Goal: Task Accomplishment & Management: Manage account settings

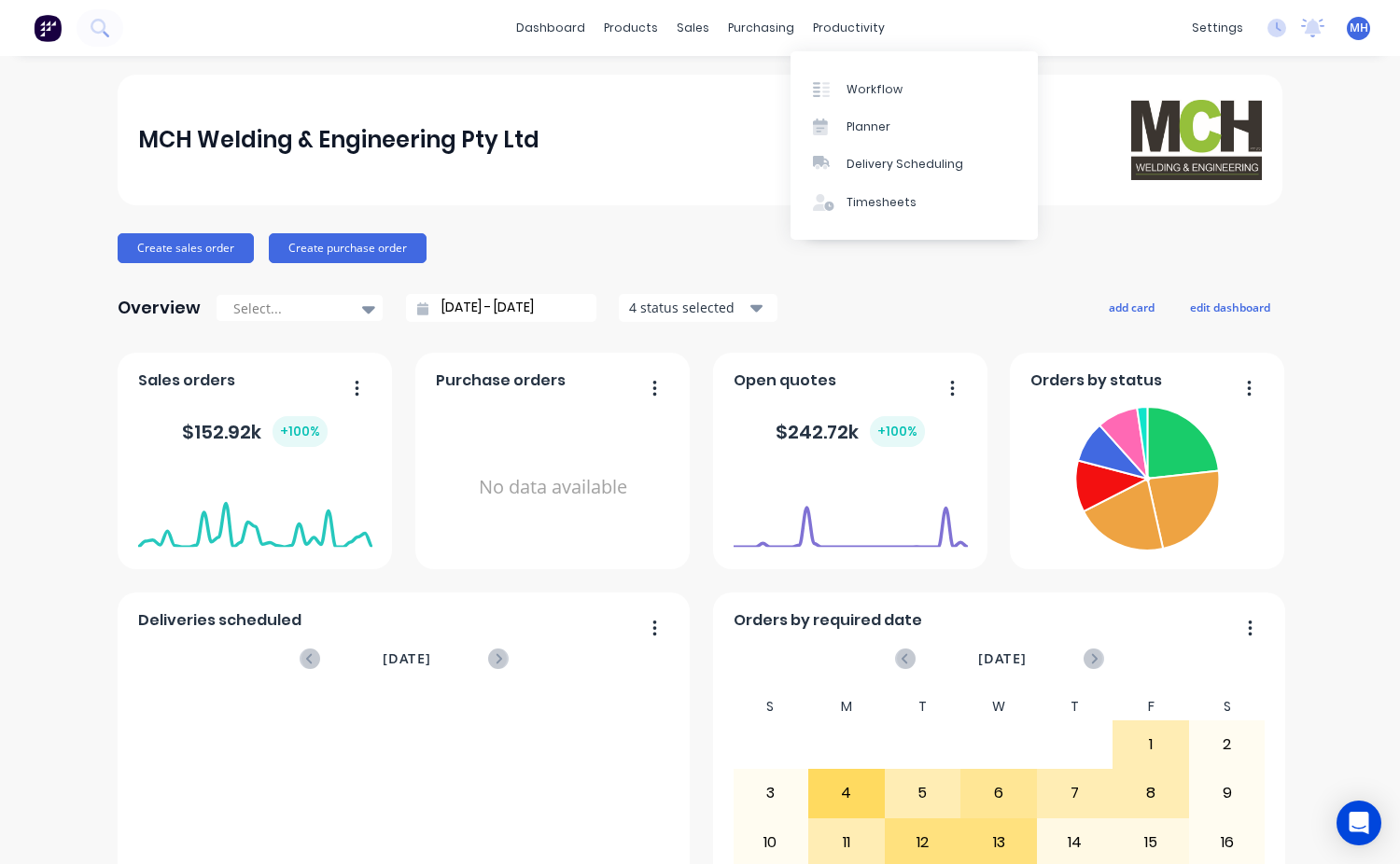
drag, startPoint x: 854, startPoint y: 24, endPoint x: 864, endPoint y: 48, distance: 26.0
click at [855, 24] on div "productivity" at bounding box center [849, 27] width 91 height 28
click at [888, 91] on div "Workflow" at bounding box center [874, 89] width 56 height 17
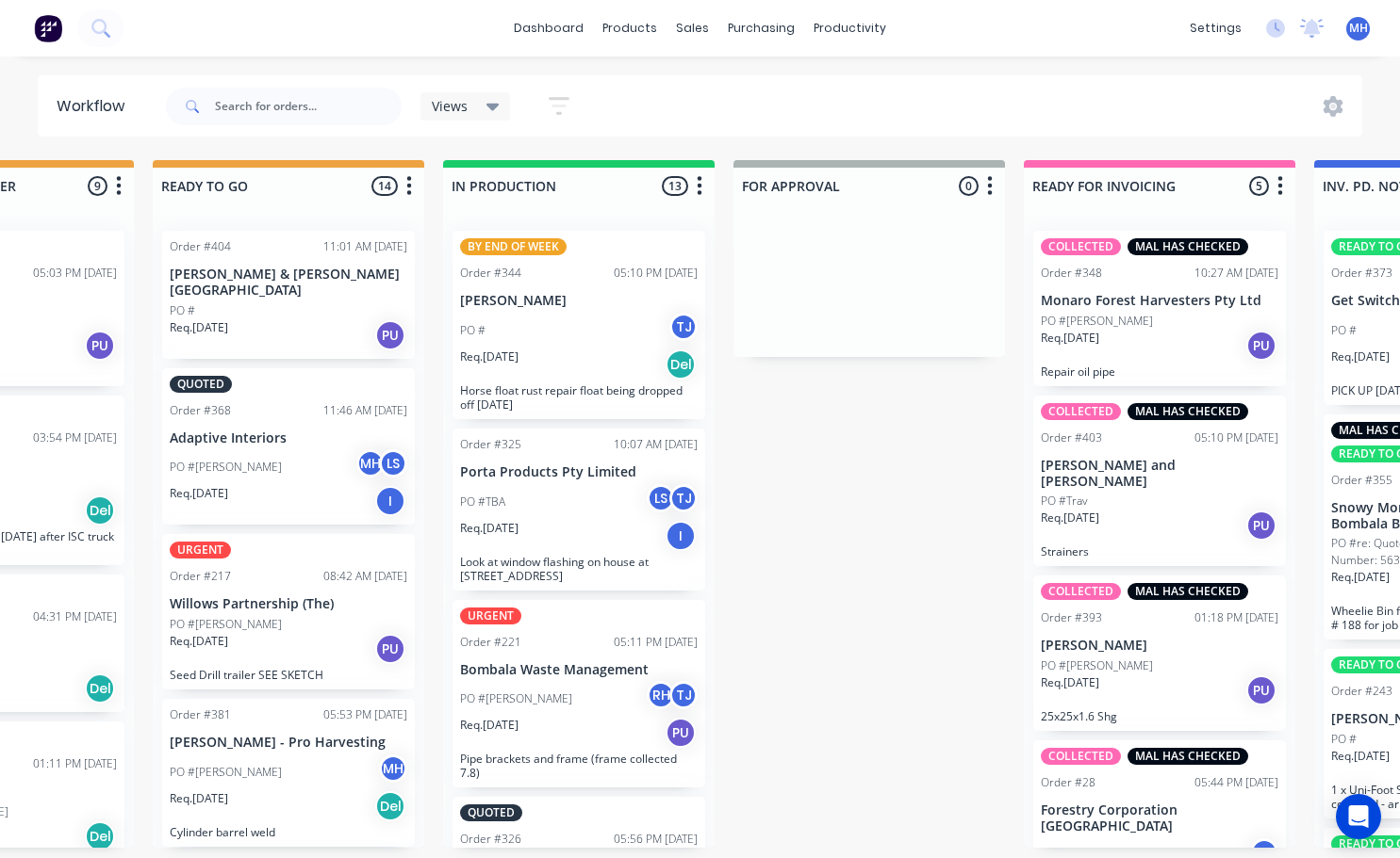
scroll to position [0, 759]
click at [559, 479] on p "Porta Products Pty Limited" at bounding box center [578, 473] width 237 height 16
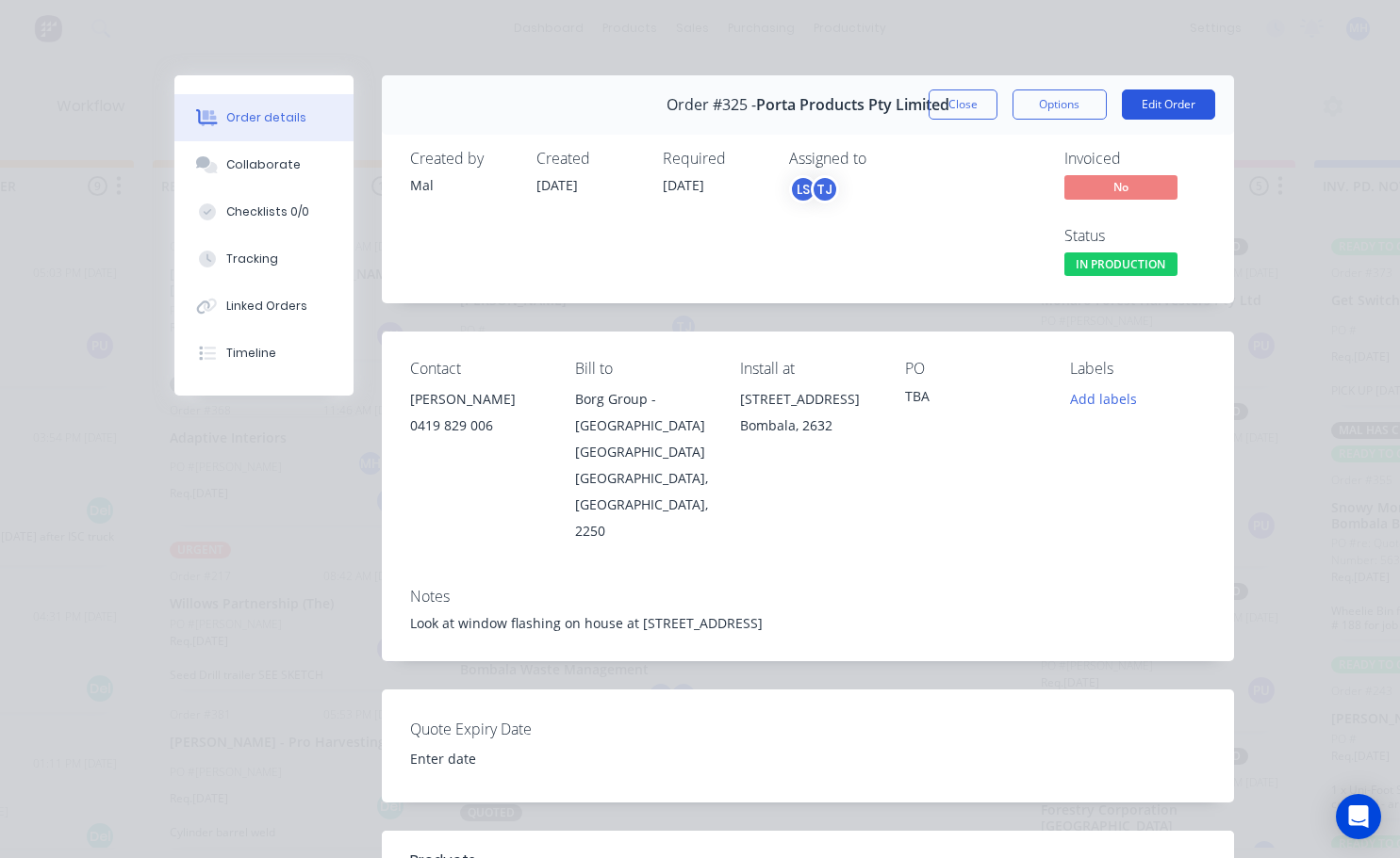
click at [1155, 94] on button "Edit Order" at bounding box center [1167, 104] width 94 height 31
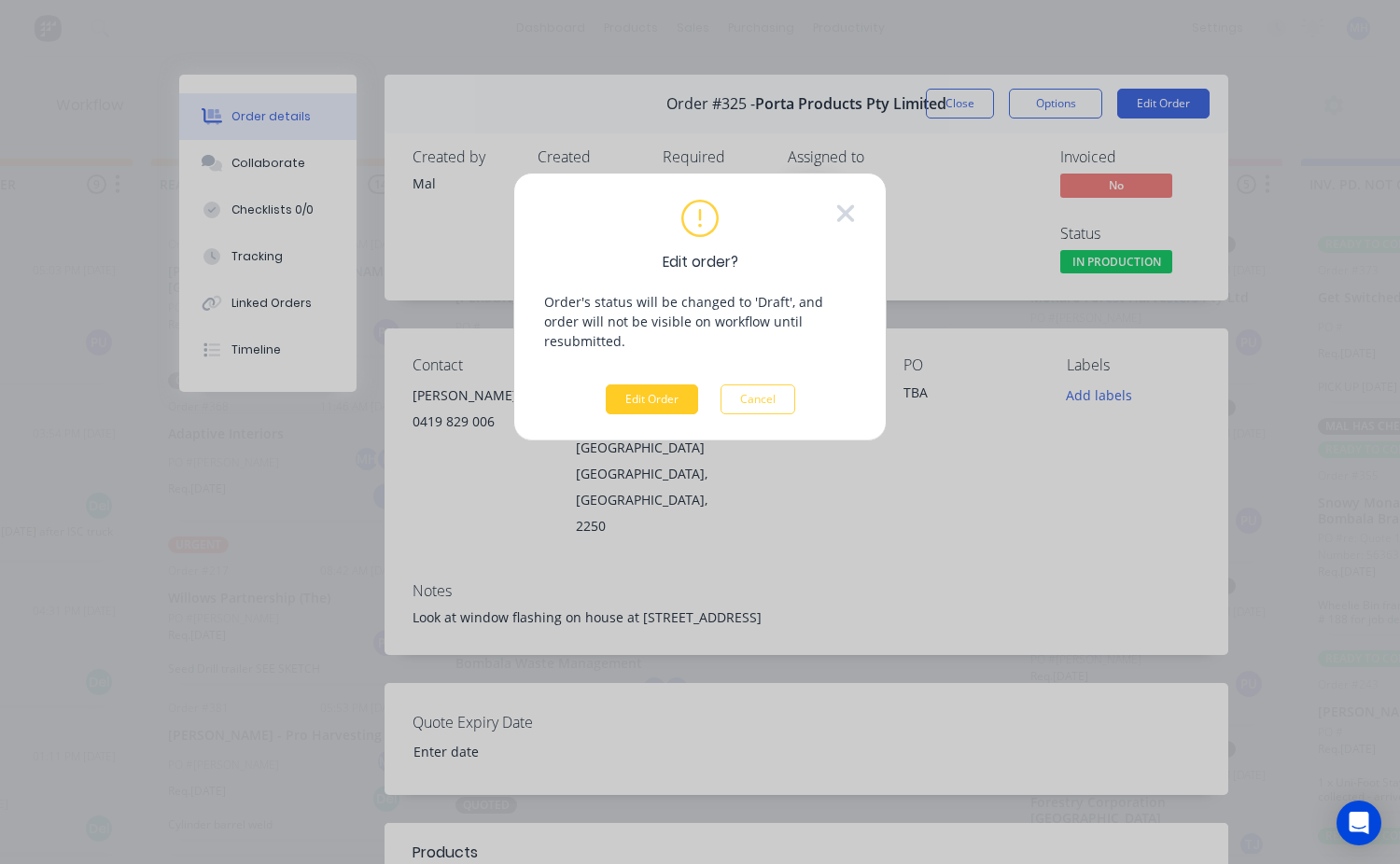
click at [662, 384] on button "Edit Order" at bounding box center [652, 399] width 93 height 30
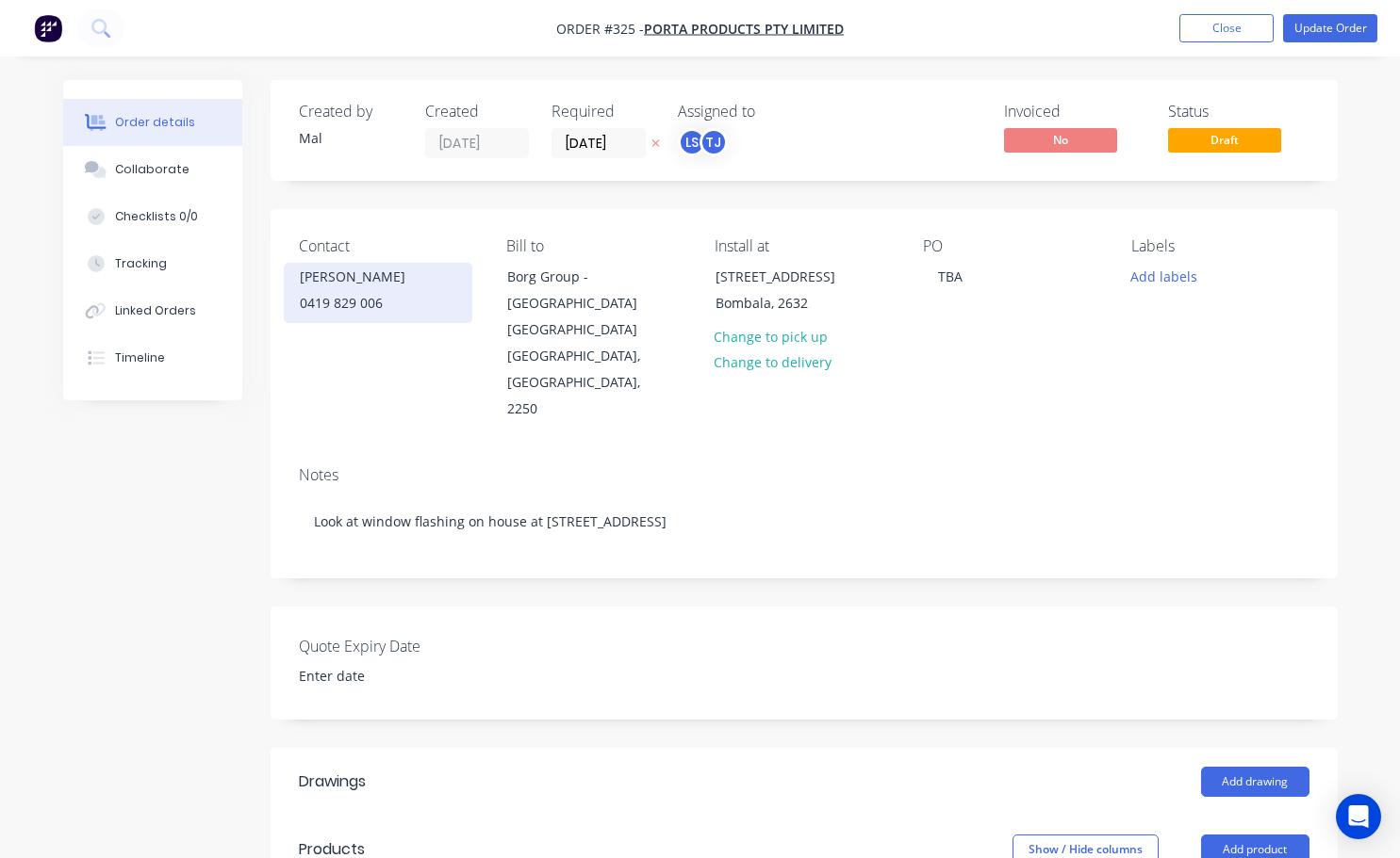
click at [317, 303] on div "0419 829 006" at bounding box center [377, 303] width 157 height 27
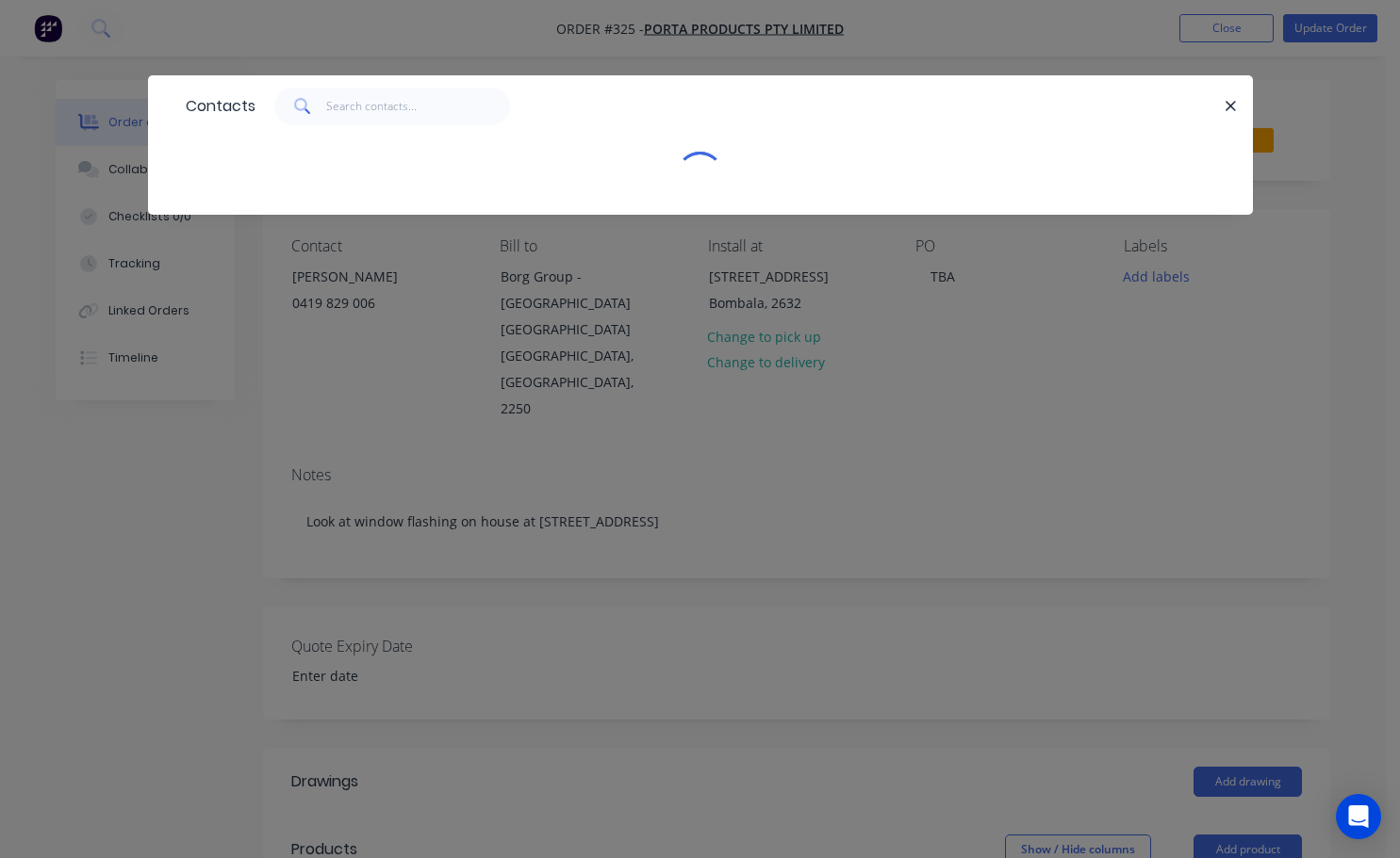
click at [1240, 104] on button "button" at bounding box center [1232, 106] width 24 height 24
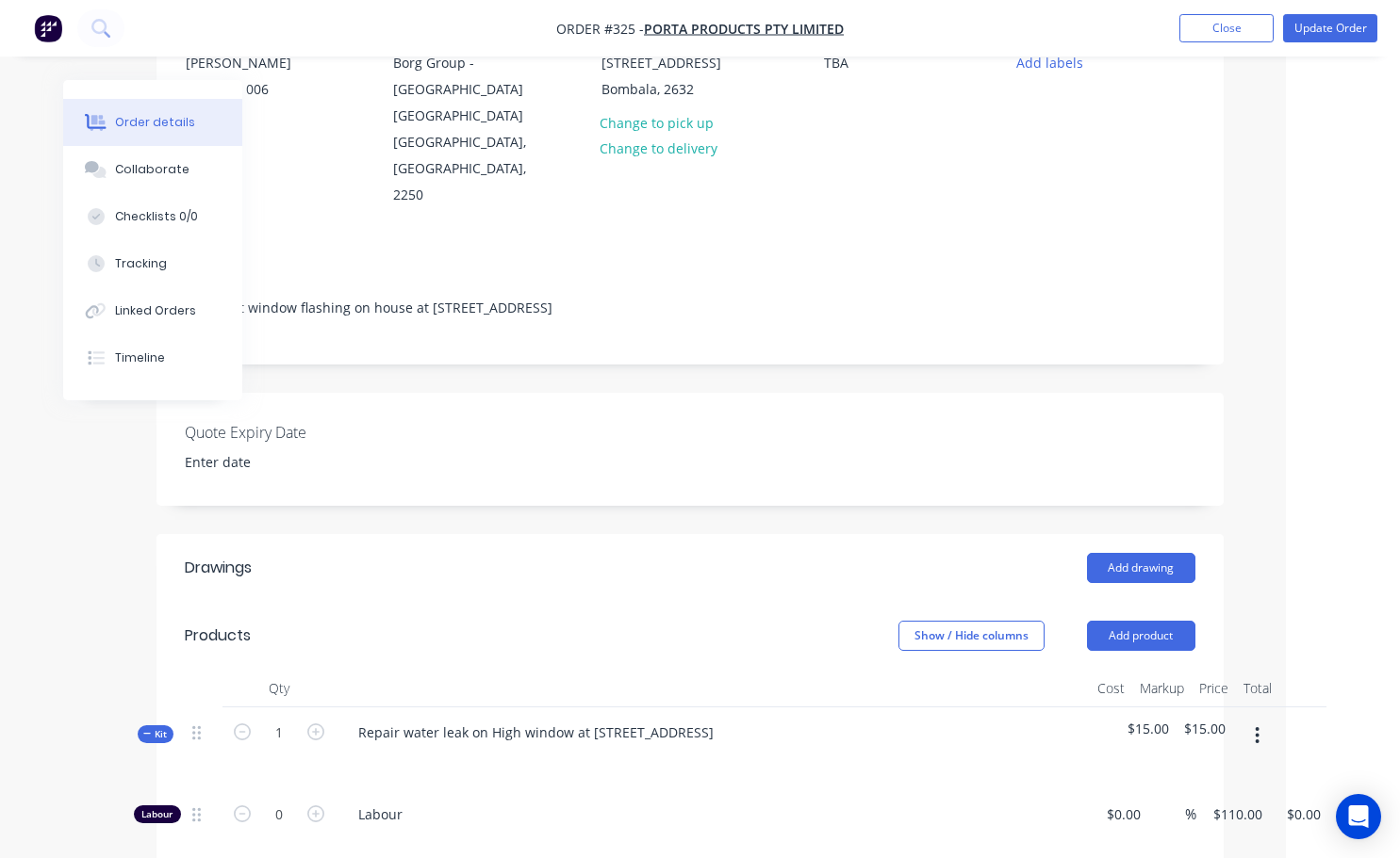
scroll to position [188, 114]
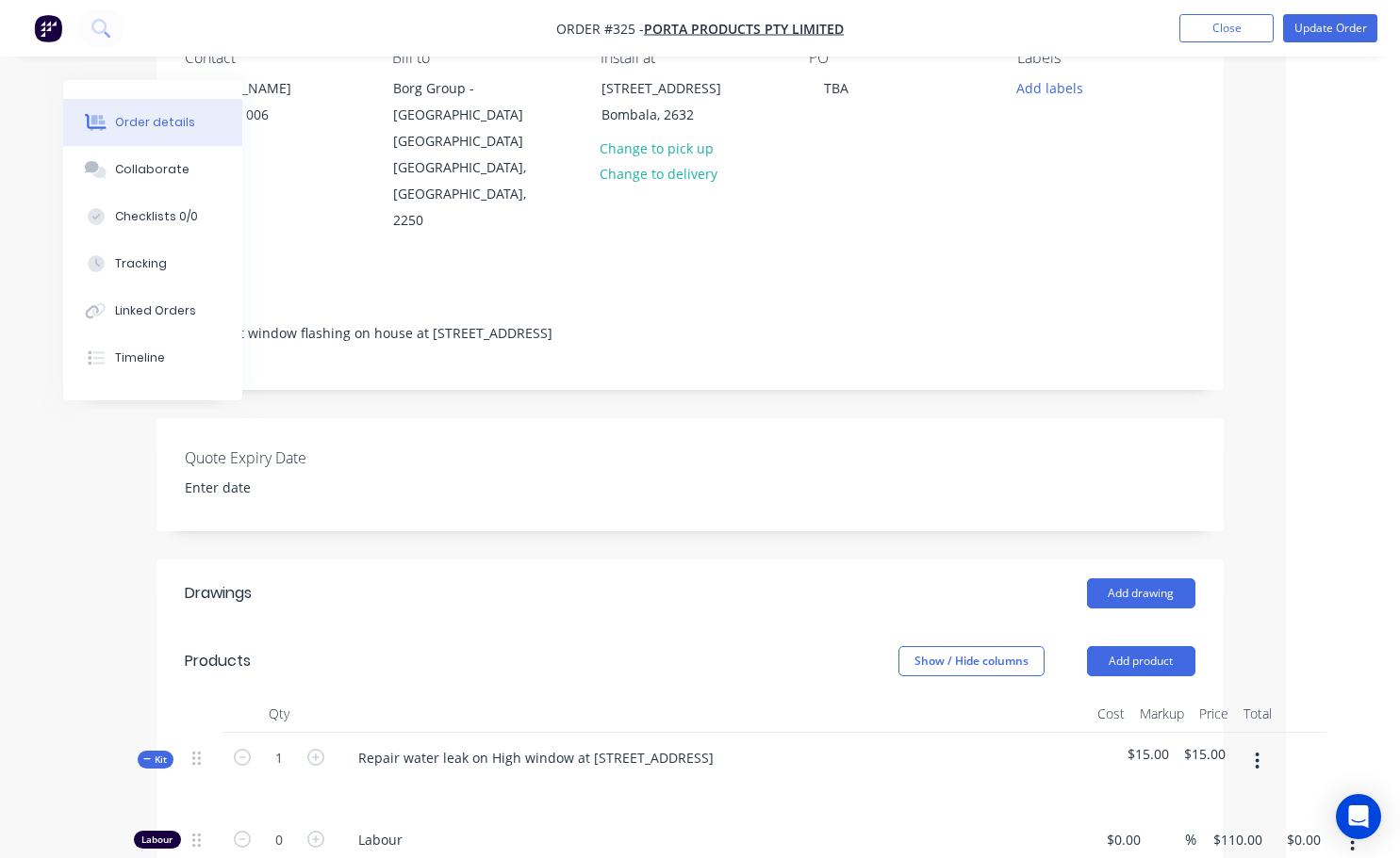
click at [837, 278] on div "Notes" at bounding box center [689, 287] width 1010 height 18
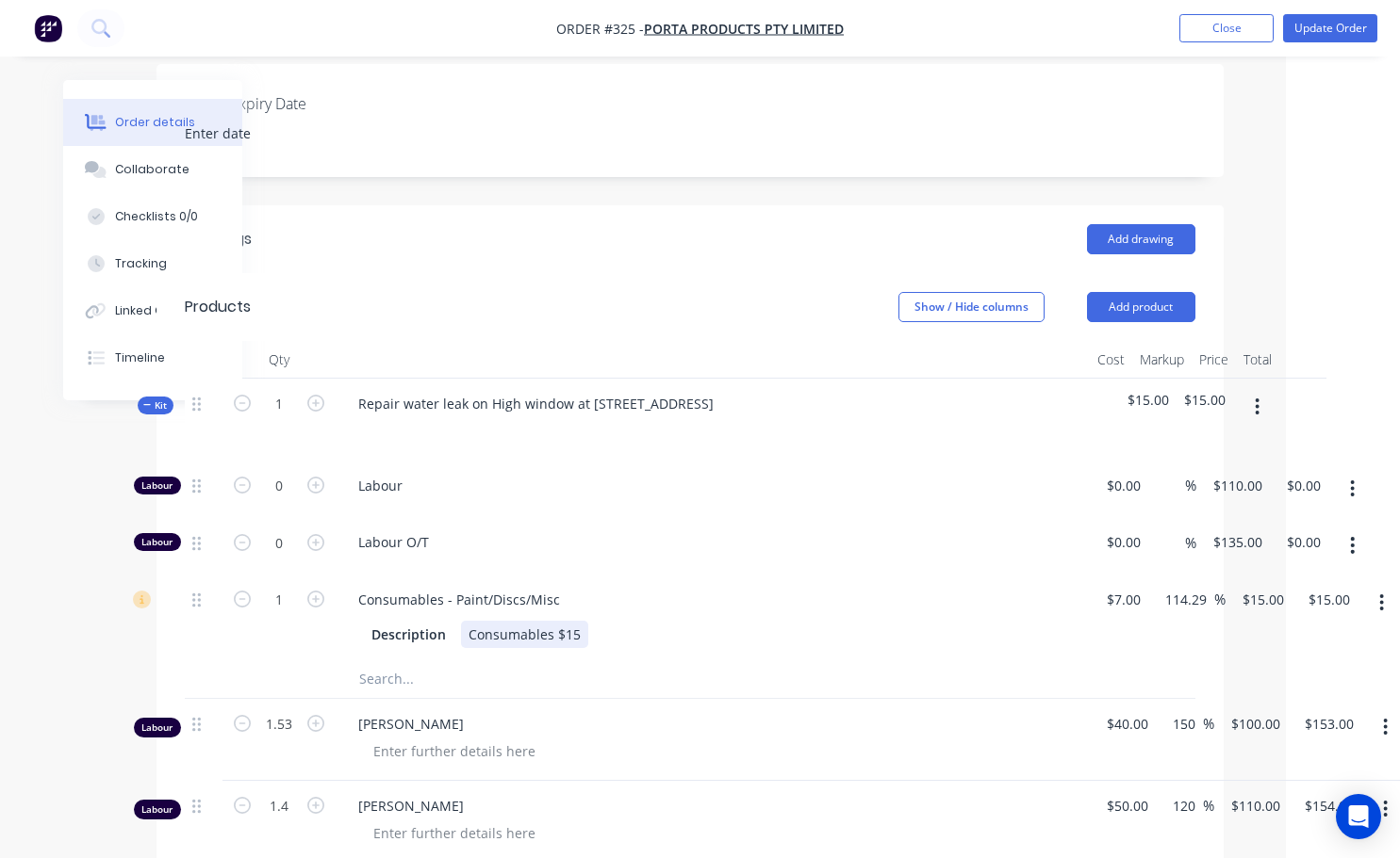
scroll to position [565, 114]
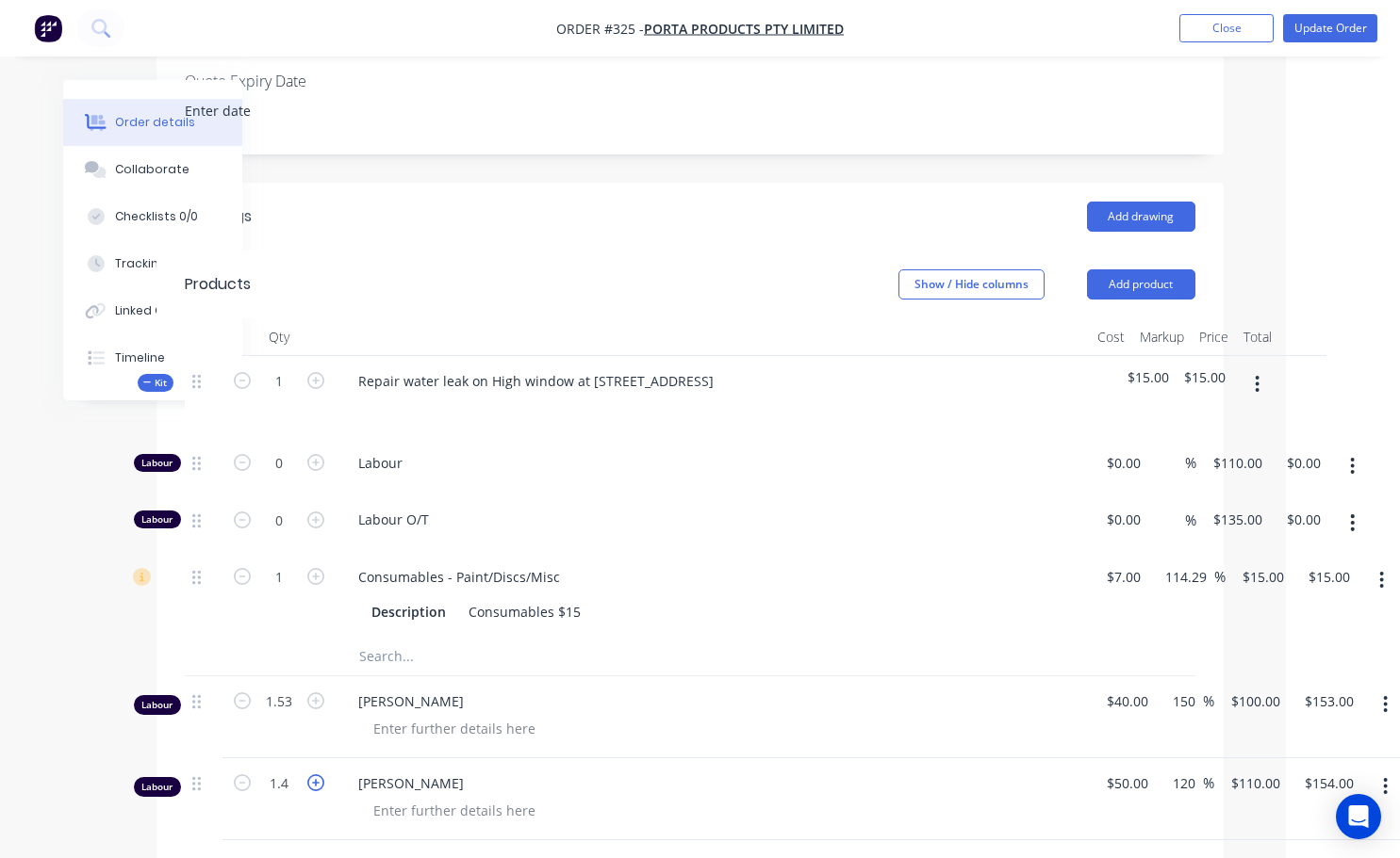
click at [317, 774] on icon "button" at bounding box center [315, 782] width 17 height 17
type input "2.4"
type input "$264.00"
click at [290, 396] on input "2.4" at bounding box center [279, 381] width 49 height 29
type input "1.5"
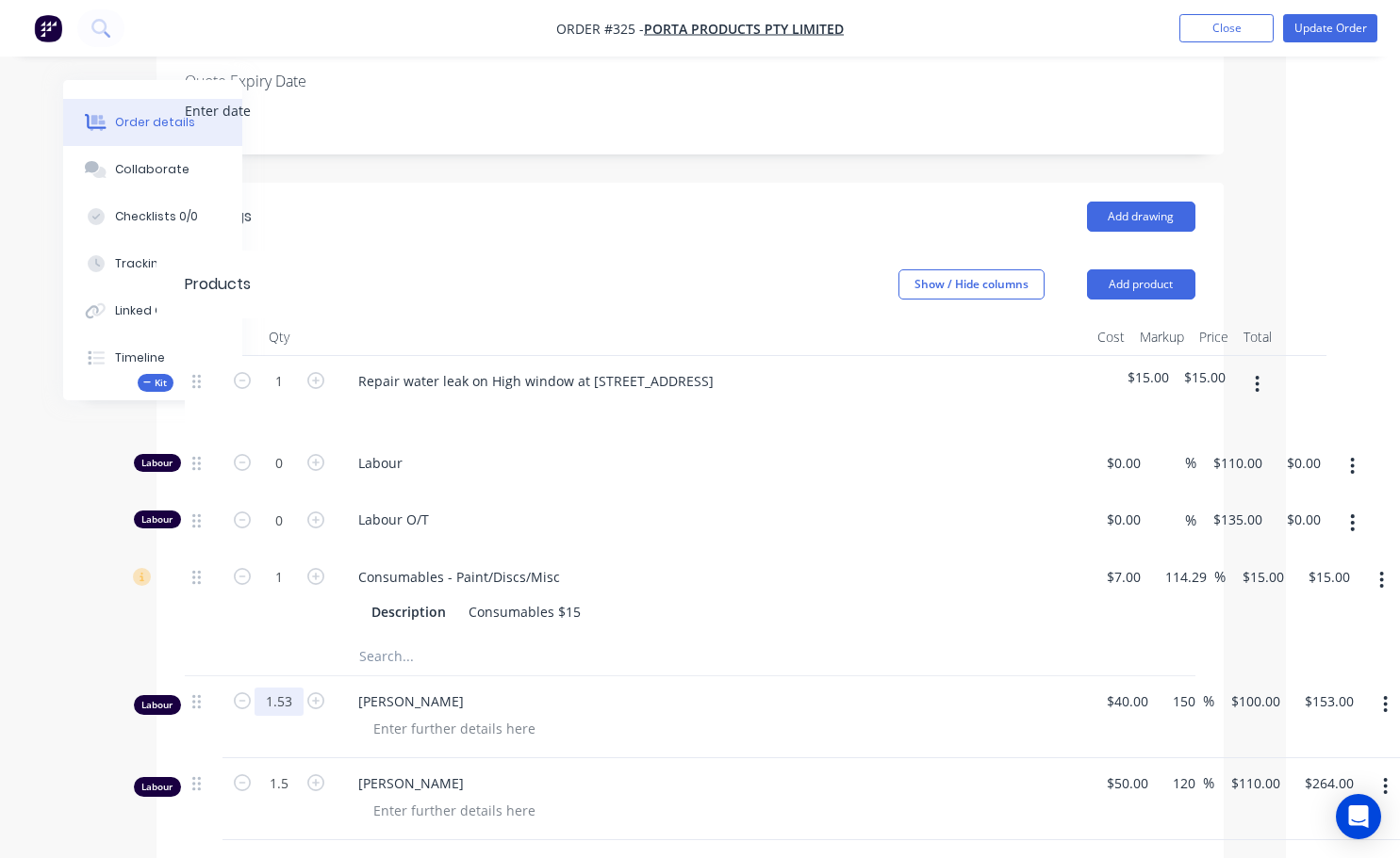
type input "$165.00"
click at [294, 396] on input "1.53" at bounding box center [279, 381] width 49 height 29
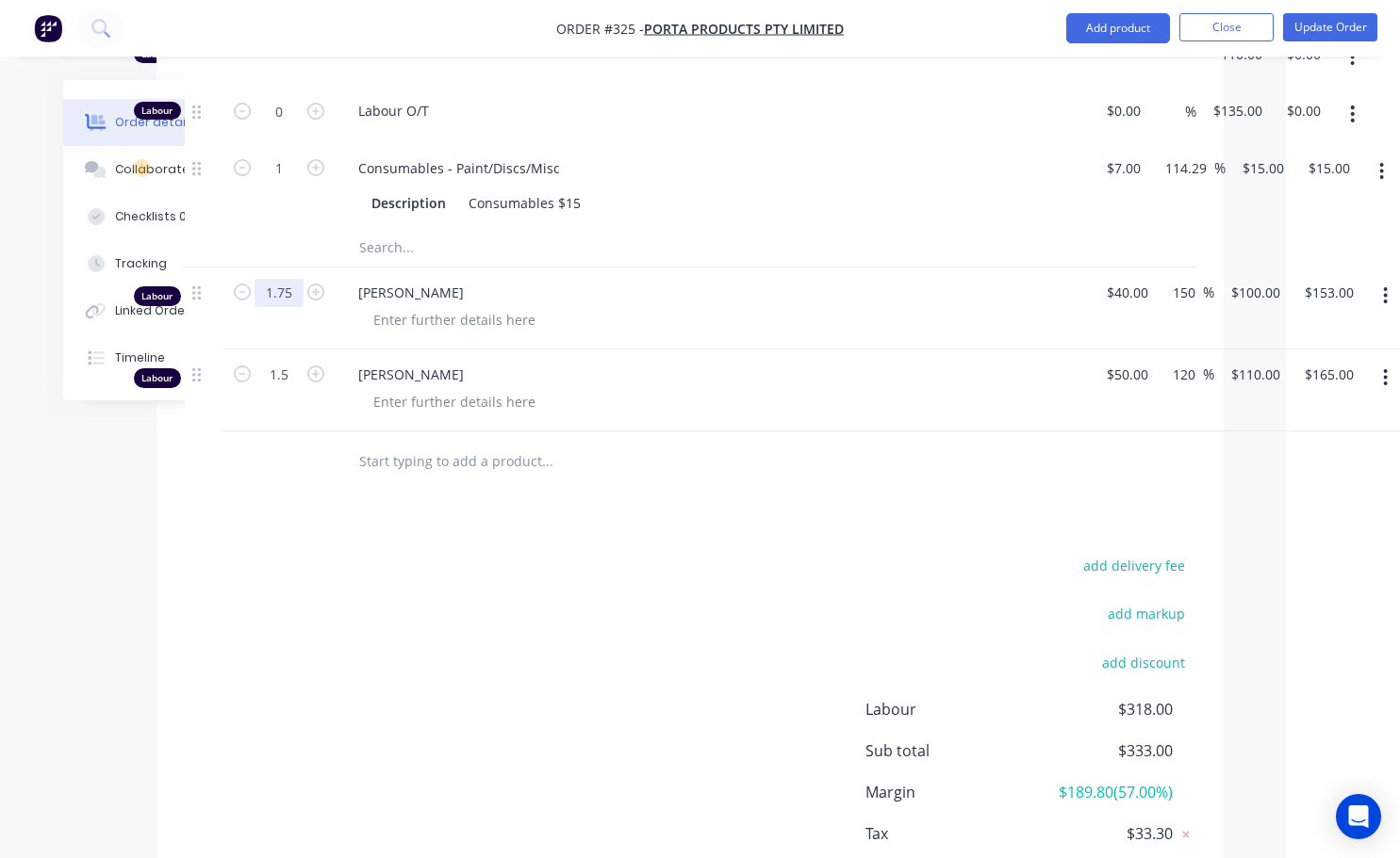
scroll to position [943, 114]
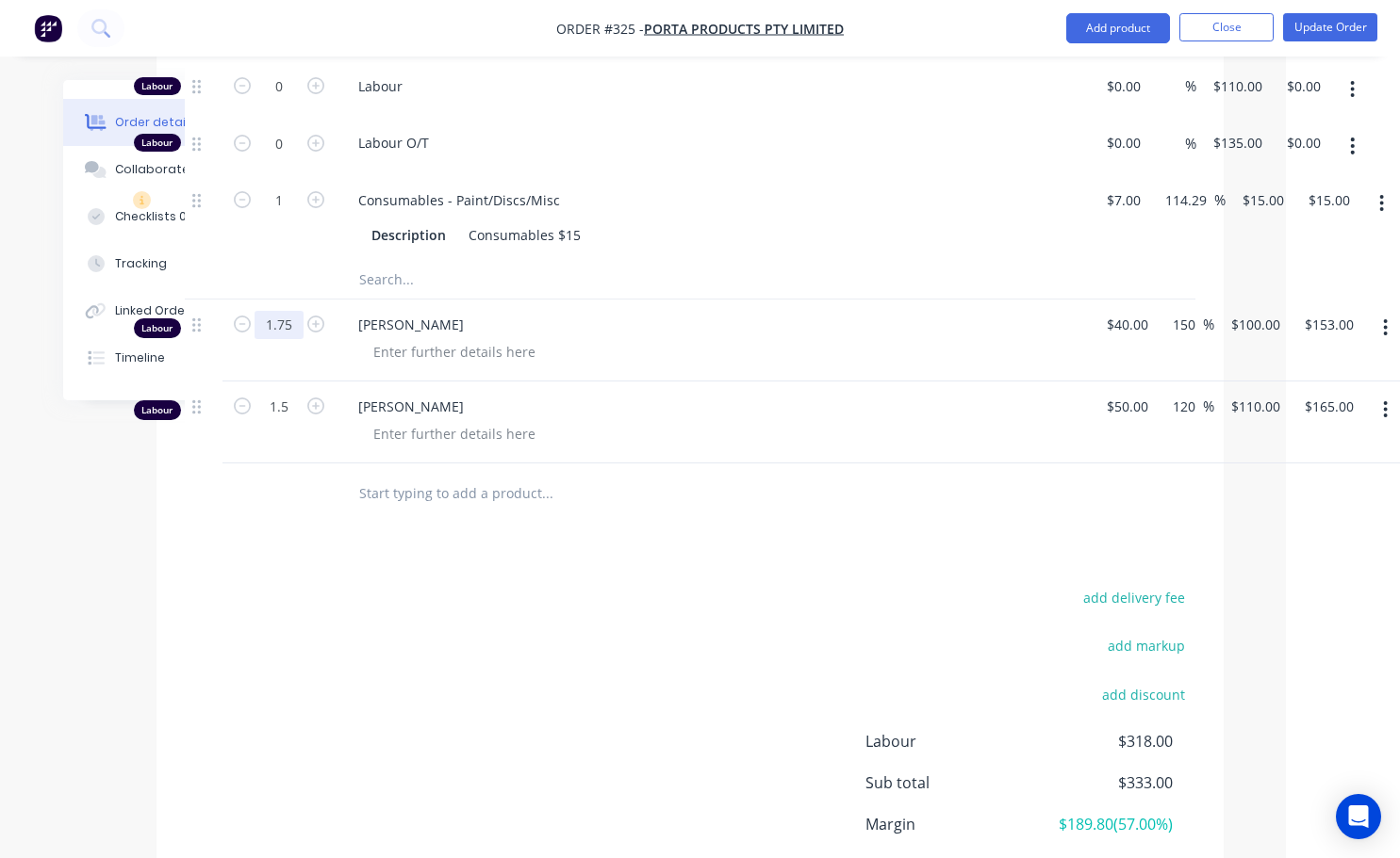
type input "1.75"
type input "$175.00"
click at [729, 628] on div "add delivery fee add markup add discount Labour $340.00 Sub total $355.00 Margi…" at bounding box center [689, 766] width 1010 height 363
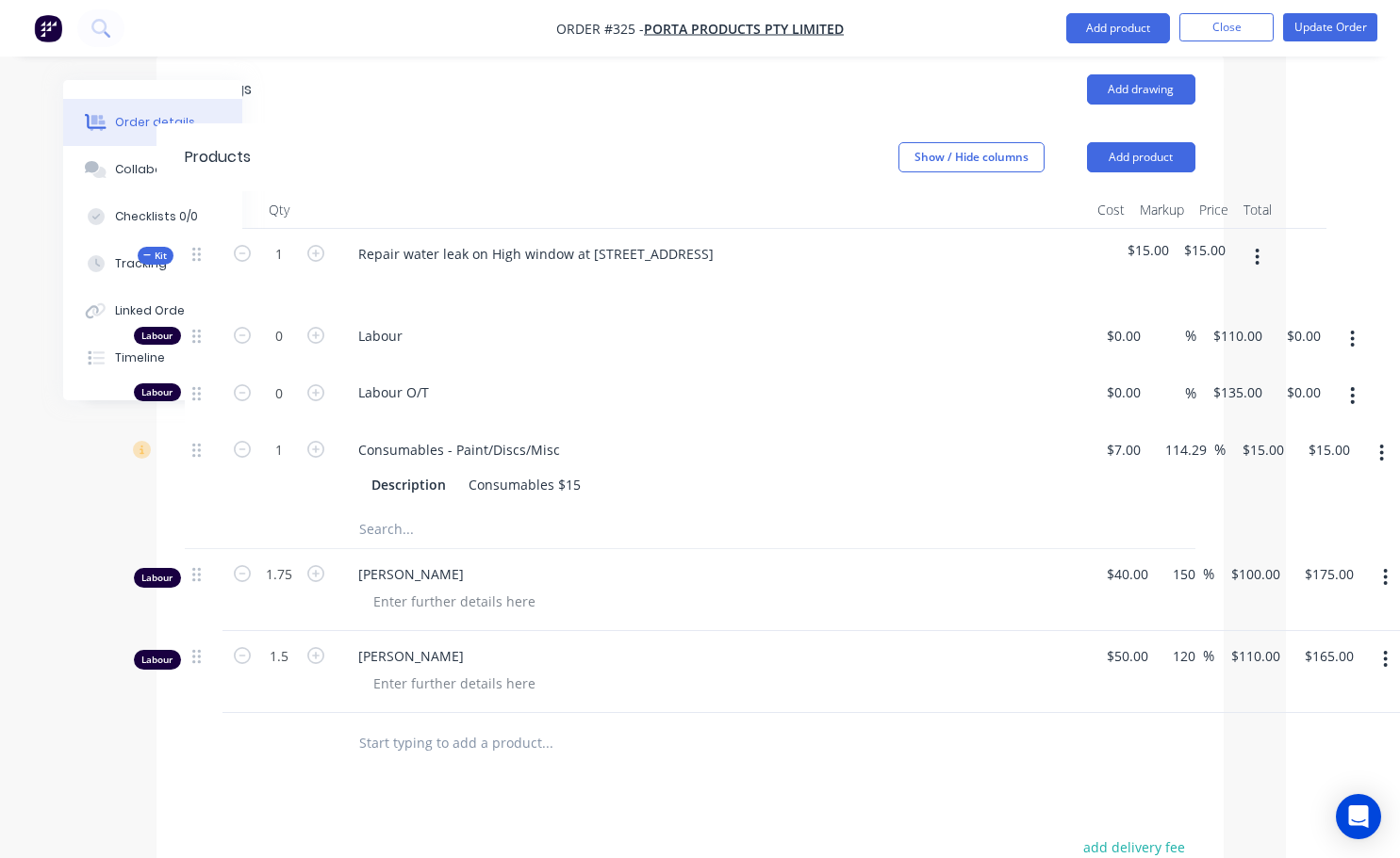
scroll to position [660, 114]
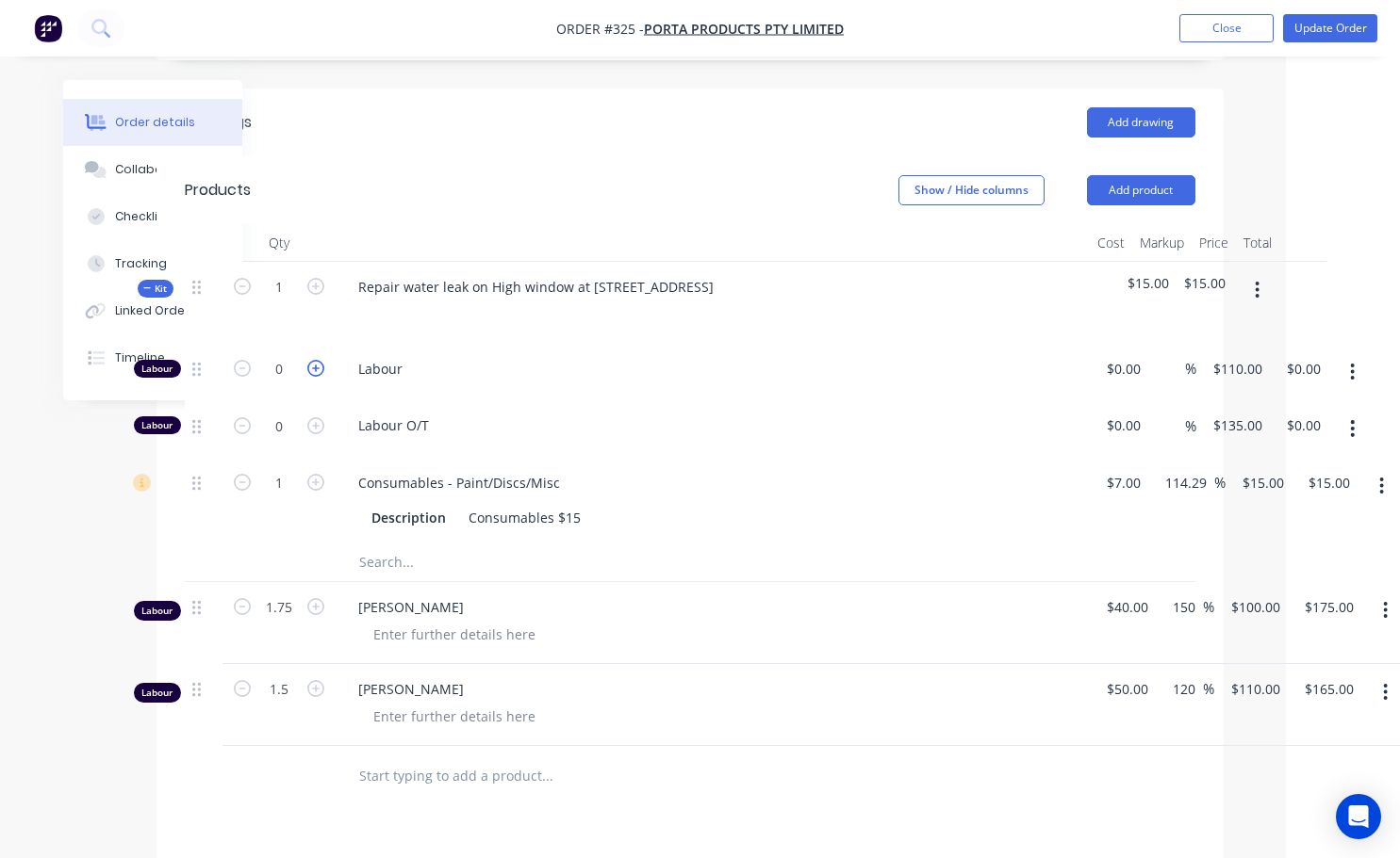
click at [312, 360] on icon "button" at bounding box center [315, 367] width 17 height 17
type input "1"
type input "$110.00"
click at [313, 360] on icon "button" at bounding box center [315, 367] width 17 height 17
type input "2"
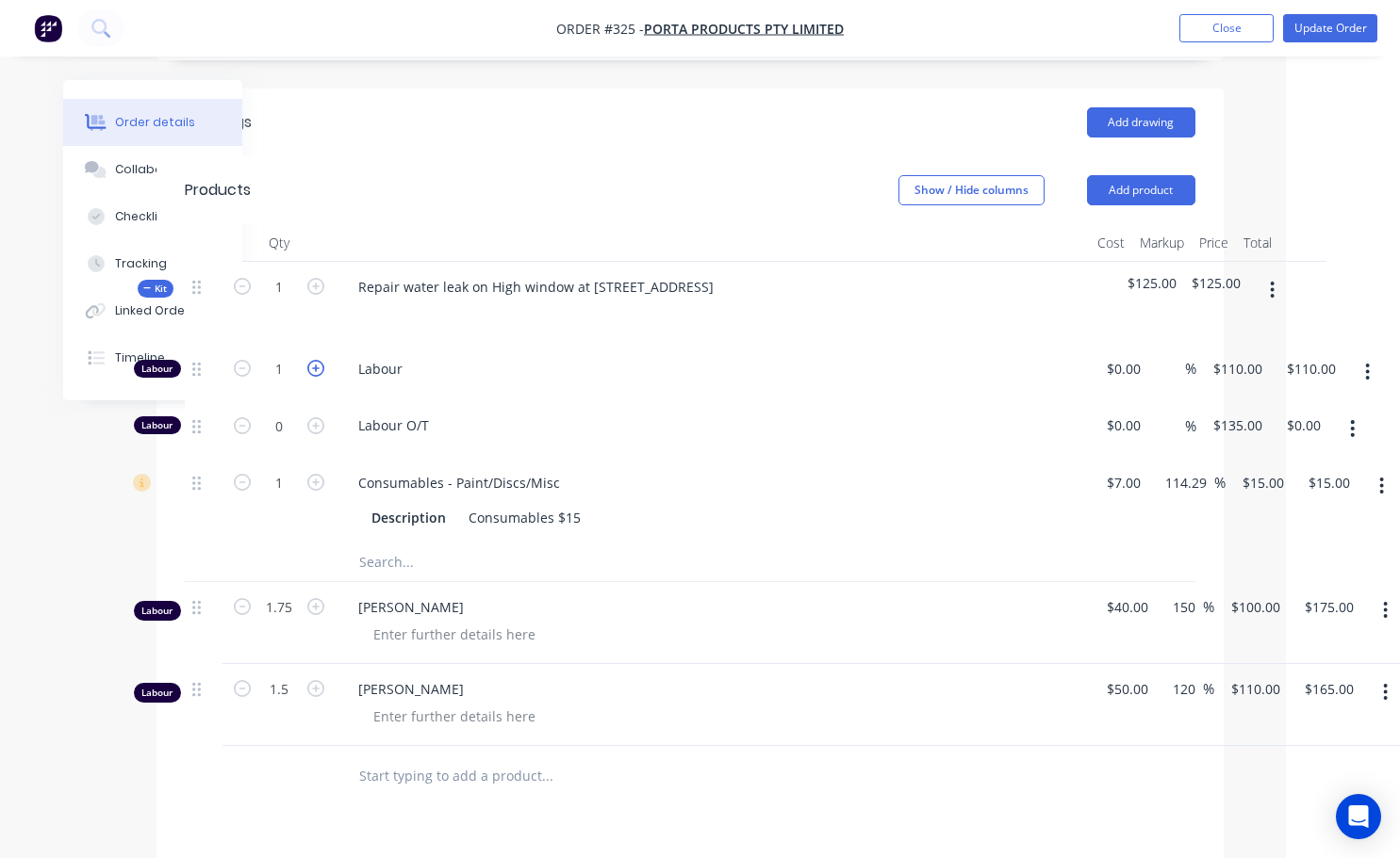
type input "$220.00"
click at [313, 360] on icon "button" at bounding box center [315, 367] width 17 height 17
type input "3"
type input "$330.00"
click at [293, 356] on input "3" at bounding box center [279, 369] width 49 height 29
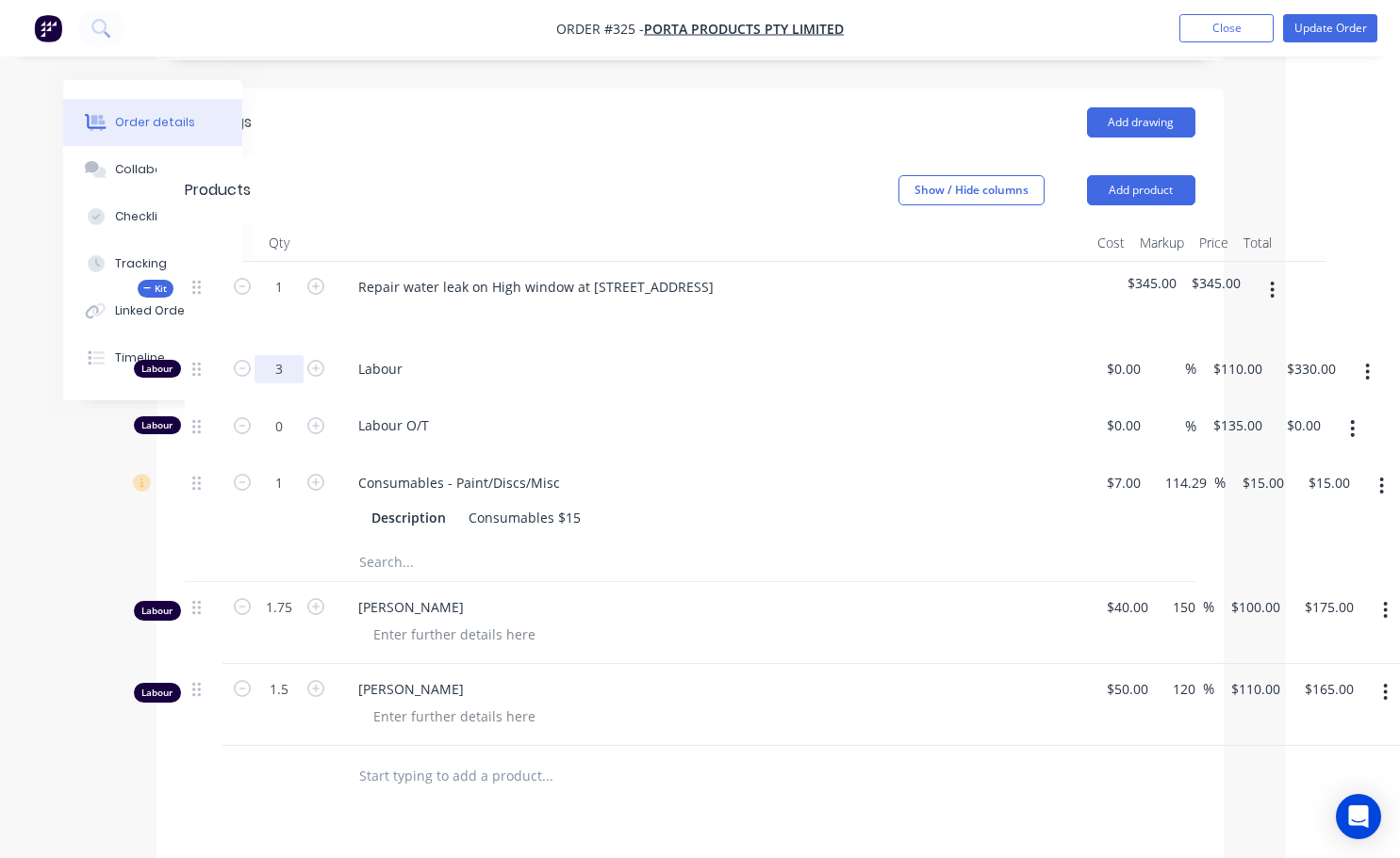
type input "."
type input "3.2"
type input "$352.00"
click at [799, 758] on div at bounding box center [626, 776] width 566 height 37
click at [1383, 683] on icon "button" at bounding box center [1384, 693] width 5 height 21
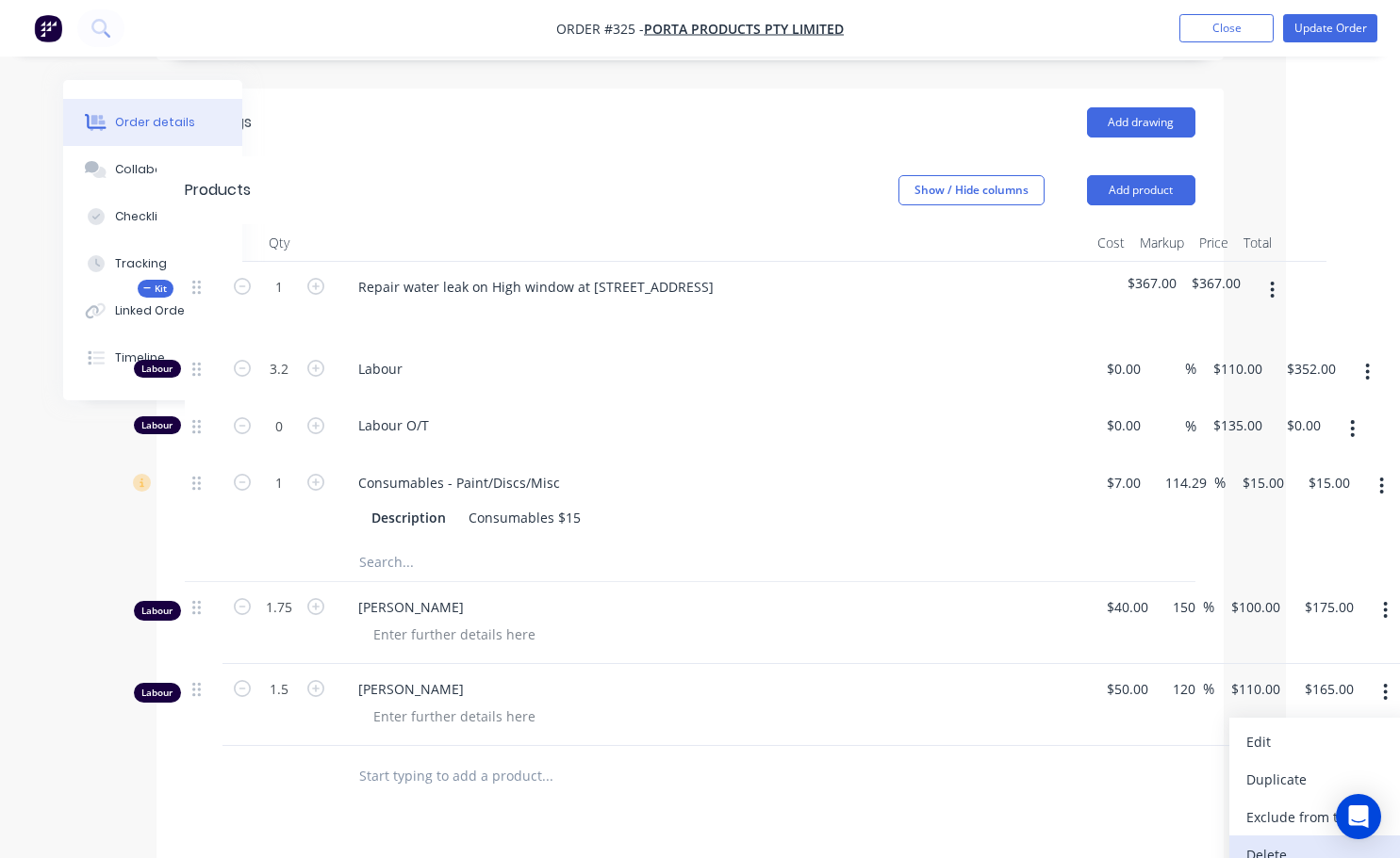
click at [1290, 841] on div "Delete" at bounding box center [1318, 855] width 145 height 28
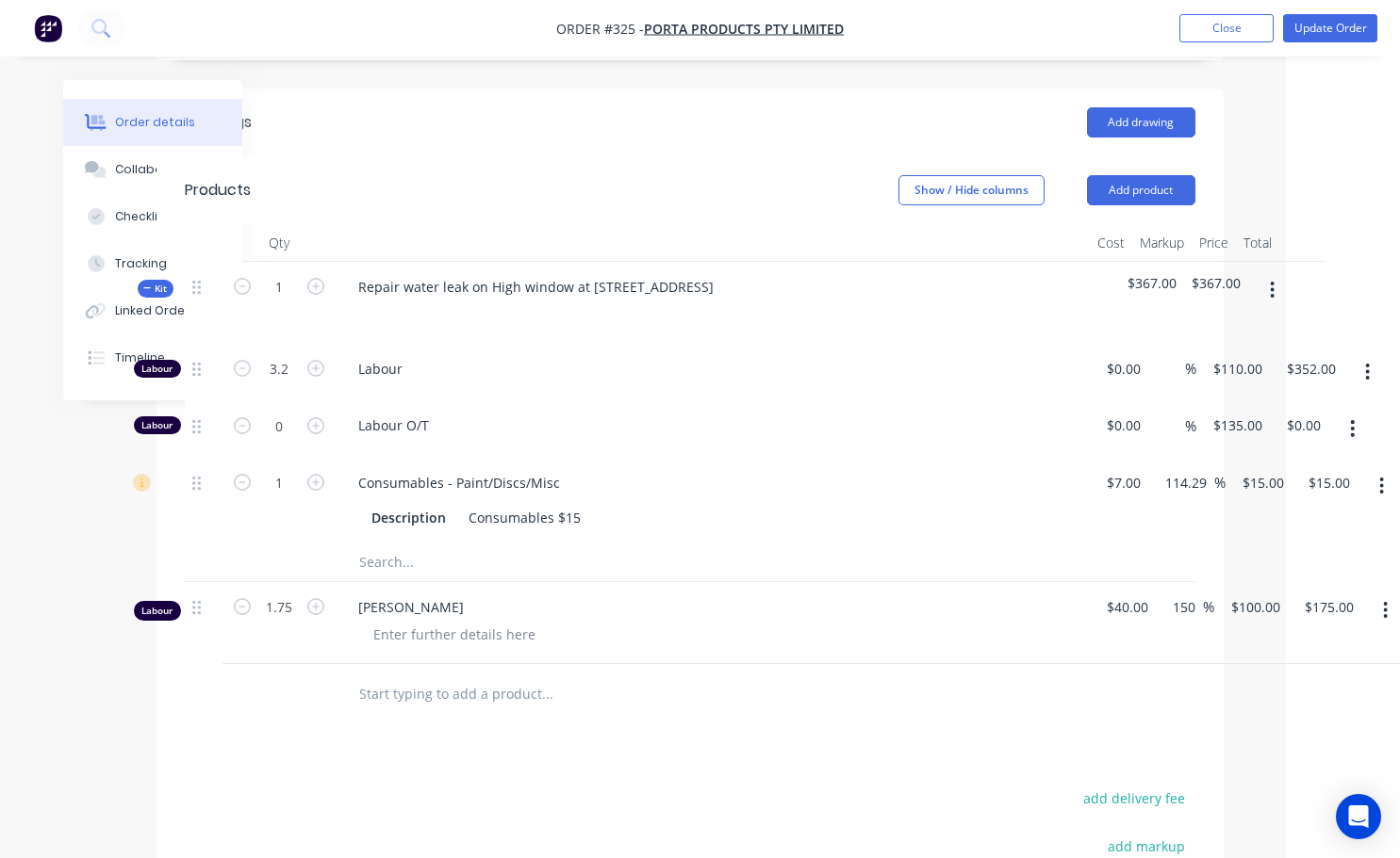
click at [1382, 600] on icon "button" at bounding box center [1384, 610] width 5 height 21
click at [1309, 759] on div "Delete" at bounding box center [1318, 773] width 145 height 28
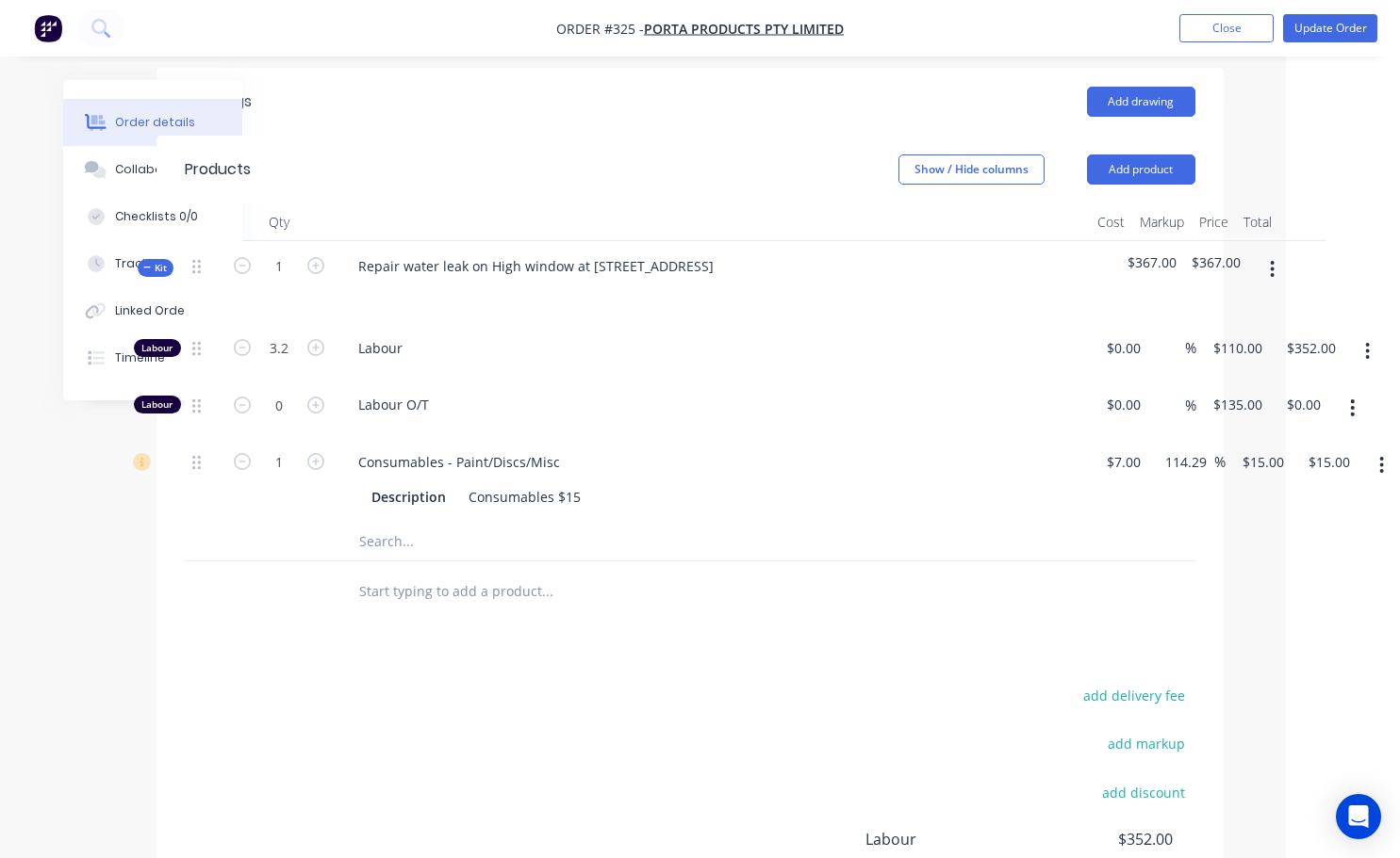
scroll to position [590, 114]
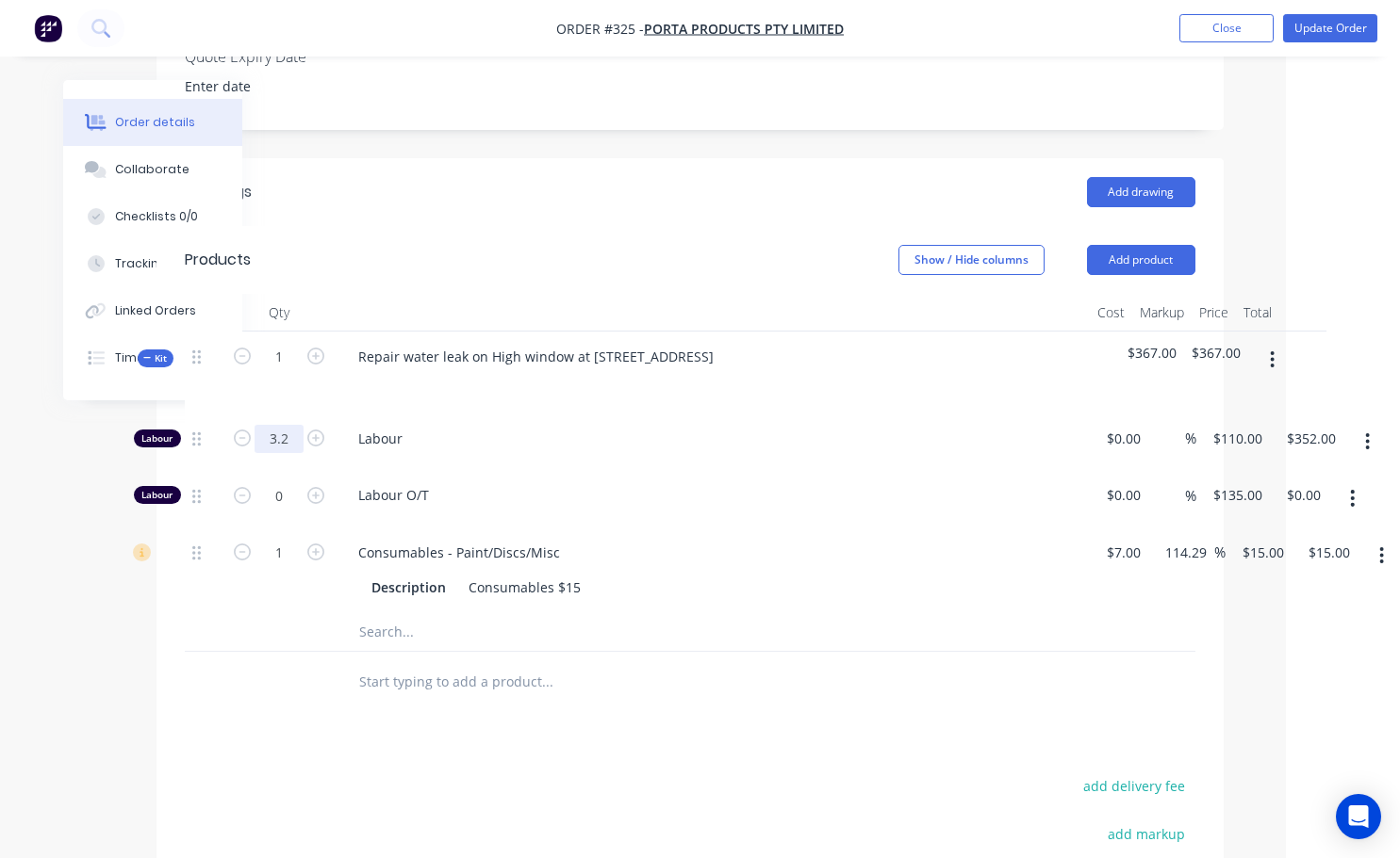
click at [285, 425] on input "3.2" at bounding box center [279, 438] width 49 height 29
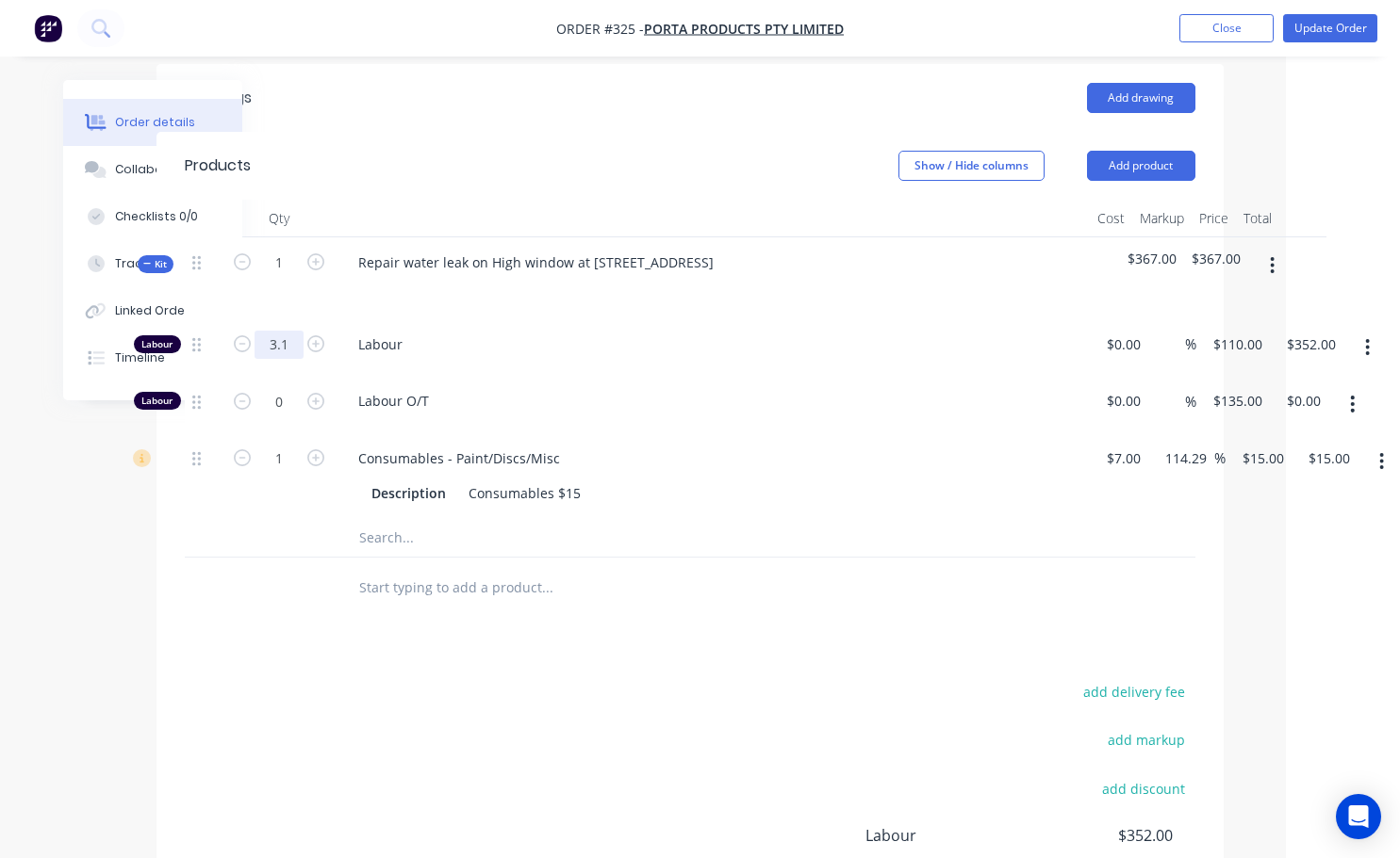
type input "3.1"
type input "$341.00"
click at [695, 586] on div "Drawings Add drawing Products Show / Hide columns Add product Qty Cost Markup P…" at bounding box center [690, 567] width 1067 height 1008
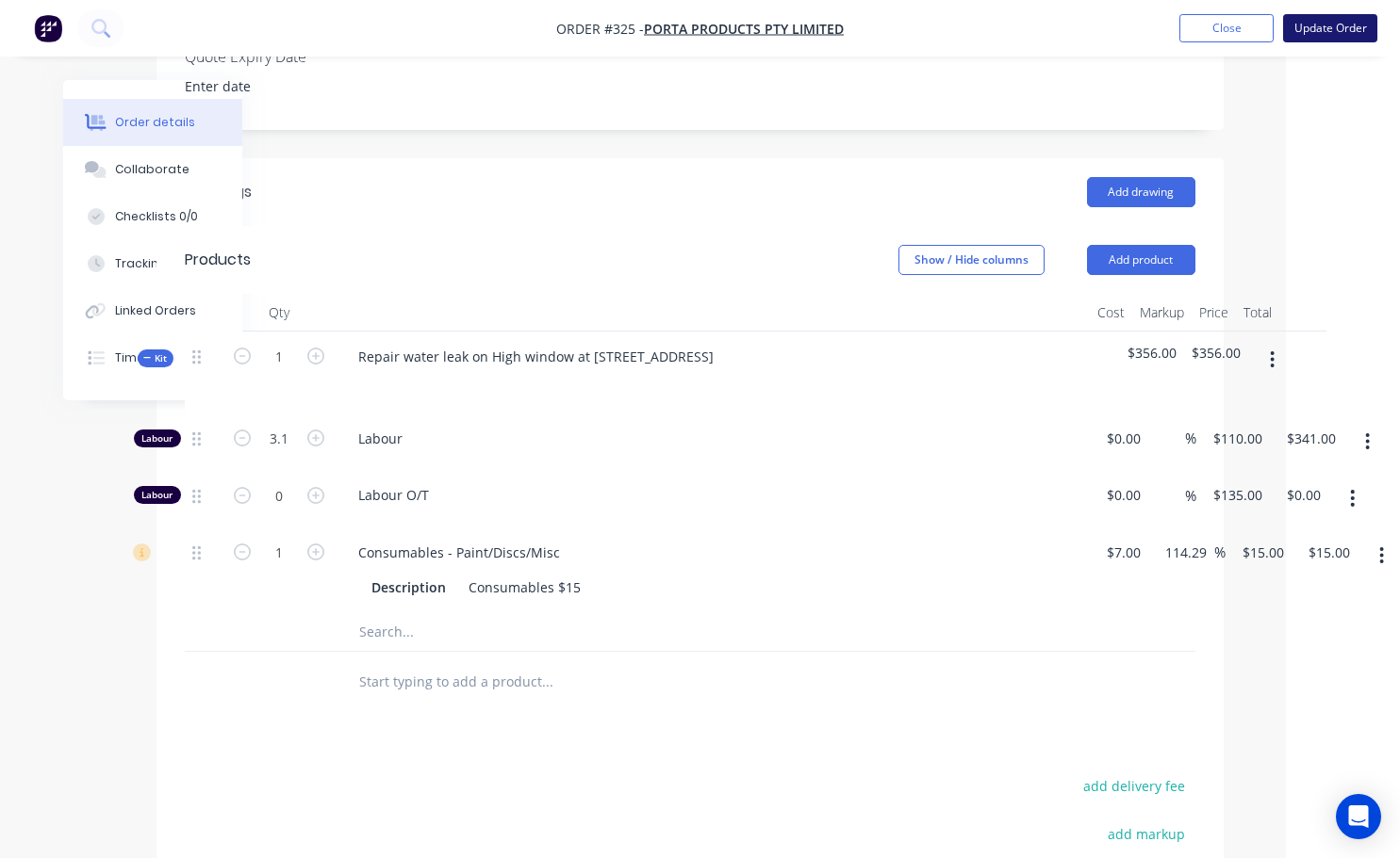
click at [1357, 18] on button "Update Order" at bounding box center [1330, 28] width 95 height 29
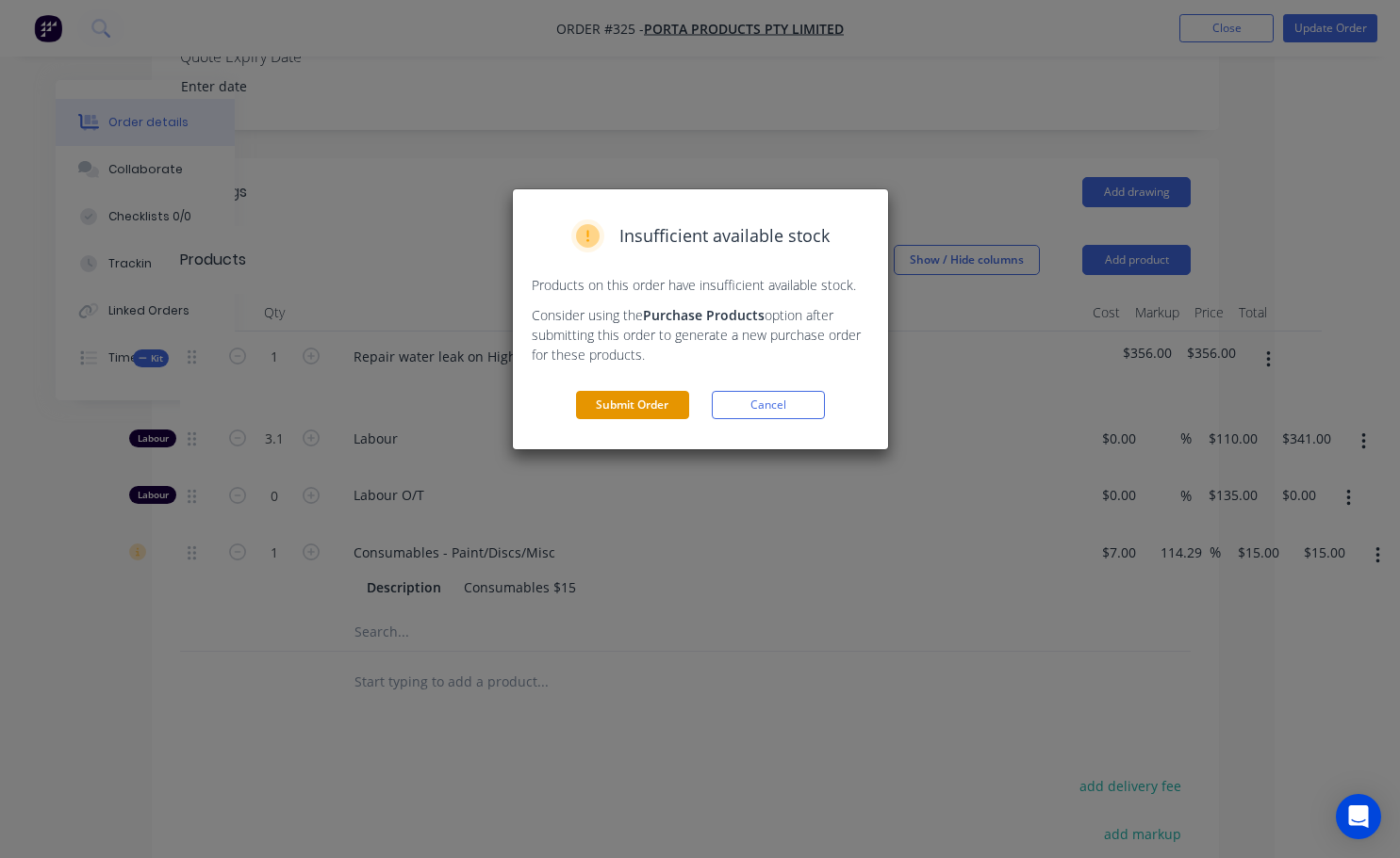
click at [680, 402] on button "Submit Order" at bounding box center [632, 405] width 113 height 29
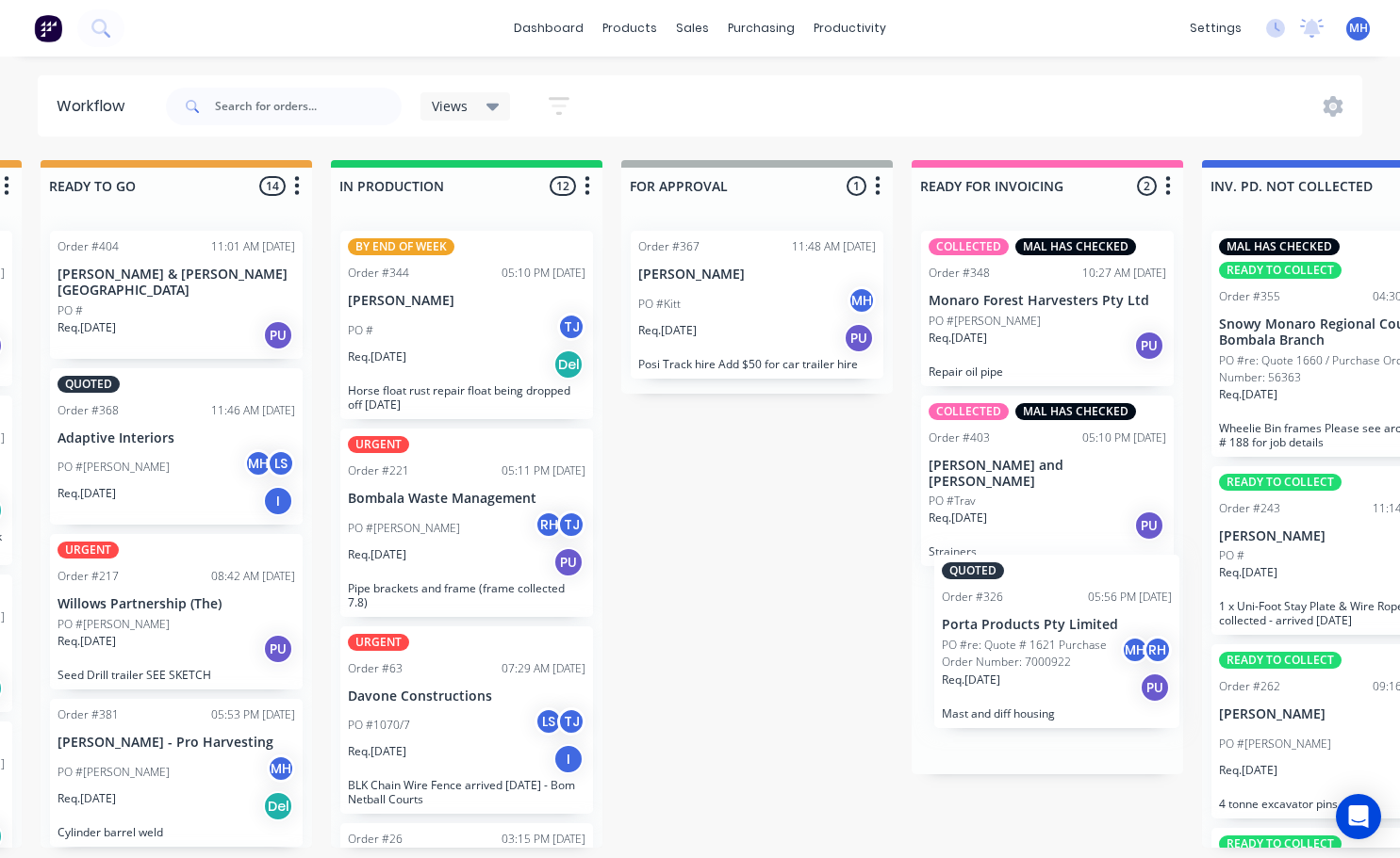
scroll to position [4, 878]
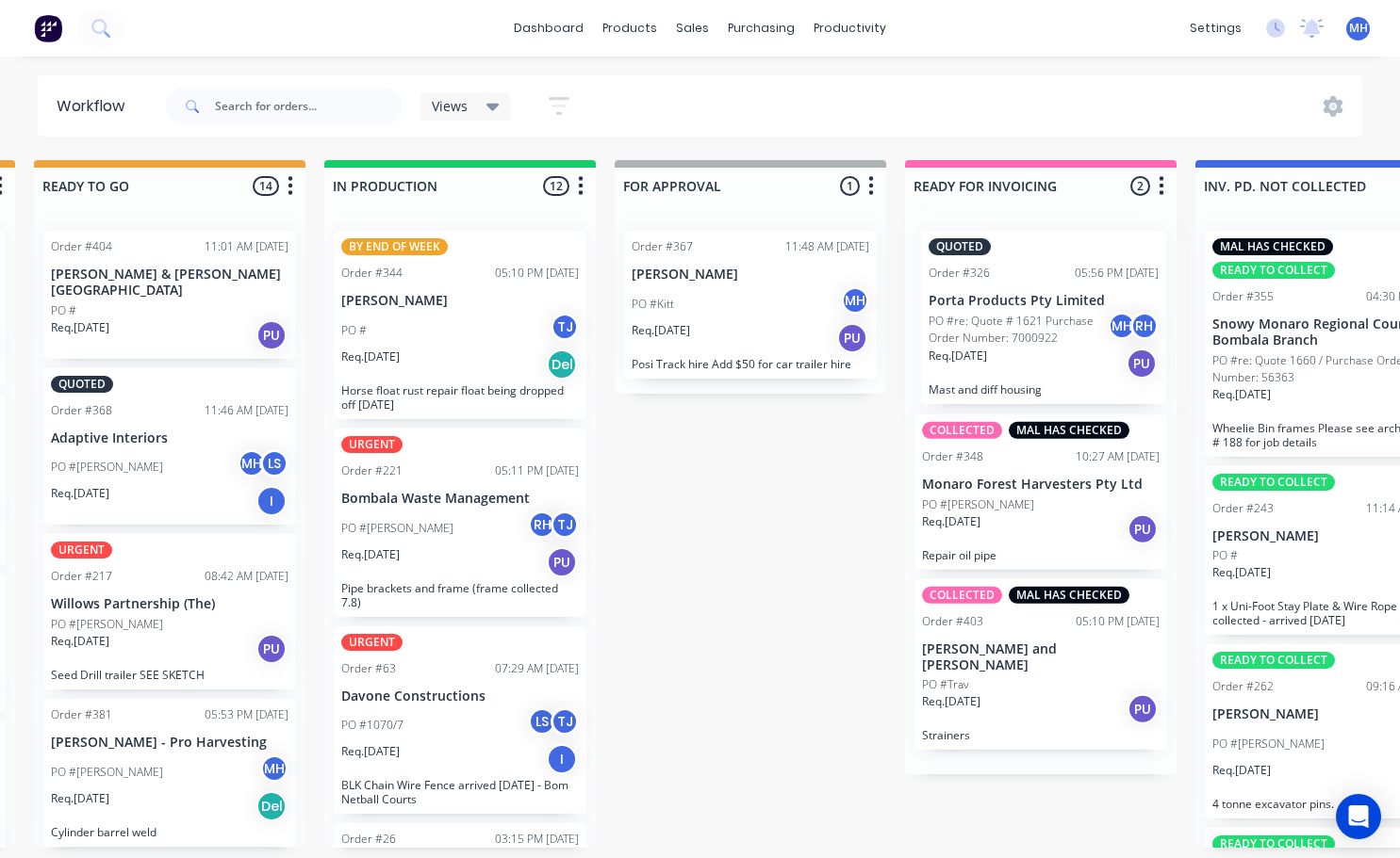
drag, startPoint x: 496, startPoint y: 720, endPoint x: 1053, endPoint y: 322, distance: 684.6
click at [1053, 322] on div "QUOTES TO DO 0 Status colour #273444 hex #273444 Save Cancel Notifications Emai…" at bounding box center [680, 504] width 3143 height 688
click at [1079, 254] on div "QUOTED Order #326 05:56 PM [DATE] Porta Products Pty Limited PO #re: Quote # 16…" at bounding box center [1040, 317] width 252 height 174
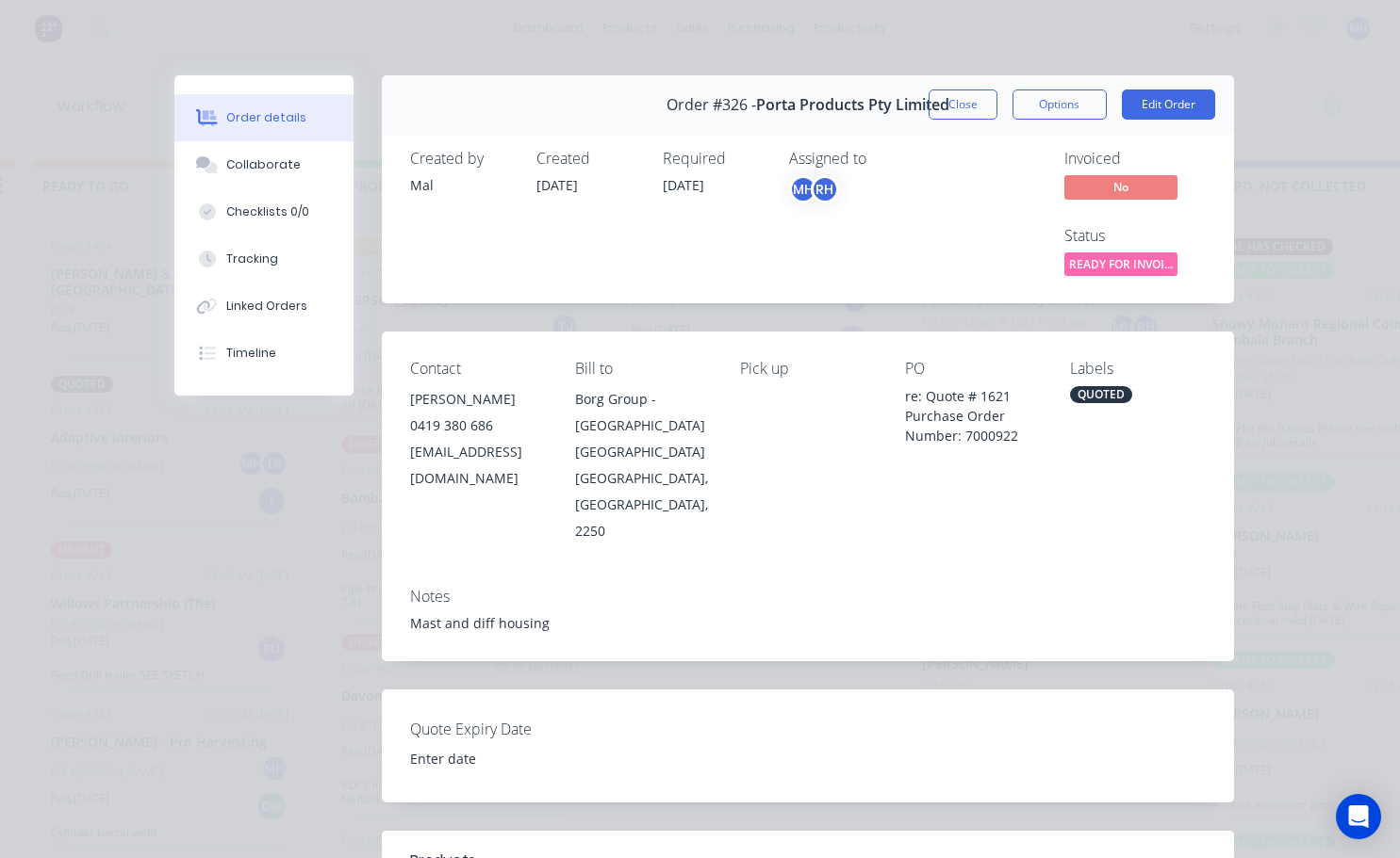
click at [1091, 395] on div "QUOTED" at bounding box center [1100, 394] width 62 height 17
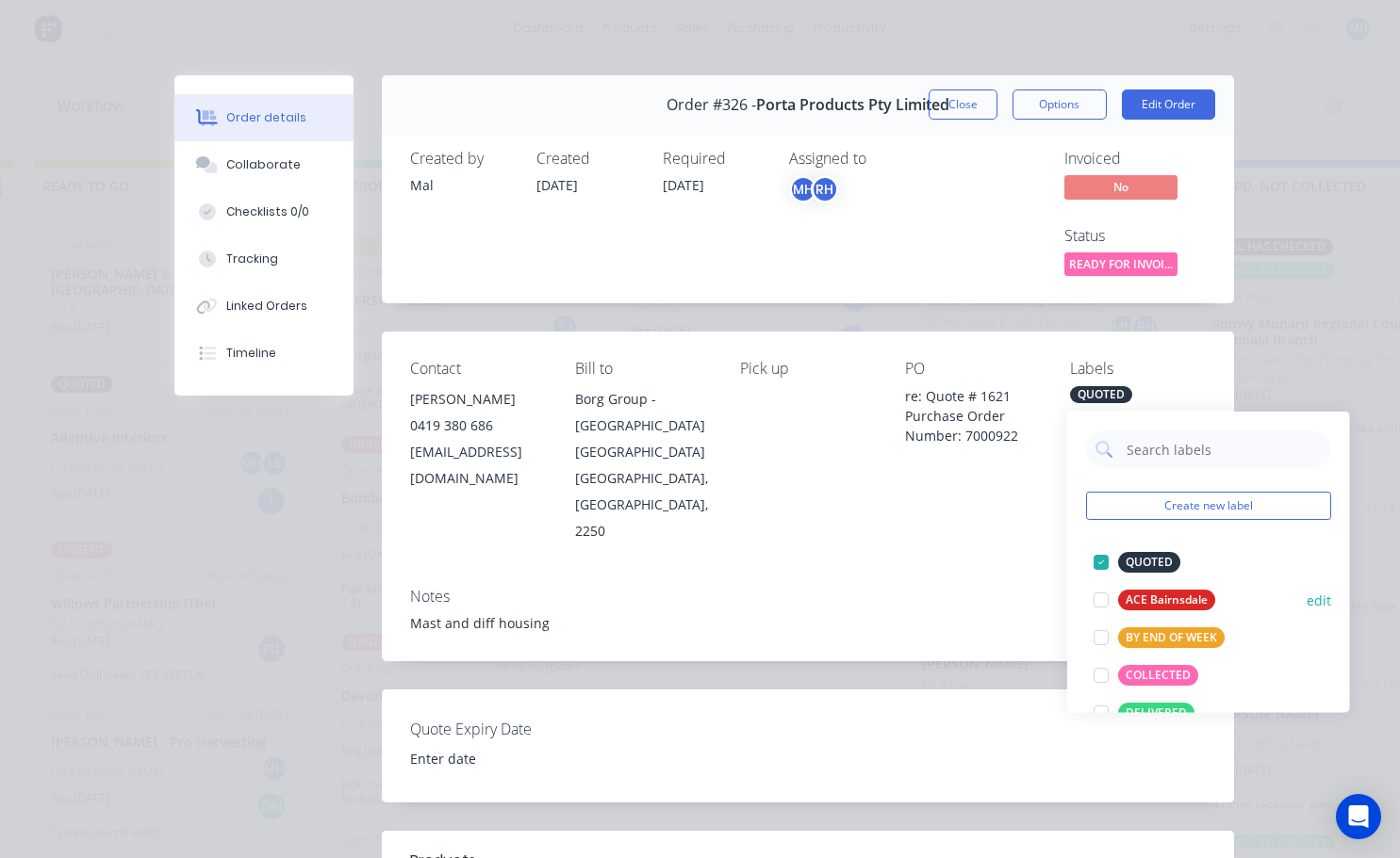
scroll to position [188, 0]
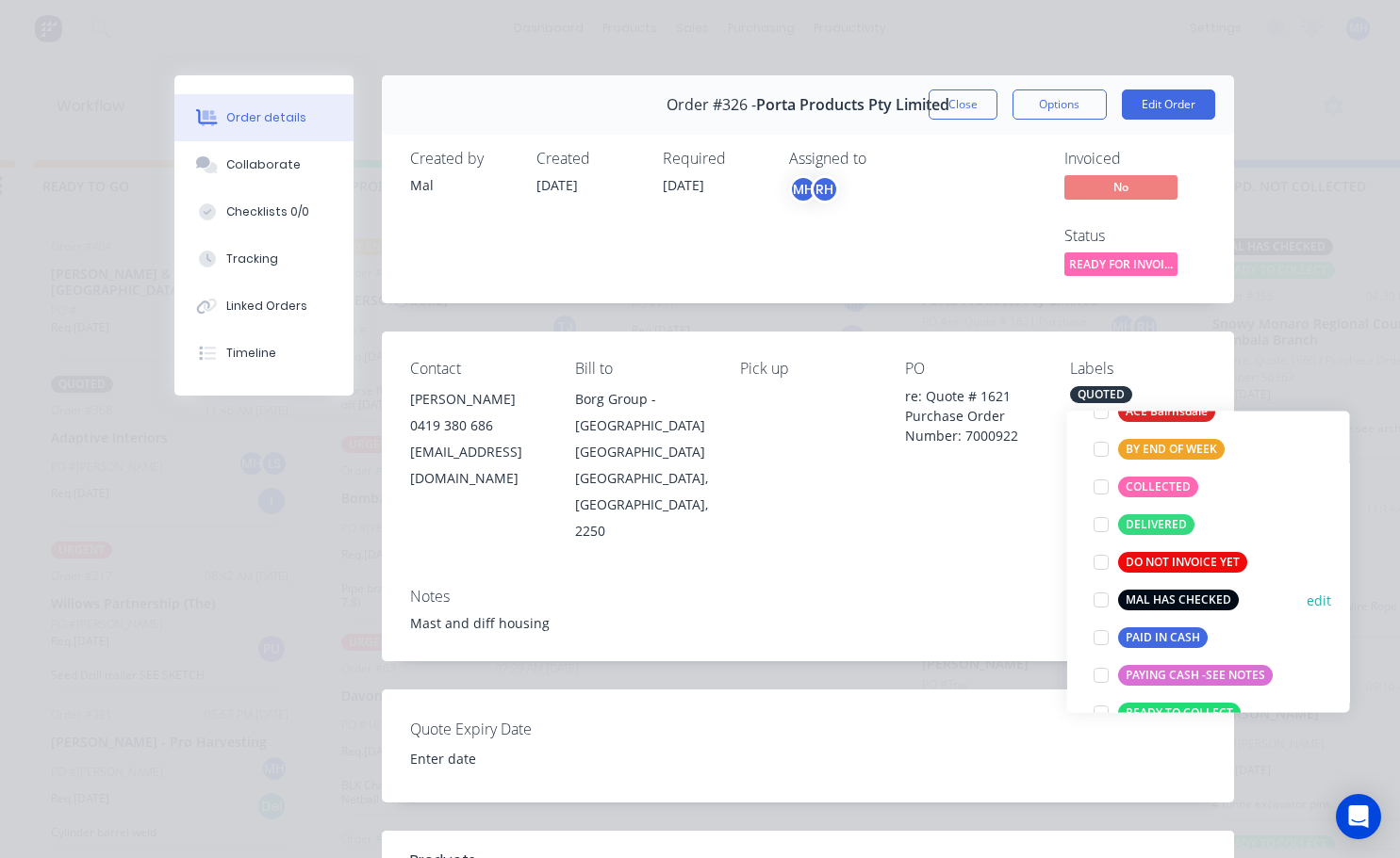
click at [1098, 596] on div at bounding box center [1100, 600] width 37 height 37
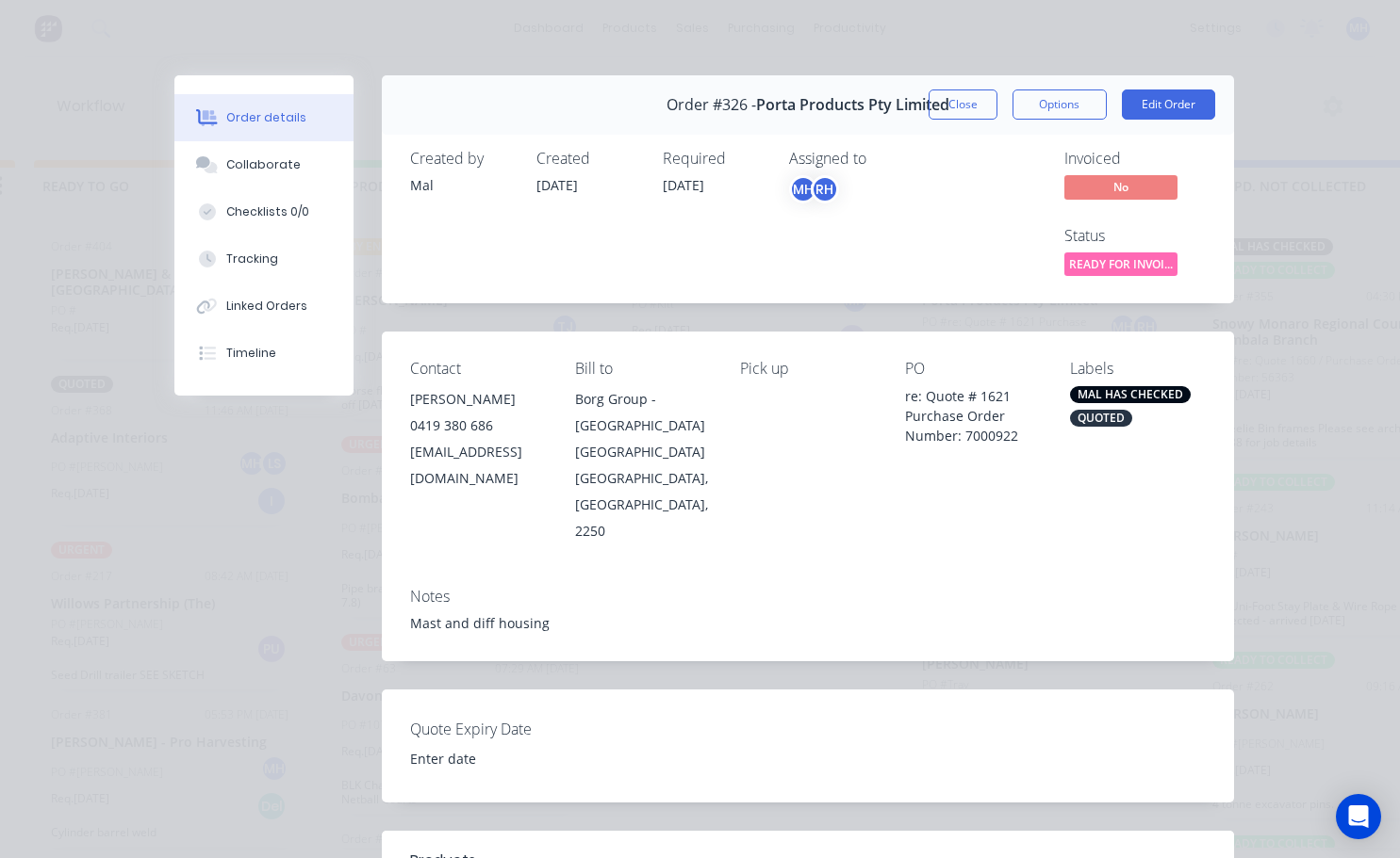
click at [1261, 361] on div "Order details Collaborate Checklists 0/0 Tracking Linked Orders Timeline Order …" at bounding box center [700, 429] width 1400 height 858
click at [1117, 390] on div "MAL HAS CHECKED" at bounding box center [1130, 394] width 120 height 17
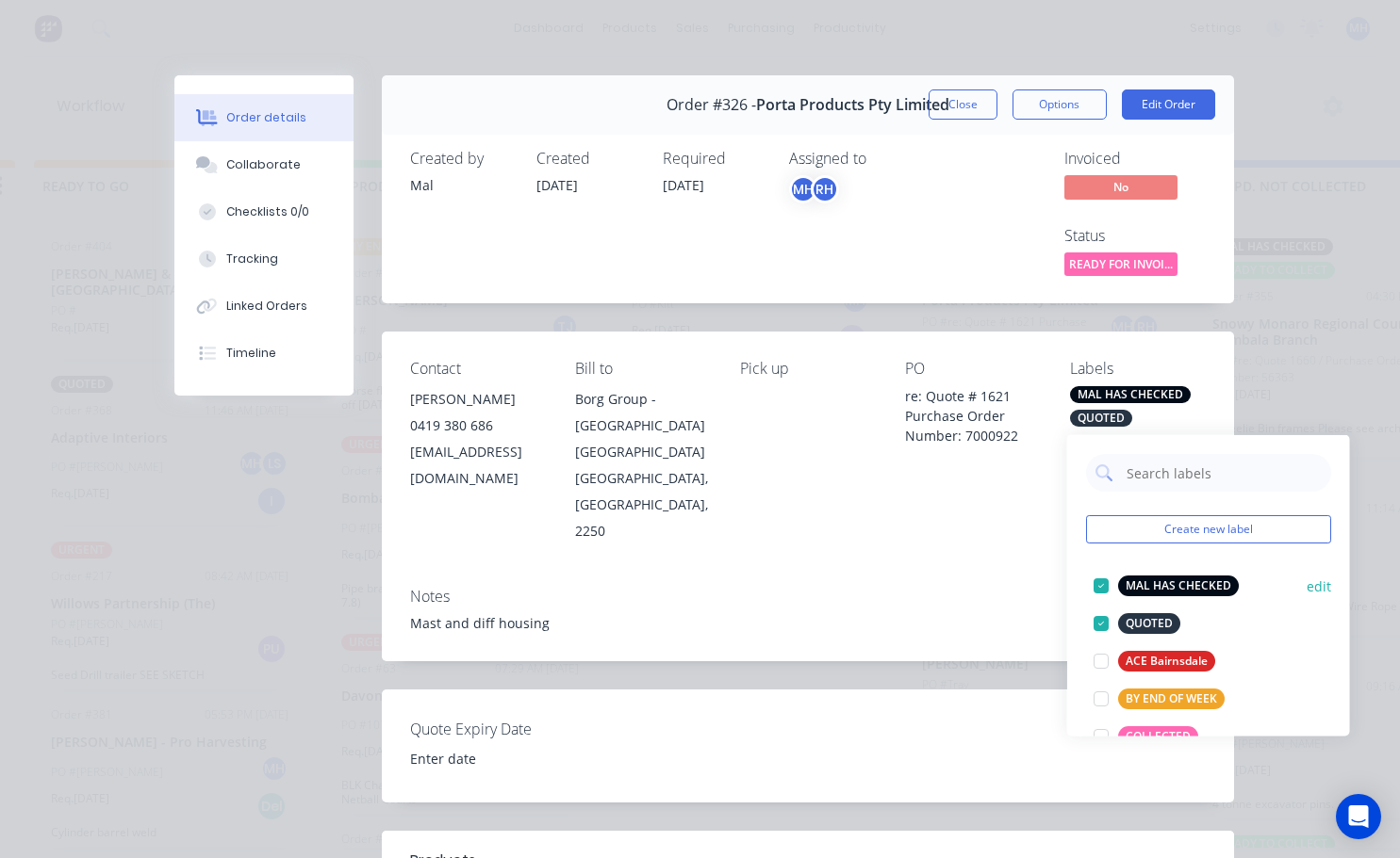
click at [1097, 574] on div at bounding box center [1100, 586] width 37 height 37
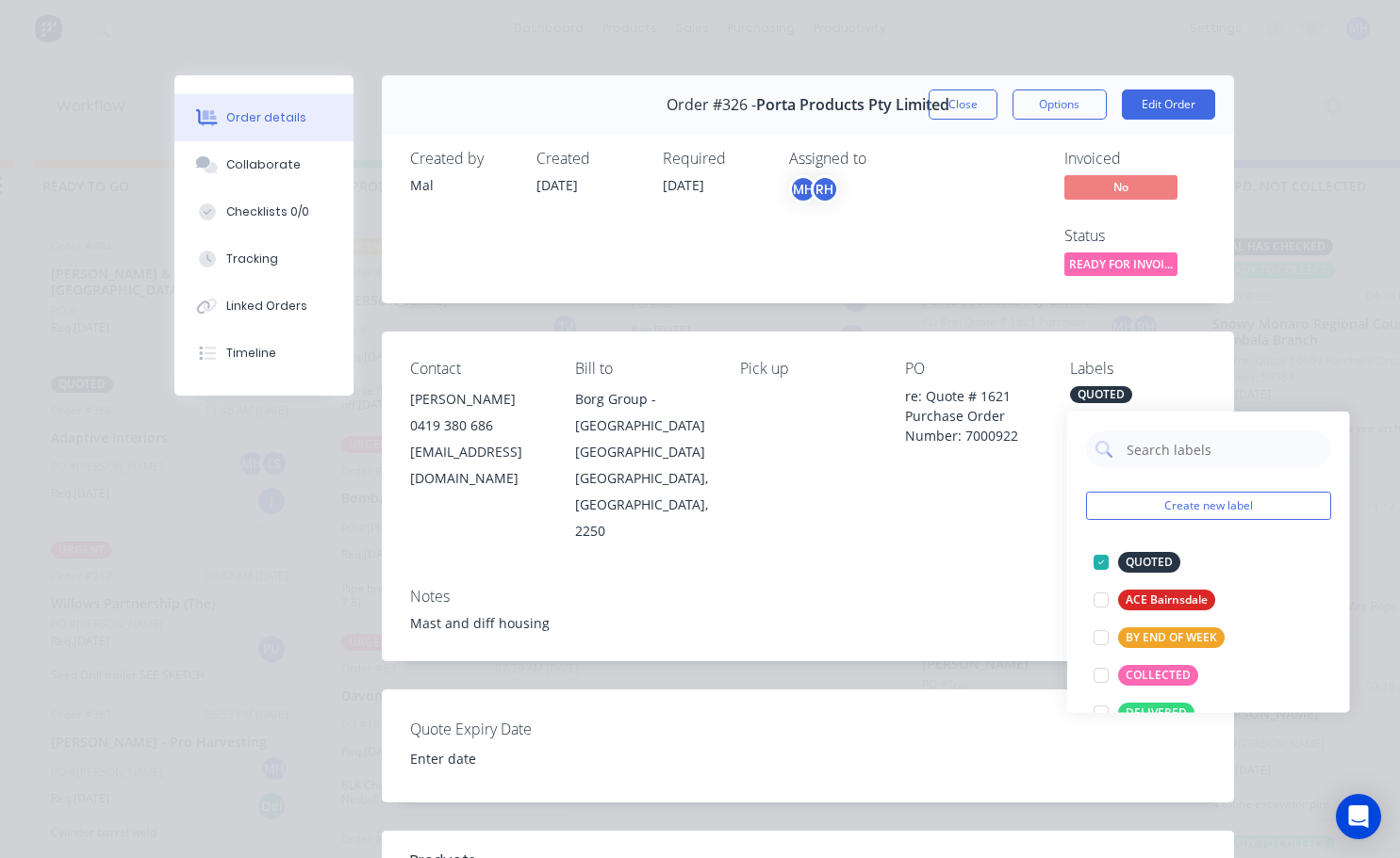
click at [1032, 588] on div "Notes" at bounding box center [807, 597] width 795 height 18
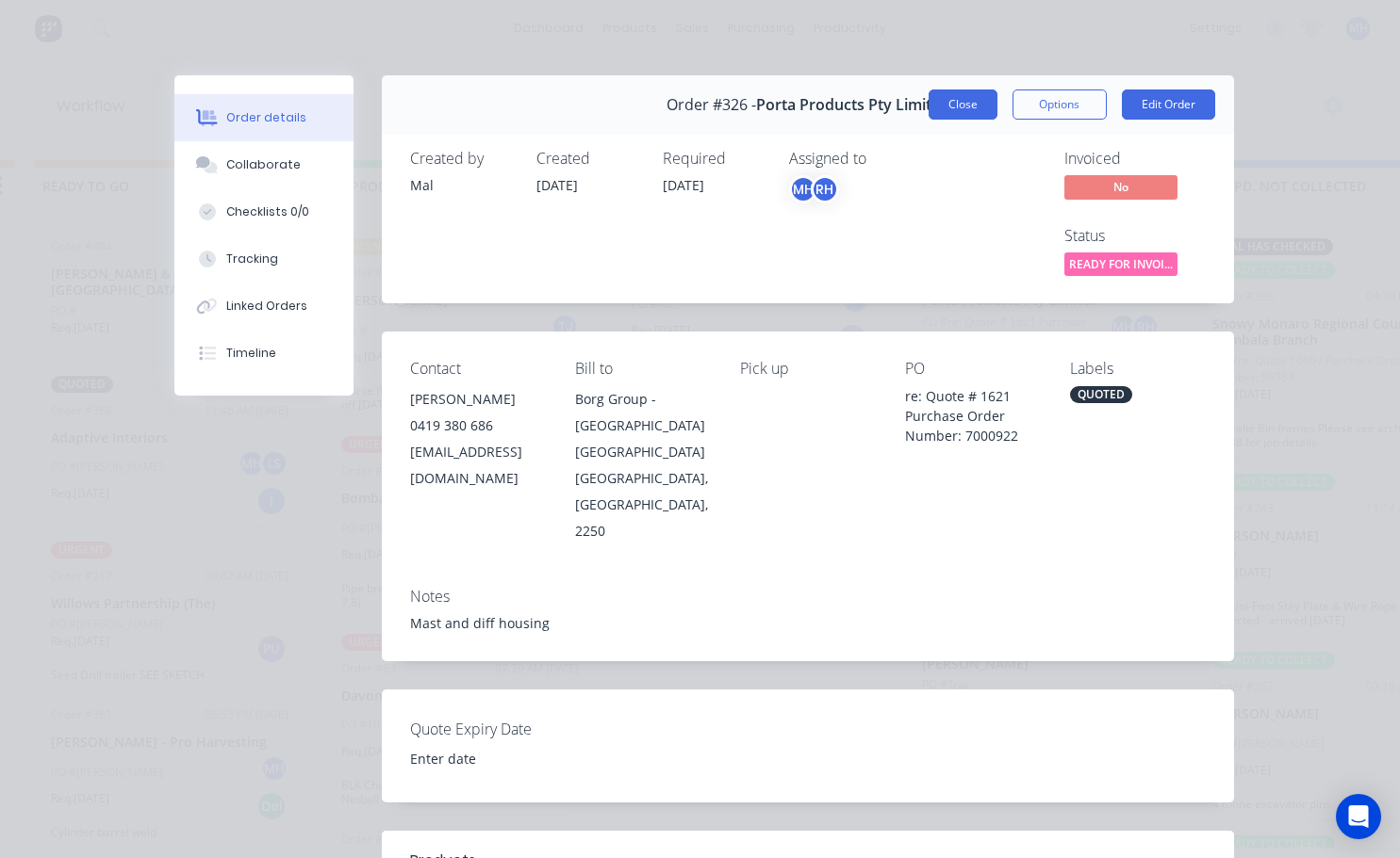
click at [980, 109] on button "Close" at bounding box center [963, 104] width 69 height 31
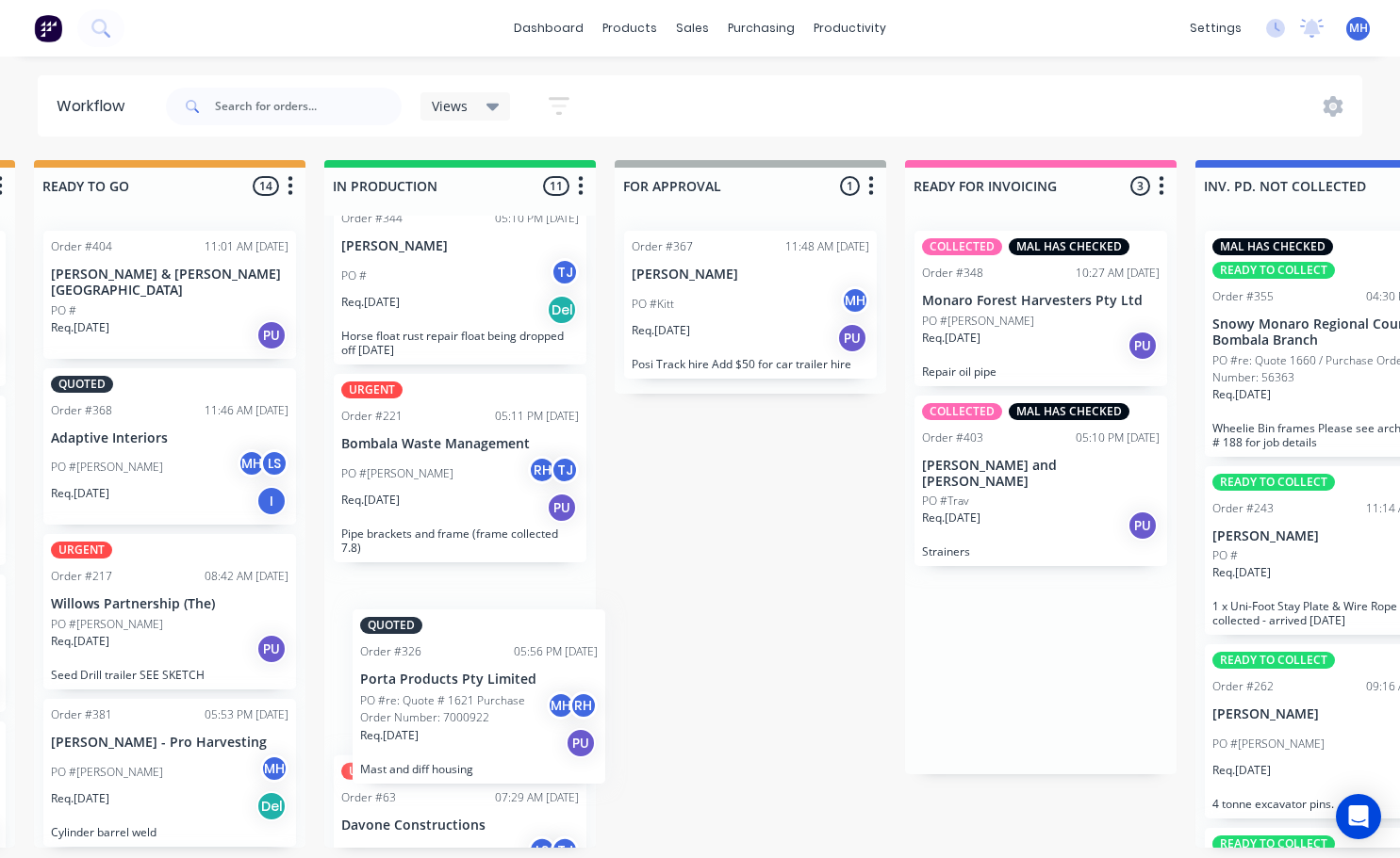
scroll to position [55, 8]
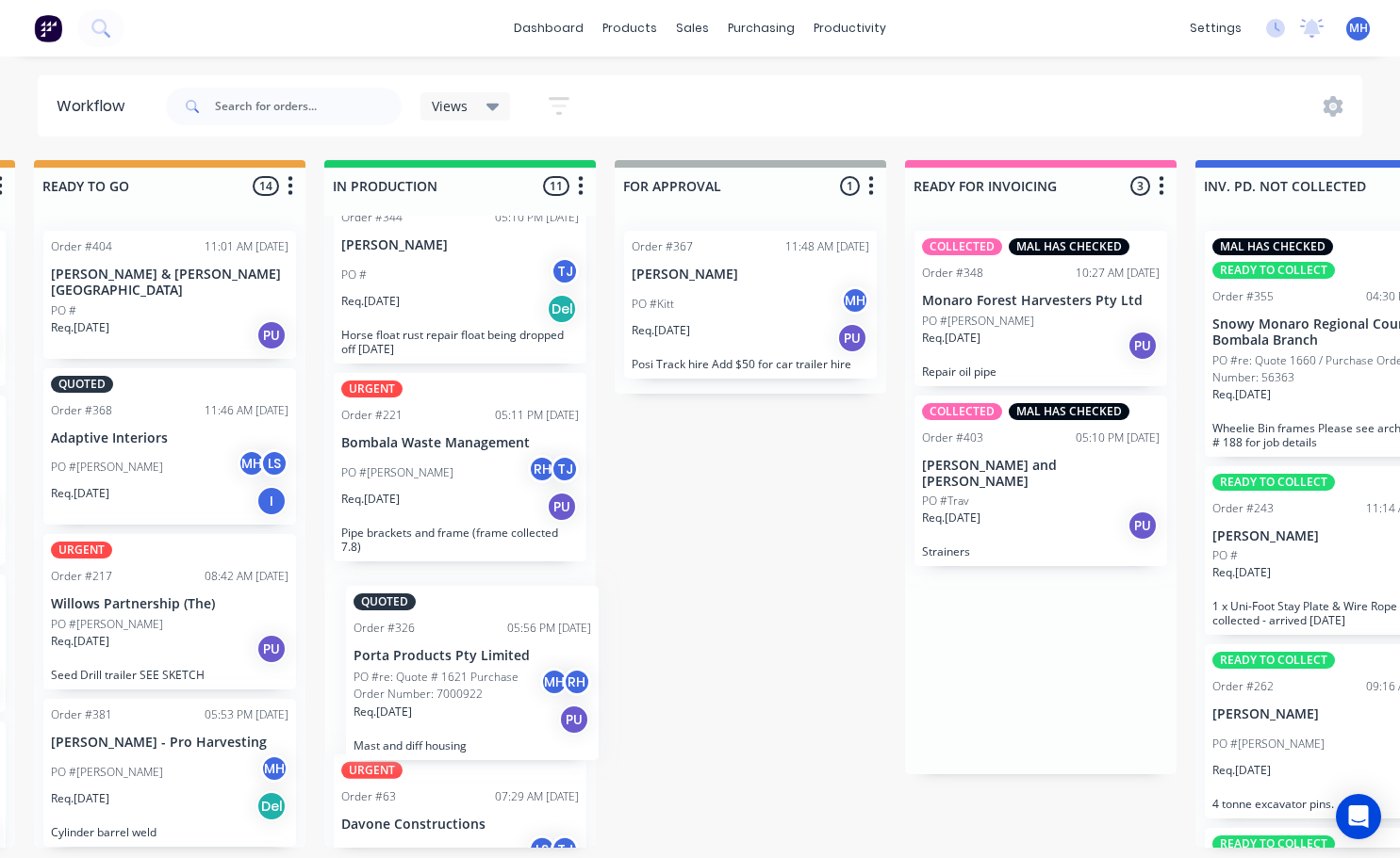
drag, startPoint x: 949, startPoint y: 340, endPoint x: 369, endPoint y: 693, distance: 679.0
click at [369, 693] on div "QUOTES TO DO 0 Status colour #273444 hex #273444 Save Cancel Notifications Emai…" at bounding box center [680, 504] width 3143 height 688
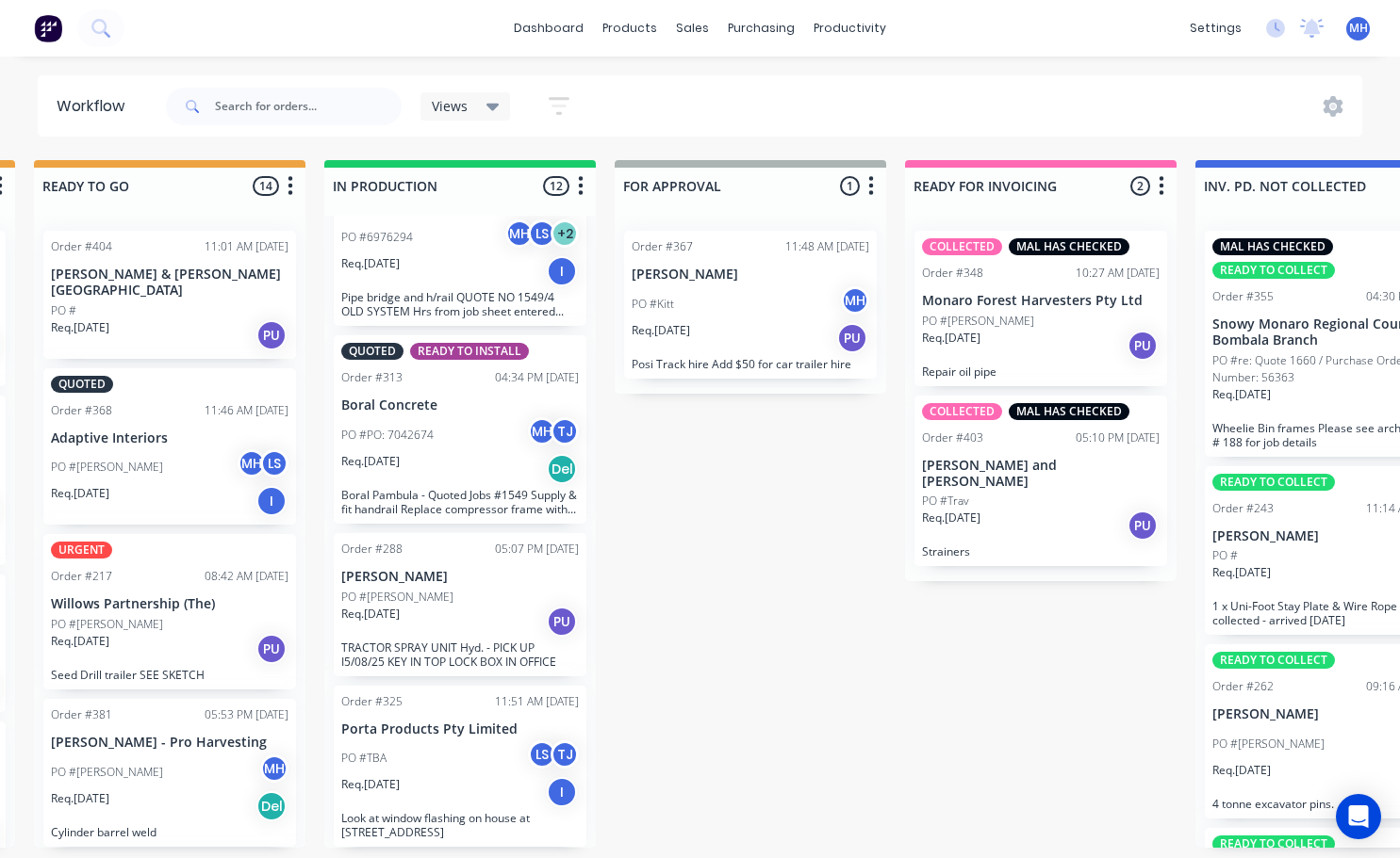
scroll to position [1605, 0]
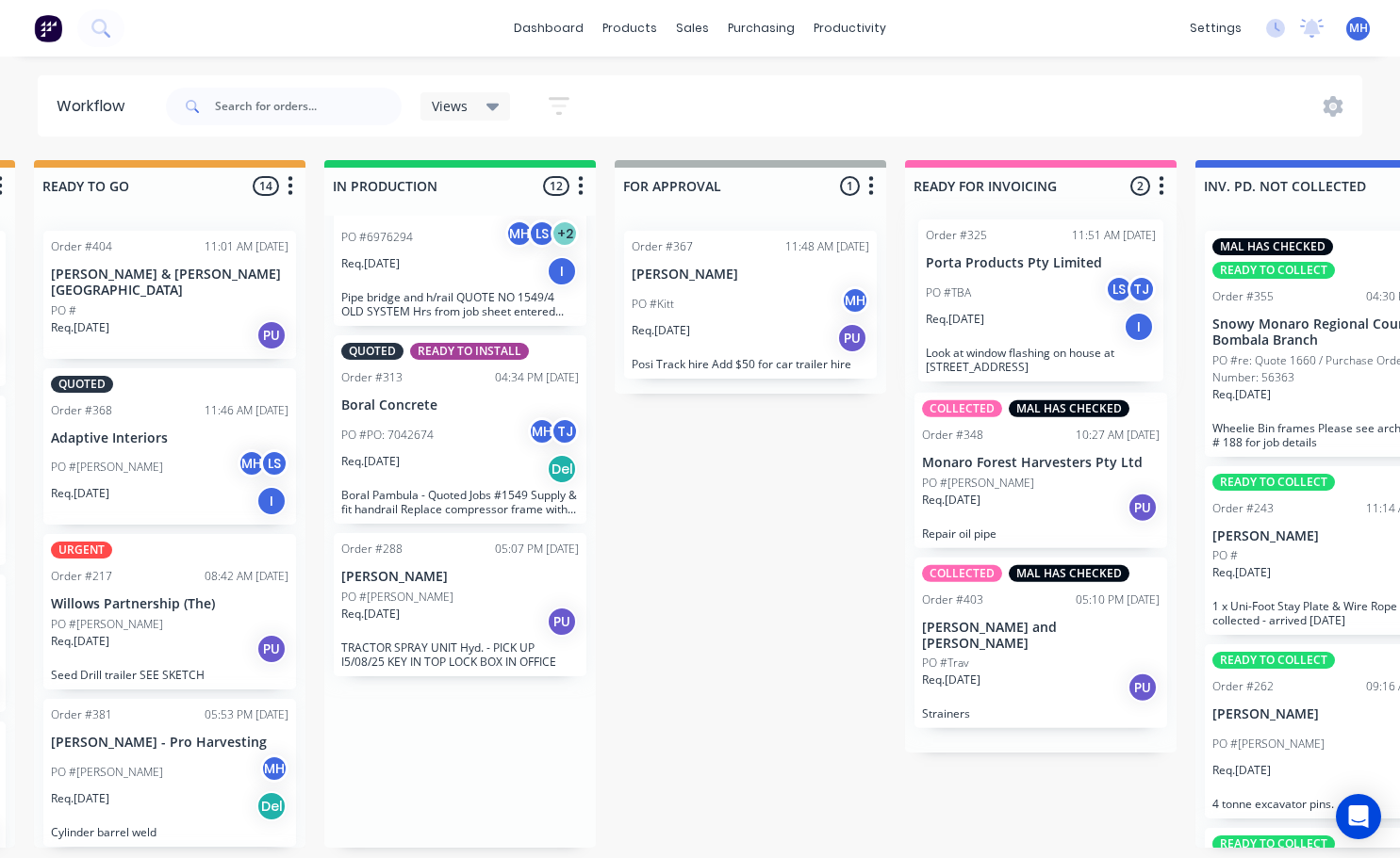
drag, startPoint x: 459, startPoint y: 785, endPoint x: 1057, endPoint y: 313, distance: 761.8
click at [1057, 313] on div "QUOTES TO DO 0 Status colour #273444 hex #273444 Save Cancel Notifications Emai…" at bounding box center [680, 504] width 3143 height 688
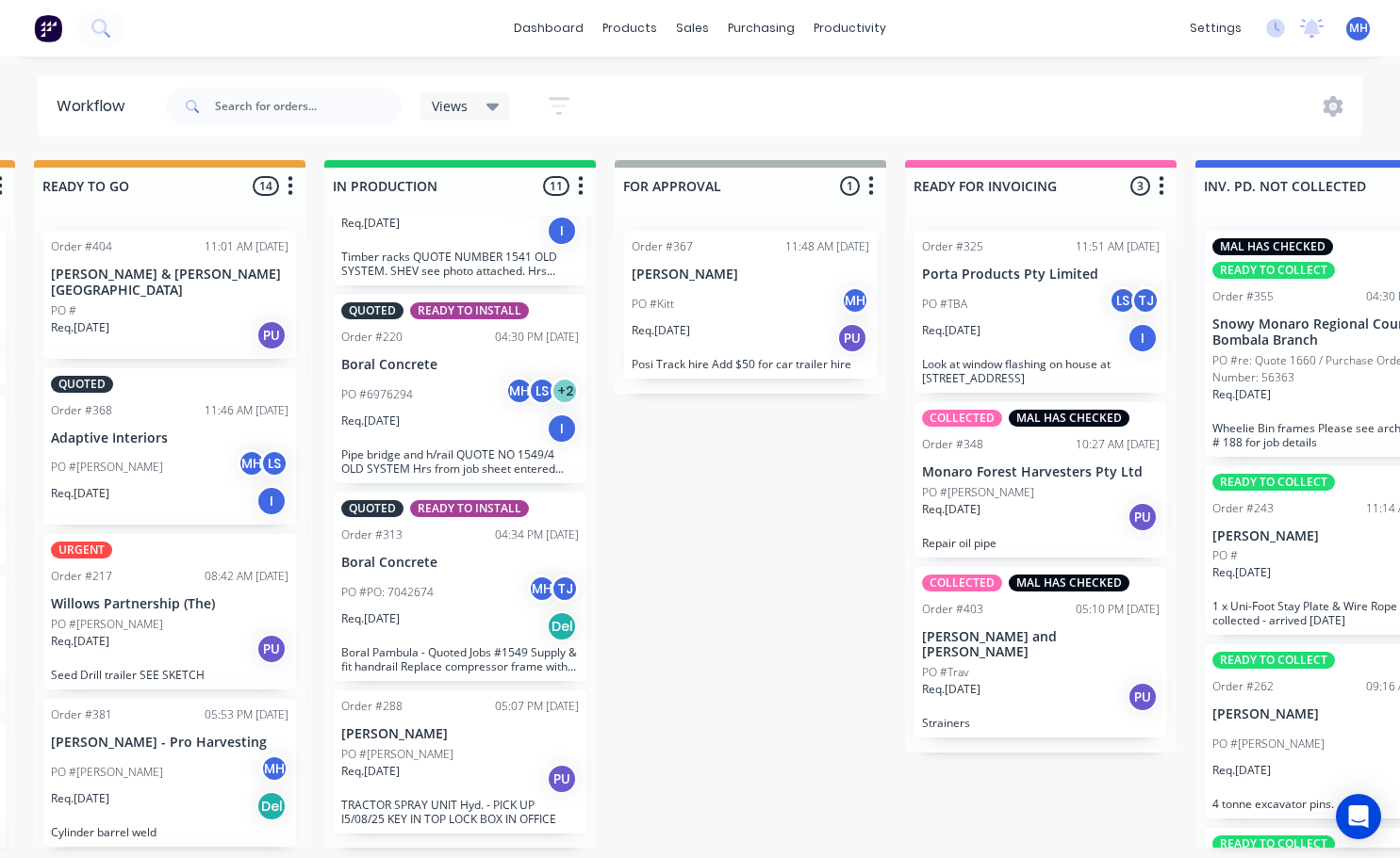
scroll to position [1433, 0]
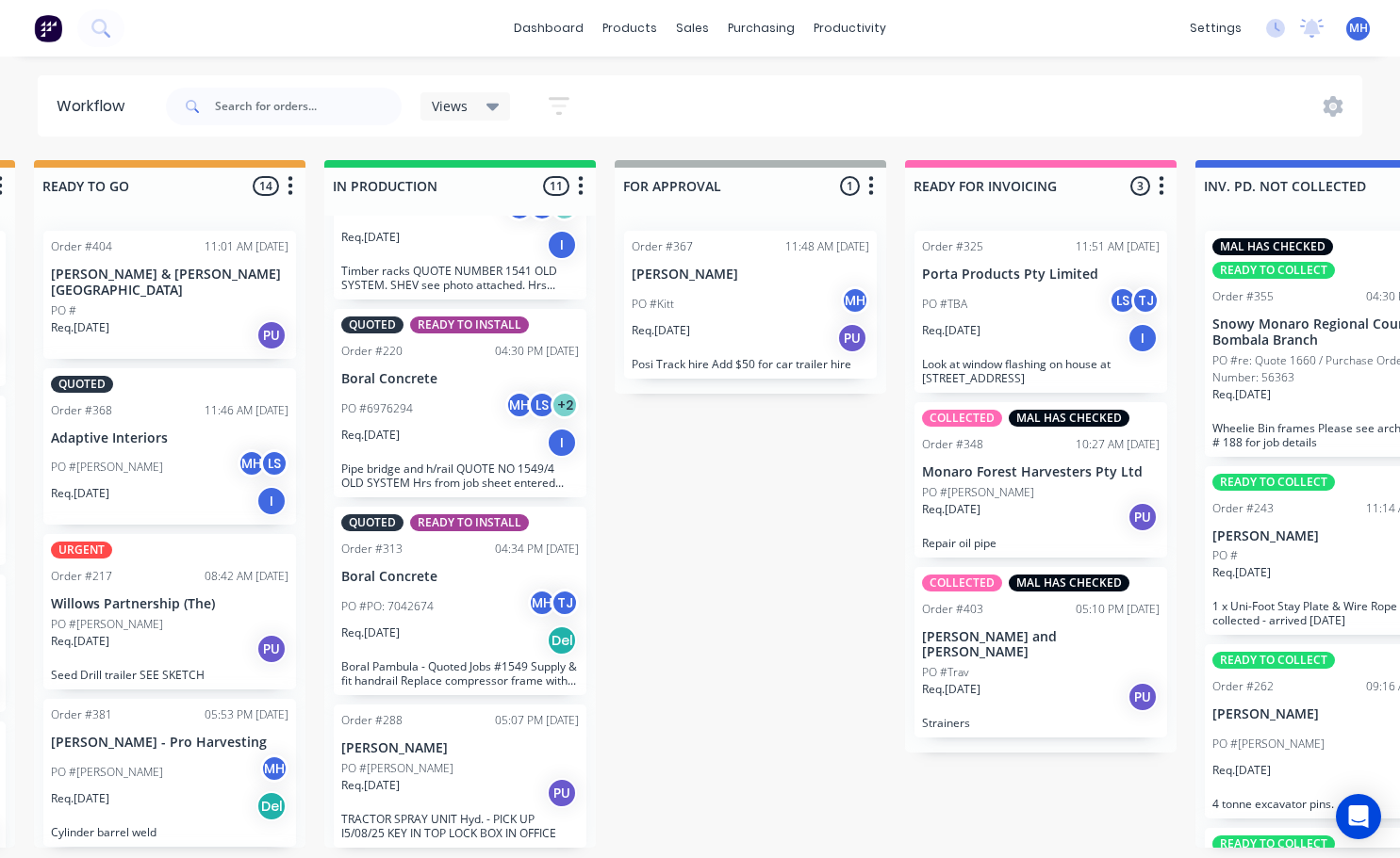
click at [1057, 310] on div "PO #TBA LS TJ" at bounding box center [1040, 304] width 237 height 35
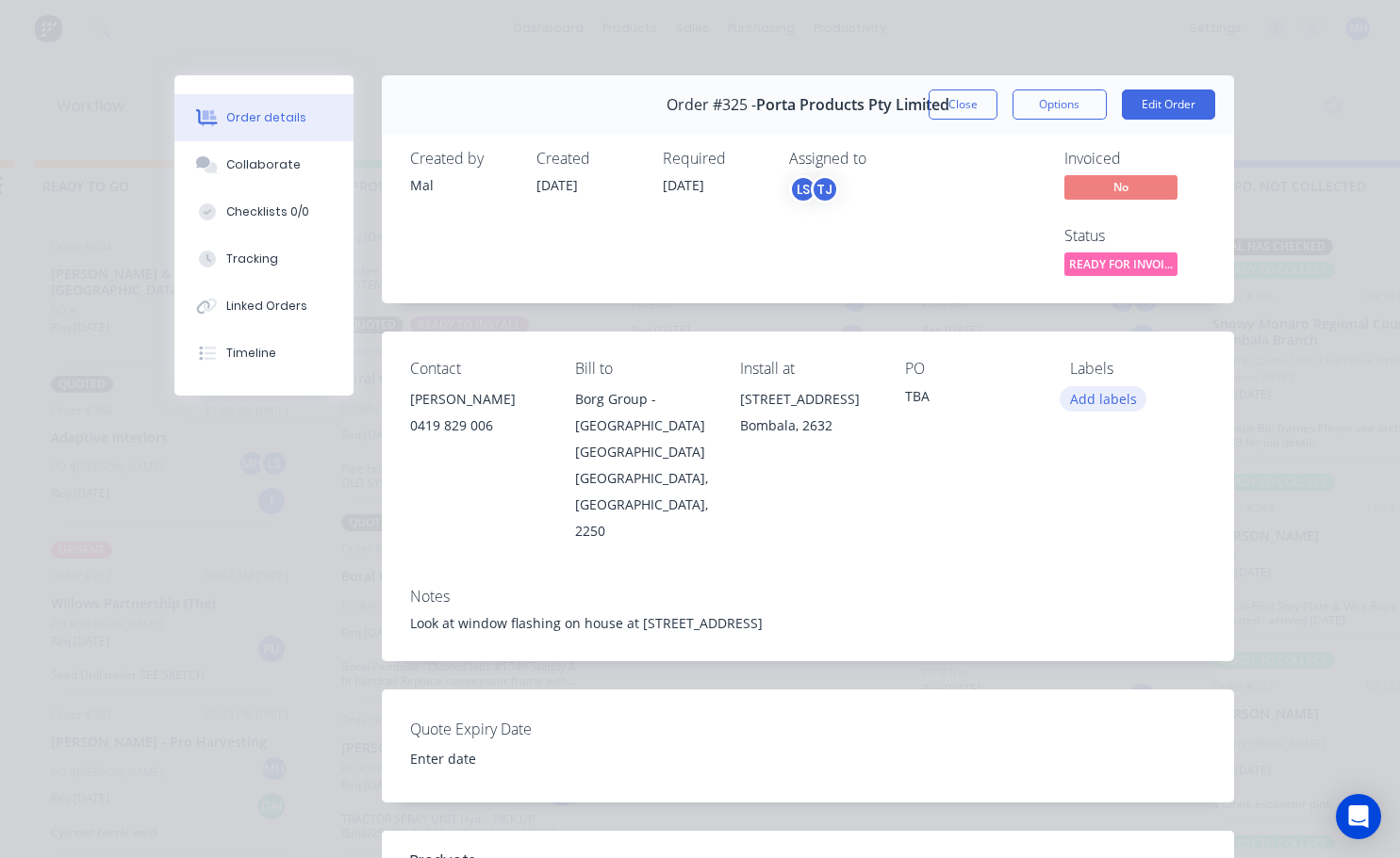
click at [1101, 411] on button "Add labels" at bounding box center [1102, 399] width 87 height 26
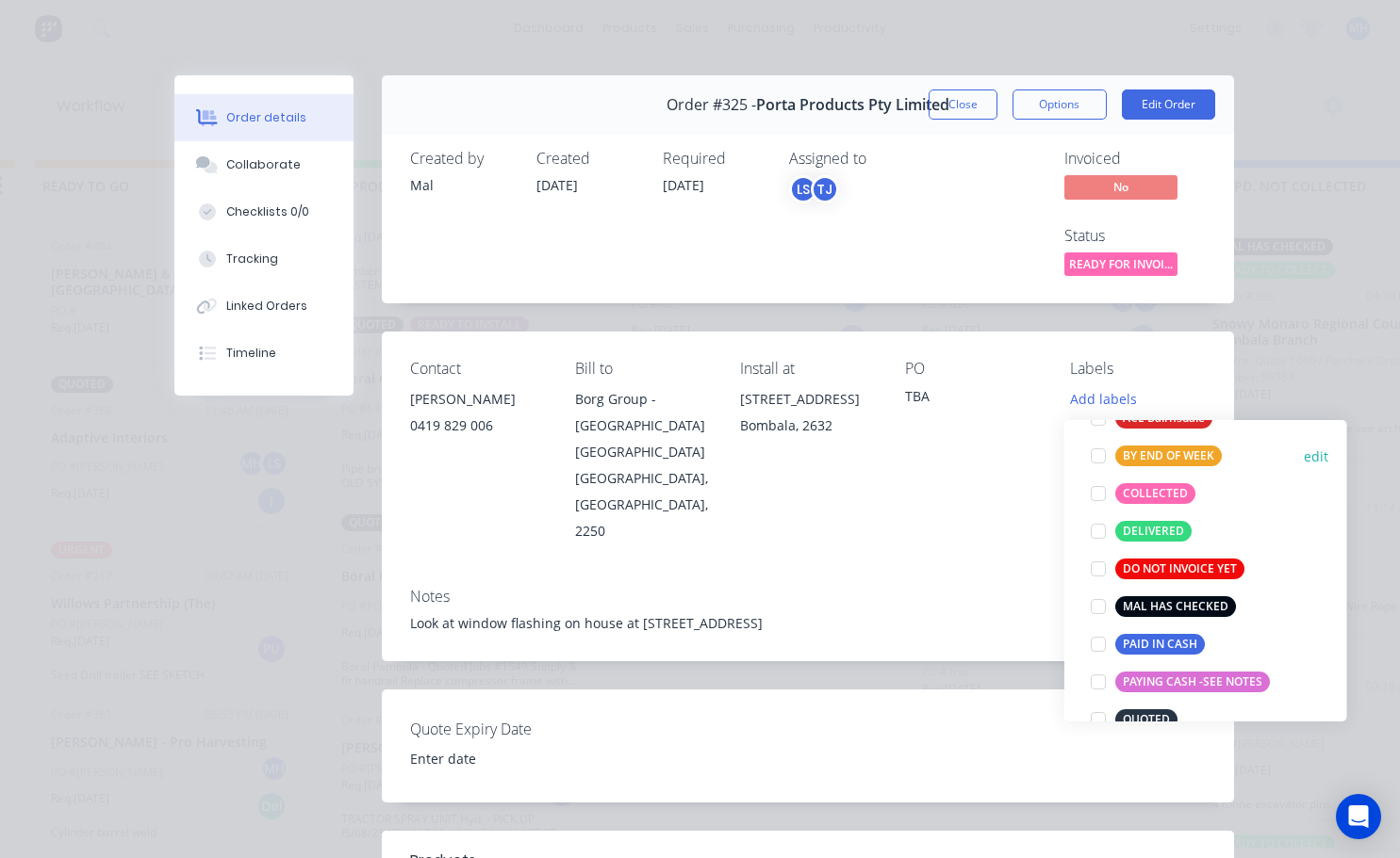
scroll to position [188, 0]
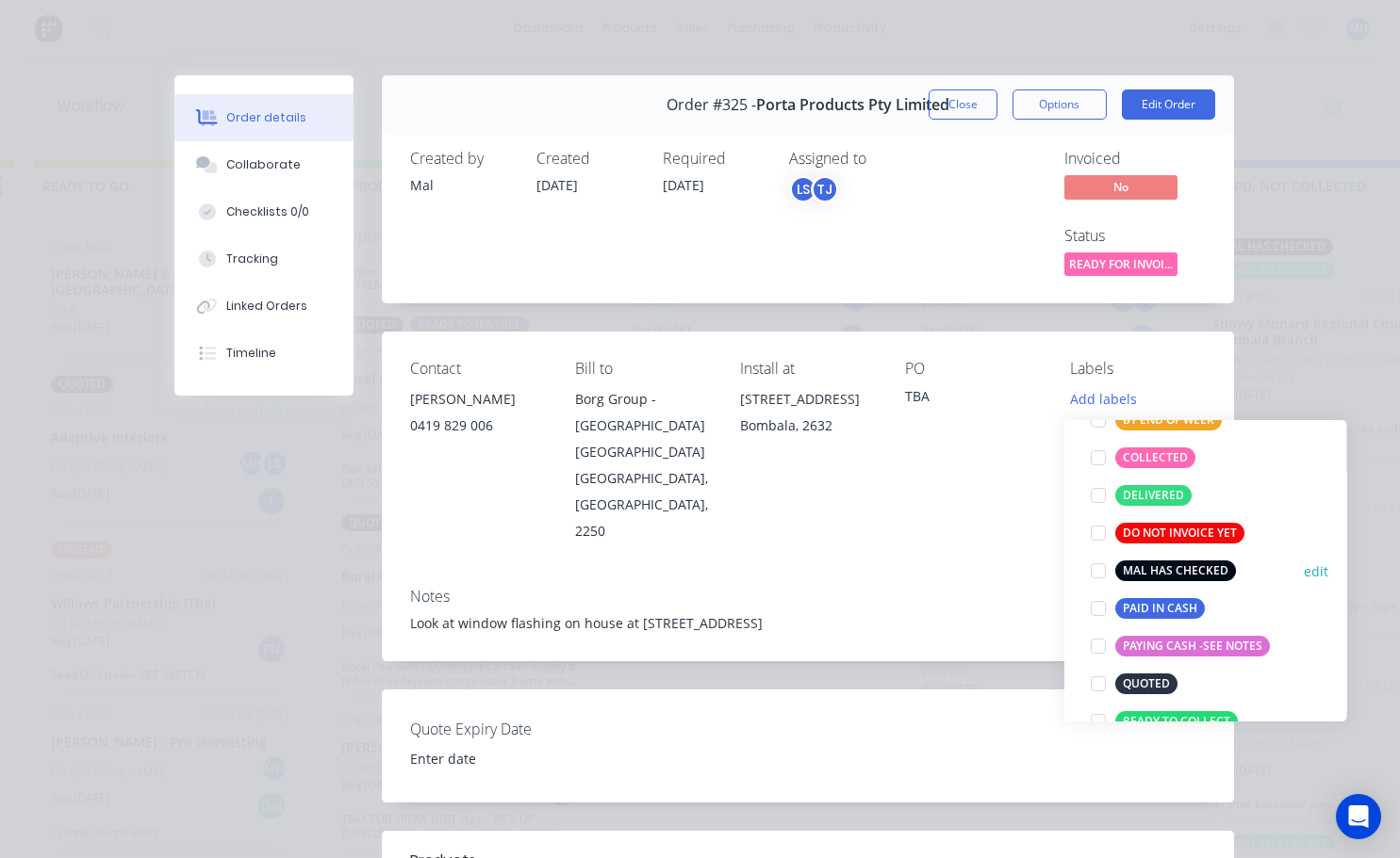
click at [1103, 568] on div at bounding box center [1098, 571] width 37 height 37
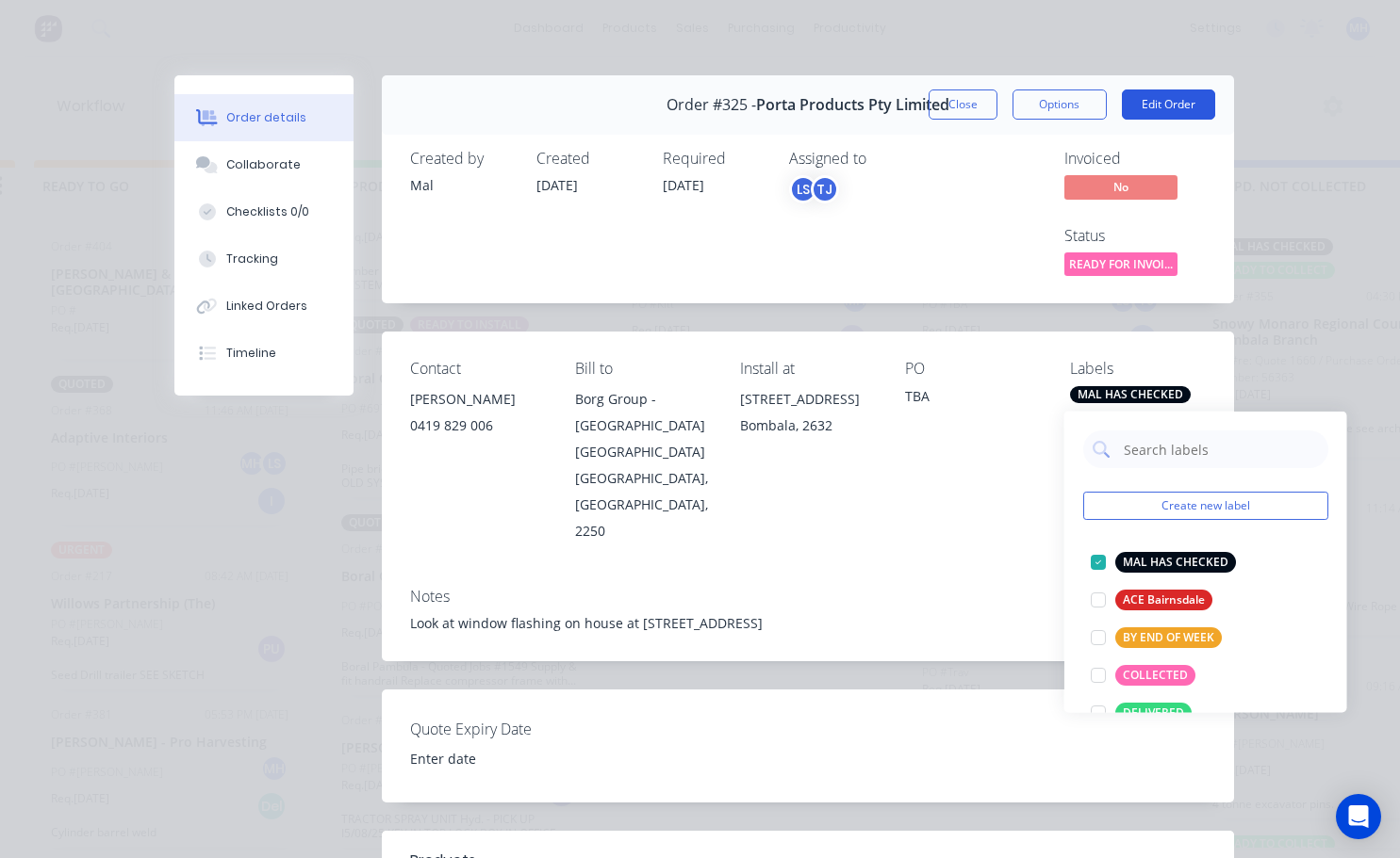
click at [1156, 108] on button "Edit Order" at bounding box center [1167, 104] width 94 height 31
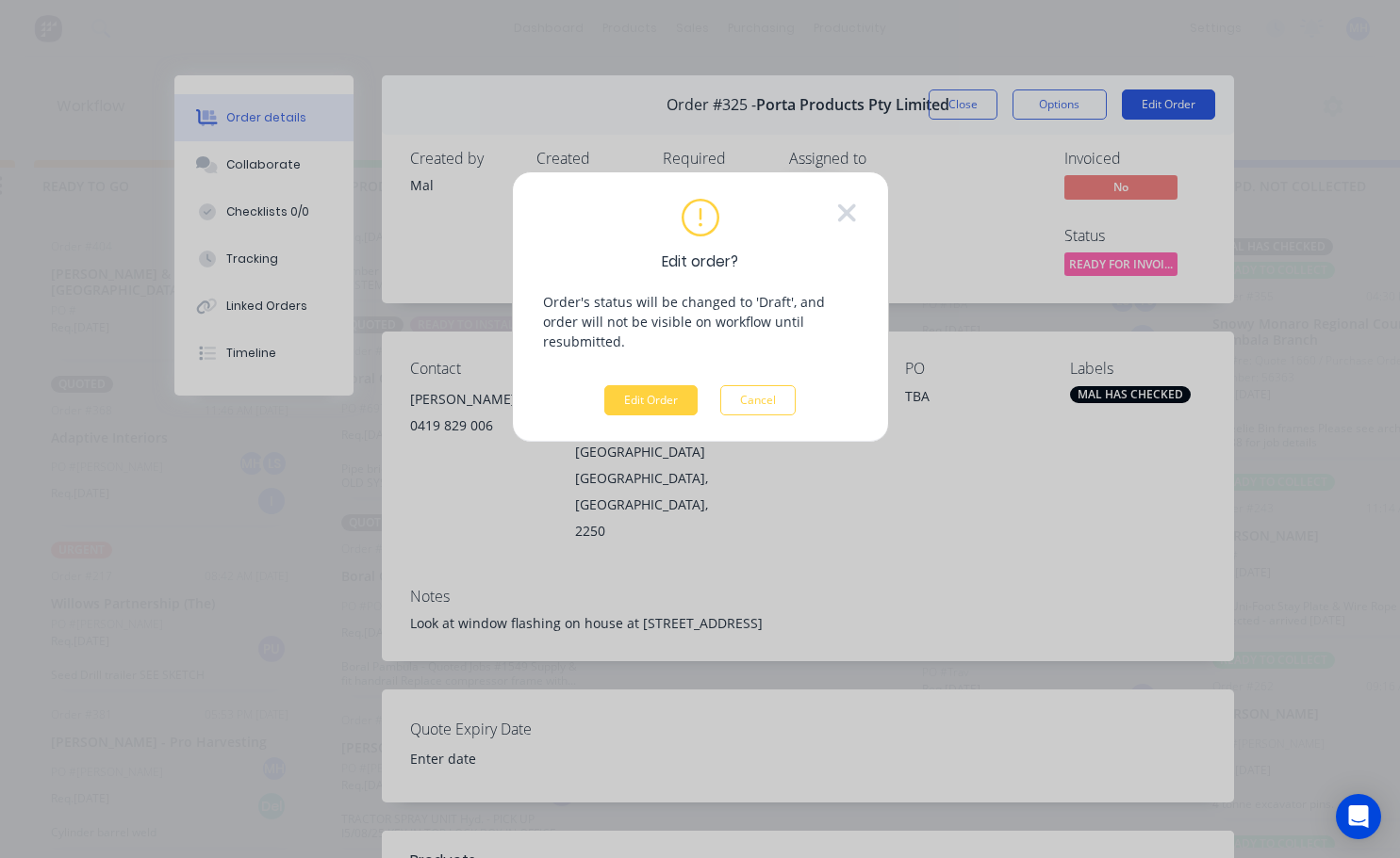
scroll to position [0, 878]
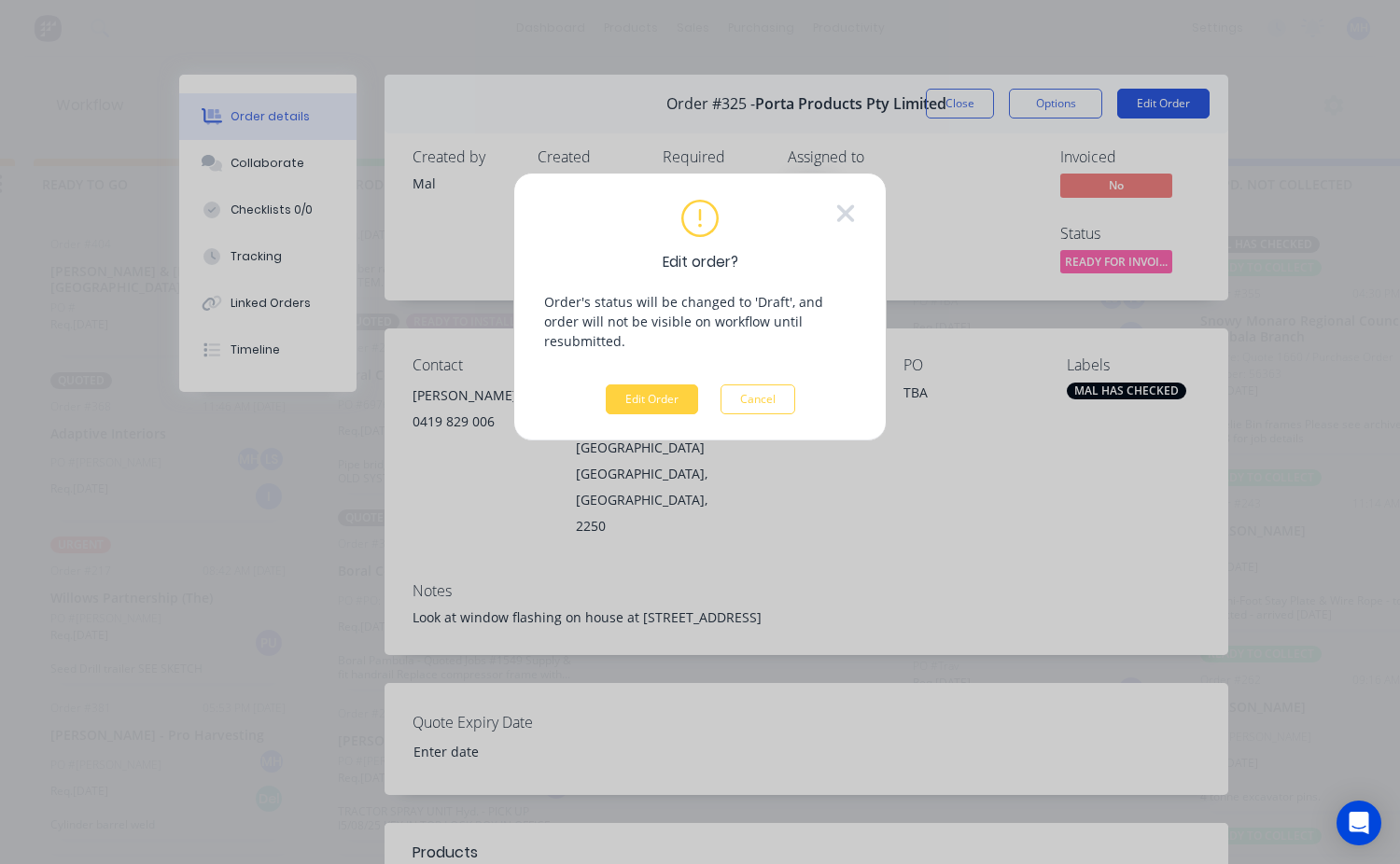
click at [1144, 107] on div "Edit order? Order's status will be changed to 'Draft', and order will not be vi…" at bounding box center [700, 432] width 1400 height 864
click at [667, 385] on button "Edit Order" at bounding box center [652, 399] width 93 height 30
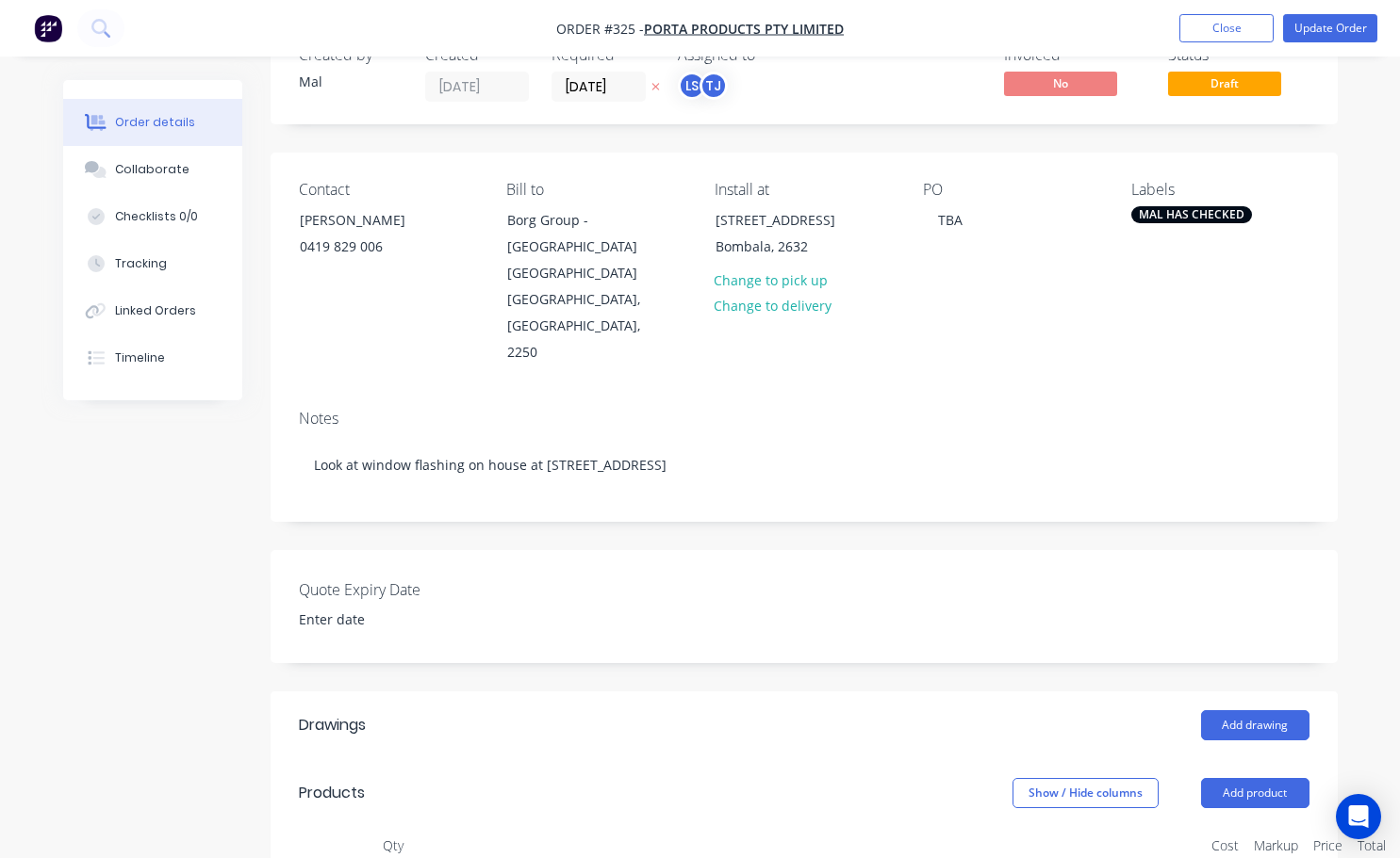
scroll to position [25, 0]
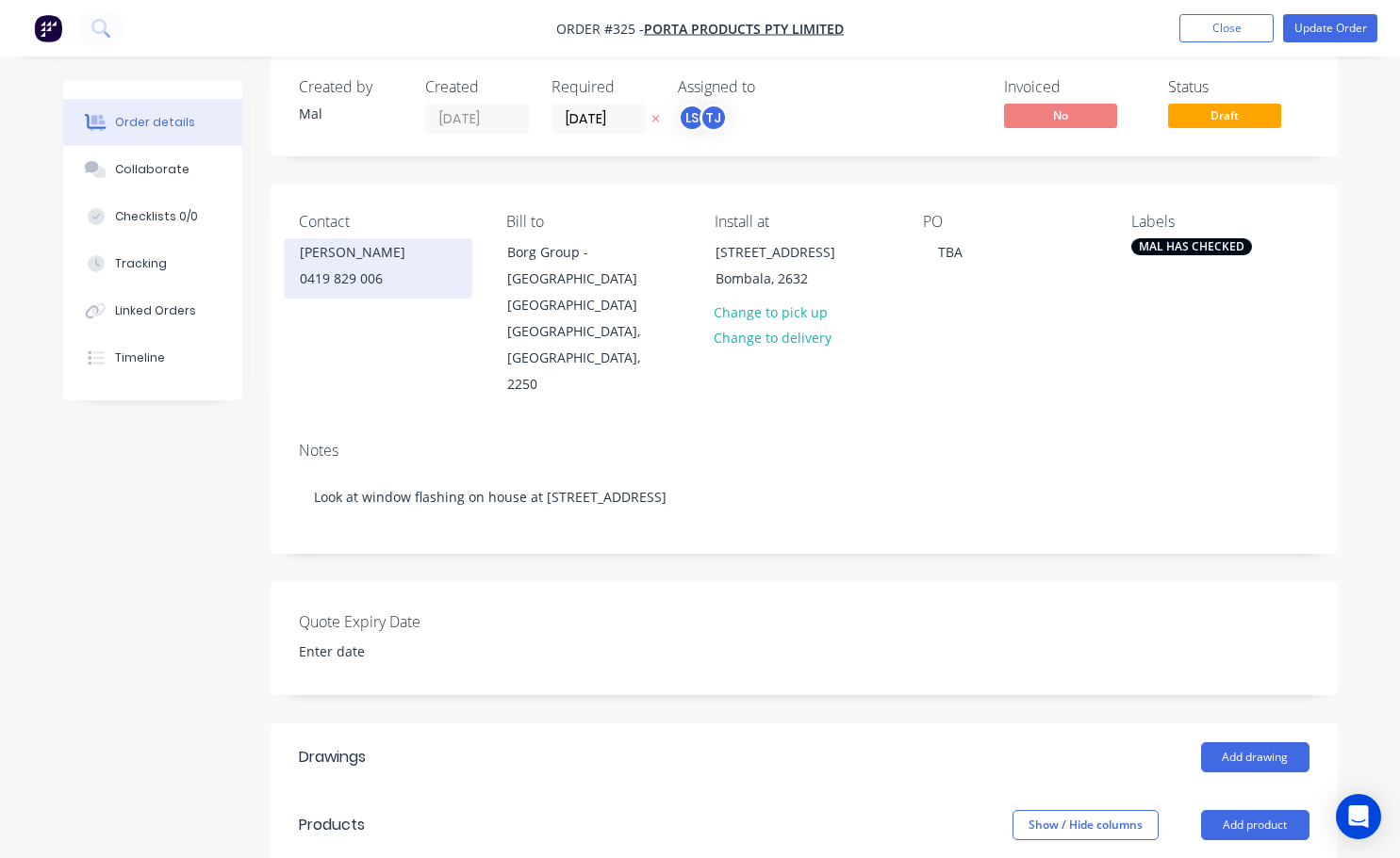
click at [366, 275] on div "0419 829 006" at bounding box center [377, 279] width 157 height 27
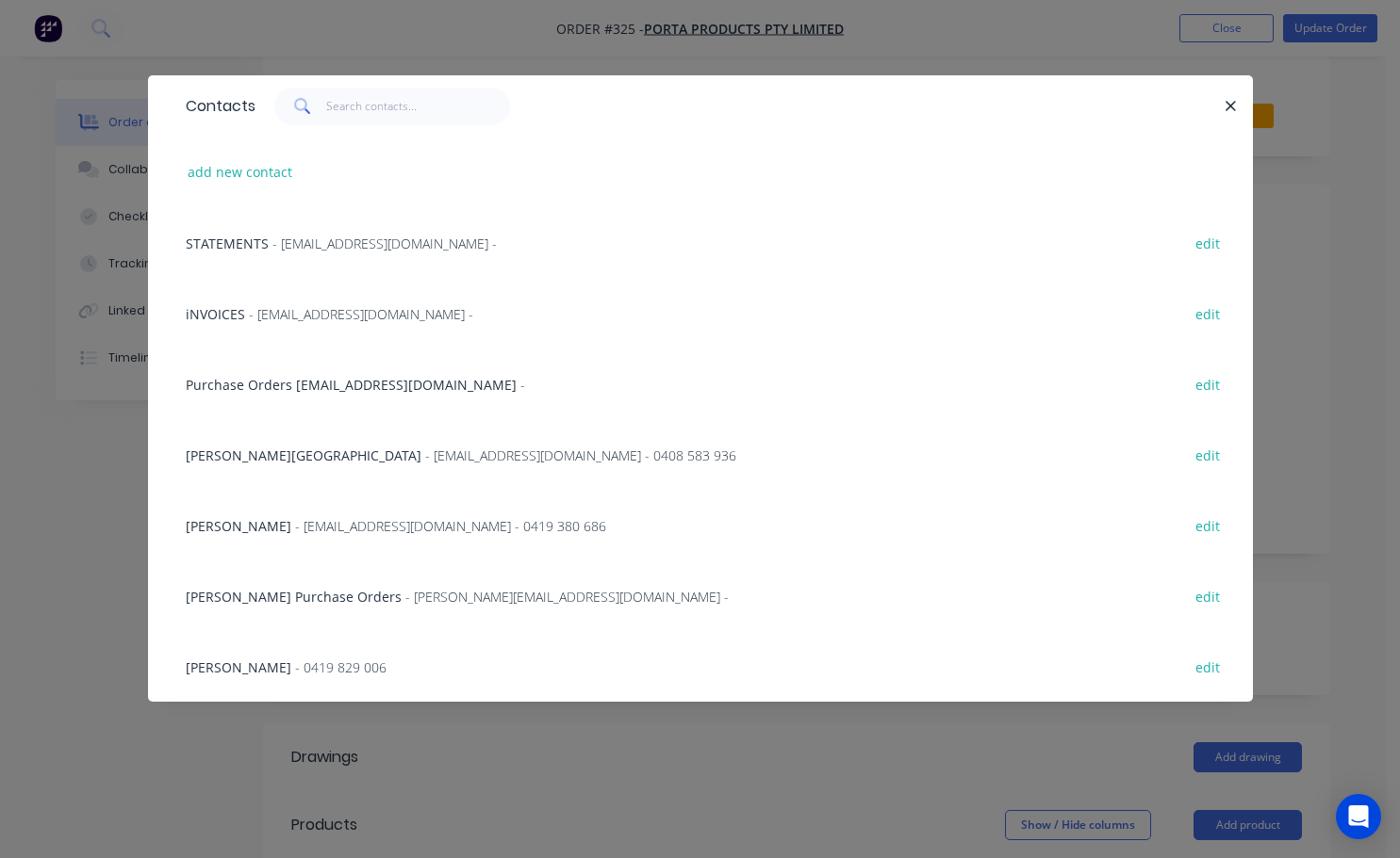
click at [295, 661] on span "- 0419 829 006" at bounding box center [340, 668] width 92 height 18
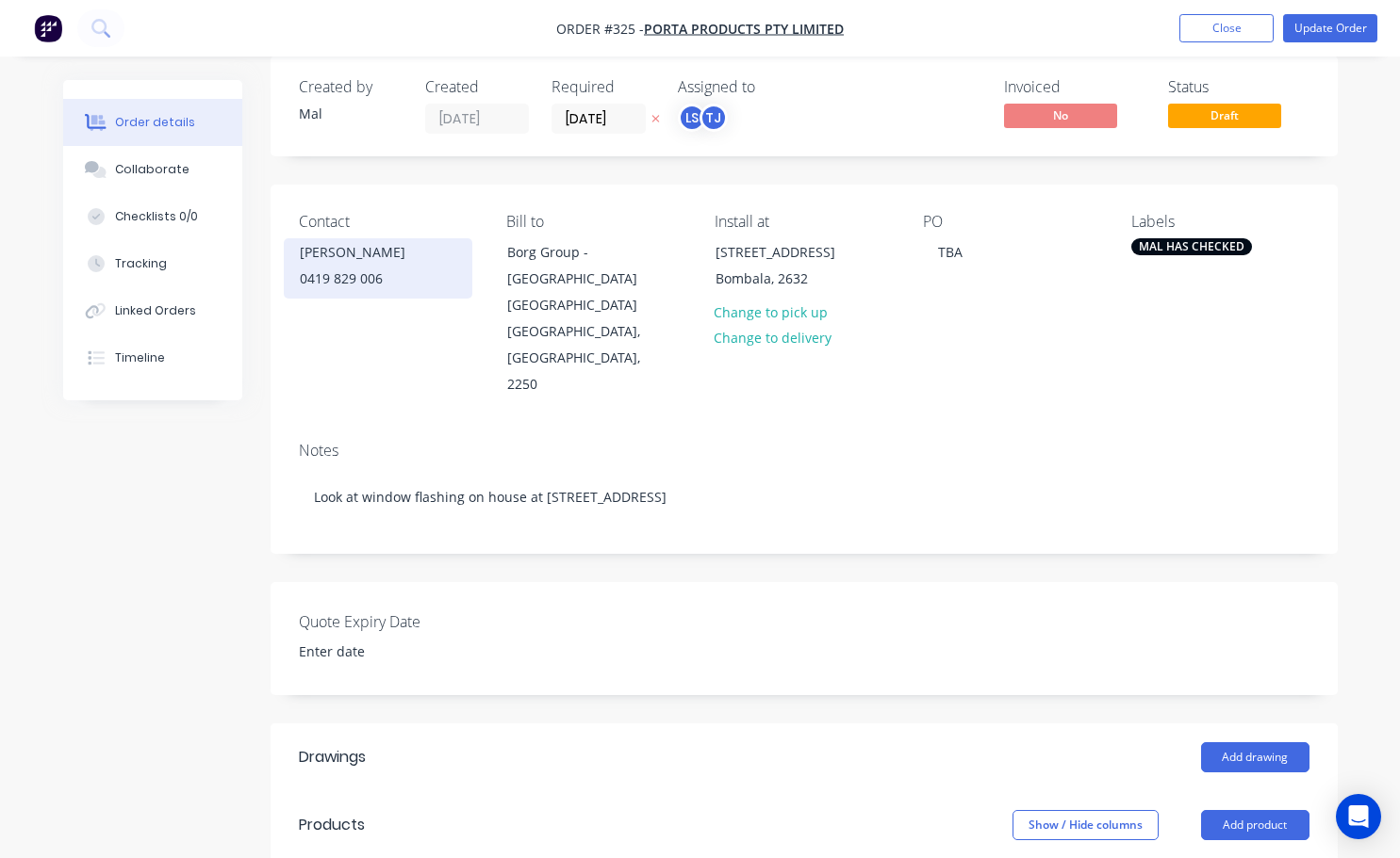
click at [389, 282] on div "0419 829 006" at bounding box center [377, 279] width 157 height 27
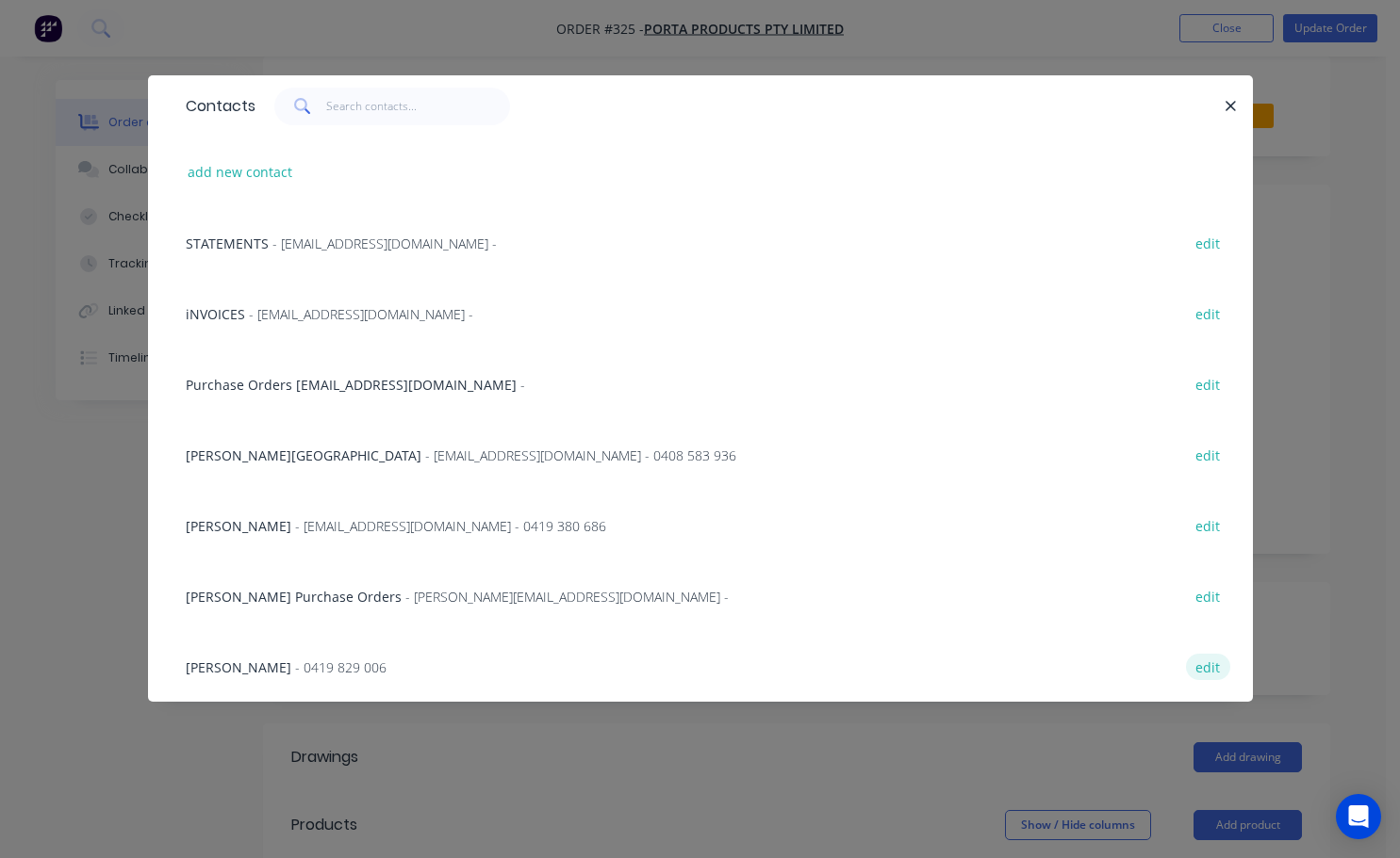
click at [1192, 668] on button "edit" at bounding box center [1207, 667] width 44 height 26
select select "AU"
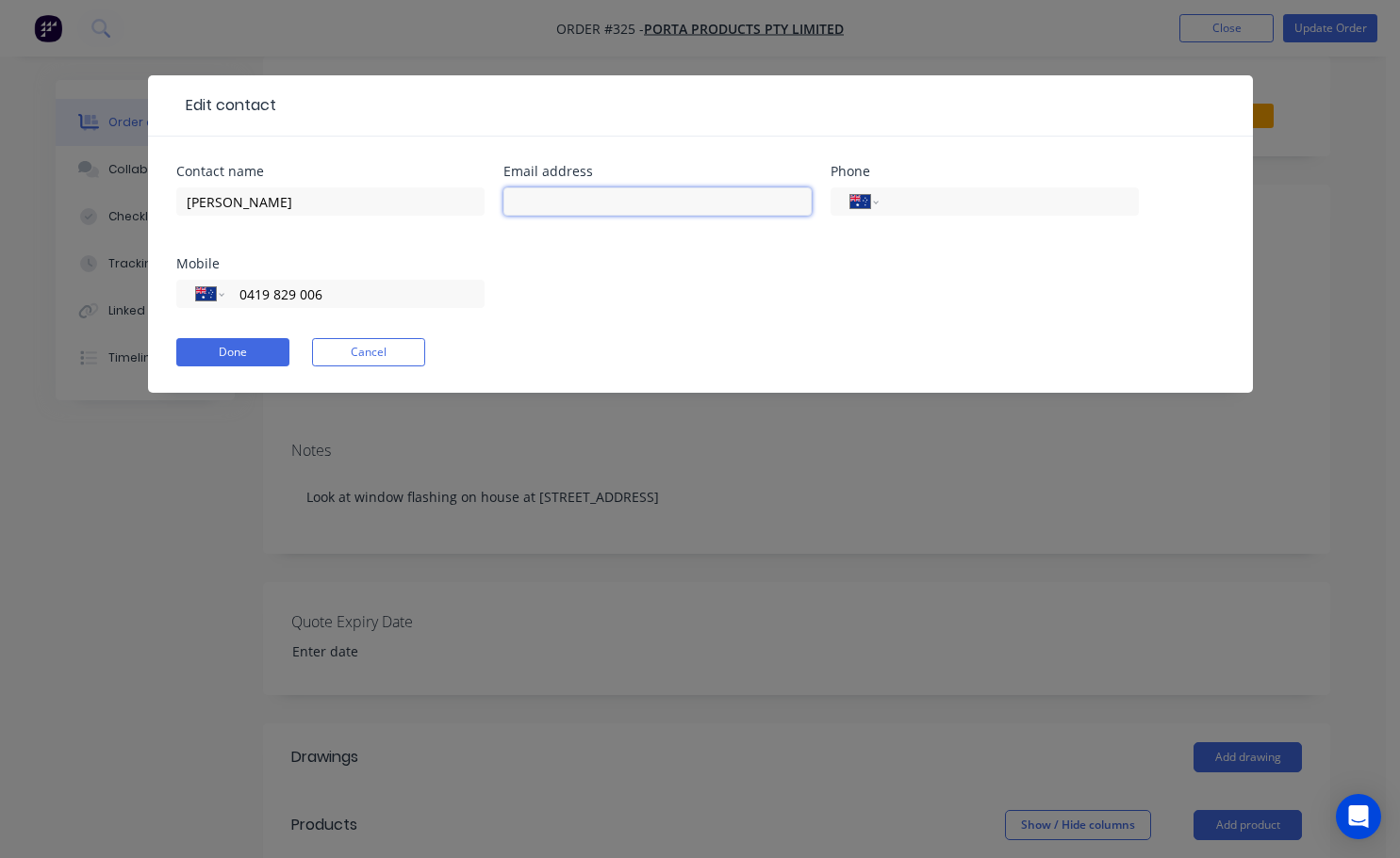
click at [520, 198] on input "text" at bounding box center [657, 201] width 308 height 29
type input "[EMAIL_ADDRESS][DOMAIN_NAME]"
click at [695, 319] on div "Contact name [PERSON_NAME] Email address [EMAIL_ADDRESS][DOMAIN_NAME] Phone Int…" at bounding box center [700, 247] width 1048 height 165
click at [237, 356] on button "Done" at bounding box center [233, 352] width 113 height 29
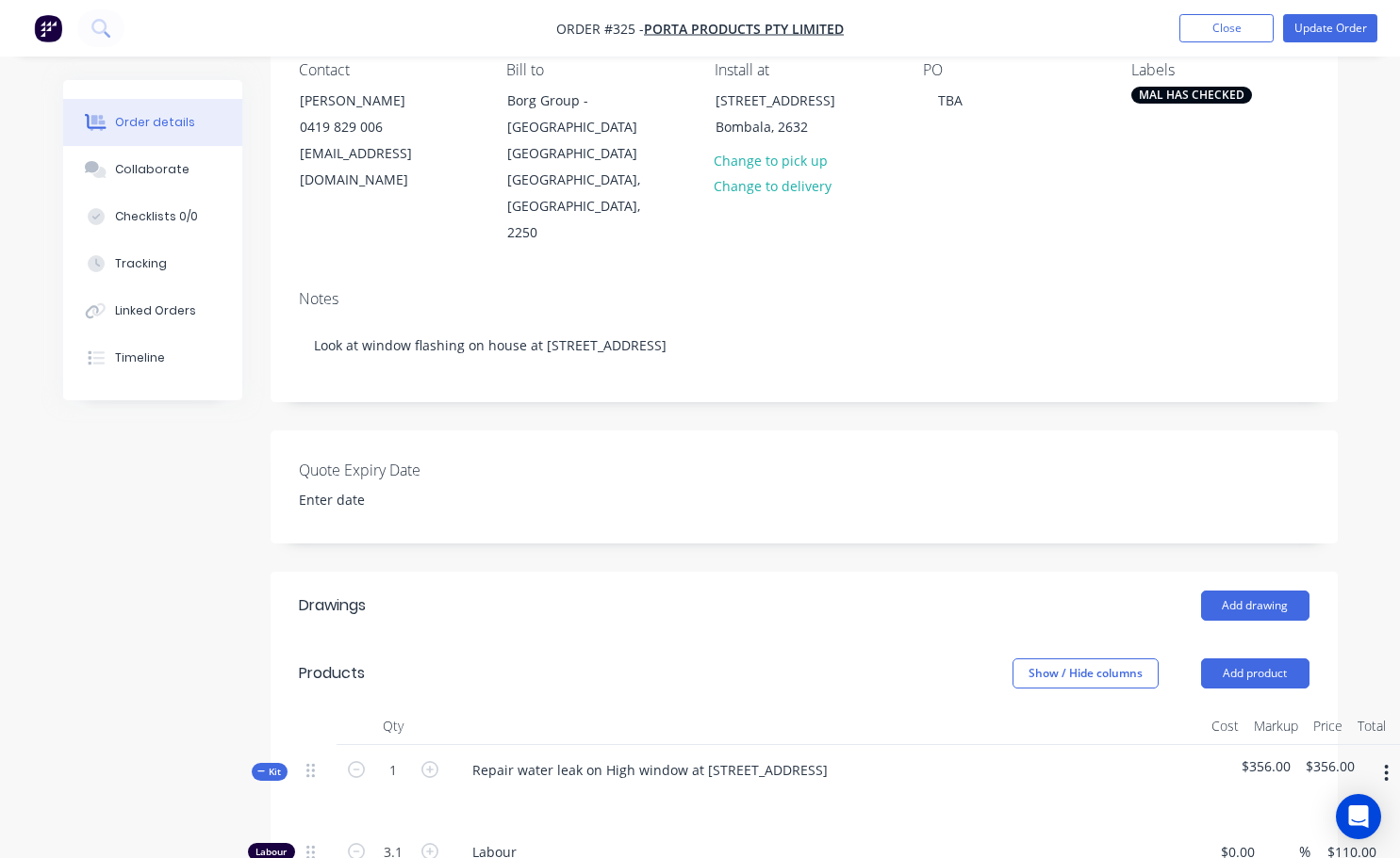
scroll to position [0, 0]
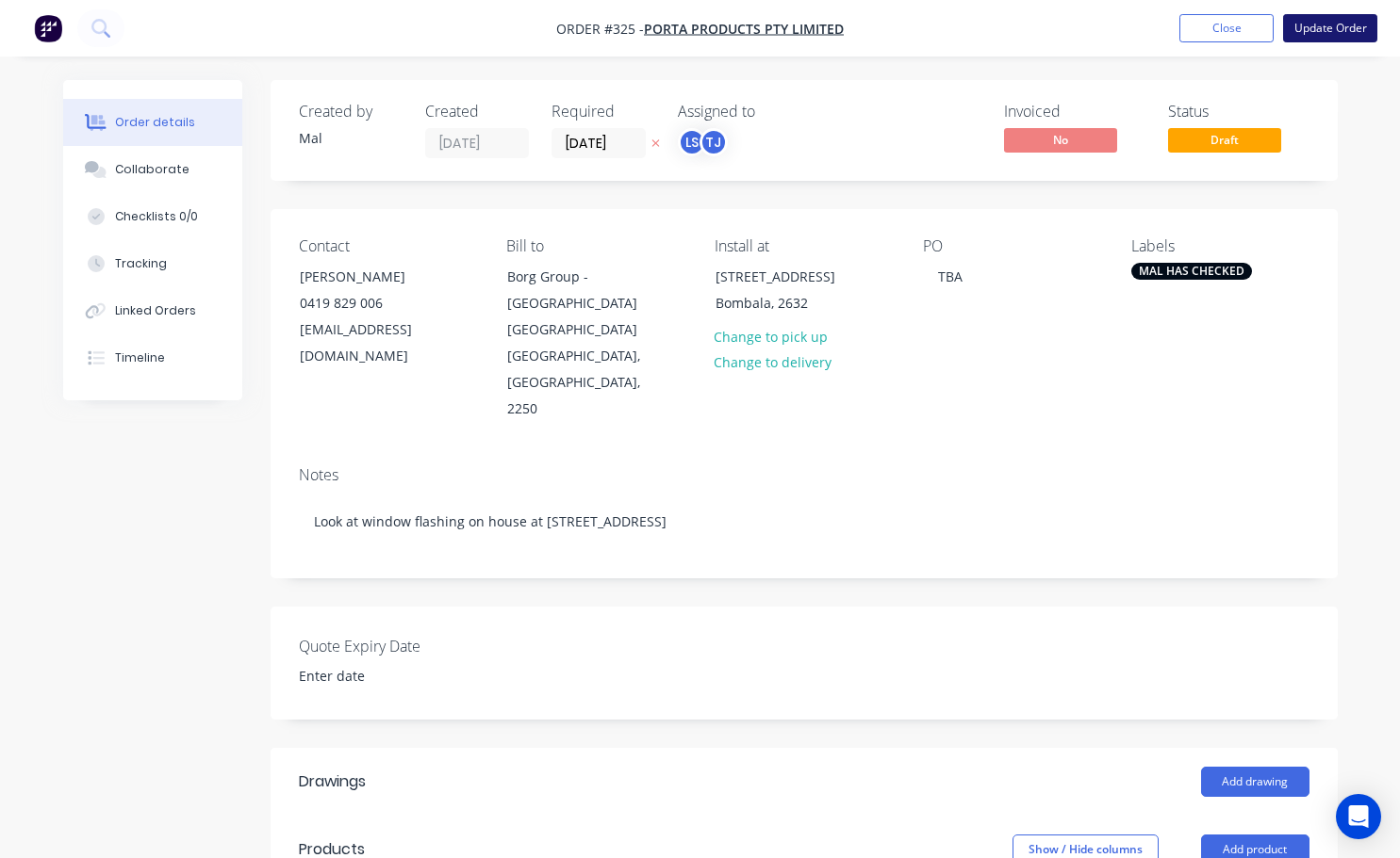
click at [1332, 22] on button "Update Order" at bounding box center [1330, 28] width 95 height 29
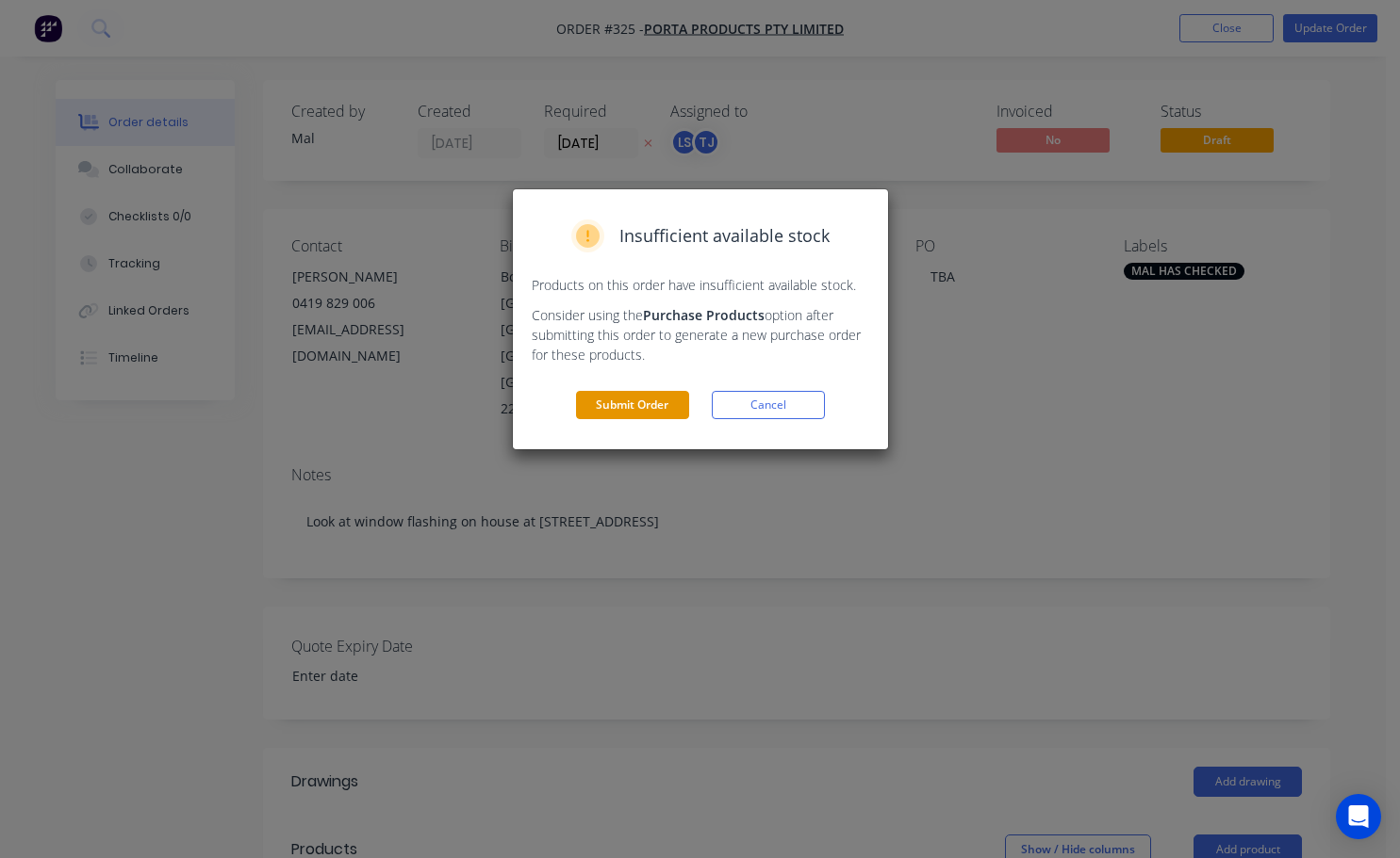
click at [661, 408] on button "Submit Order" at bounding box center [632, 405] width 113 height 29
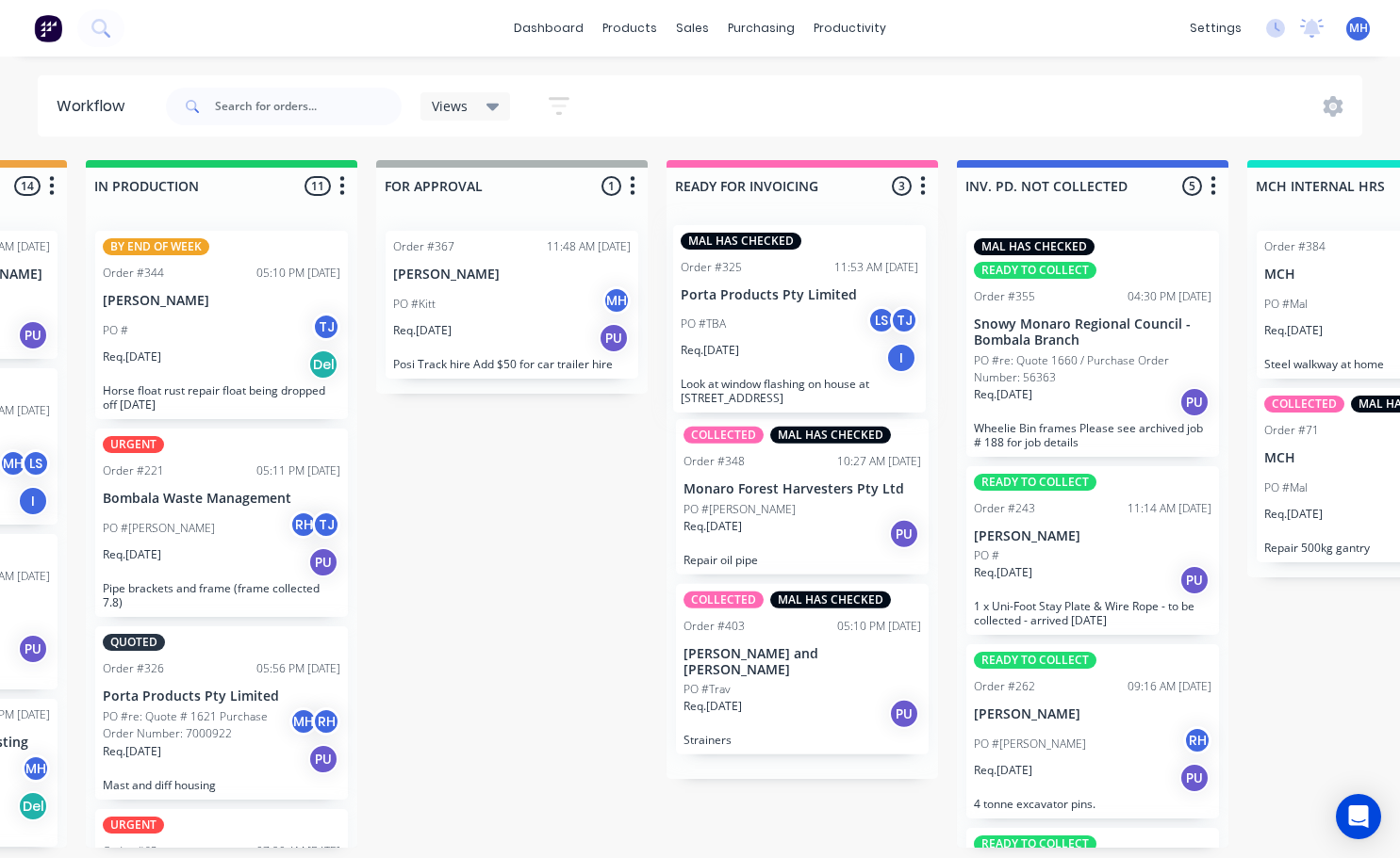
drag, startPoint x: 762, startPoint y: 659, endPoint x: 764, endPoint y: 323, distance: 336.0
click at [764, 323] on div "COLLECTED MAL HAS CHECKED Order #348 10:27 AM [DATE] Monaro Forest Harvesters P…" at bounding box center [802, 497] width 272 height 563
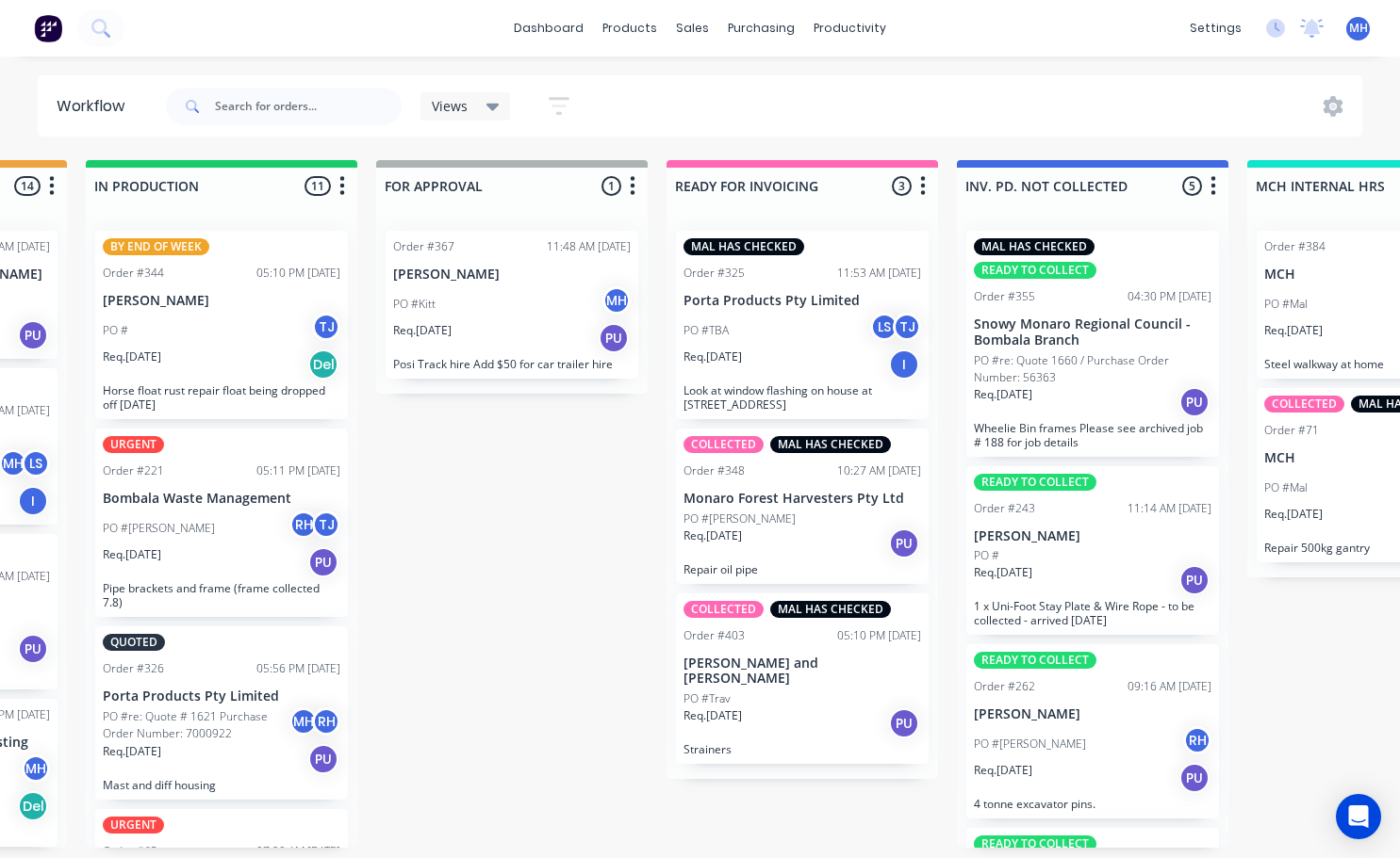
click at [805, 249] on div "MAL HAS CHECKED" at bounding box center [802, 246] width 237 height 17
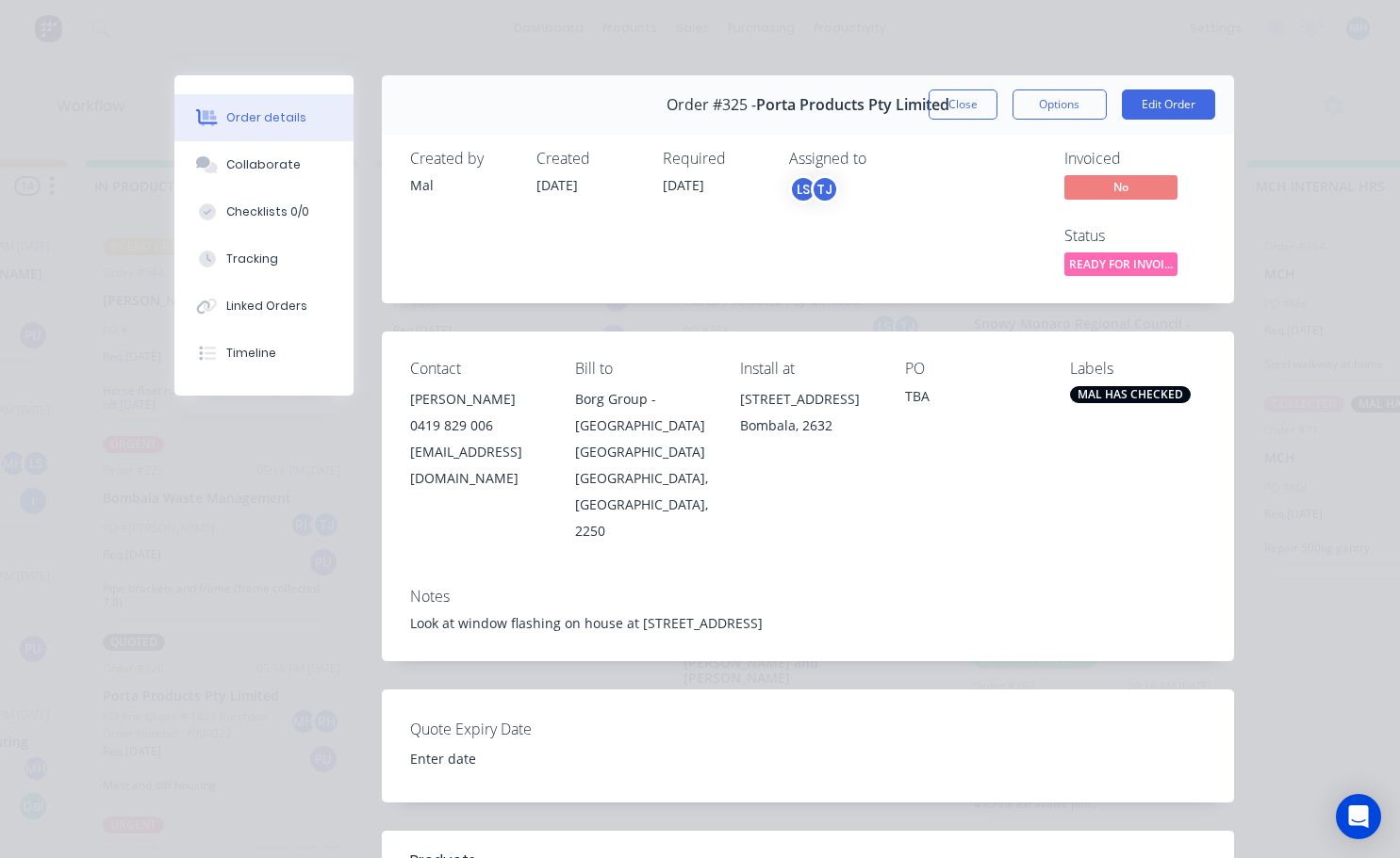
click at [1106, 392] on div "MAL HAS CHECKED" at bounding box center [1130, 394] width 120 height 17
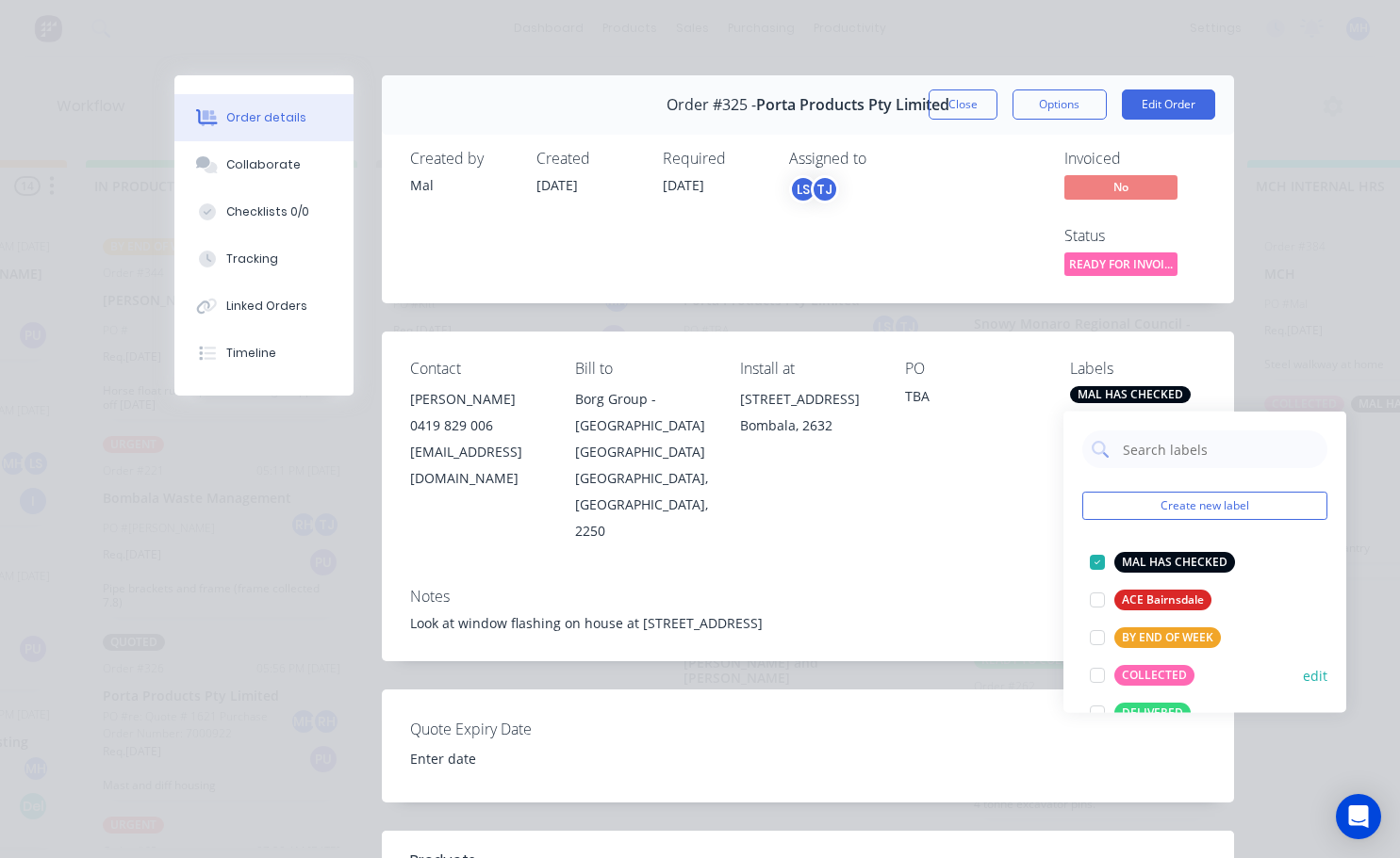
click at [1098, 674] on div at bounding box center [1097, 676] width 37 height 37
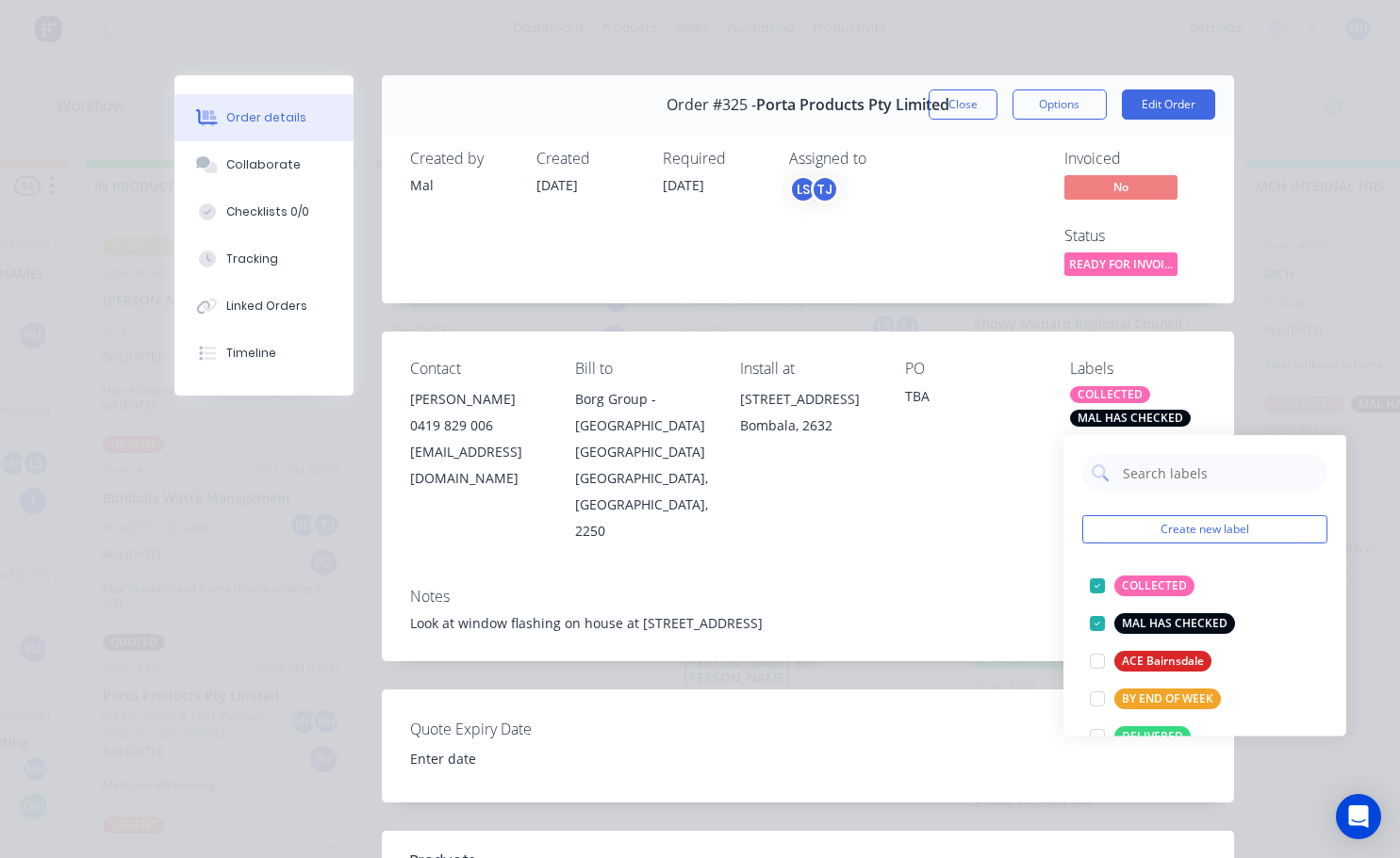
click at [887, 227] on div "Assigned to LS TJ" at bounding box center [883, 215] width 188 height 131
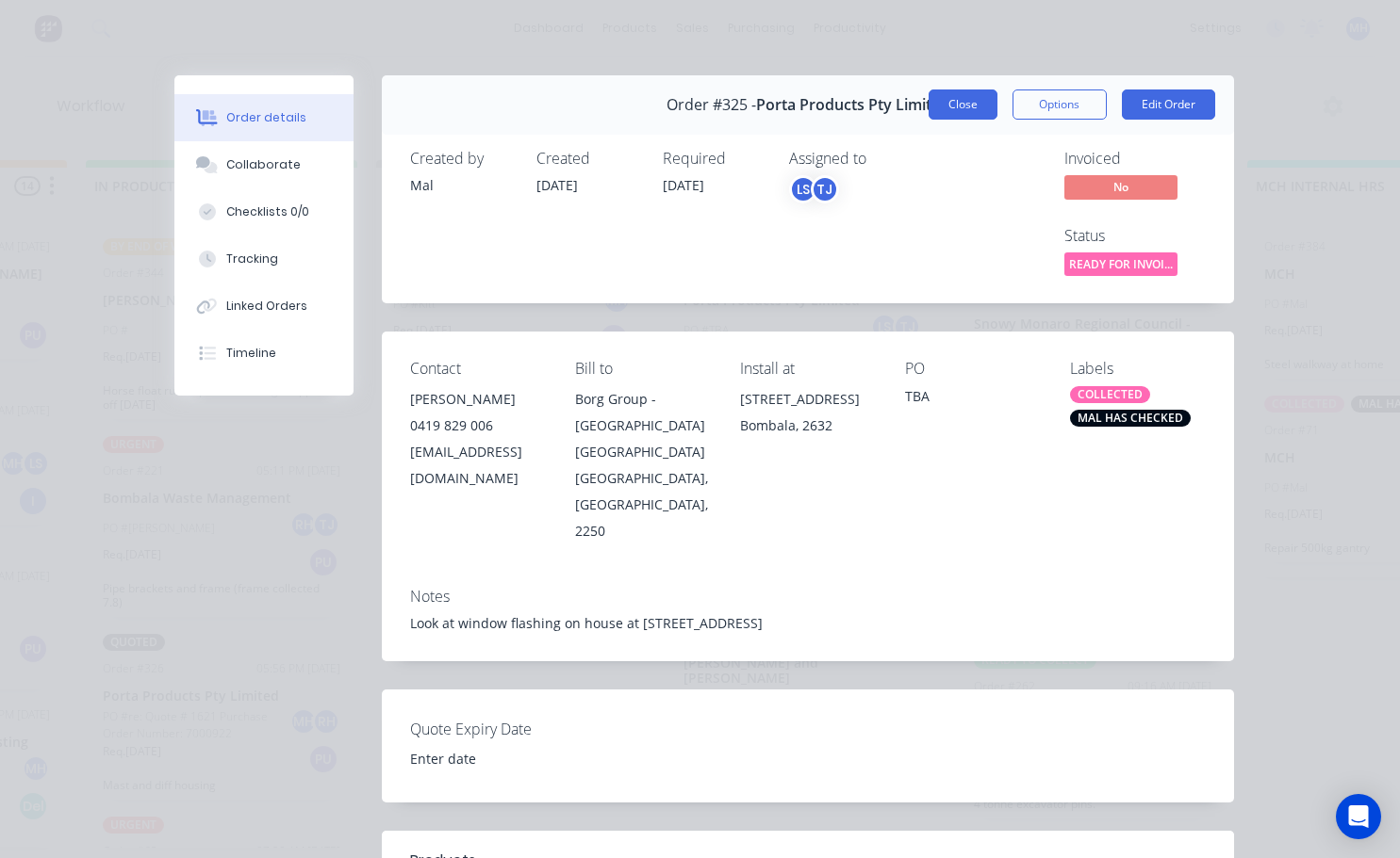
click at [947, 119] on button "Close" at bounding box center [963, 104] width 69 height 31
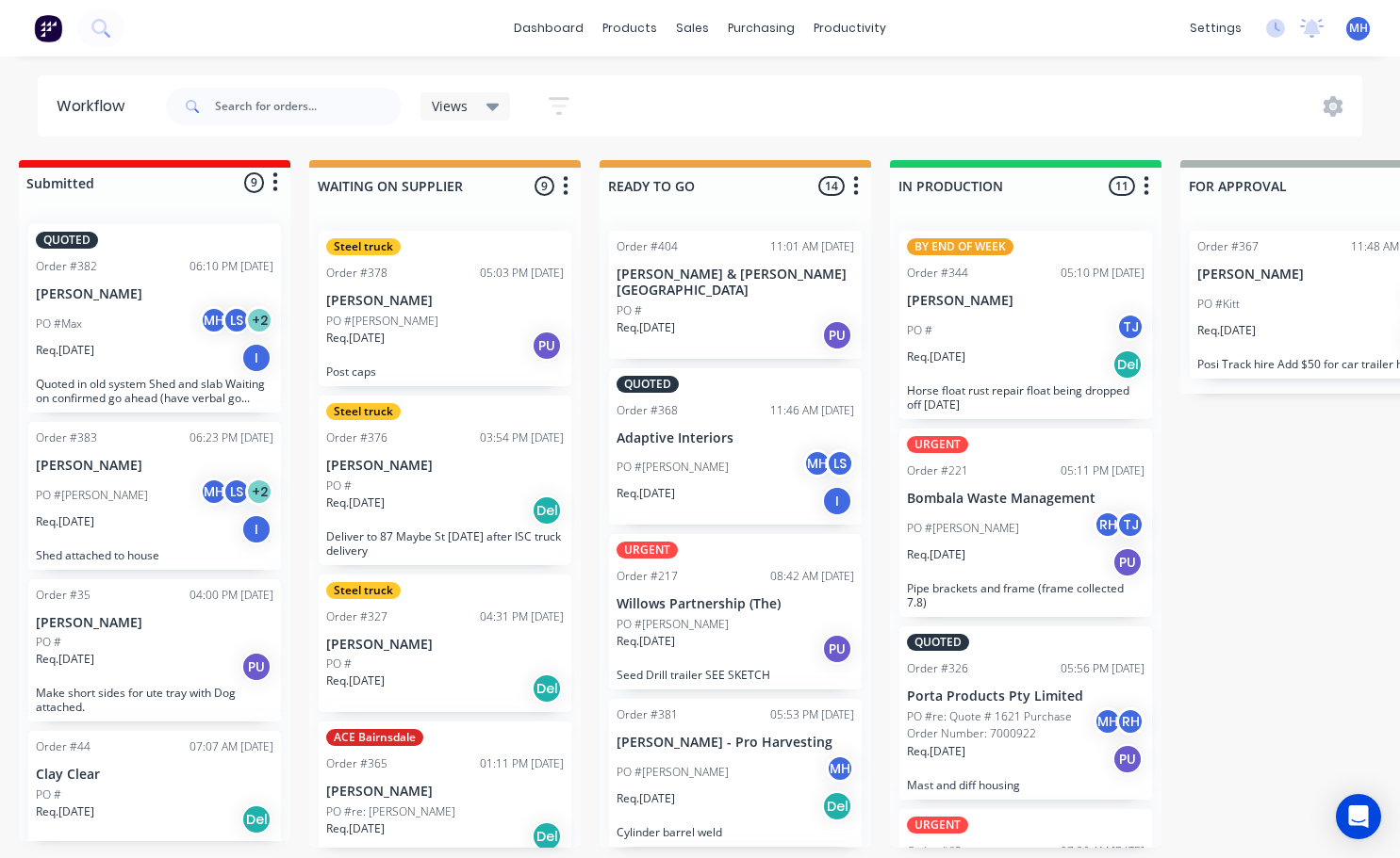
scroll to position [0, 313]
click at [857, 183] on icon "button" at bounding box center [855, 186] width 6 height 24
click at [771, 293] on button "Summaries" at bounding box center [771, 289] width 188 height 32
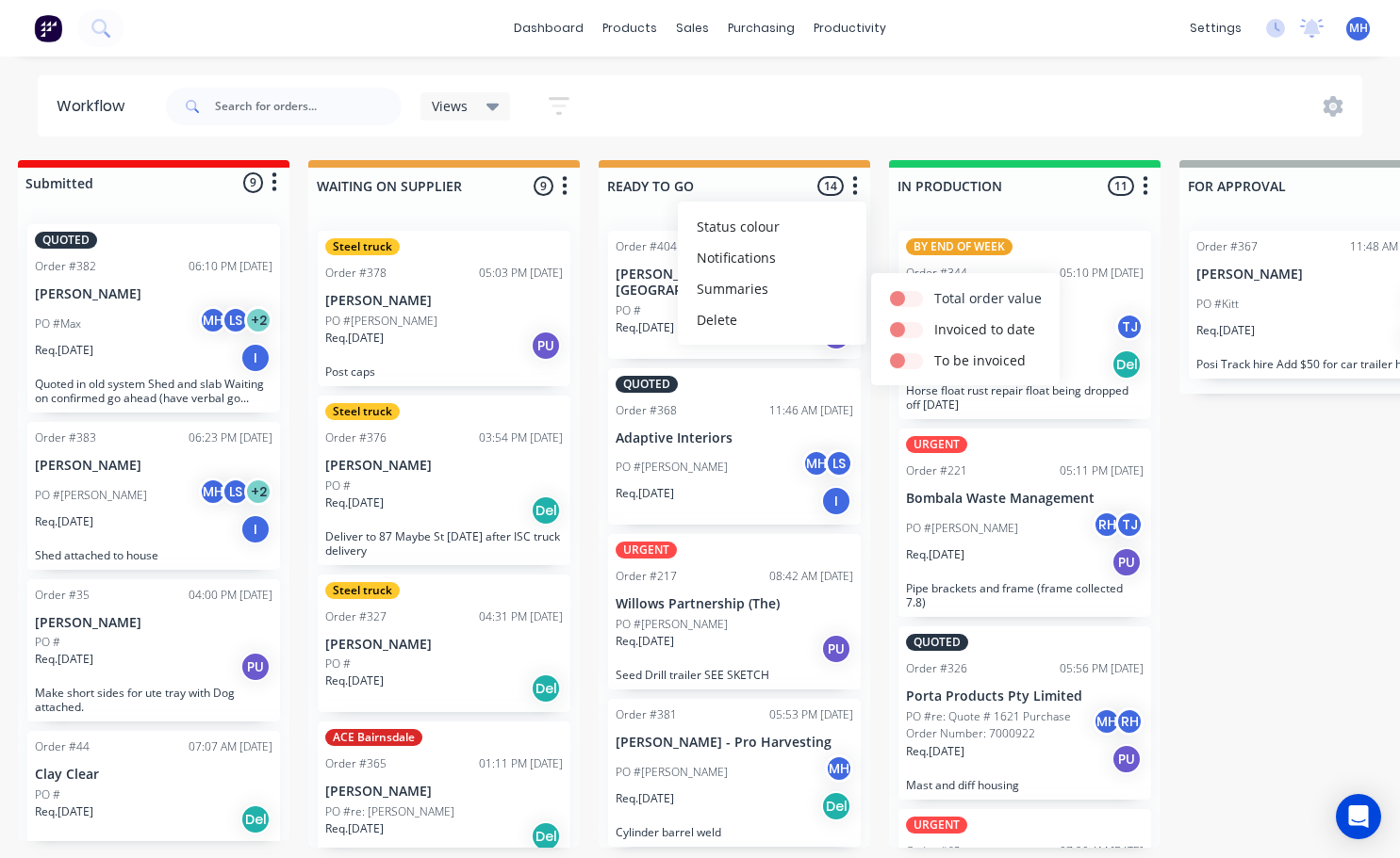
click at [934, 289] on label at bounding box center [934, 289] width 0 height 0
click at [904, 297] on input "checkbox" at bounding box center [897, 297] width 15 height 18
checkbox input "true"
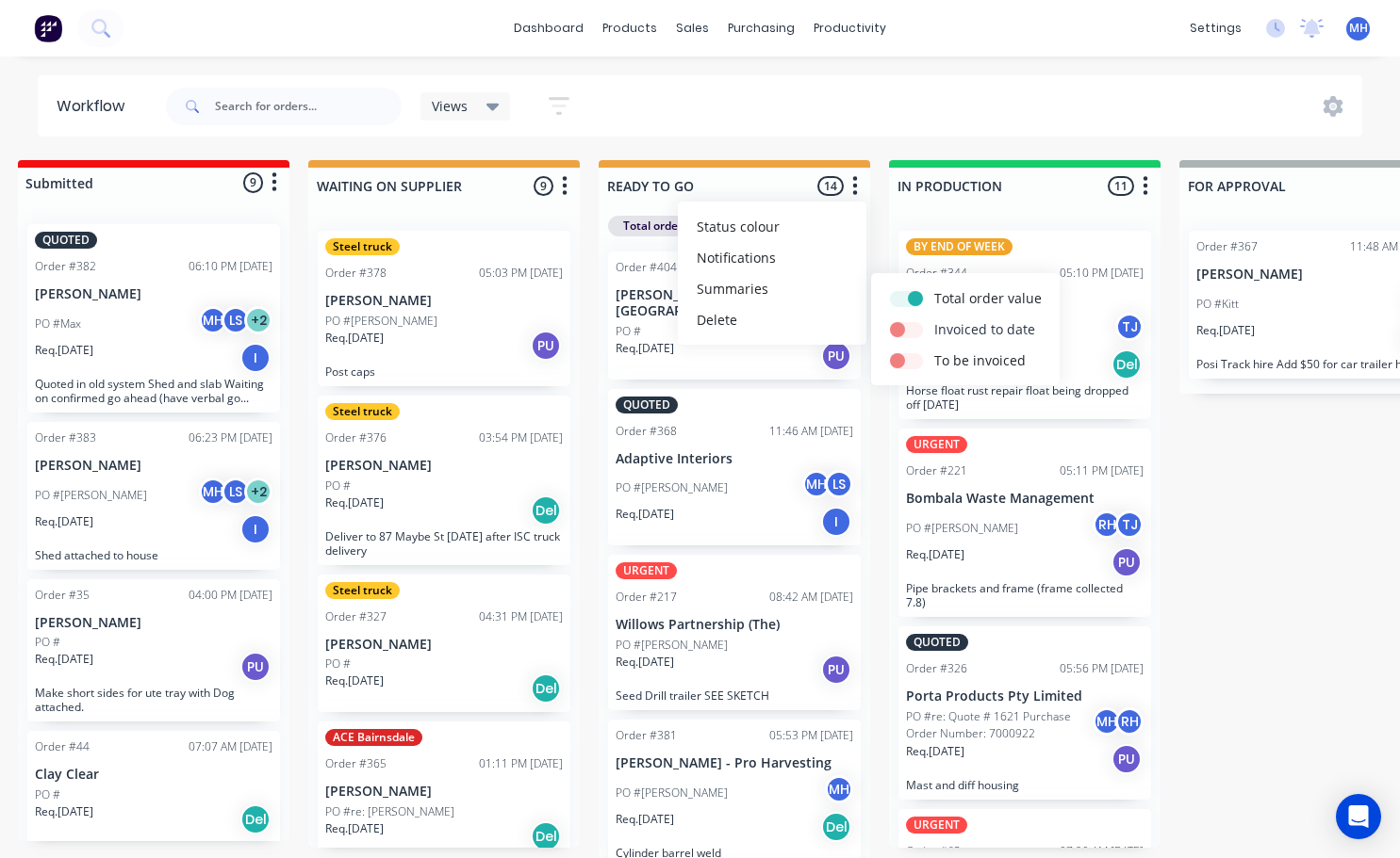
click at [934, 319] on label at bounding box center [934, 319] width 0 height 0
click at [904, 329] on input "checkbox" at bounding box center [897, 328] width 15 height 18
checkbox input "true"
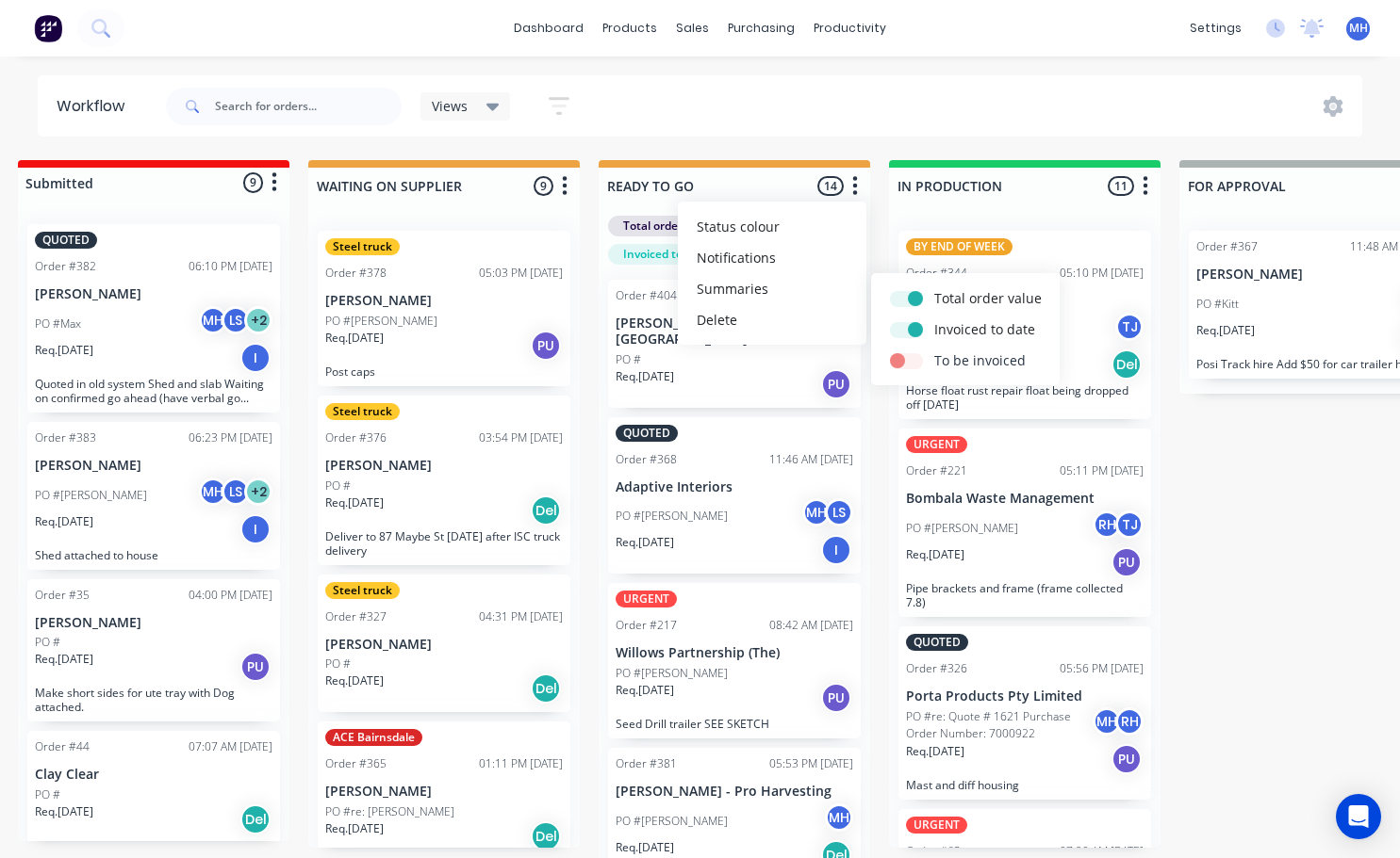
click at [934, 351] on label at bounding box center [934, 351] width 0 height 0
click at [904, 357] on input "checkbox" at bounding box center [897, 360] width 15 height 18
checkbox input "true"
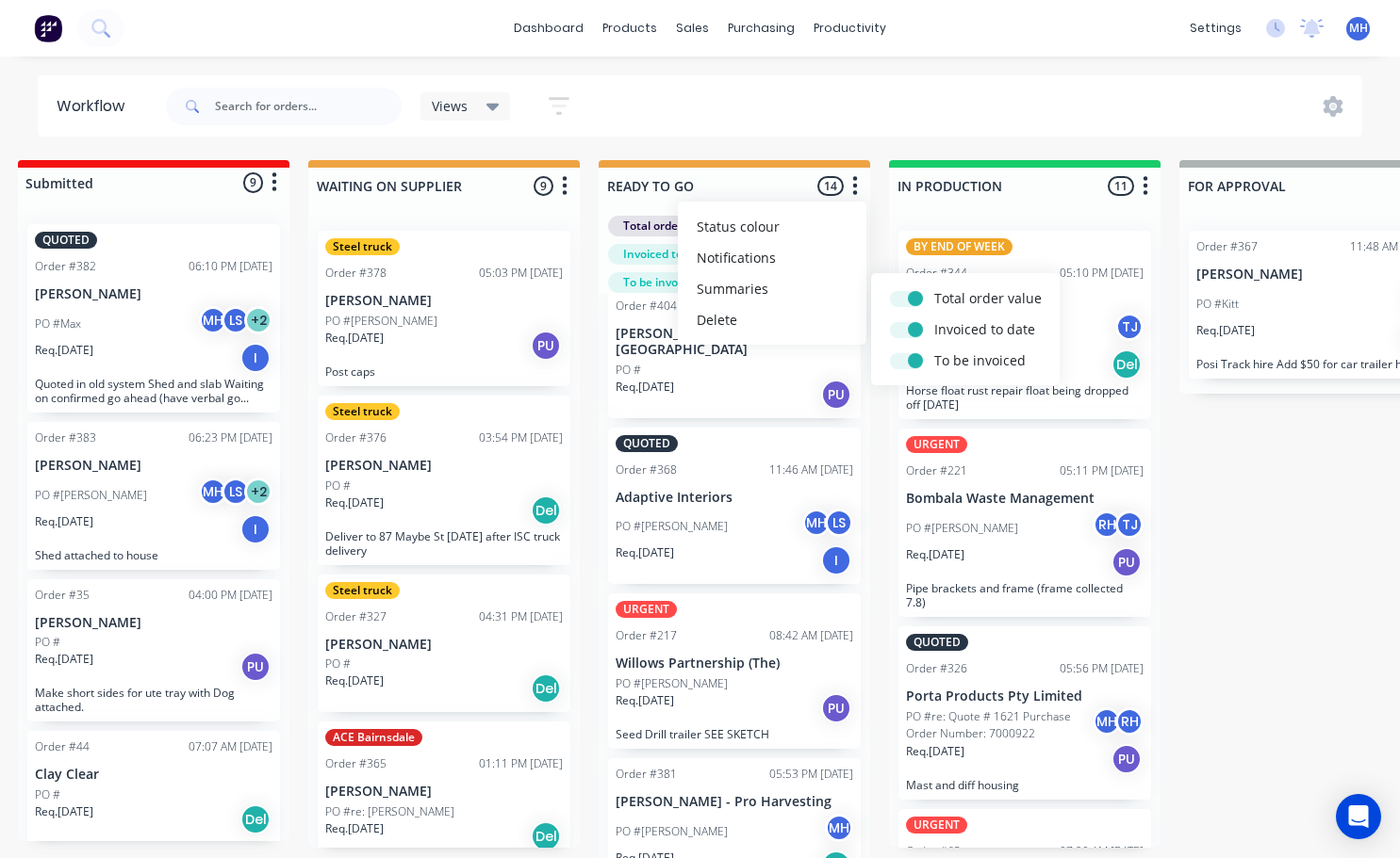
scroll to position [0, 0]
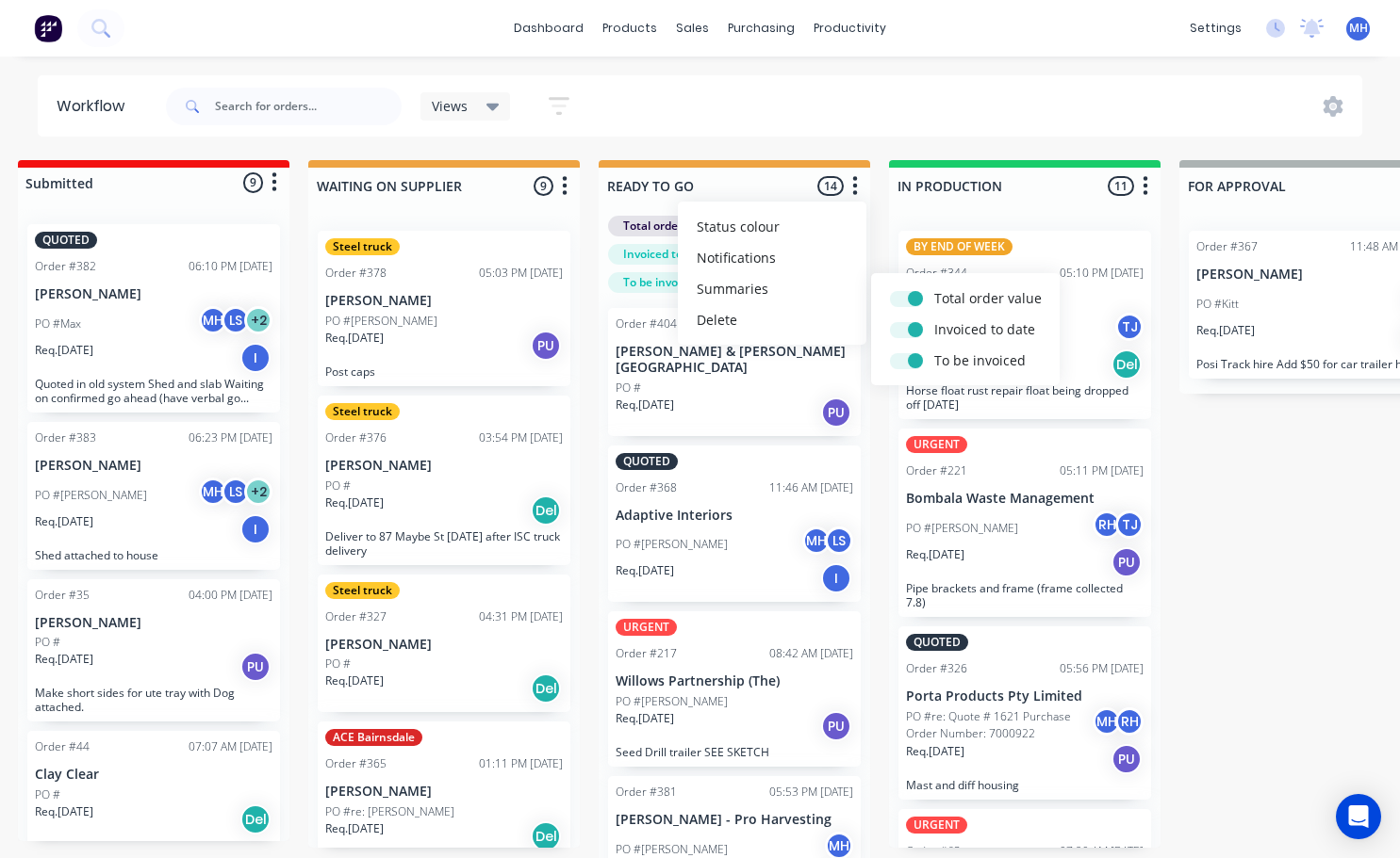
click at [836, 118] on div "Views Save new view None (Default) edit Active jobs edit Ready for PU and Del e…" at bounding box center [763, 105] width 1201 height 56
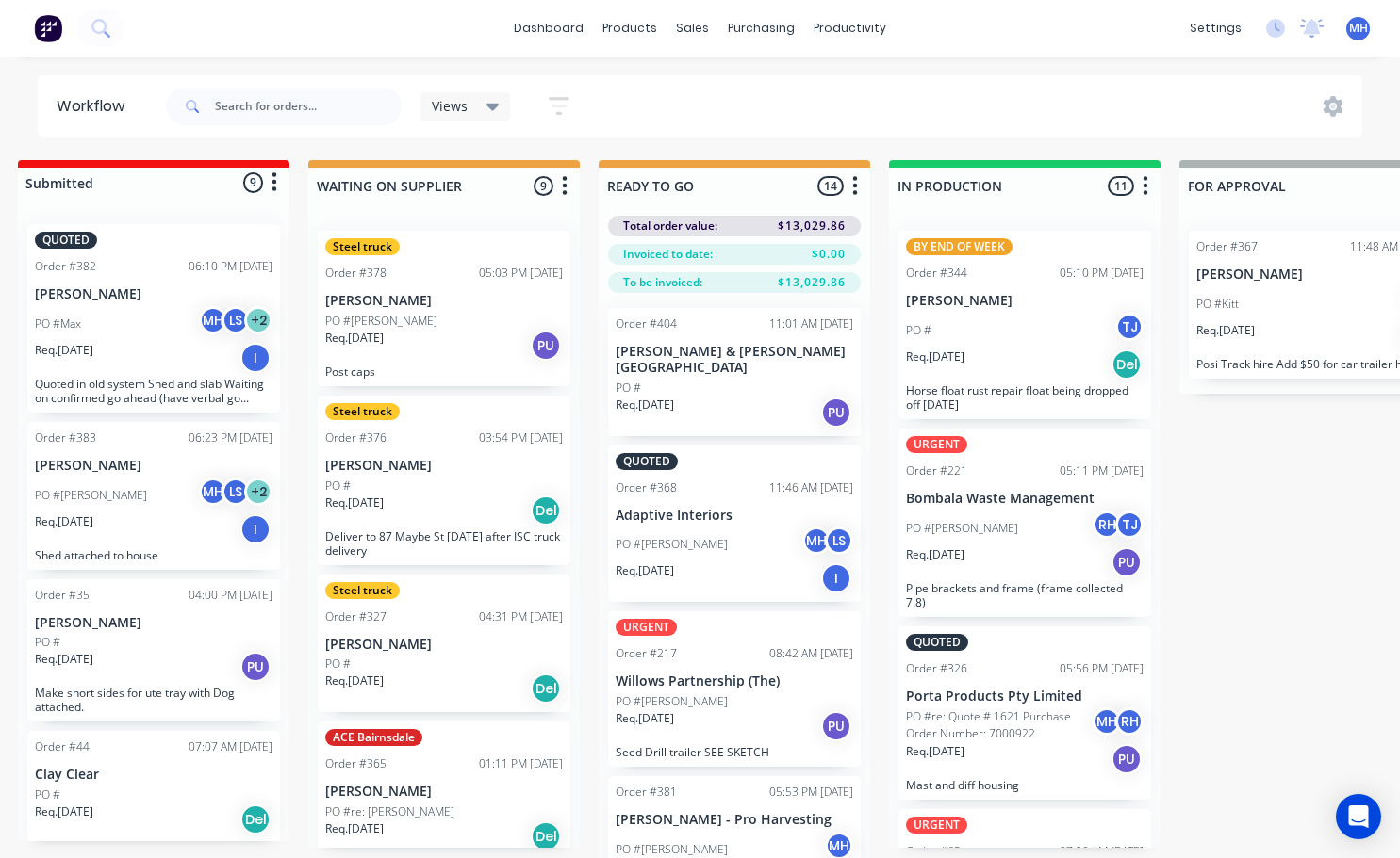
click at [562, 188] on icon "button" at bounding box center [565, 186] width 6 height 24
click at [502, 282] on button "Summaries" at bounding box center [481, 289] width 188 height 32
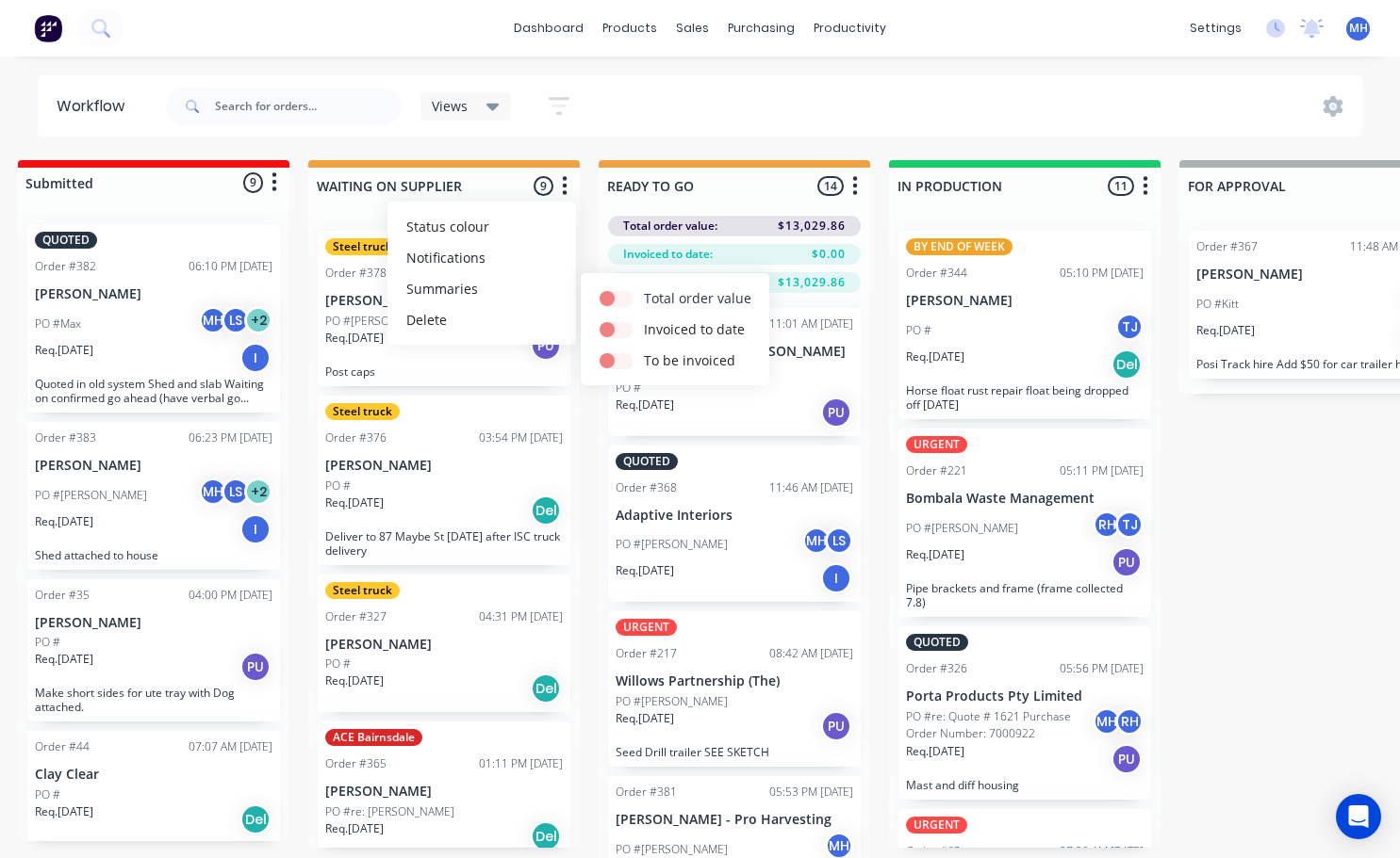
click at [643, 289] on label at bounding box center [643, 289] width 0 height 0
click at [615, 298] on input "checkbox" at bounding box center [606, 297] width 15 height 18
checkbox input "true"
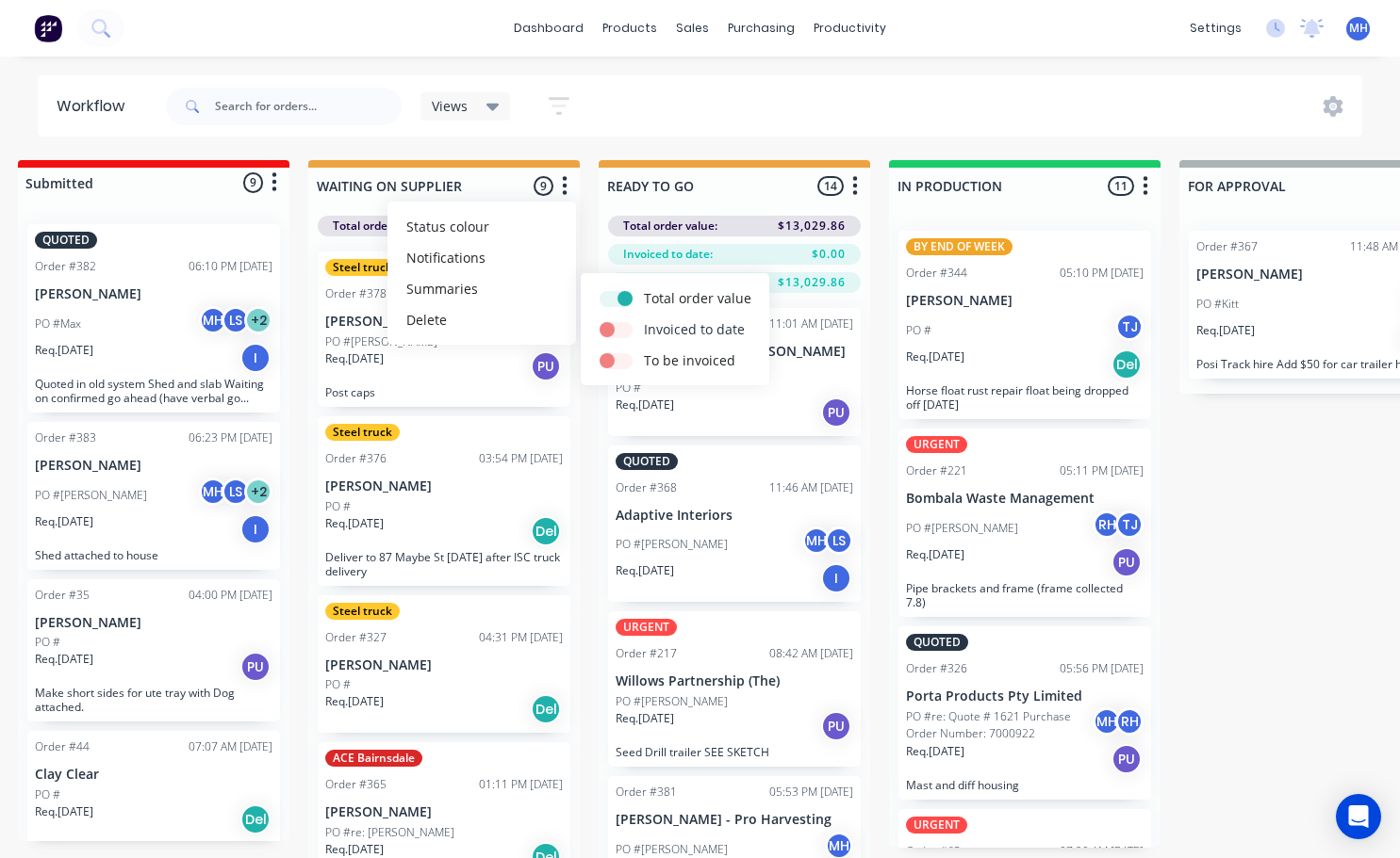
click at [643, 319] on label at bounding box center [643, 319] width 0 height 0
click at [615, 330] on input "checkbox" at bounding box center [606, 328] width 15 height 18
checkbox input "true"
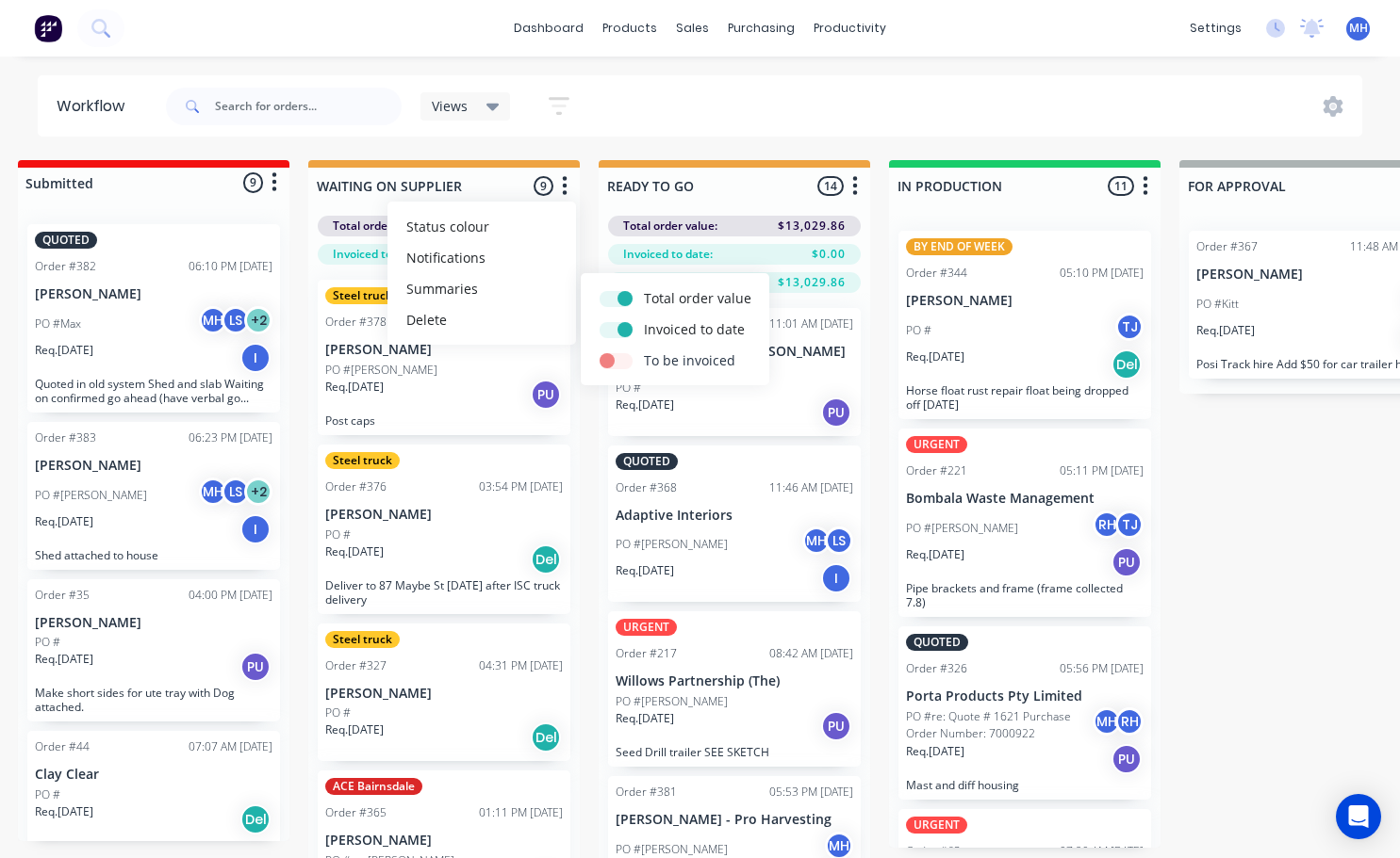
click at [624, 376] on div "Total order value Invoiced to date To be invoiced" at bounding box center [674, 329] width 188 height 112
click at [643, 351] on label at bounding box center [643, 351] width 0 height 0
click at [615, 363] on input "checkbox" at bounding box center [606, 360] width 15 height 18
checkbox input "true"
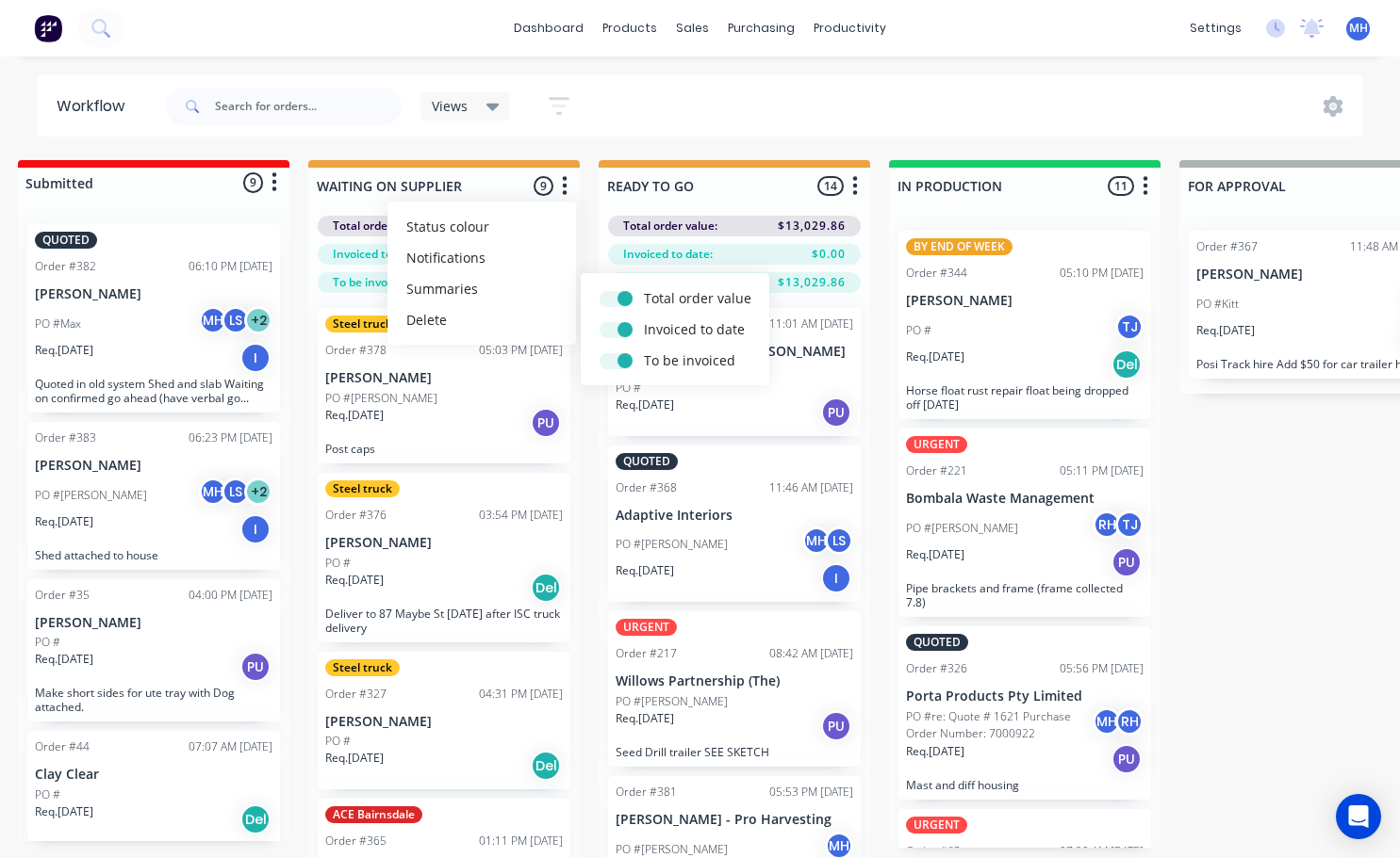
click at [598, 144] on div "Workflow Views Save new view None (Default) edit Active jobs edit Ready for PU …" at bounding box center [386, 448] width 1400 height 746
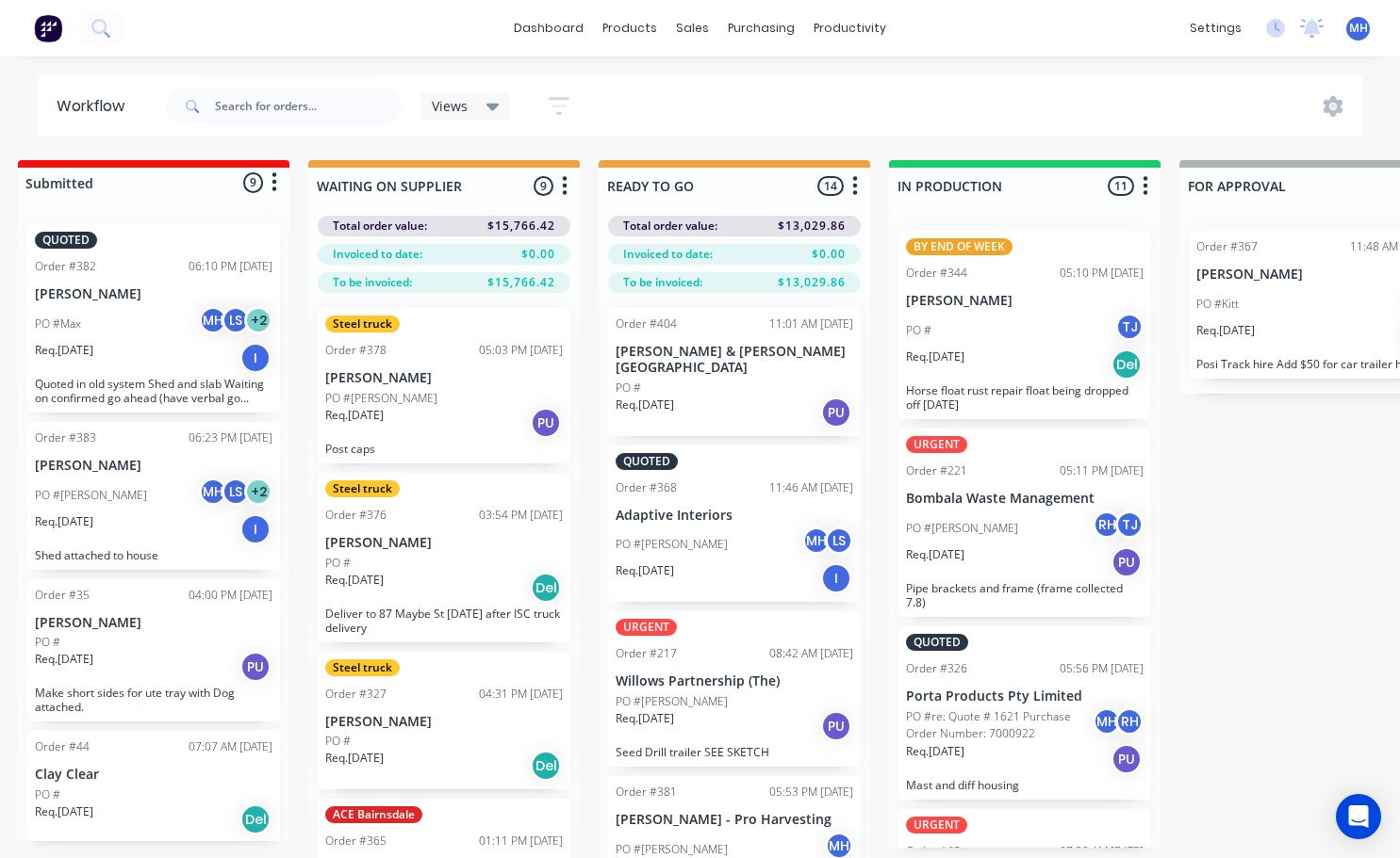
click at [1146, 185] on icon "button" at bounding box center [1145, 185] width 5 height 19
click at [1055, 289] on button "Summaries" at bounding box center [1061, 289] width 188 height 32
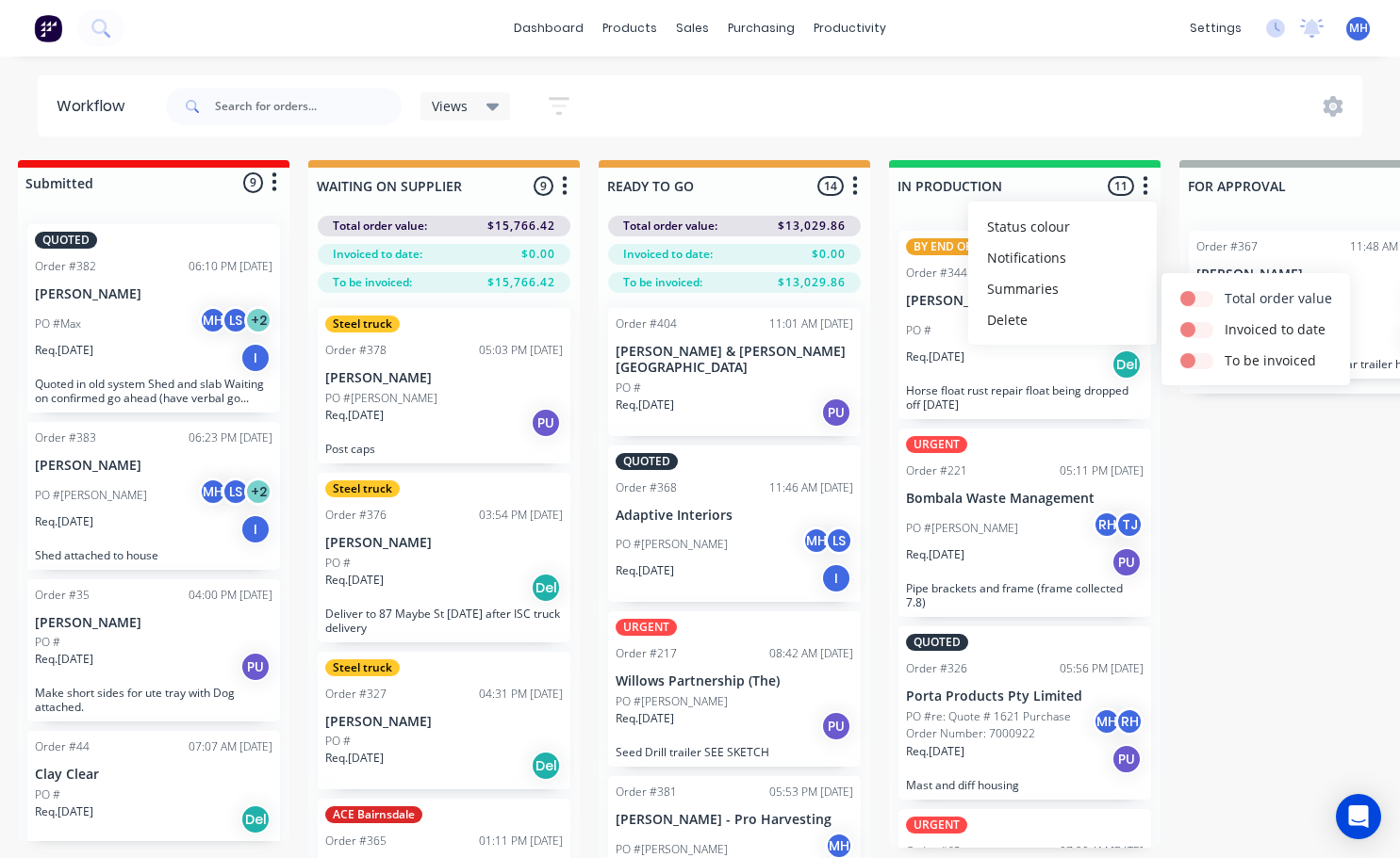
click at [1225, 289] on label at bounding box center [1225, 289] width 0 height 0
click at [1194, 300] on input "checkbox" at bounding box center [1187, 297] width 15 height 18
checkbox input "true"
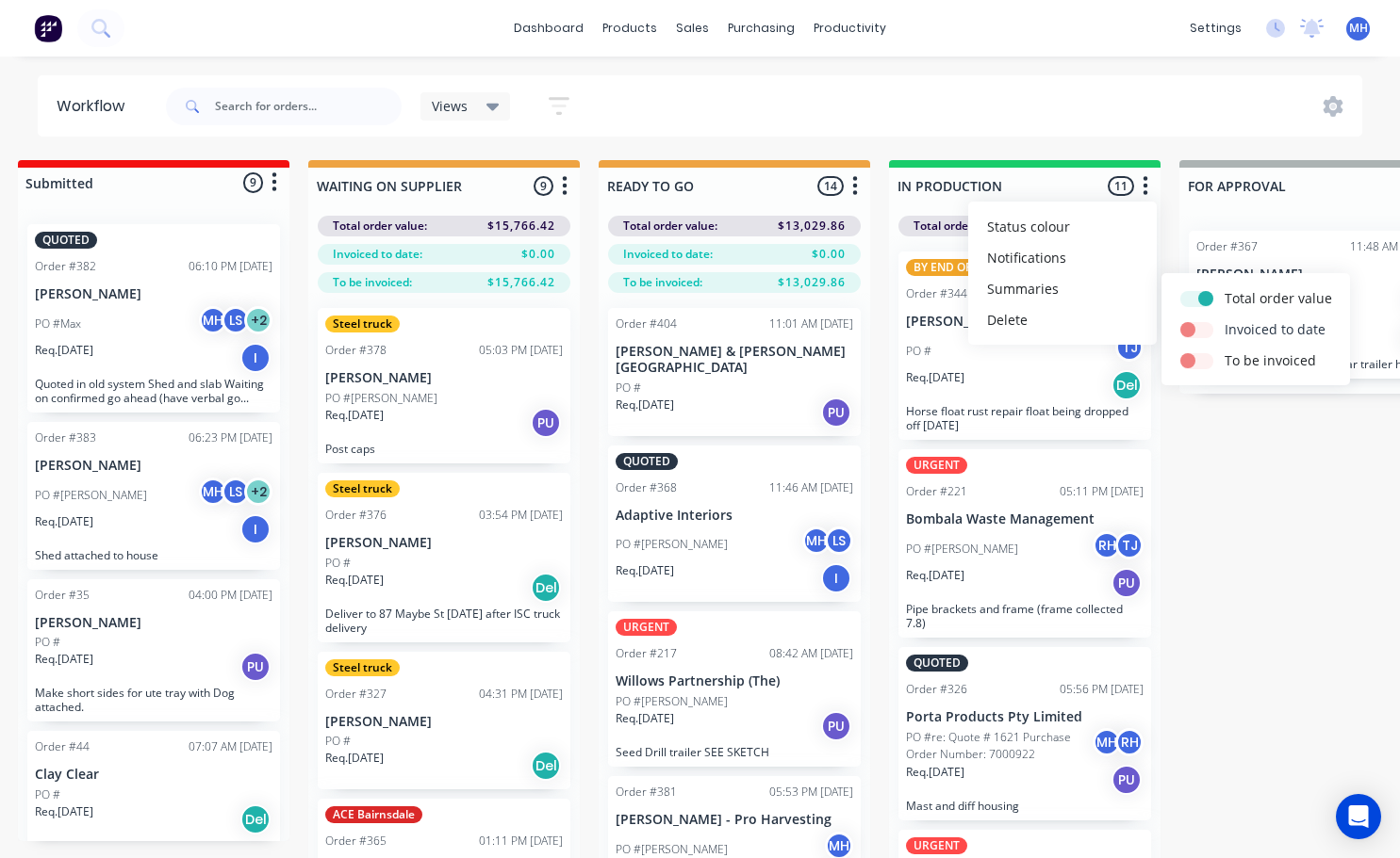
click at [1225, 319] on label at bounding box center [1225, 319] width 0 height 0
click at [1192, 324] on input "checkbox" at bounding box center [1187, 328] width 15 height 18
checkbox input "true"
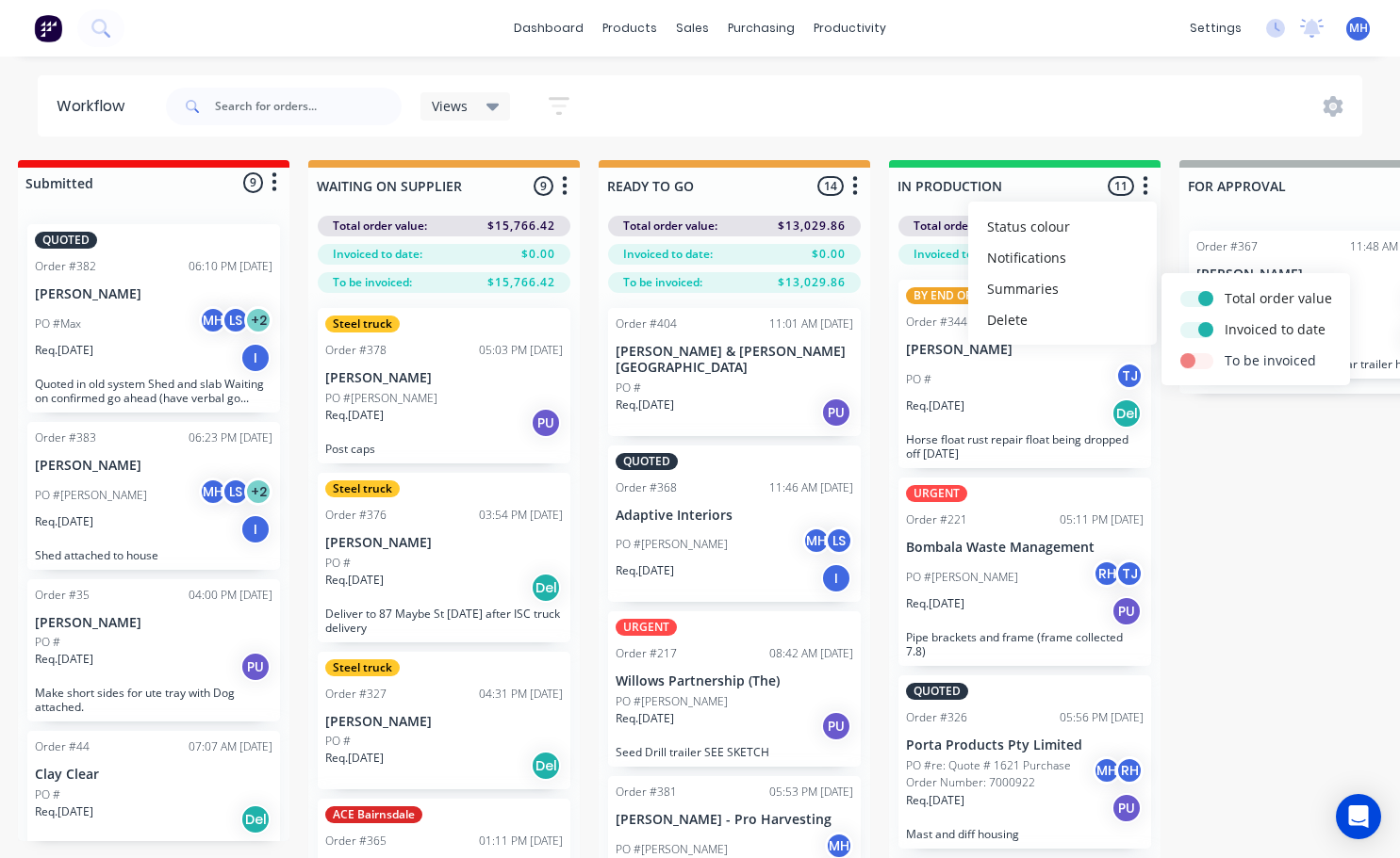
click at [1225, 351] on label at bounding box center [1225, 351] width 0 height 0
click at [1195, 359] on input "checkbox" at bounding box center [1187, 360] width 15 height 18
checkbox input "true"
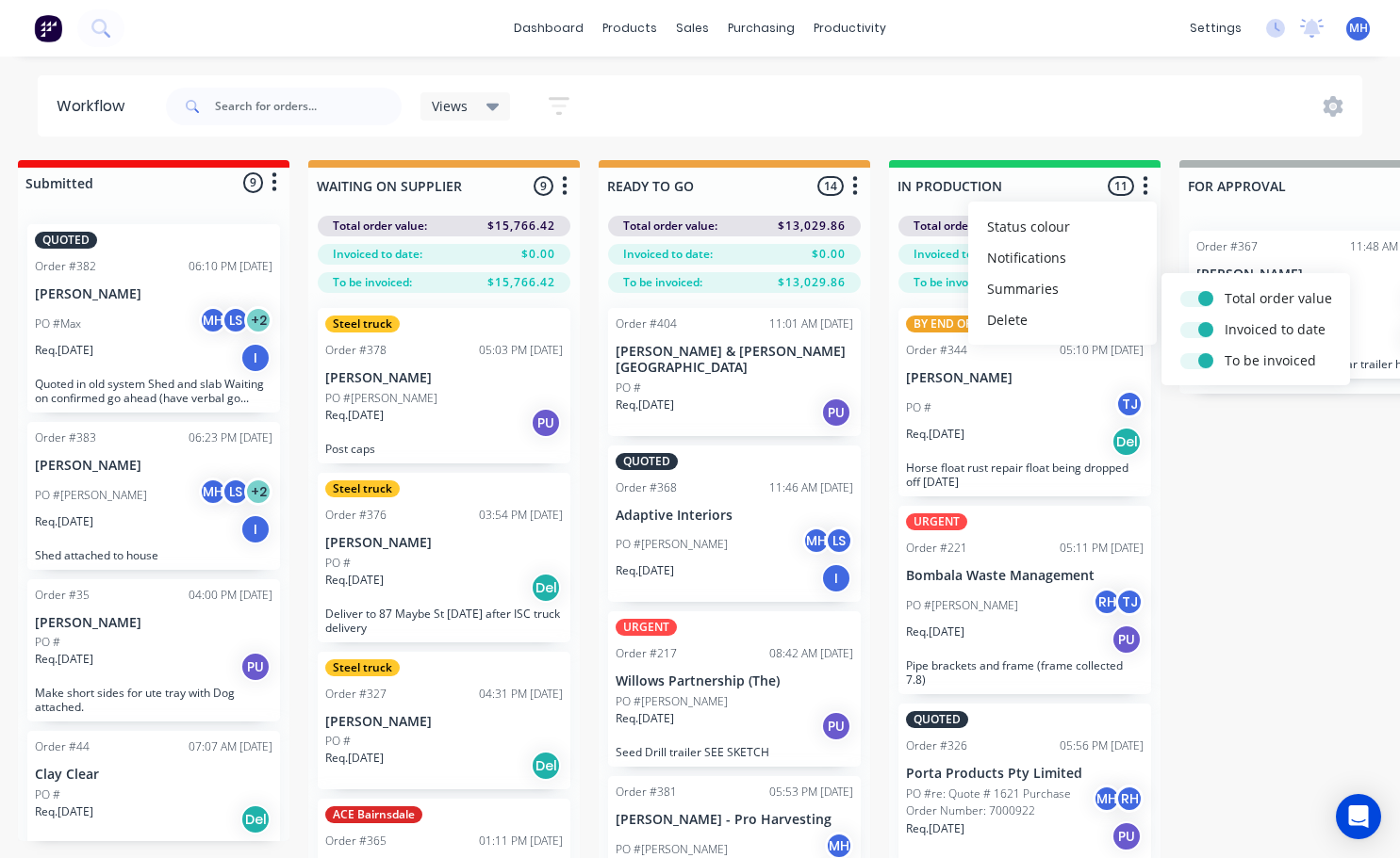
click at [1126, 123] on div "Views Save new view None (Default) edit Active jobs edit Ready for PU and Del e…" at bounding box center [763, 105] width 1201 height 56
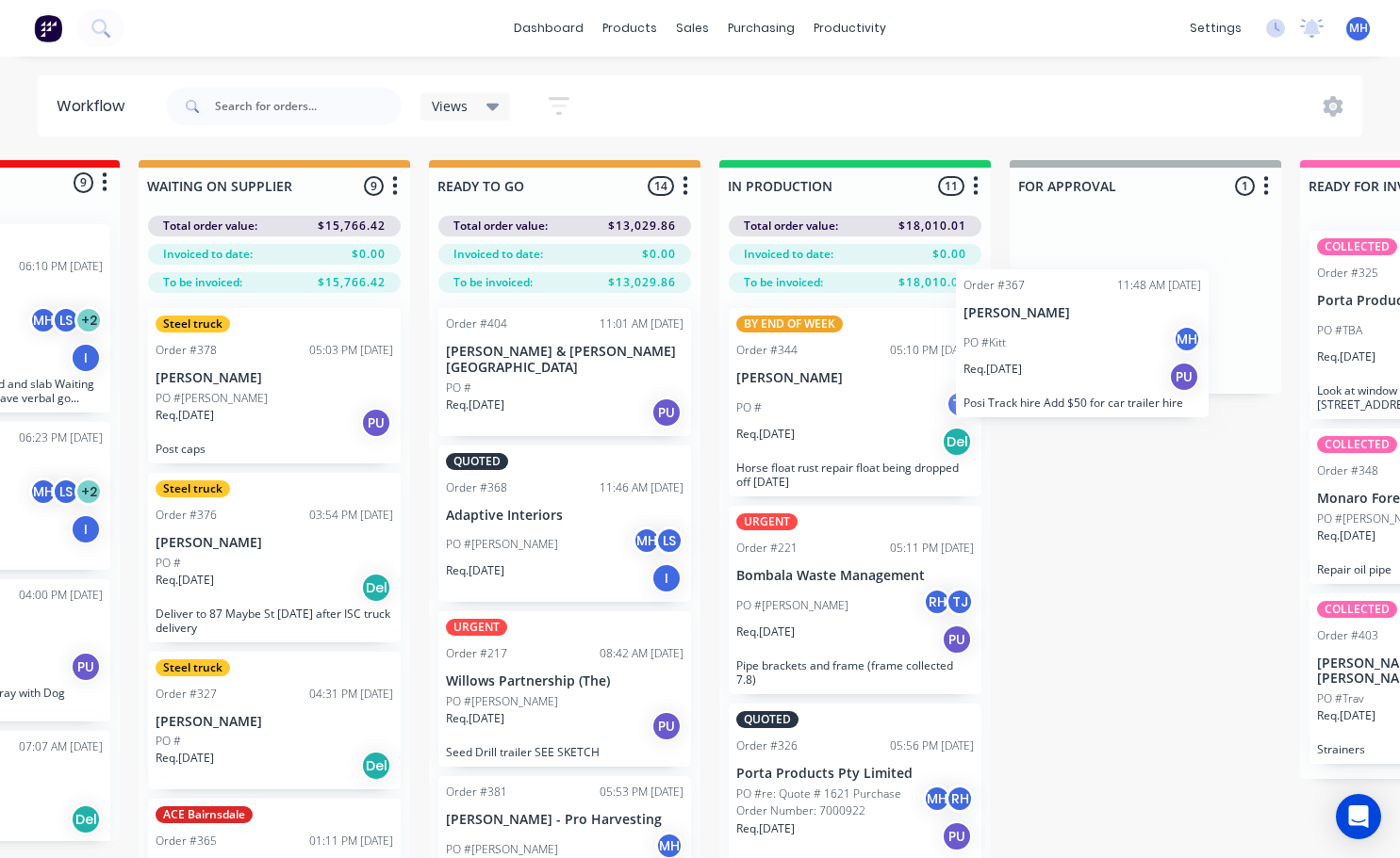
scroll to position [0, 486]
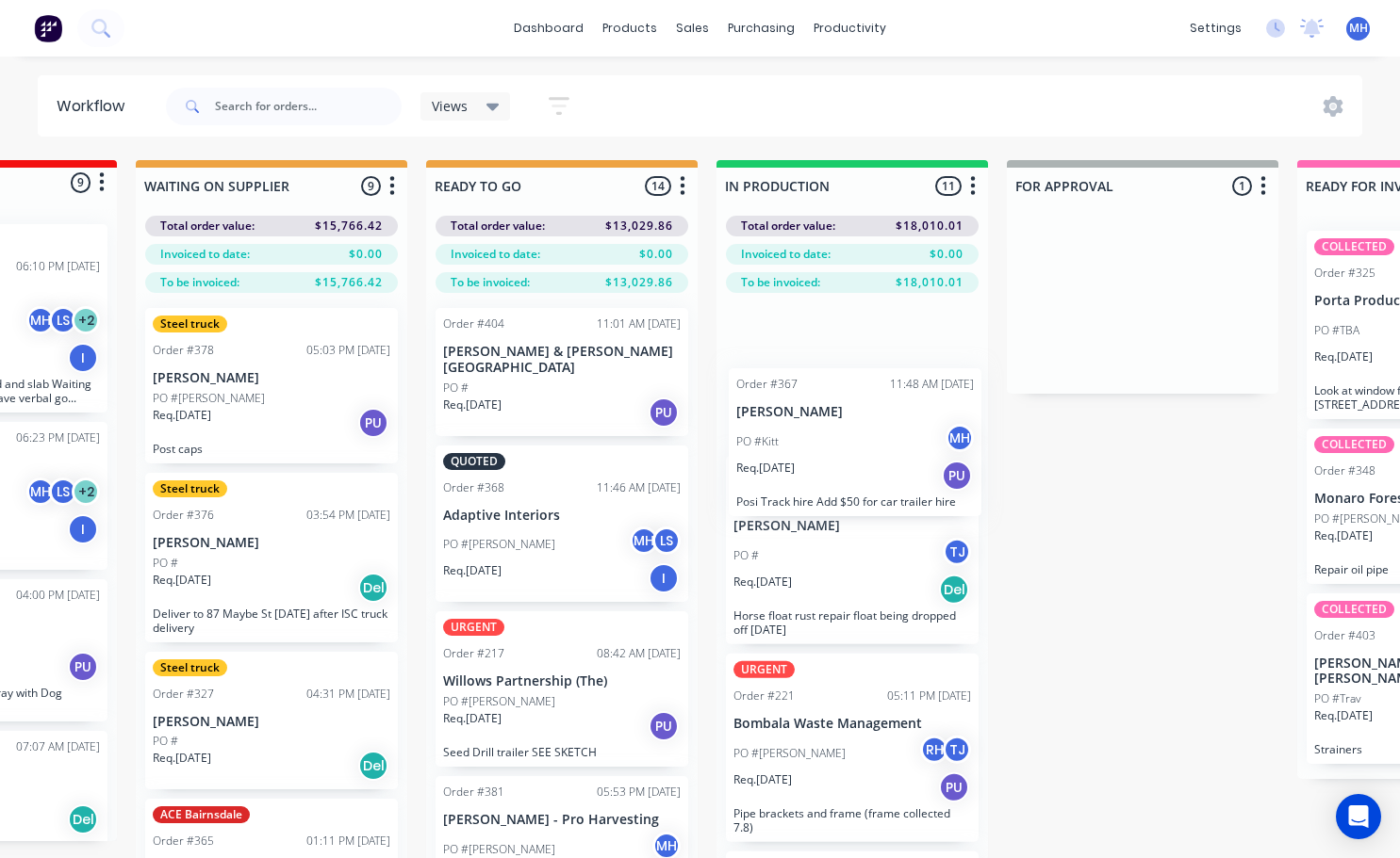
drag, startPoint x: 1143, startPoint y: 351, endPoint x: 835, endPoint y: 457, distance: 325.7
click at [836, 464] on div "QUOTES TO DO 0 Status colour #273444 hex #273444 Save Cancel Notifications Emai…" at bounding box center [1072, 543] width 3143 height 765
click at [835, 457] on div "BY END OF WEEK Order #344 05:10 PM [DATE] [PERSON_NAME] PO # TJ Req. [DATE] Del…" at bounding box center [852, 550] width 252 height 188
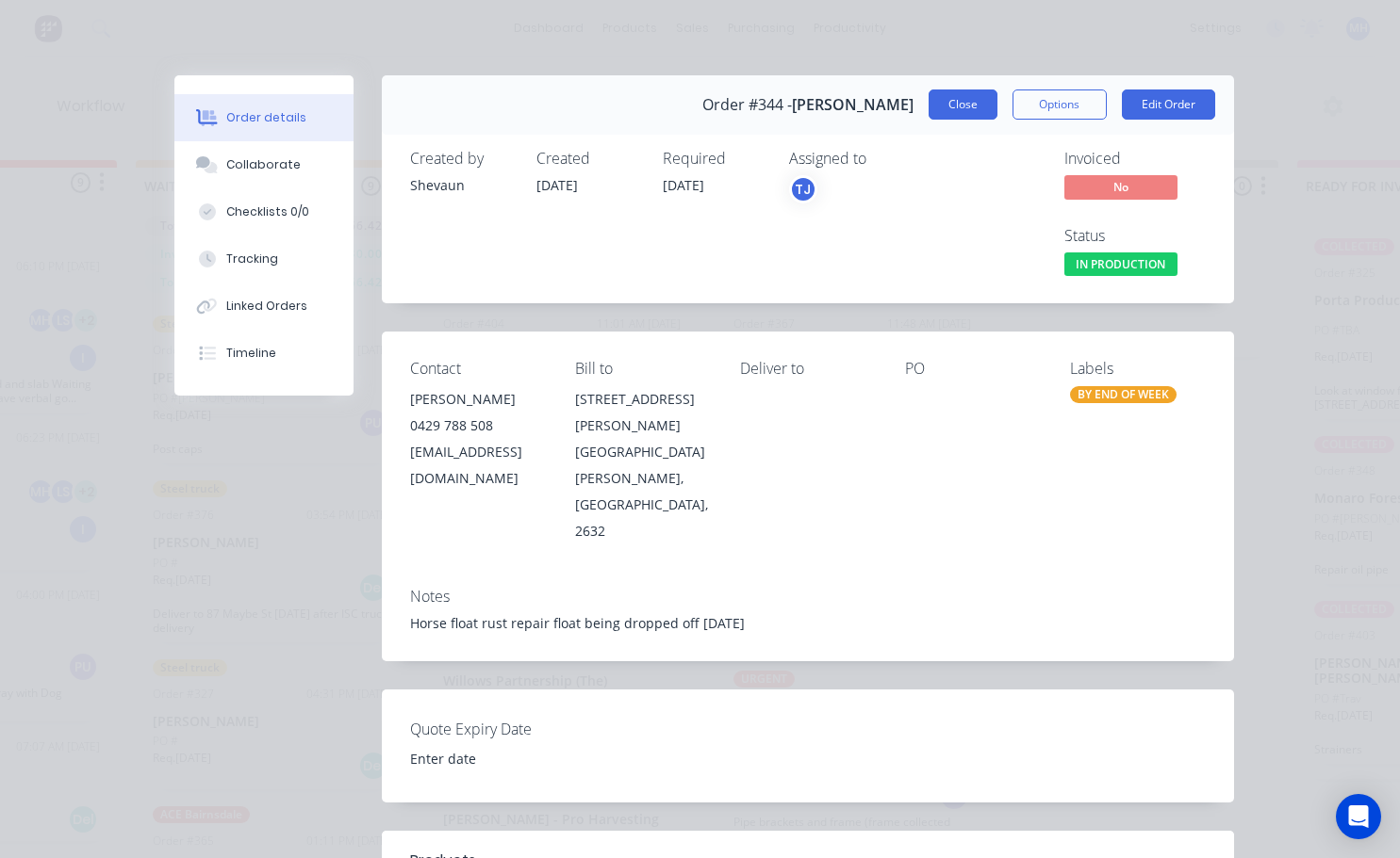
click at [934, 103] on button "Close" at bounding box center [963, 104] width 69 height 31
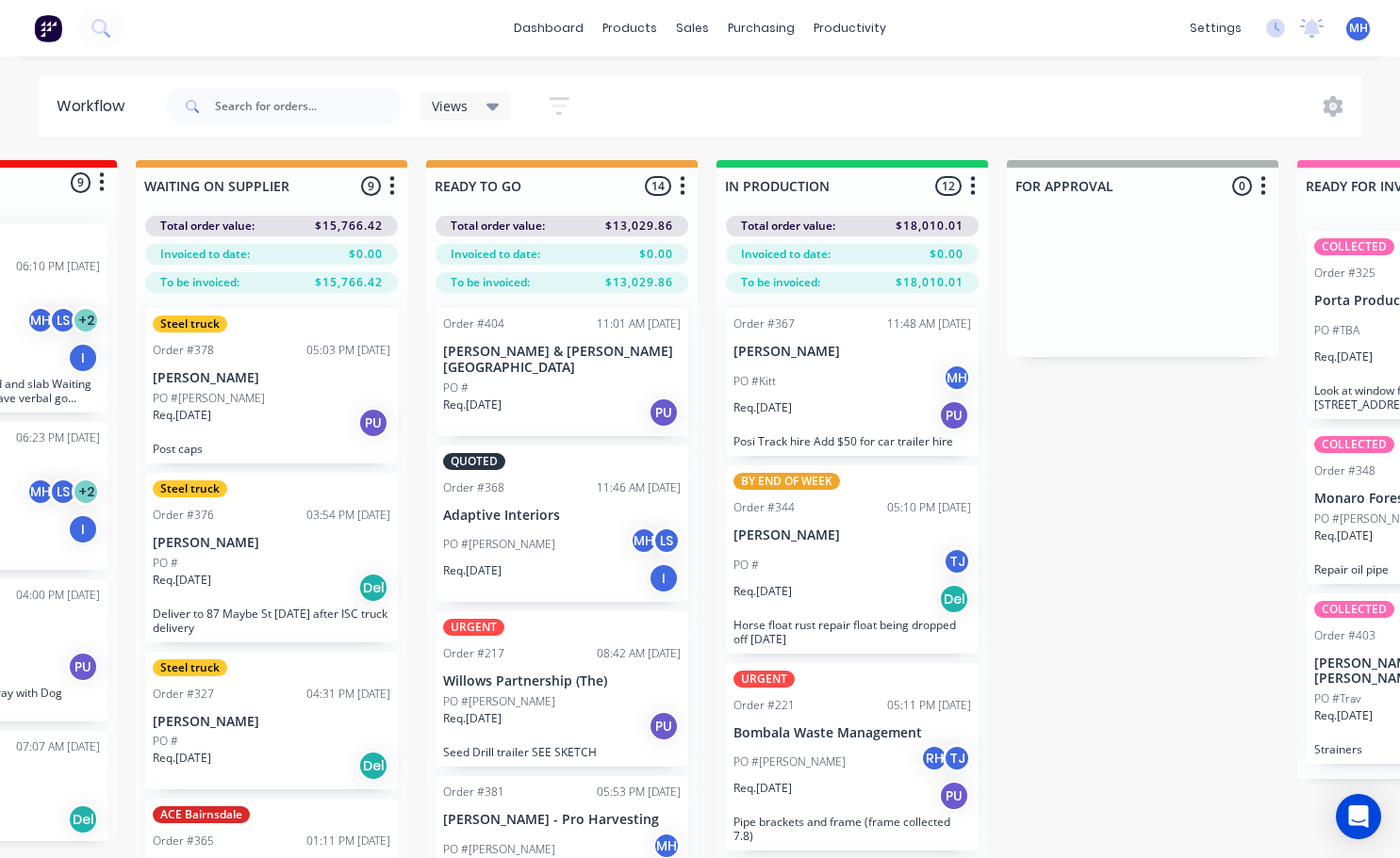
click at [1265, 189] on icon "button" at bounding box center [1263, 186] width 6 height 24
click at [1163, 291] on button "Summaries" at bounding box center [1179, 289] width 188 height 32
click at [961, 289] on label at bounding box center [961, 289] width 0 height 0
click at [931, 296] on input "checkbox" at bounding box center [923, 297] width 15 height 18
checkbox input "true"
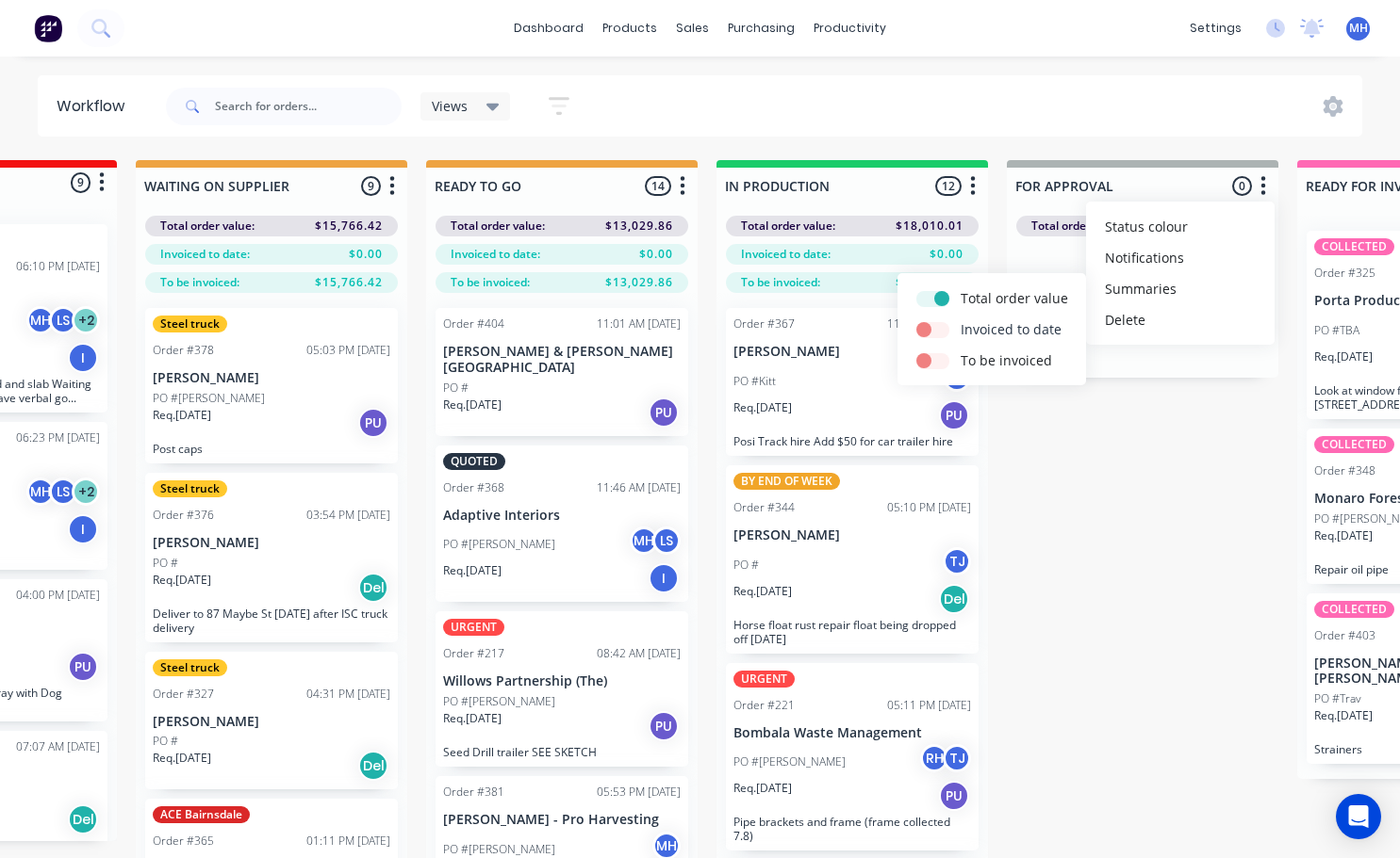
click at [947, 327] on div at bounding box center [938, 329] width 44 height 20
click at [961, 319] on label at bounding box center [961, 319] width 0 height 0
click at [931, 333] on input "checkbox" at bounding box center [923, 328] width 15 height 18
checkbox input "true"
click at [961, 351] on label at bounding box center [961, 351] width 0 height 0
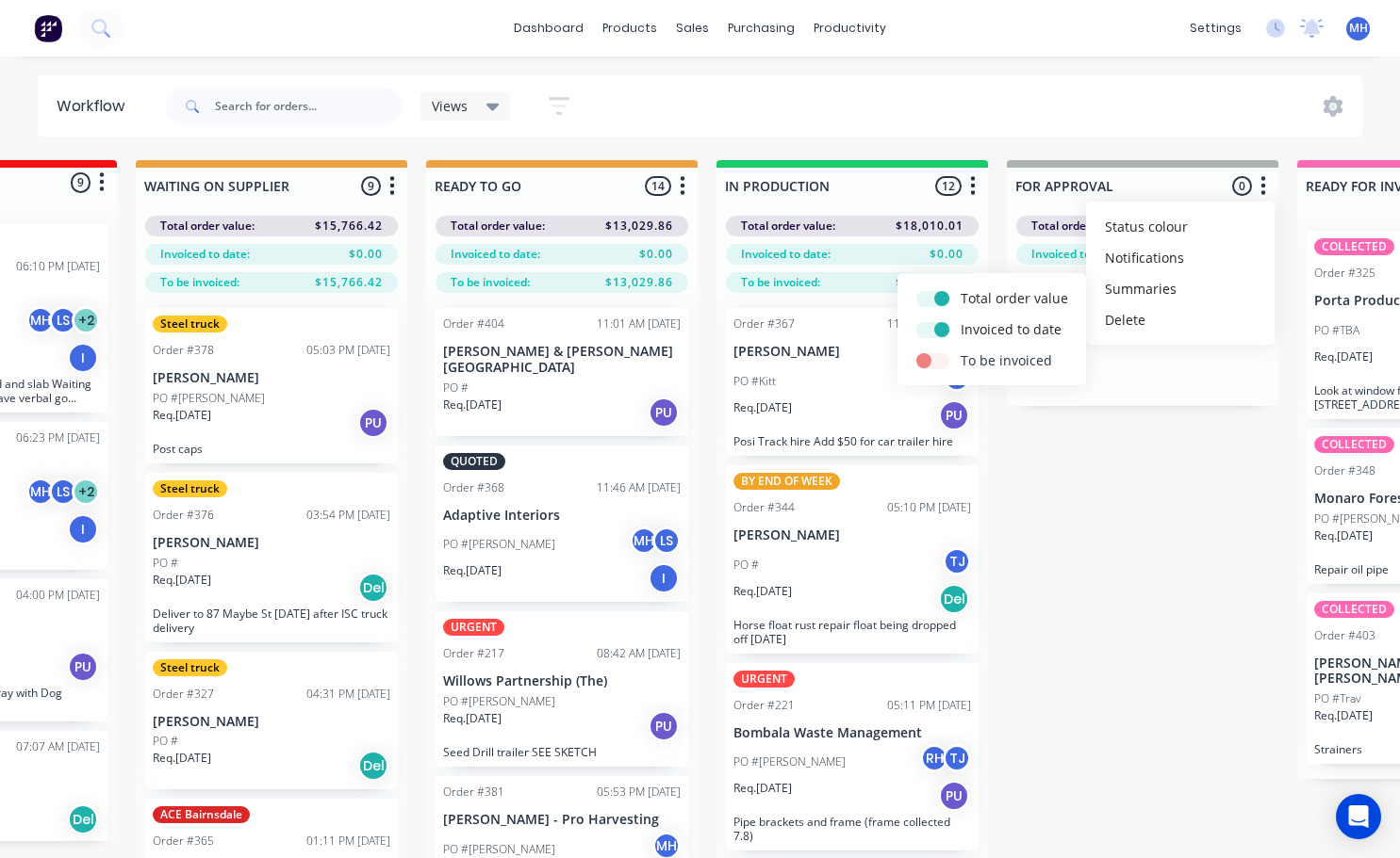
click at [931, 362] on input "checkbox" at bounding box center [923, 360] width 15 height 18
checkbox input "true"
click at [1040, 510] on div "QUOTES TO DO 0 Status colour #273444 hex #273444 Save Cancel Notifications Emai…" at bounding box center [1072, 543] width 3143 height 765
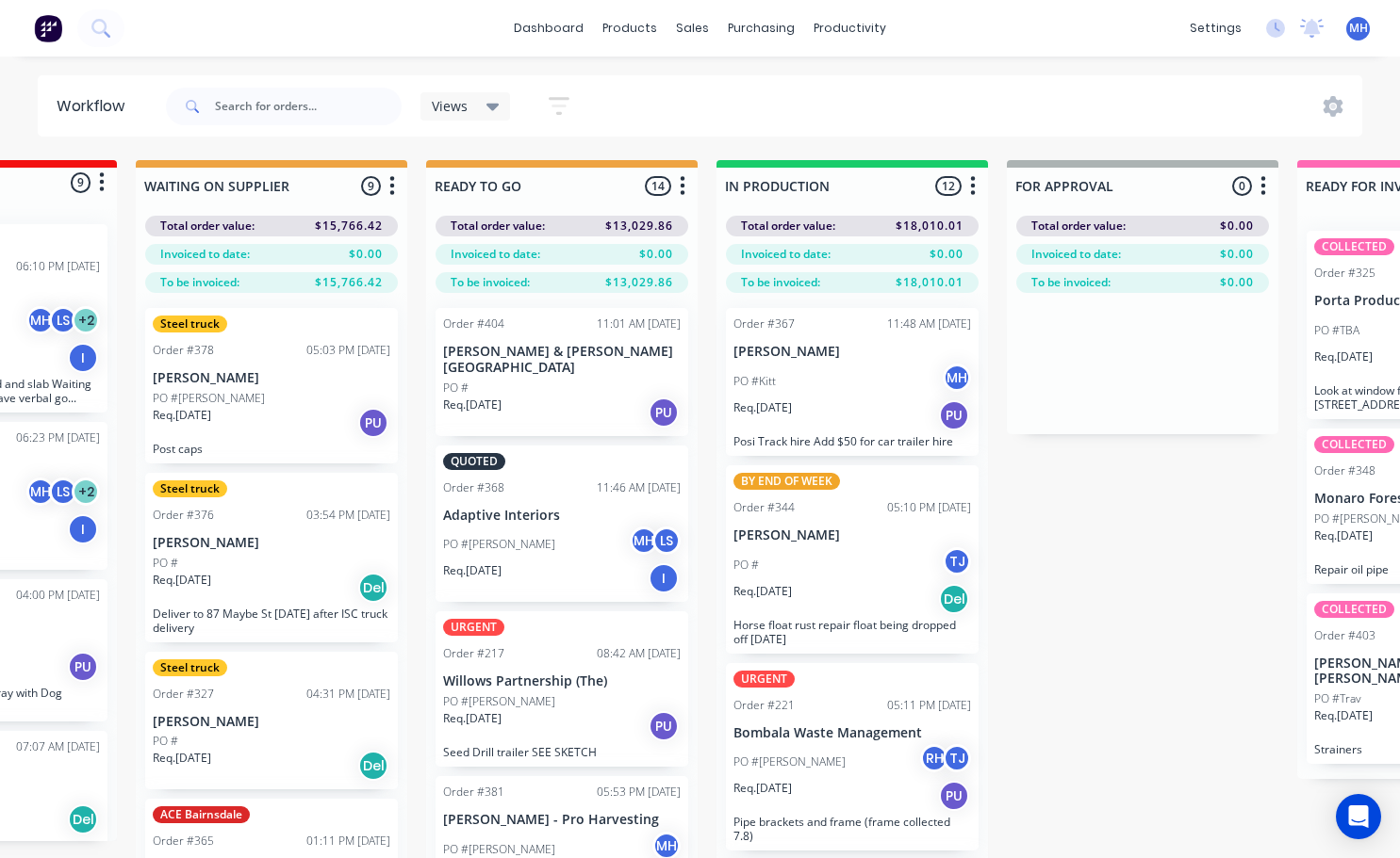
click at [974, 193] on icon "button" at bounding box center [972, 185] width 5 height 19
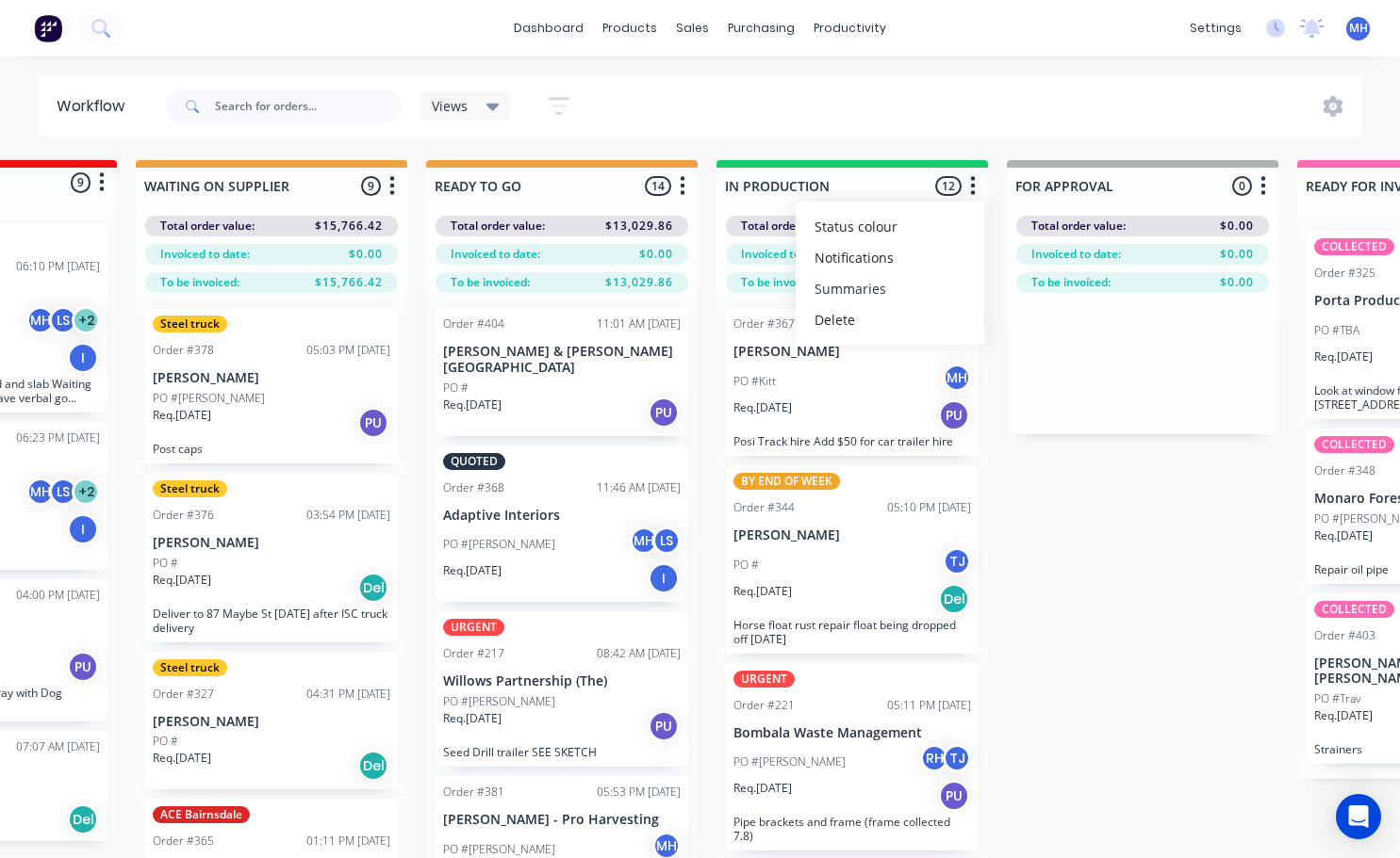
click at [837, 294] on button "Summaries" at bounding box center [889, 289] width 188 height 32
click at [1052, 319] on label at bounding box center [1052, 319] width 0 height 0
click at [1023, 329] on input "checkbox" at bounding box center [1015, 328] width 15 height 18
checkbox input "false"
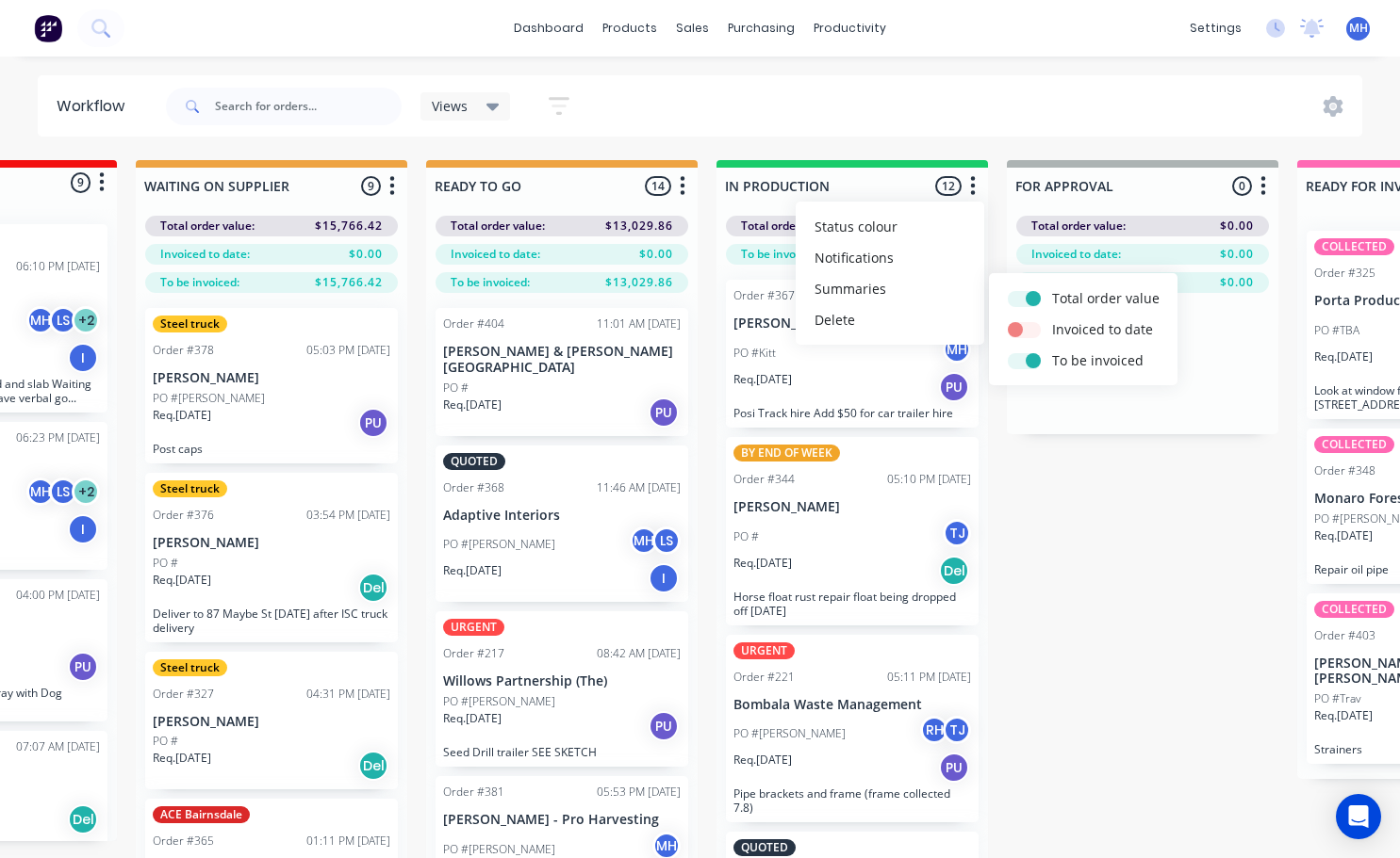
click at [962, 109] on div "Views Save new view None (Default) edit Active jobs edit Ready for PU and Del e…" at bounding box center [763, 105] width 1201 height 56
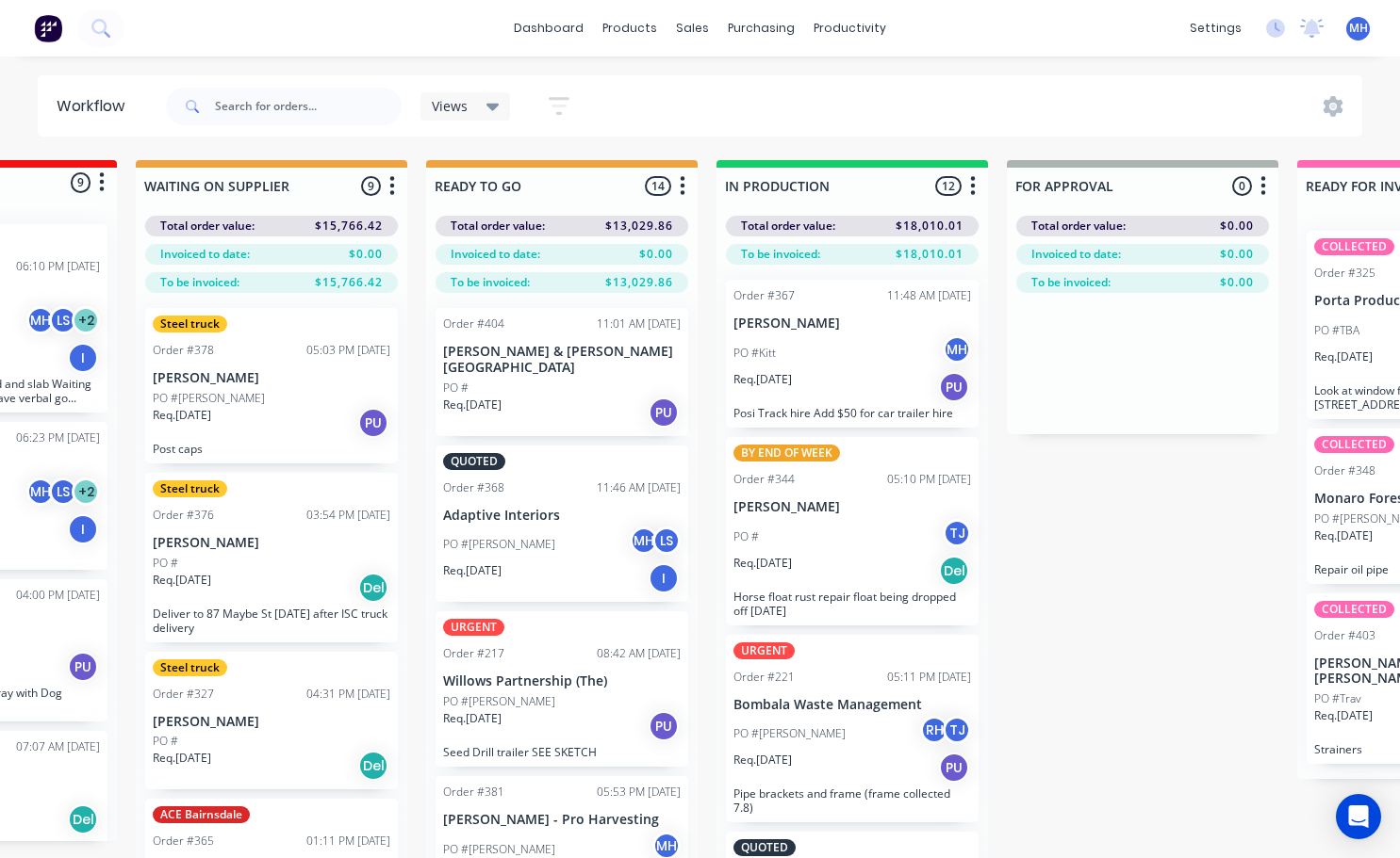
click at [682, 193] on icon "button" at bounding box center [683, 185] width 5 height 19
click at [609, 290] on button "Summaries" at bounding box center [599, 289] width 188 height 32
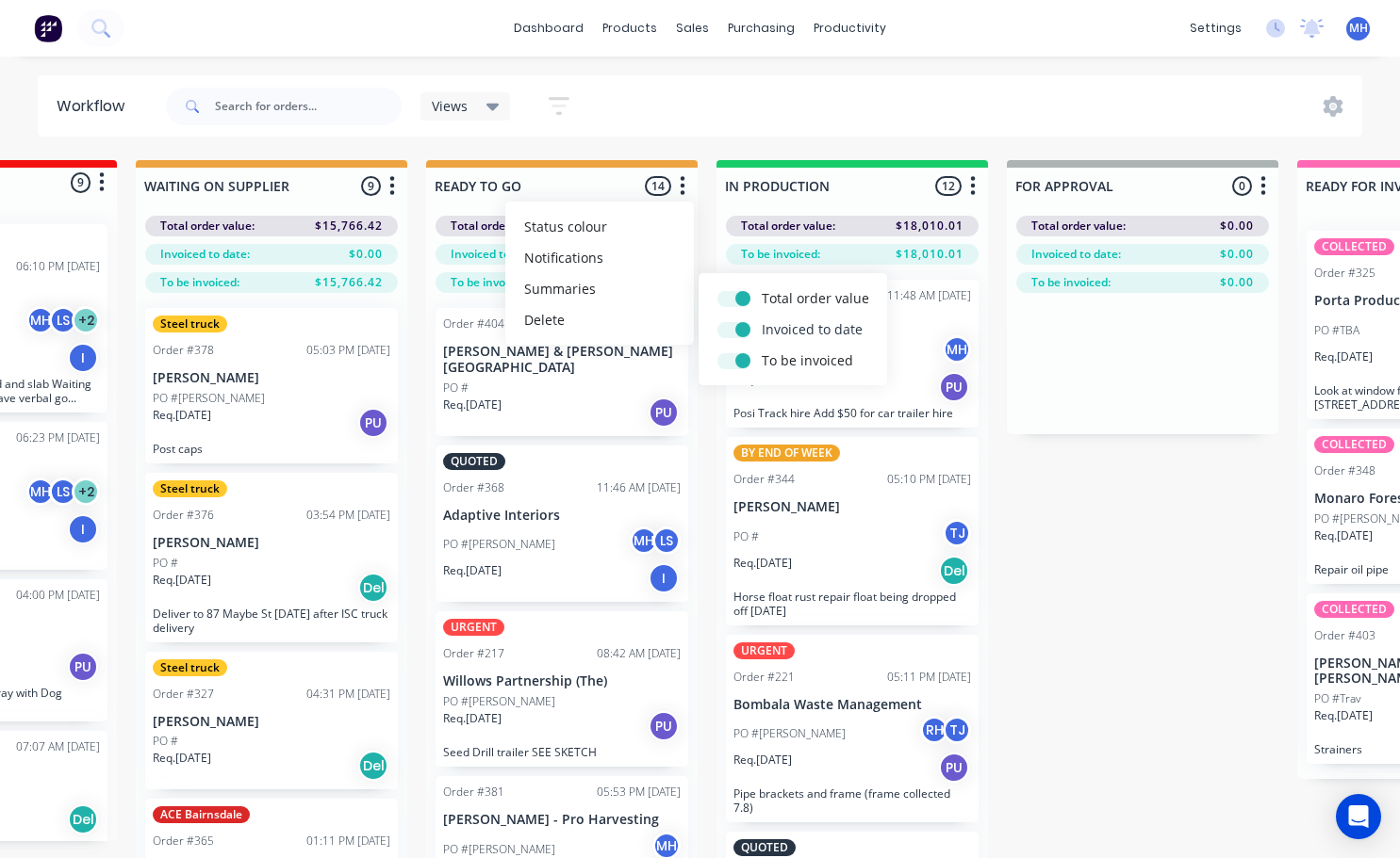
click at [762, 319] on label at bounding box center [762, 319] width 0 height 0
click at [732, 330] on input "checkbox" at bounding box center [724, 328] width 15 height 18
checkbox input "false"
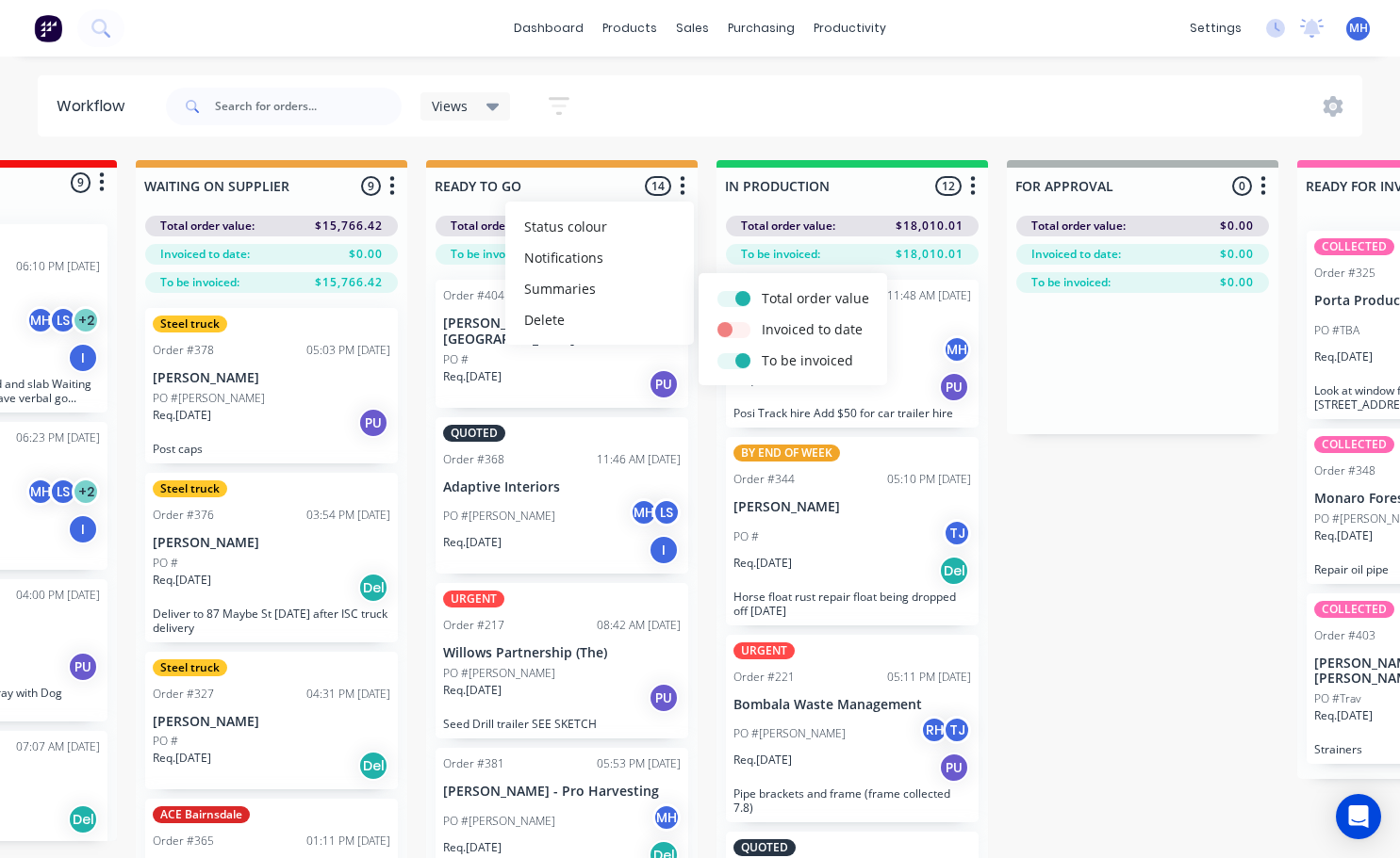
click at [692, 143] on div "Workflow Views Save new view None (Default) edit Active jobs edit Ready for PU …" at bounding box center [214, 448] width 1400 height 746
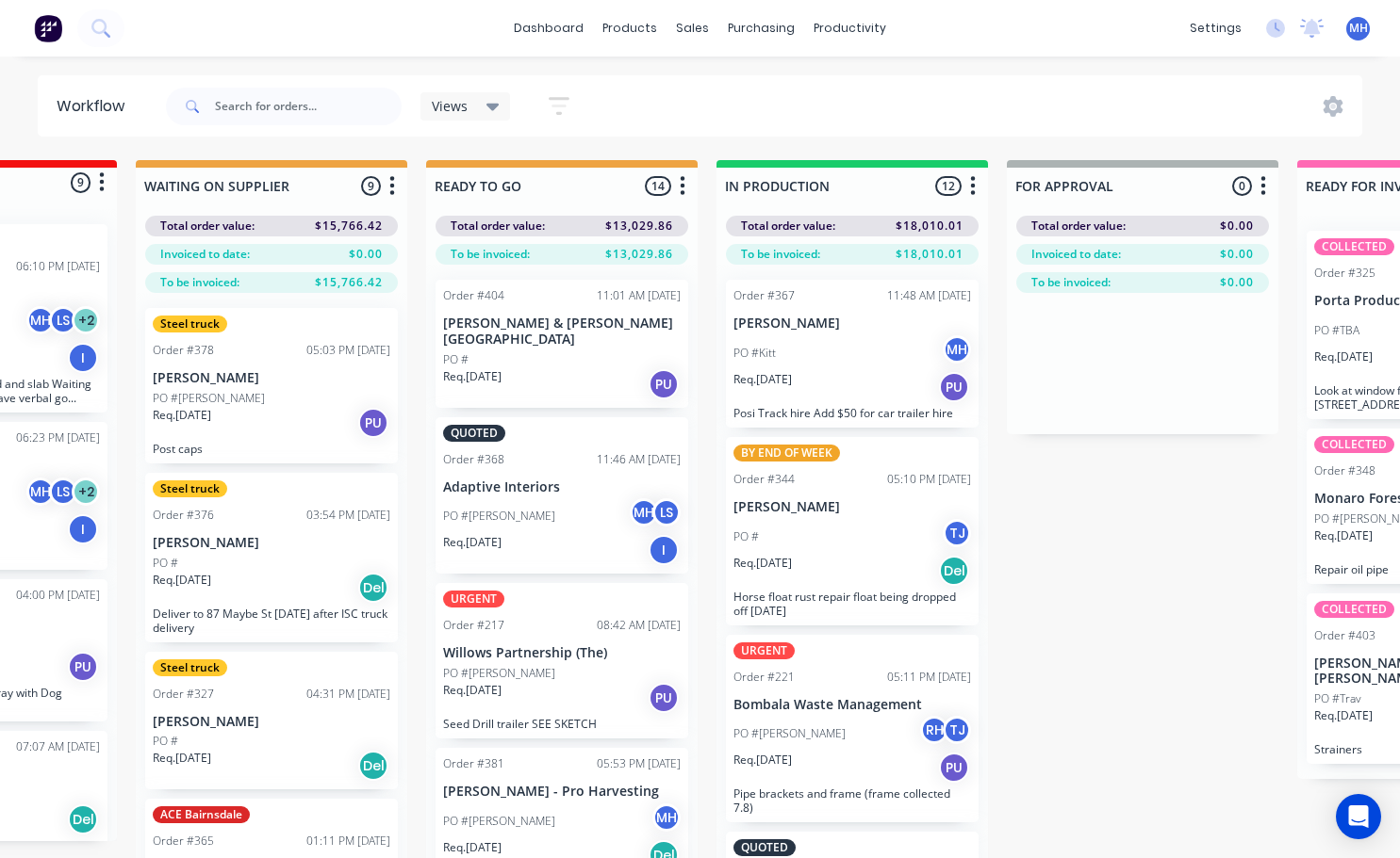
click at [392, 189] on icon "button" at bounding box center [392, 186] width 6 height 24
click at [320, 290] on button "Summaries" at bounding box center [308, 289] width 188 height 32
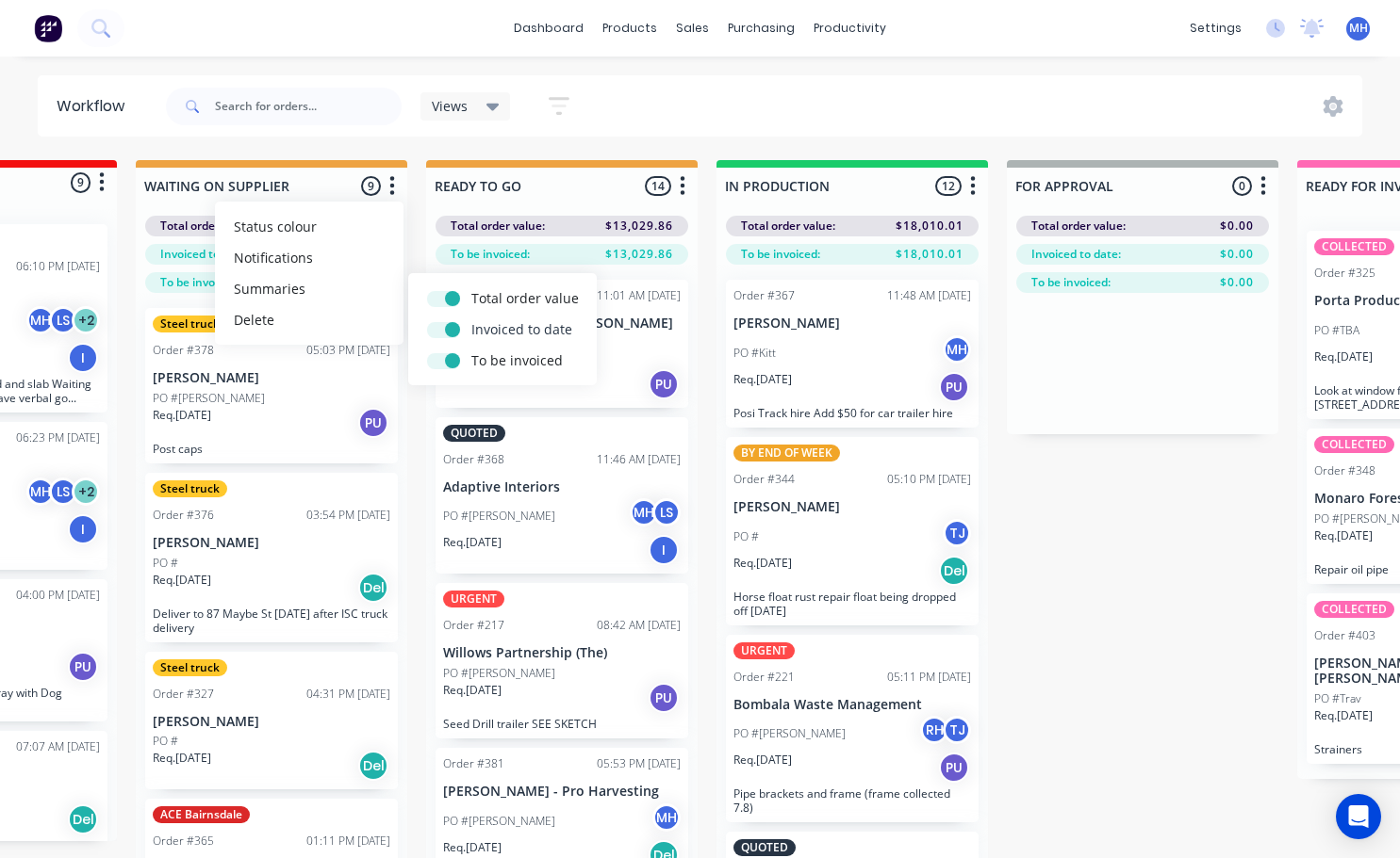
click at [471, 319] on label at bounding box center [471, 319] width 0 height 0
click at [442, 328] on input "checkbox" at bounding box center [433, 328] width 15 height 18
checkbox input "false"
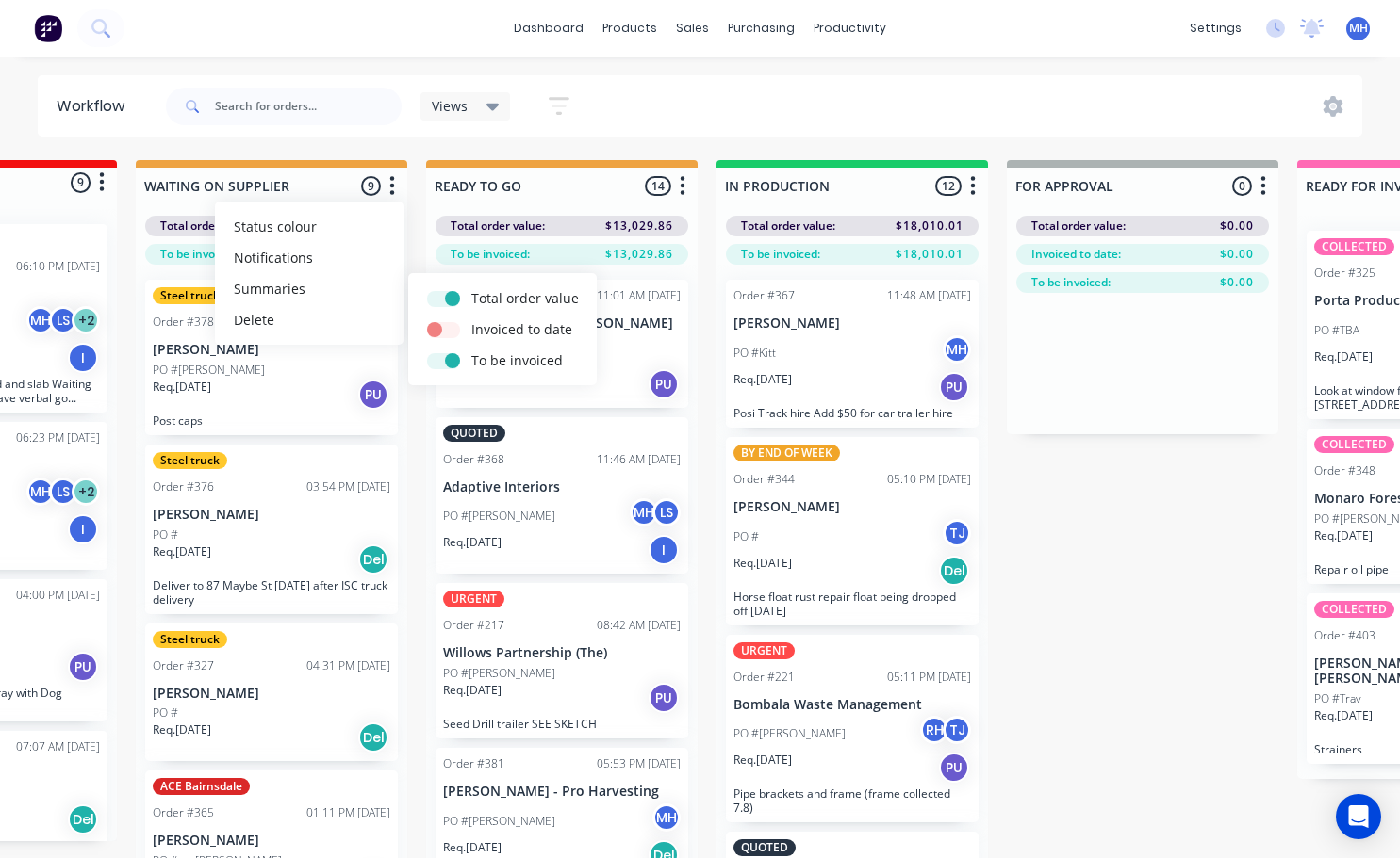
click at [400, 145] on div "Workflow Views Save new view None (Default) edit Active jobs edit Ready for PU …" at bounding box center [214, 448] width 1400 height 746
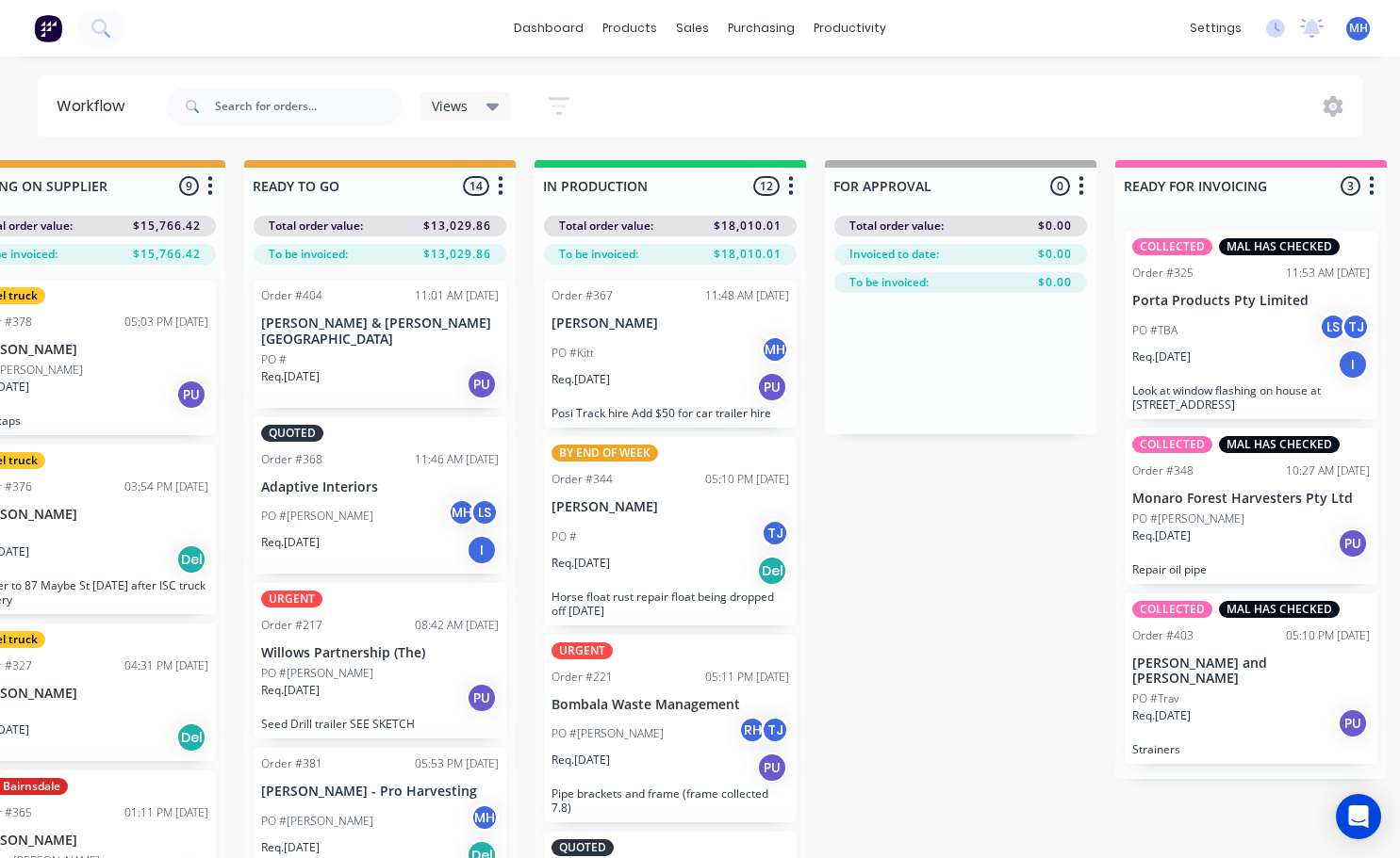
scroll to position [0, 802]
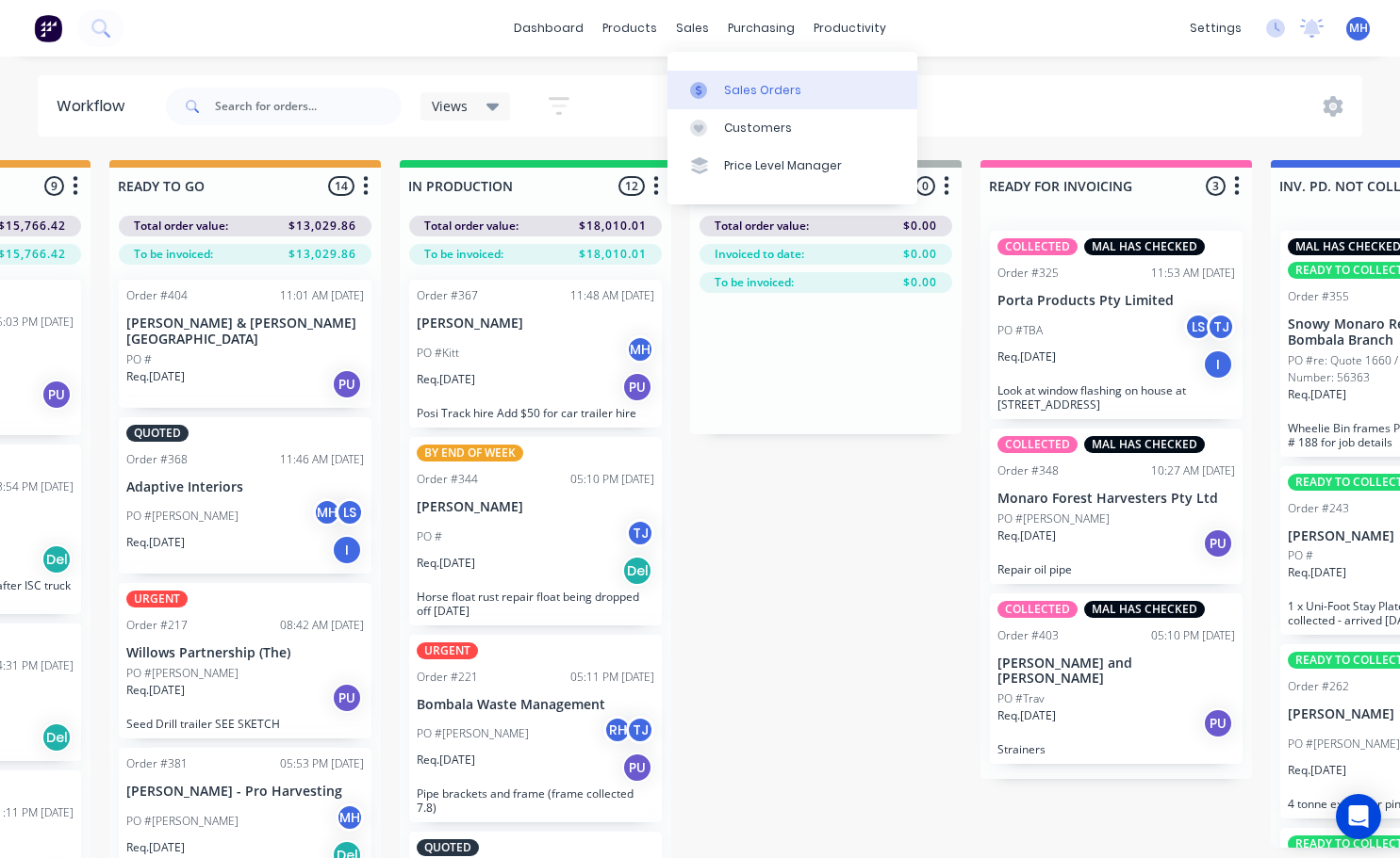
click at [748, 86] on div "Sales Orders" at bounding box center [763, 90] width 77 height 17
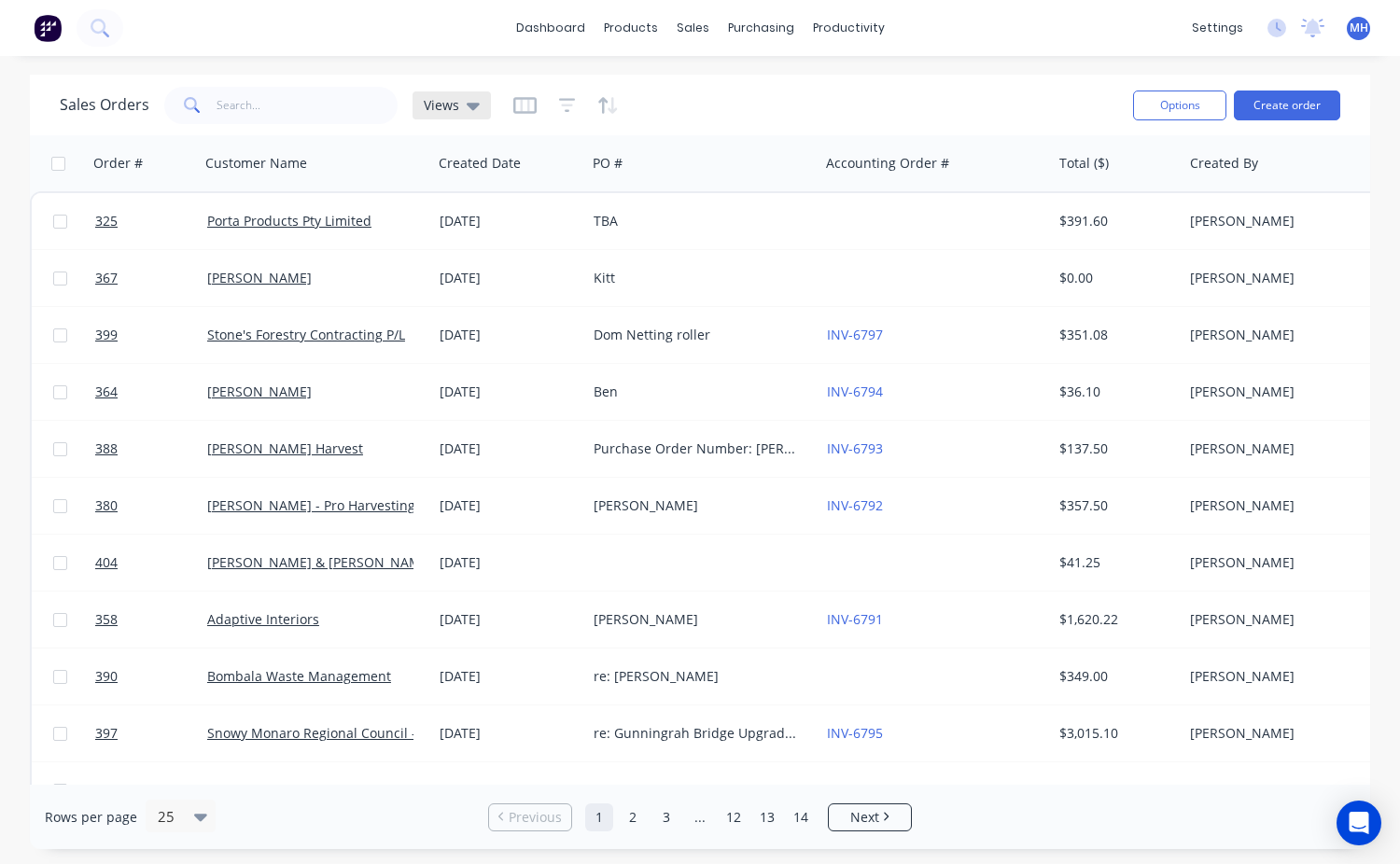
click at [469, 104] on icon at bounding box center [472, 106] width 13 height 8
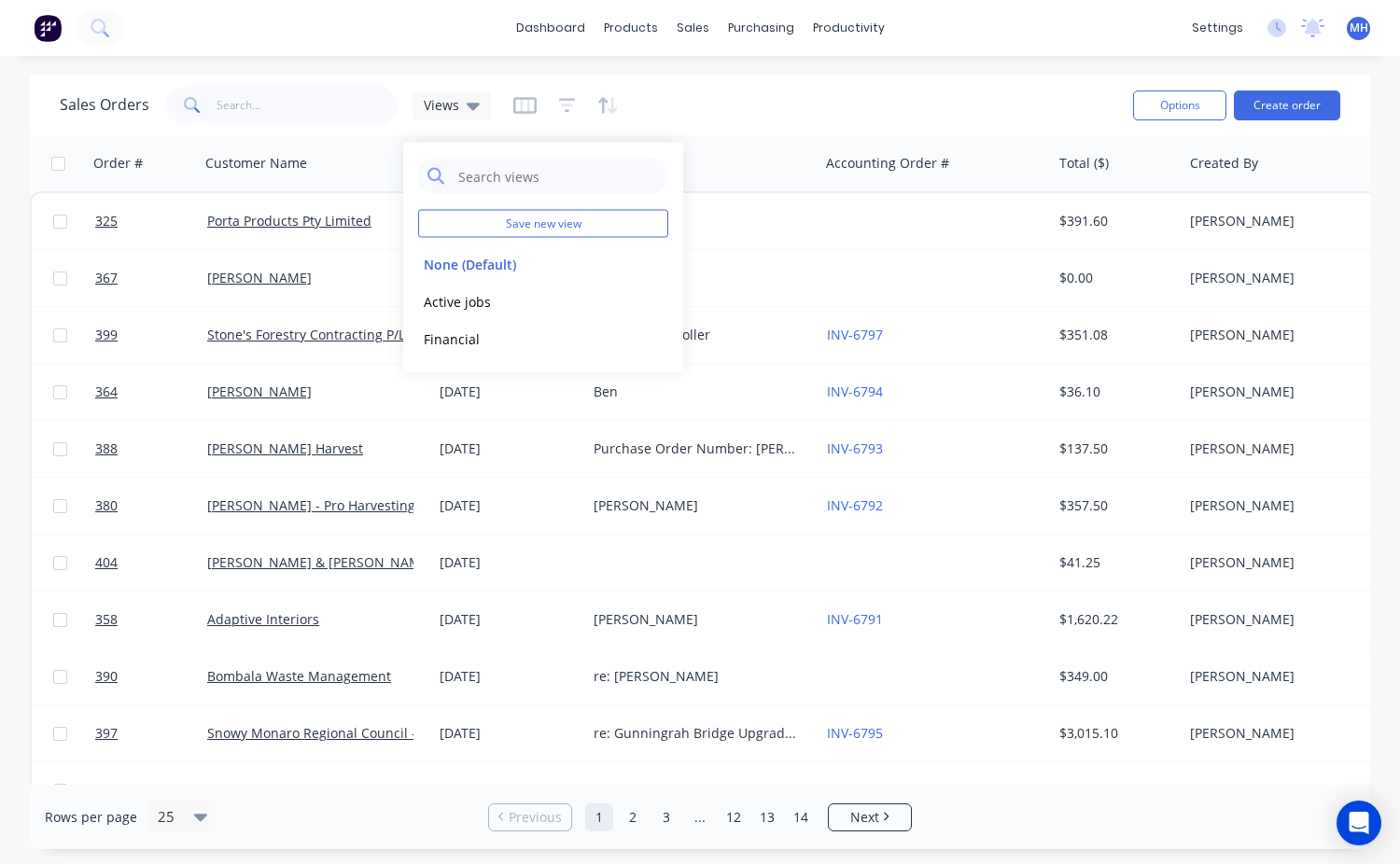
click at [758, 93] on div "Sales Orders Views" at bounding box center [588, 104] width 1059 height 46
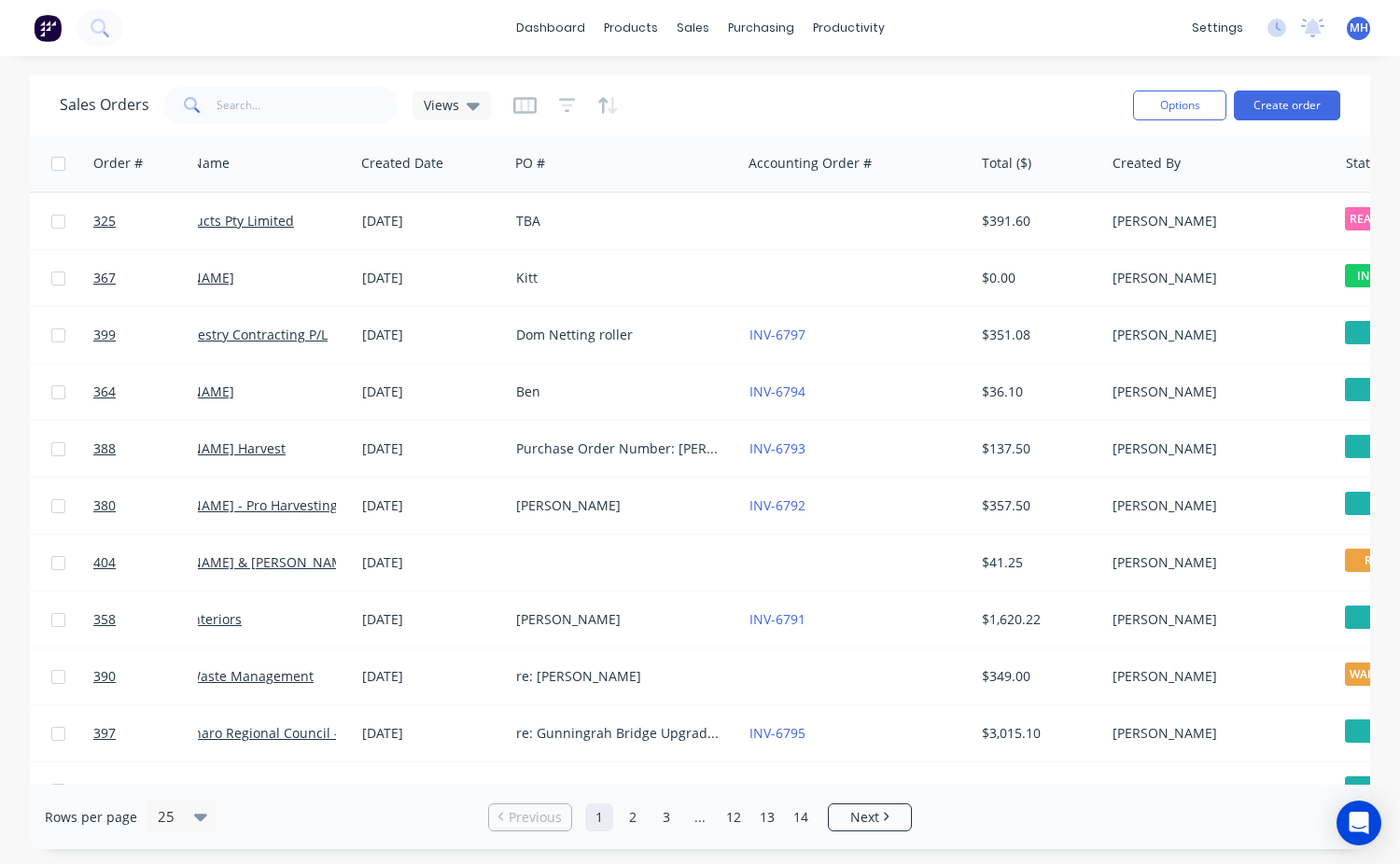
scroll to position [0, 77]
click at [471, 103] on icon at bounding box center [472, 106] width 13 height 8
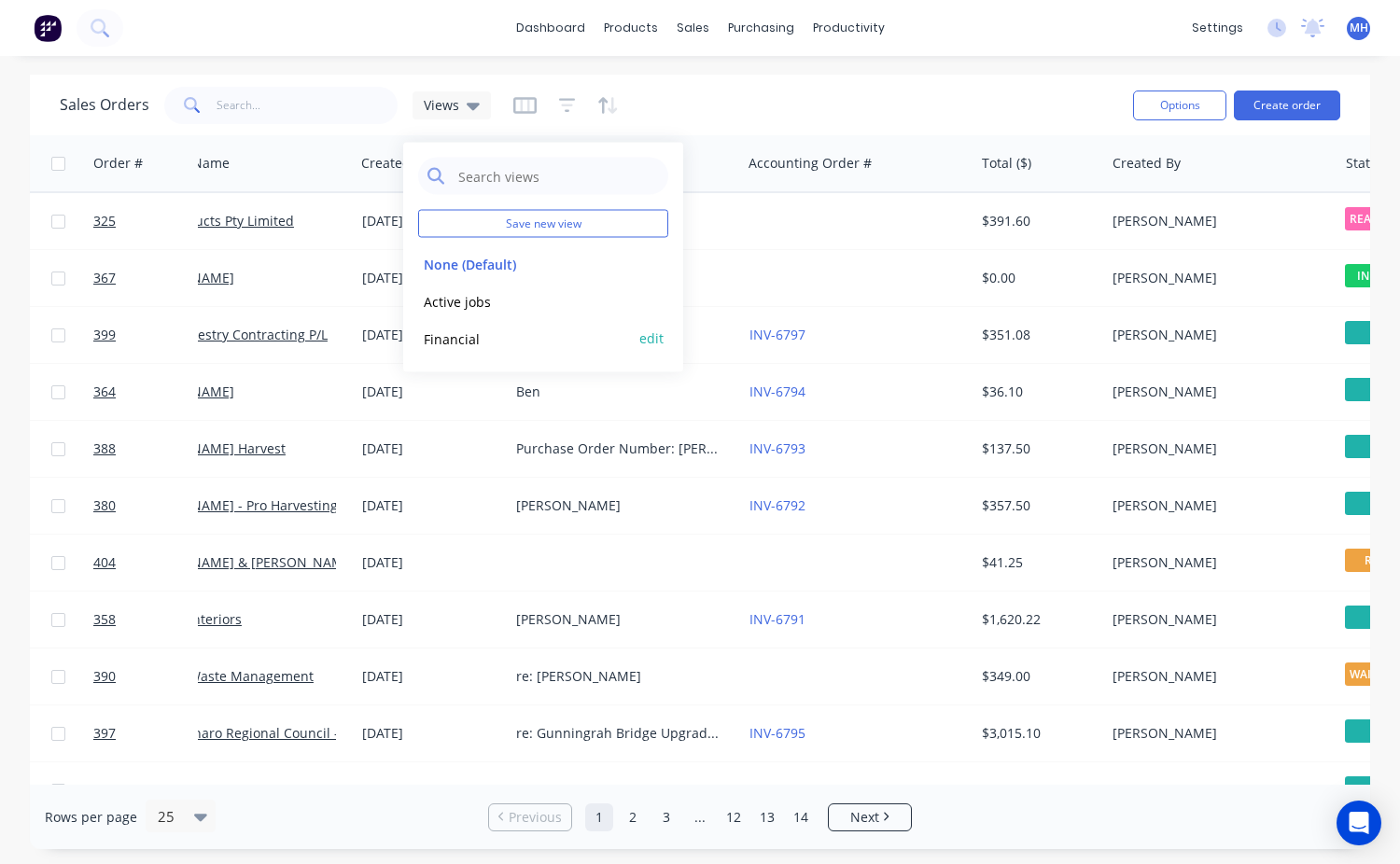
click at [453, 340] on button "Financial" at bounding box center [525, 338] width 213 height 21
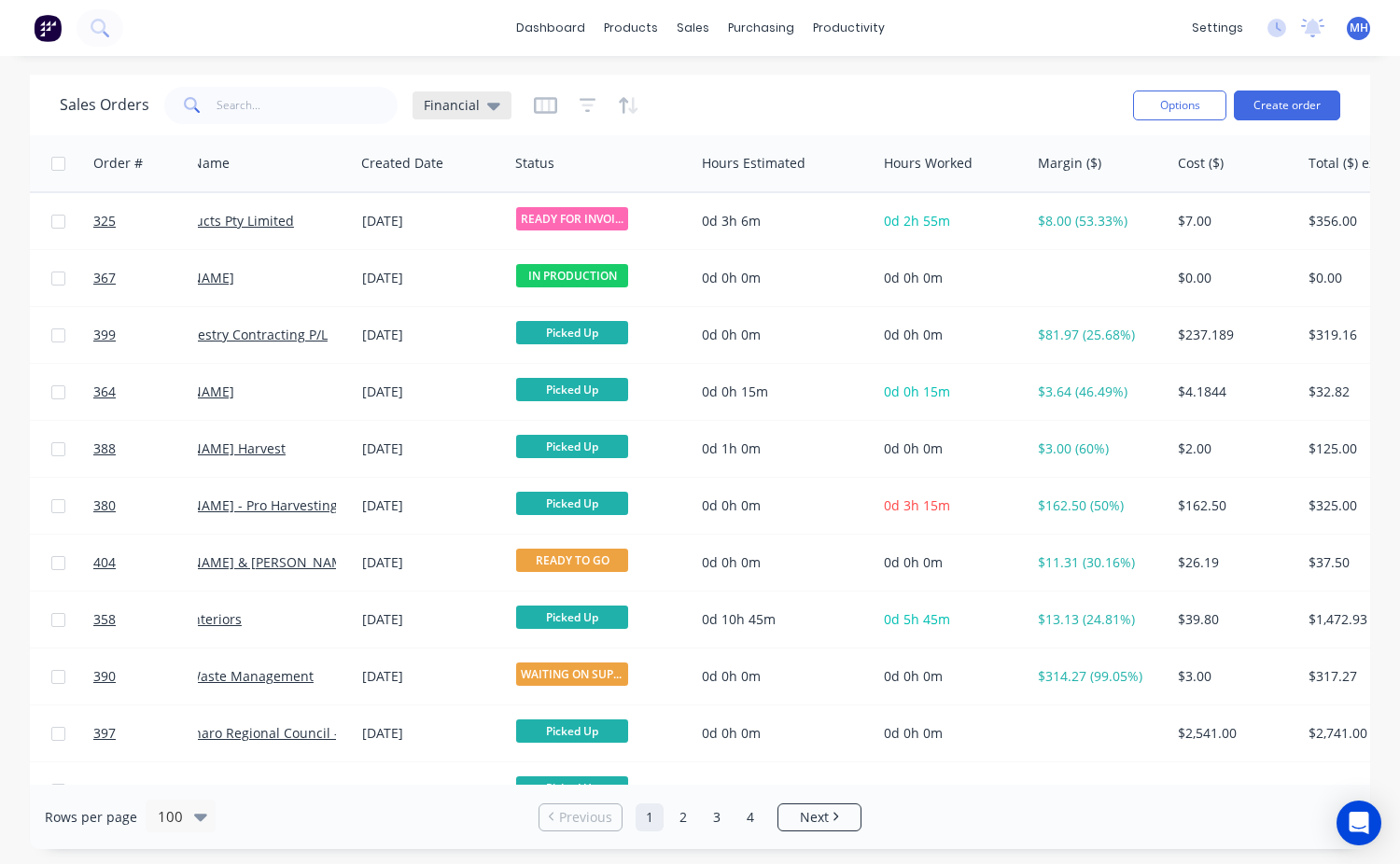
click at [489, 104] on icon at bounding box center [493, 106] width 13 height 8
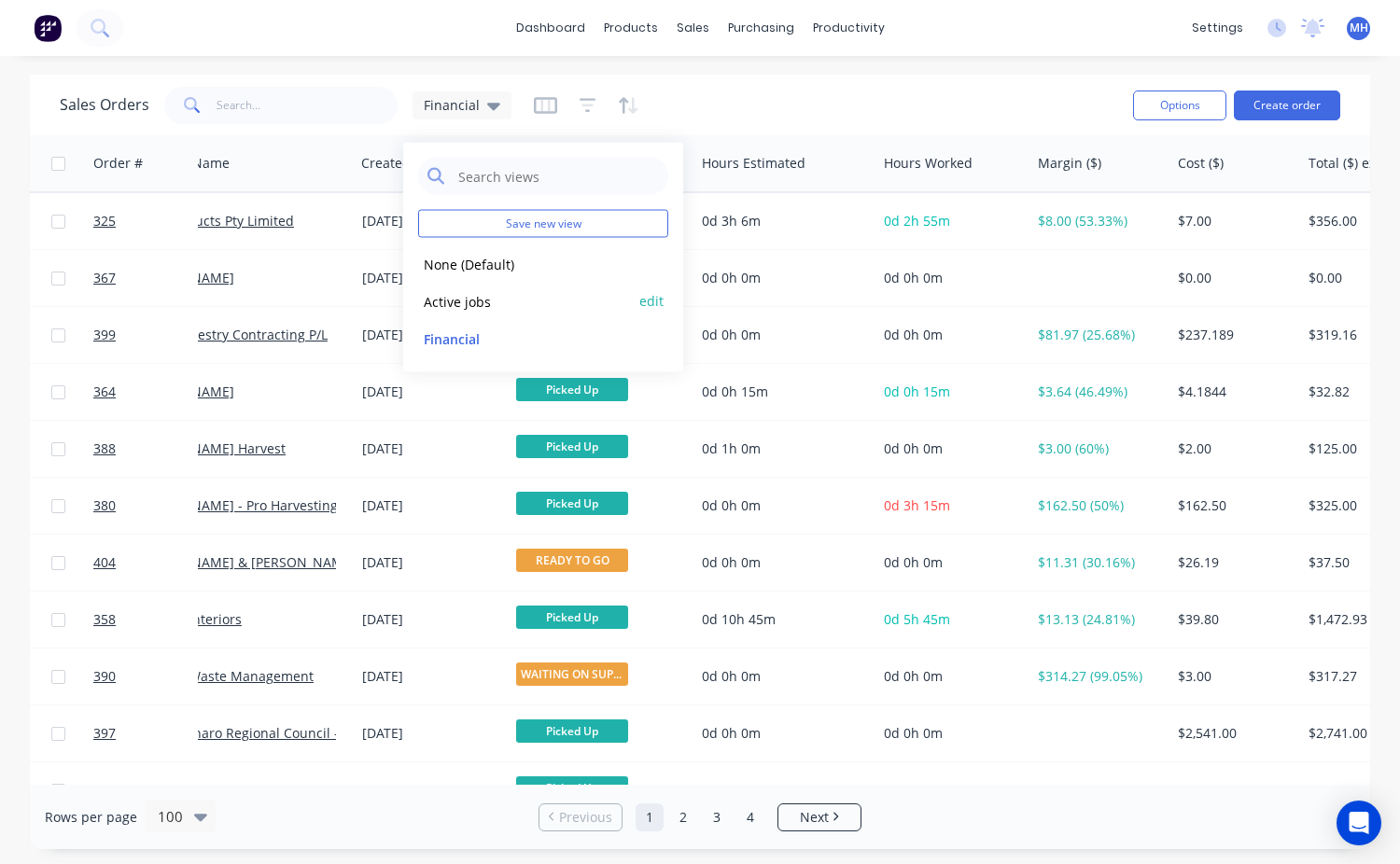
click at [469, 301] on button "Active jobs" at bounding box center [525, 301] width 213 height 21
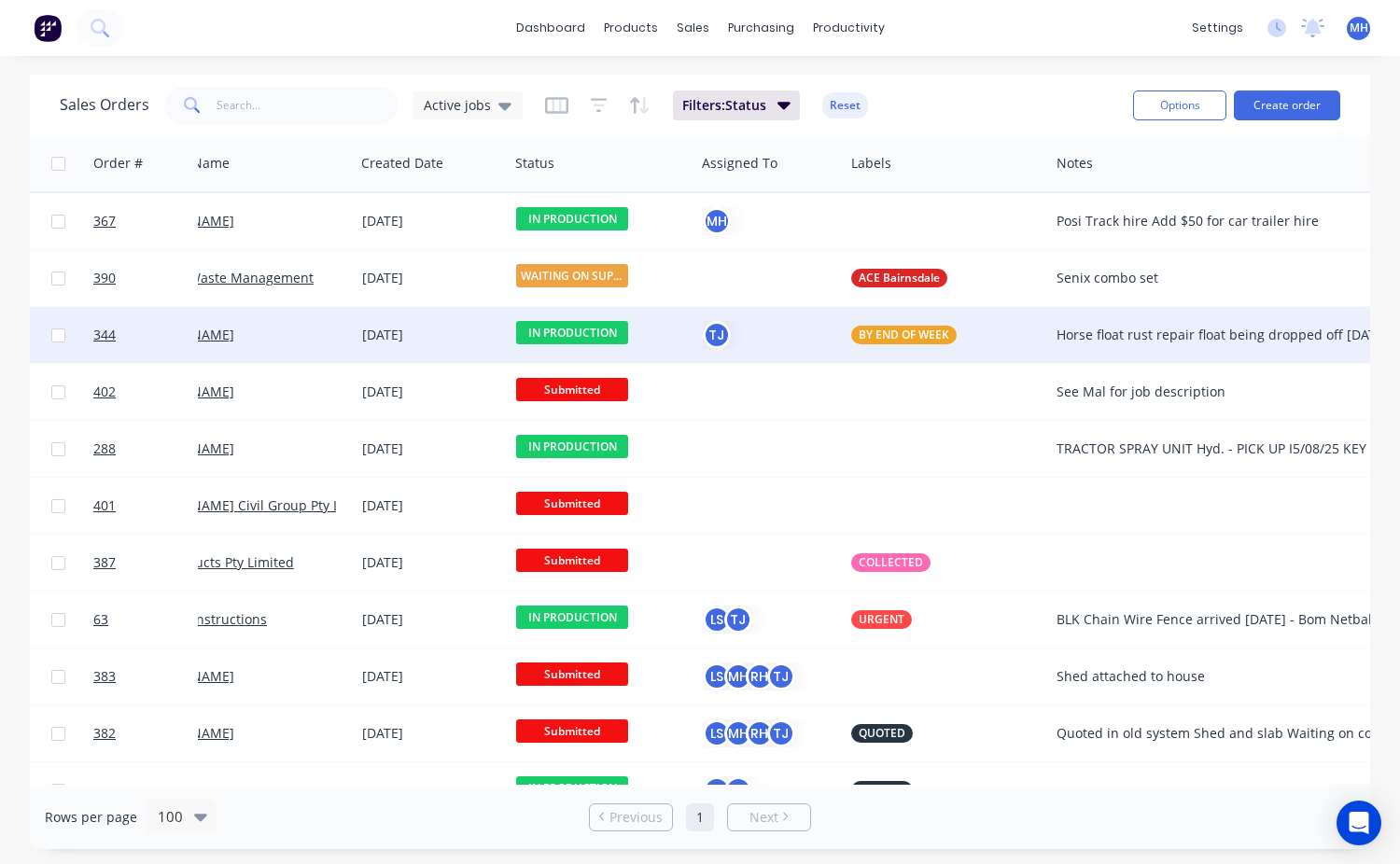
click at [537, 328] on span "IN PRODUCTION" at bounding box center [572, 333] width 112 height 23
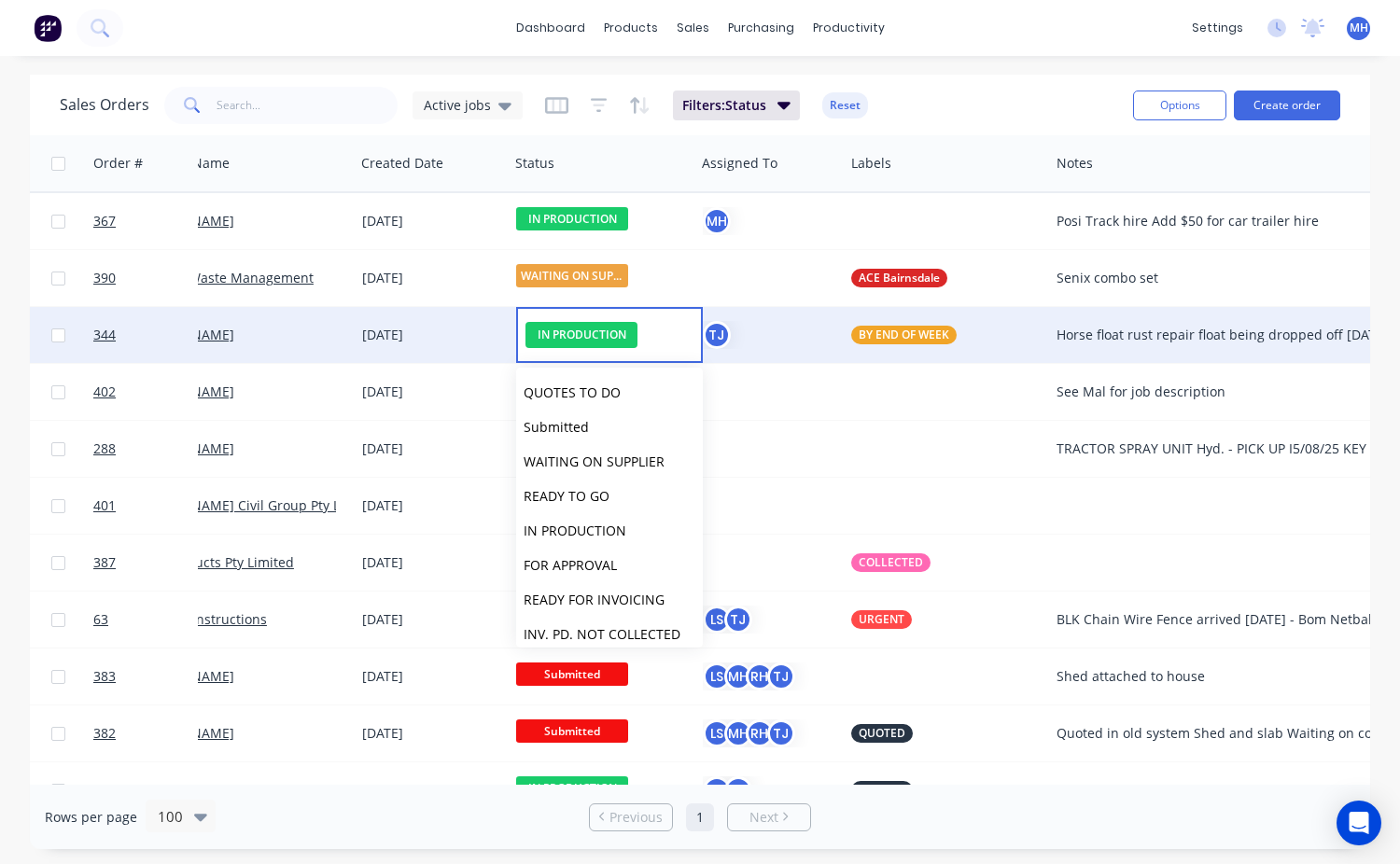
click at [477, 352] on div "[DATE]" at bounding box center [432, 334] width 154 height 56
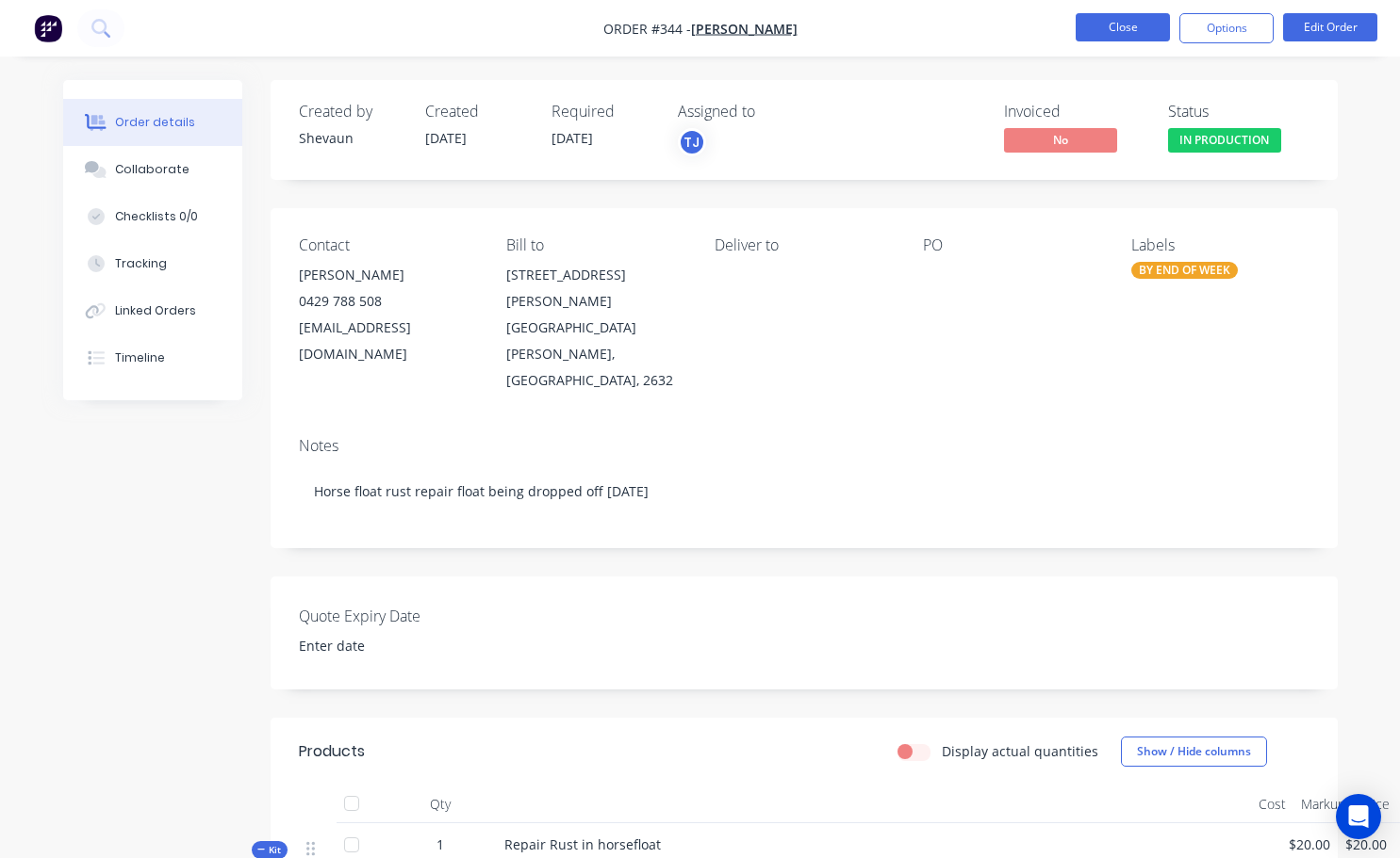
click at [1142, 37] on button "Close" at bounding box center [1122, 27] width 95 height 29
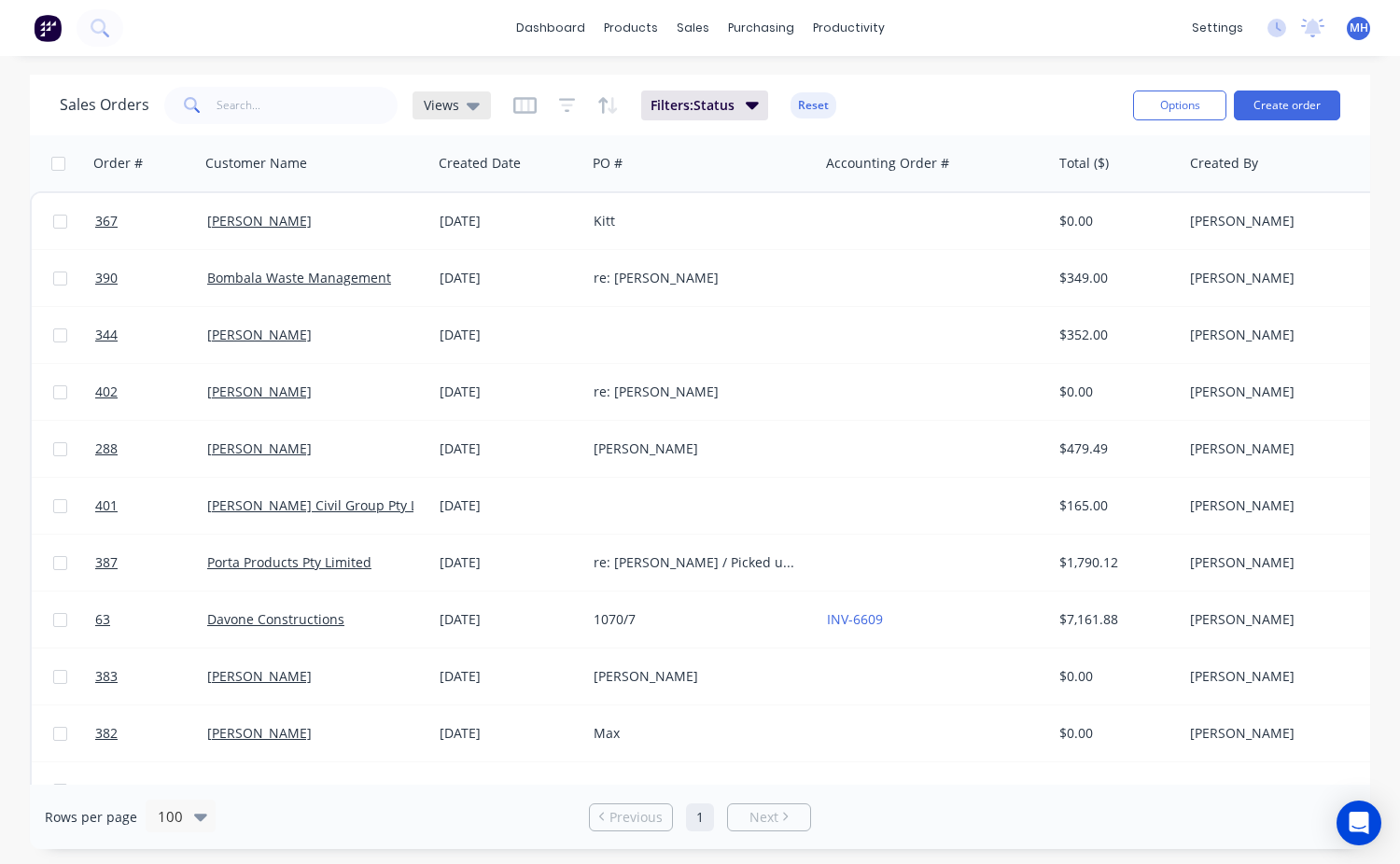
click at [469, 106] on icon at bounding box center [472, 106] width 13 height 8
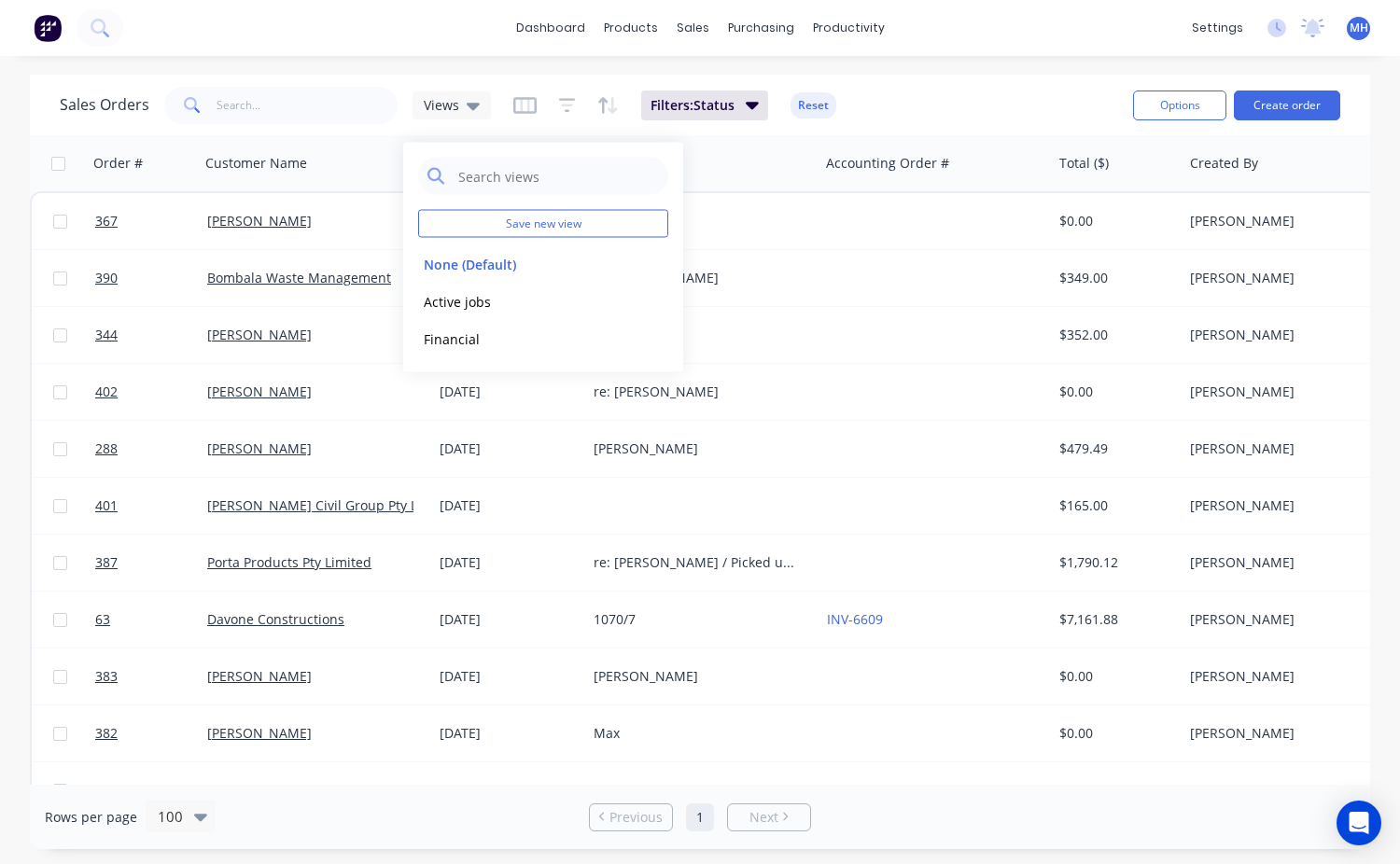
click at [484, 70] on div "dashboard products sales purchasing productivity dashboard products Product Cat…" at bounding box center [700, 432] width 1400 height 864
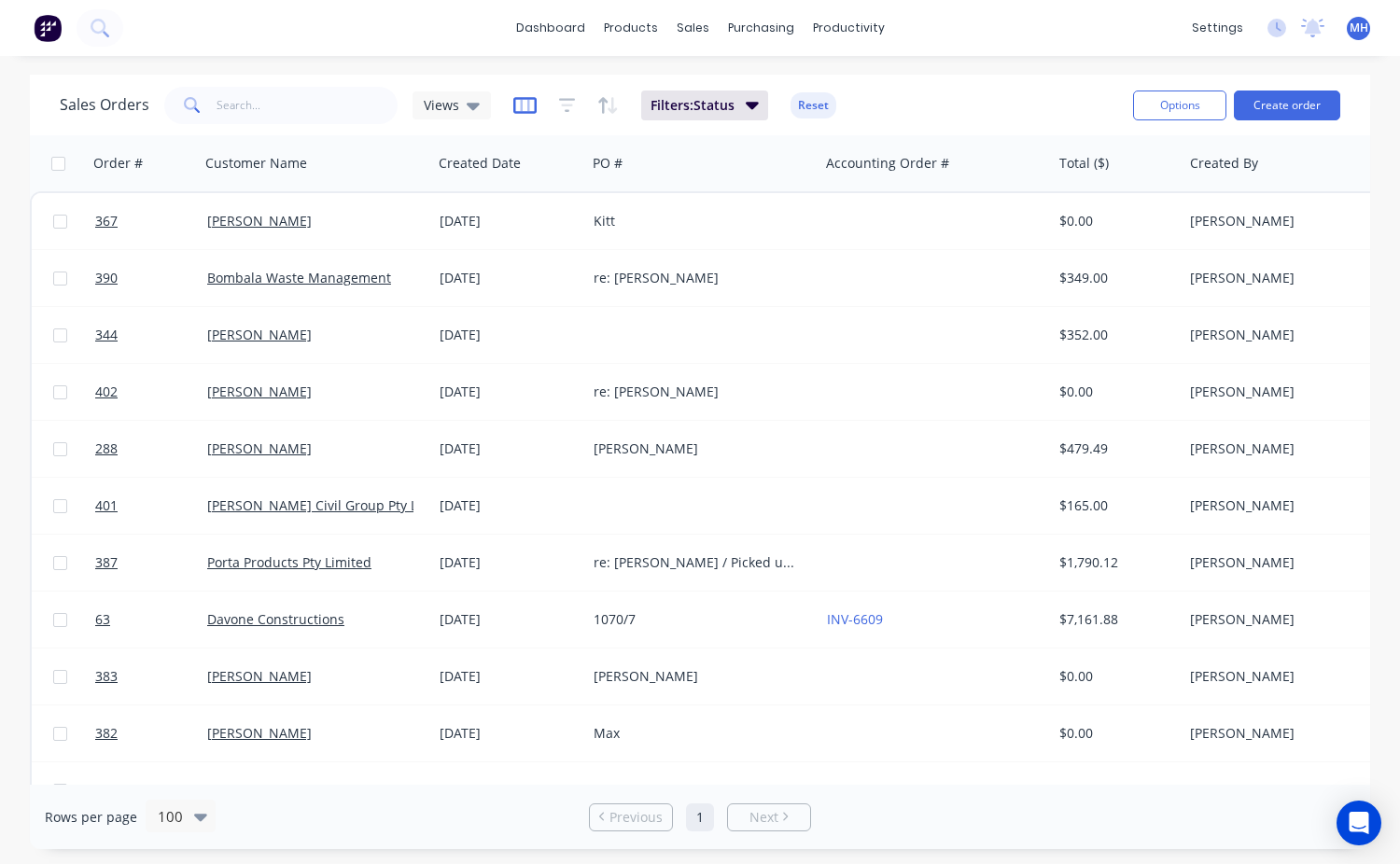
click at [524, 104] on icon "button" at bounding box center [525, 105] width 23 height 19
click at [381, 88] on input "text" at bounding box center [307, 105] width 182 height 37
click at [476, 112] on icon at bounding box center [472, 105] width 13 height 20
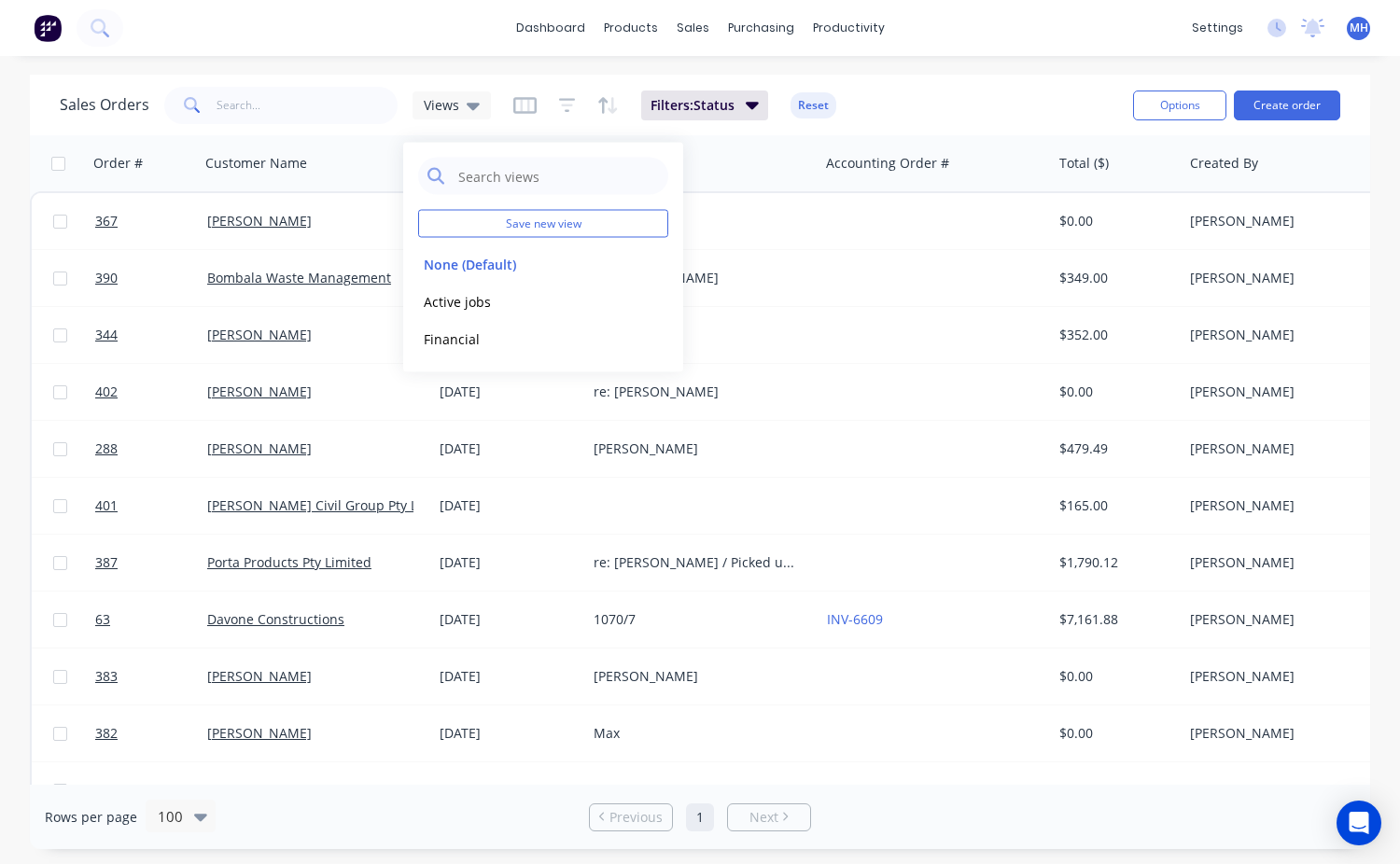
click at [911, 118] on div "Sales Orders Views Filters: Status Reset" at bounding box center [588, 104] width 1059 height 46
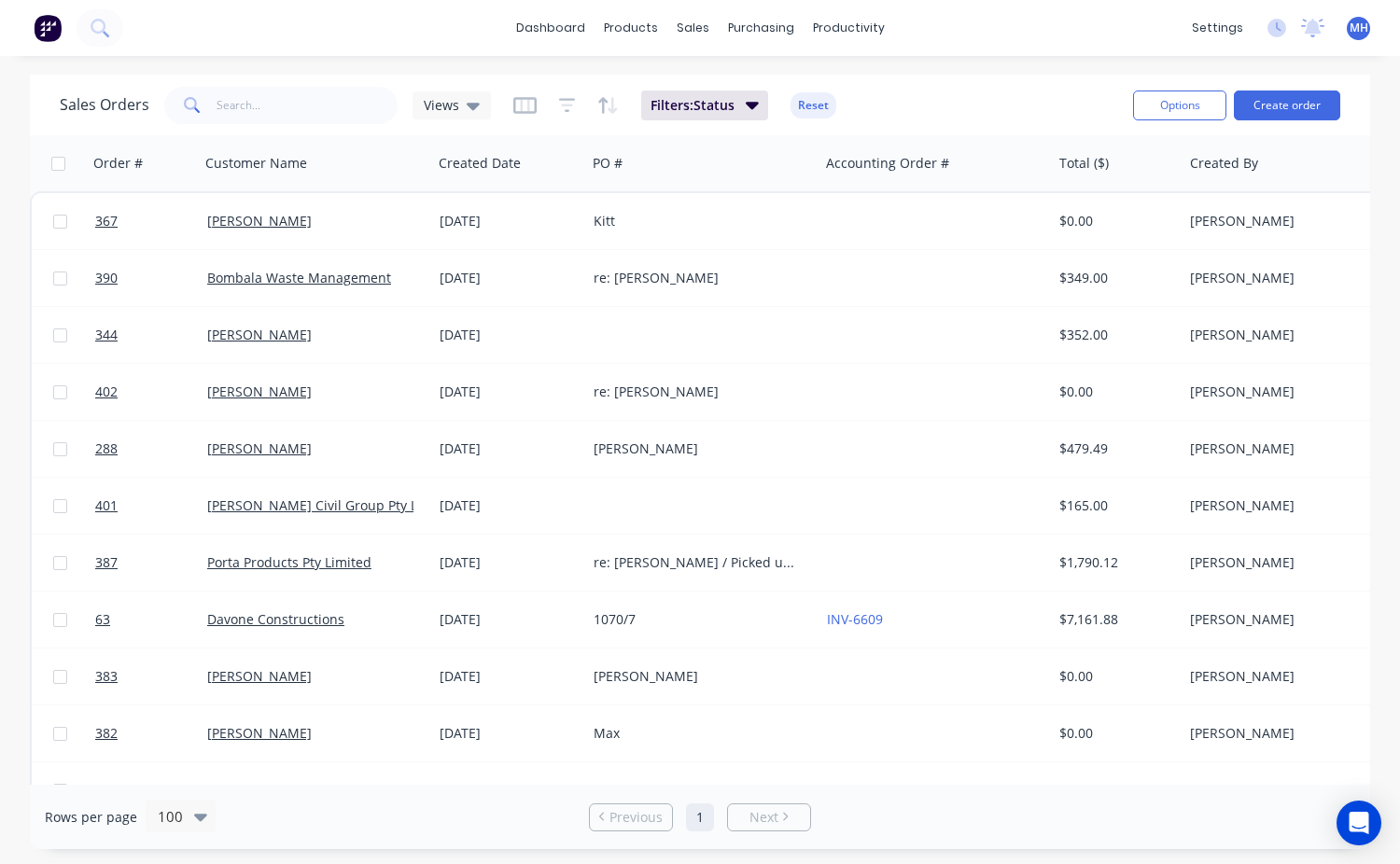
click at [855, 96] on div "Sales Orders Views Filters: Status Reset" at bounding box center [588, 104] width 1059 height 46
click at [869, 89] on div "Workflow" at bounding box center [880, 89] width 56 height 17
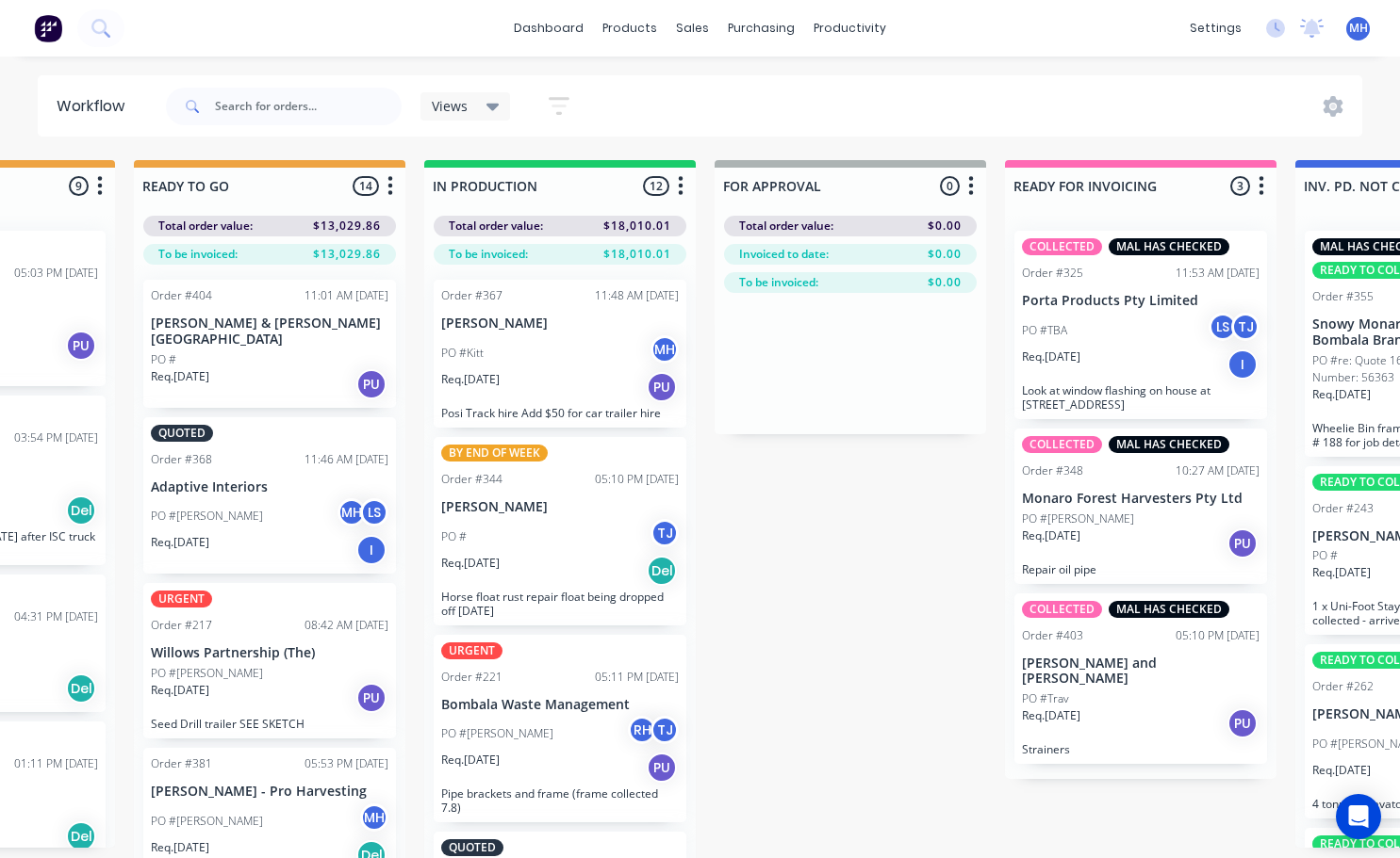
scroll to position [0, 723]
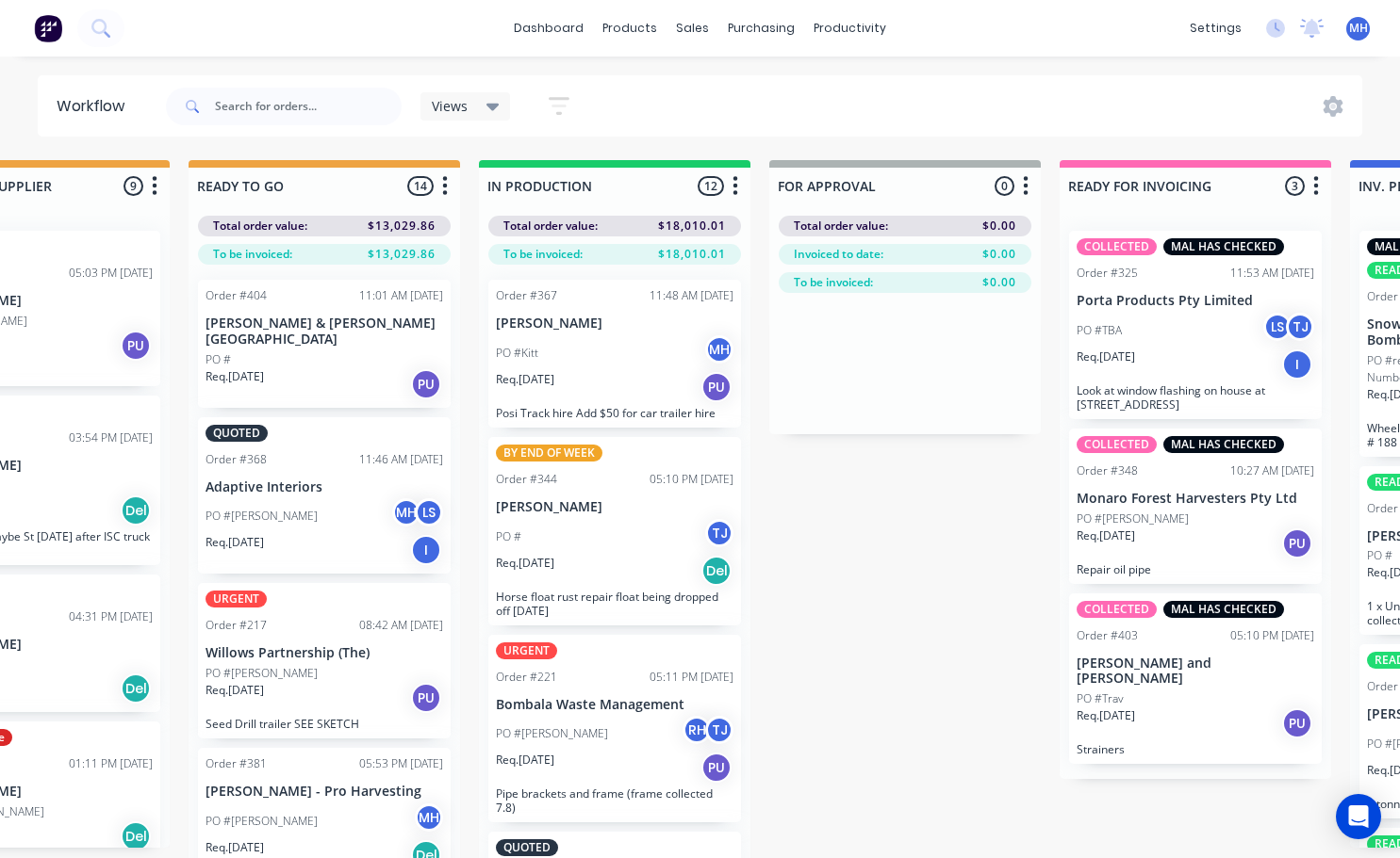
click at [572, 714] on div "URGENT Order #221 05:11 PM [DATE] Bombala Waste Management PO #[PERSON_NAME] RH…" at bounding box center [615, 729] width 252 height 188
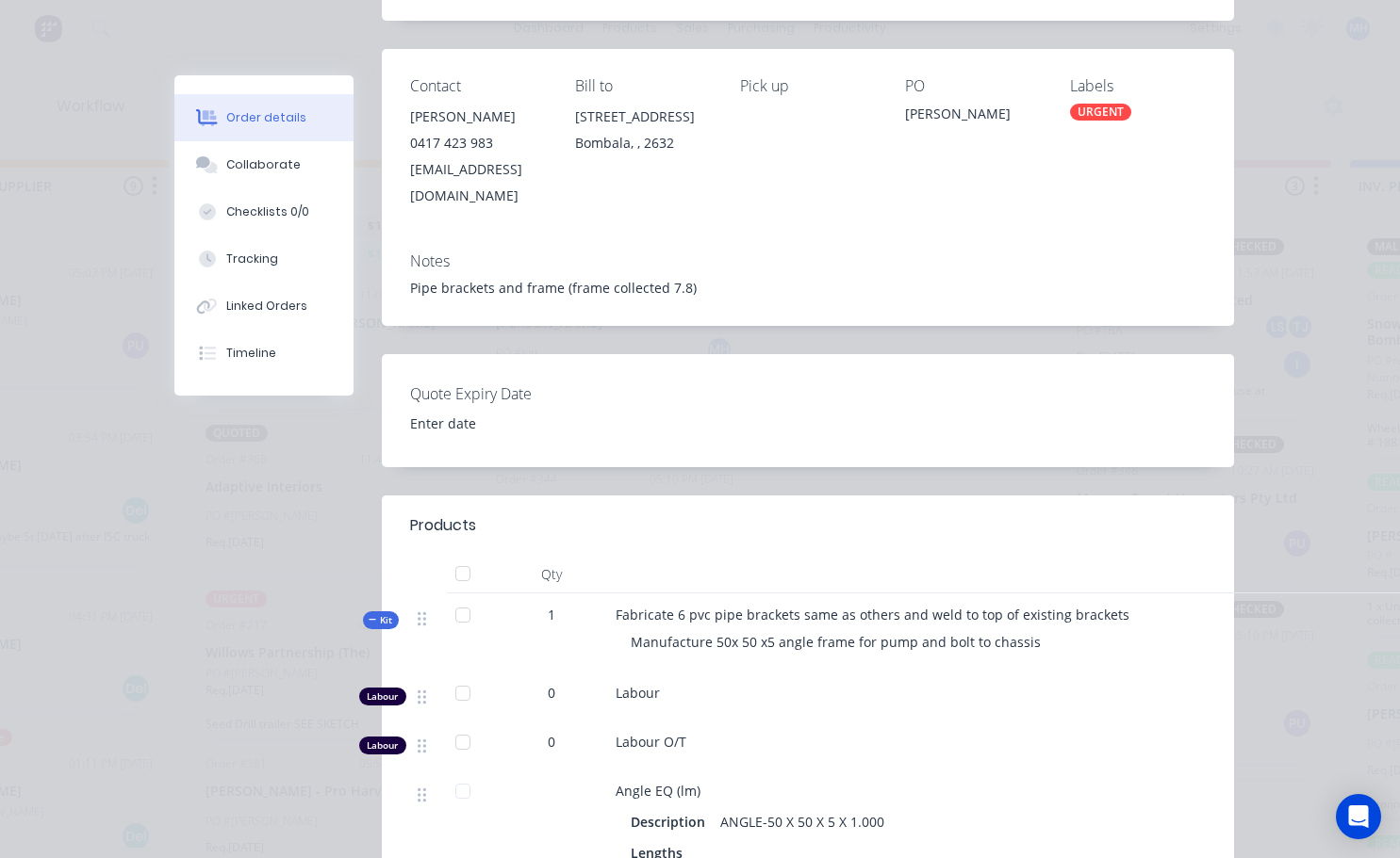
scroll to position [0, 0]
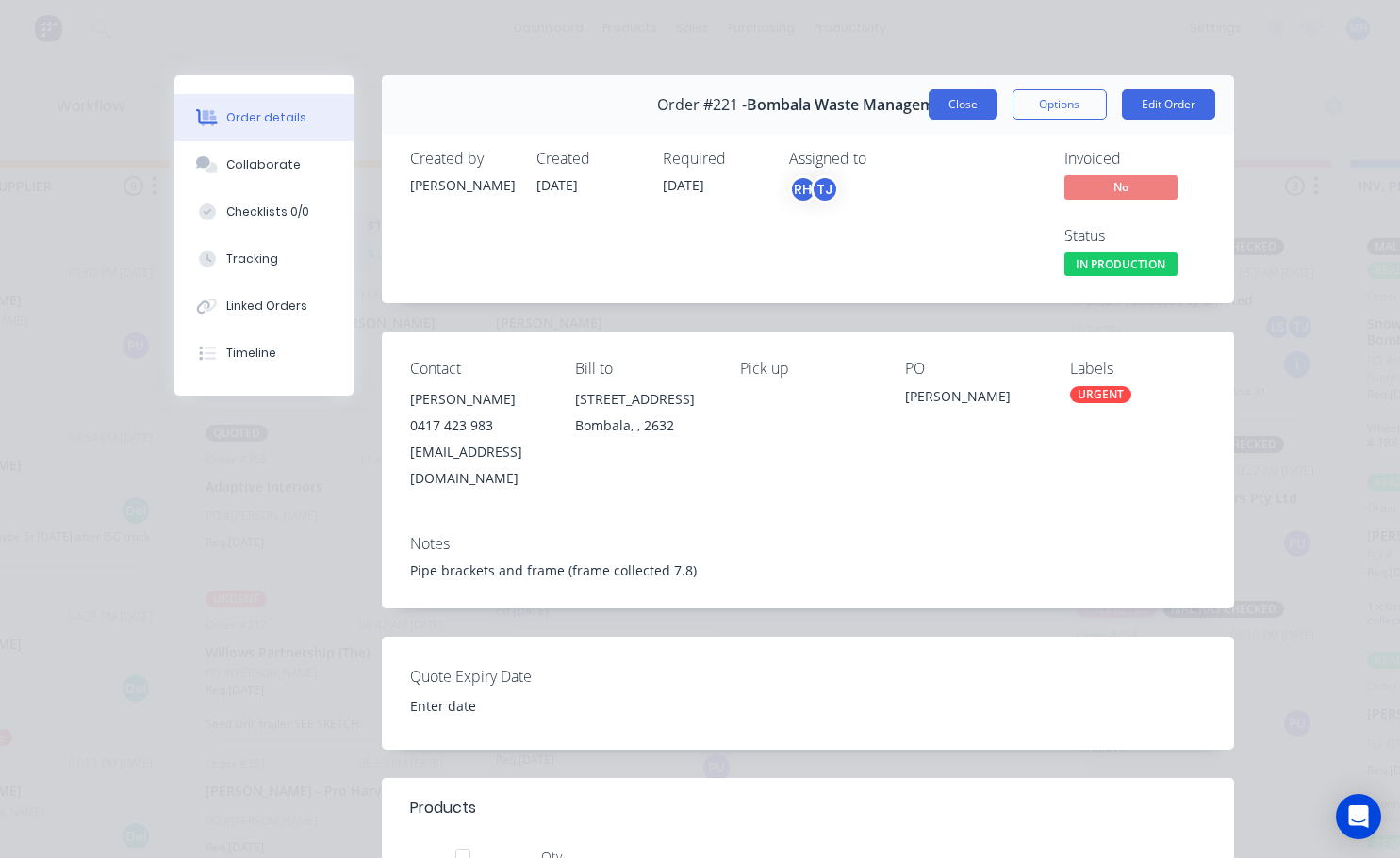
click at [945, 107] on button "Close" at bounding box center [963, 104] width 69 height 31
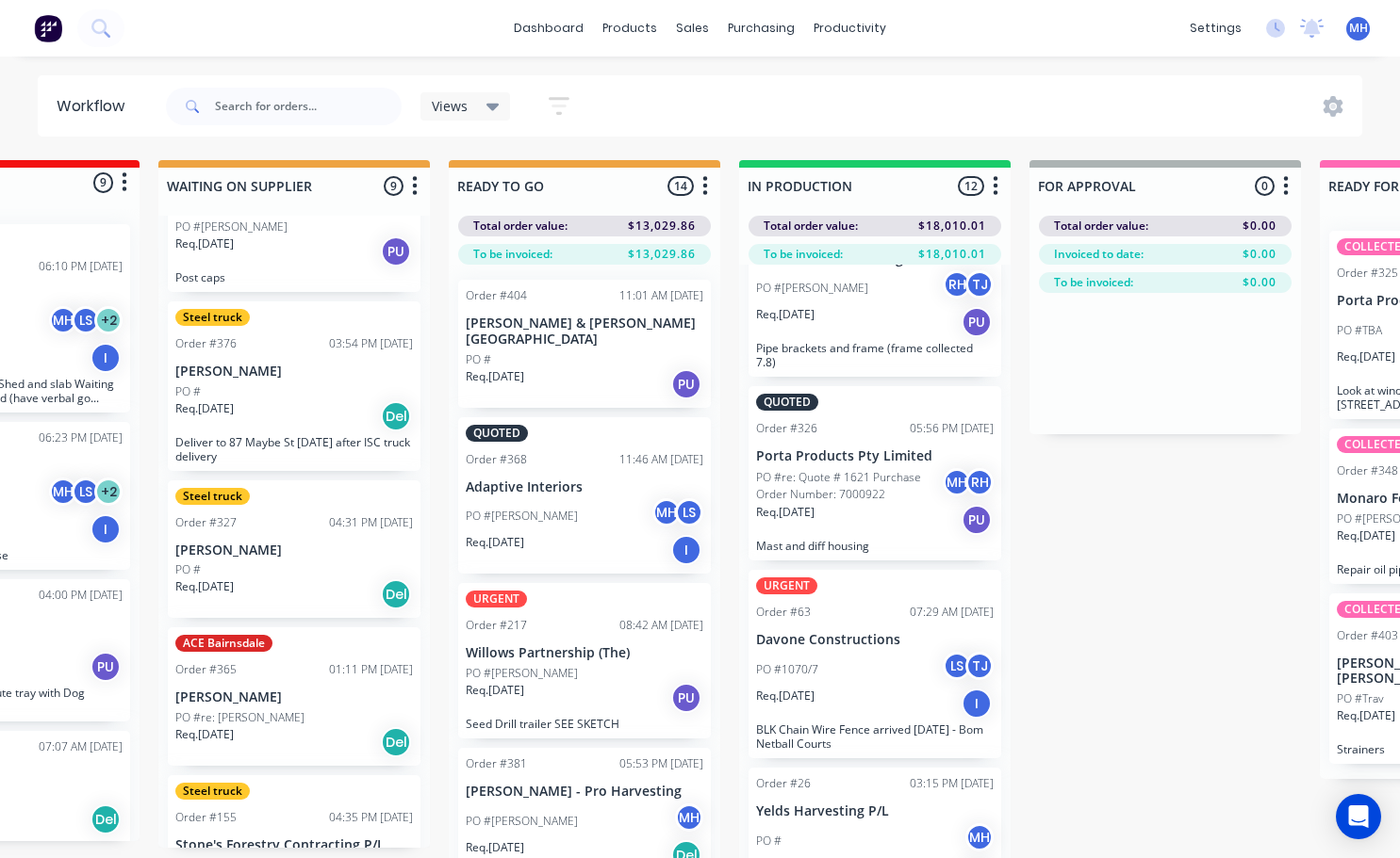
scroll to position [471, 0]
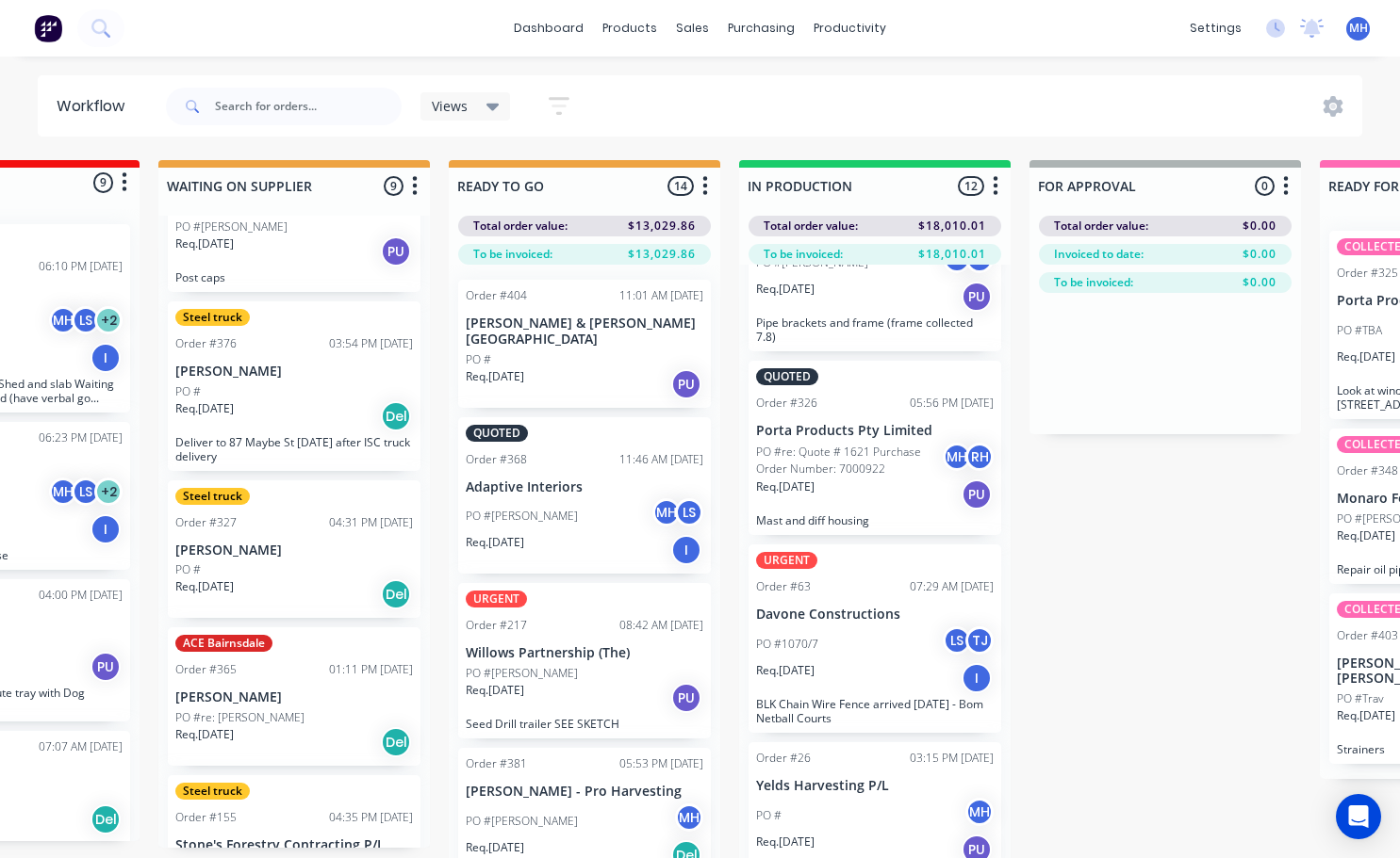
click at [869, 642] on div "PO #1070/7 LS TJ" at bounding box center [874, 644] width 237 height 35
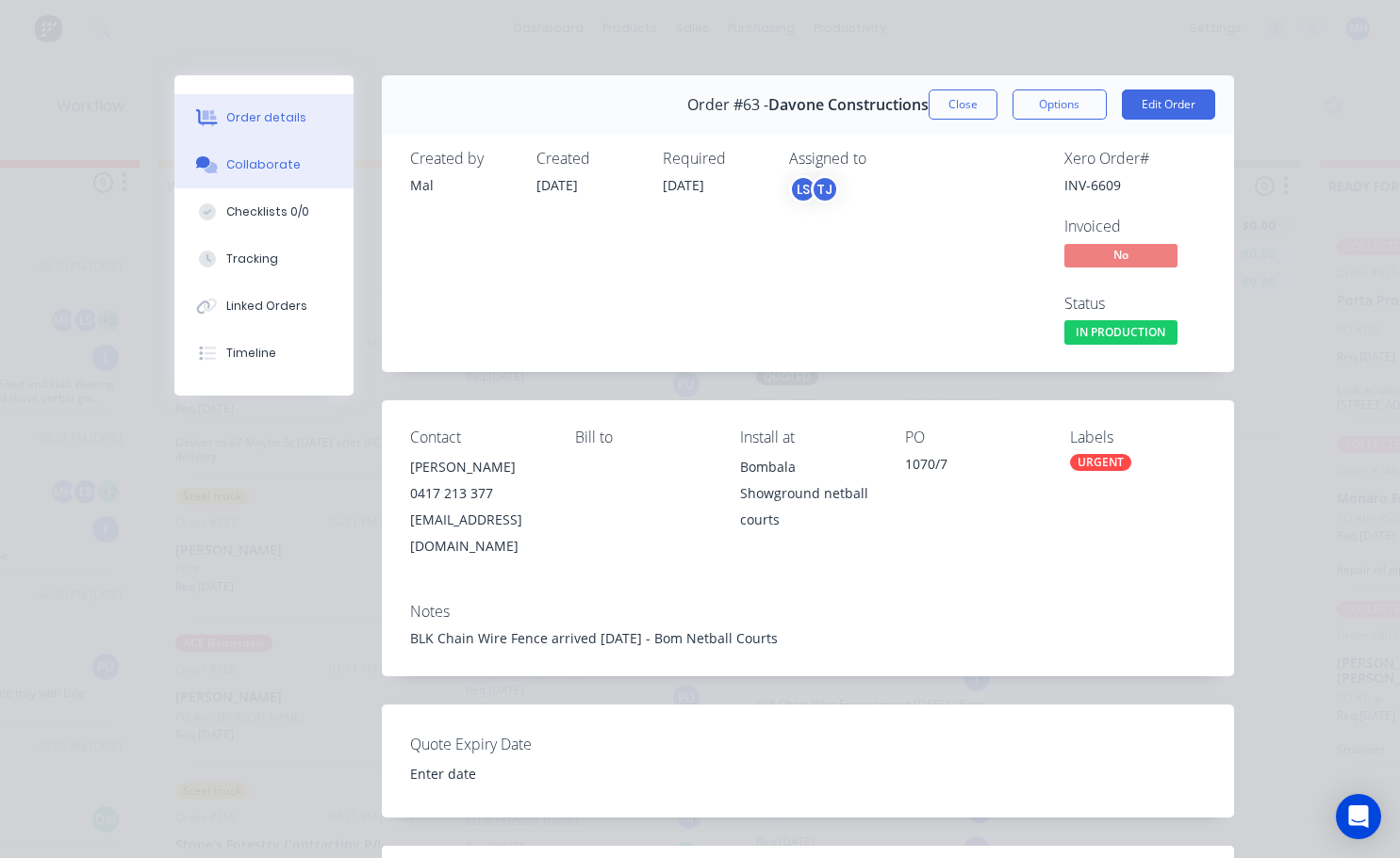
click at [258, 172] on div "Collaborate" at bounding box center [264, 165] width 75 height 17
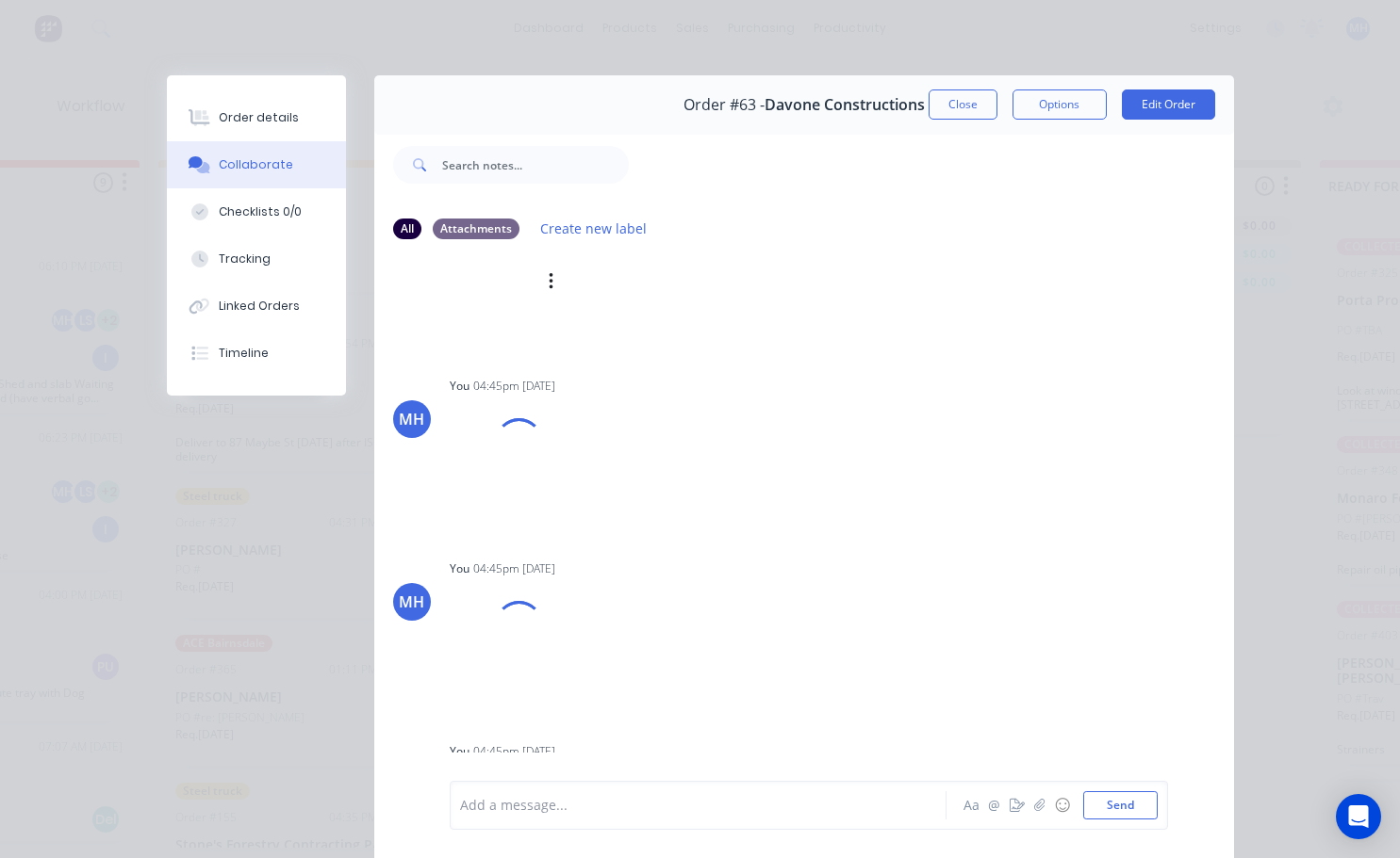
scroll to position [0, 0]
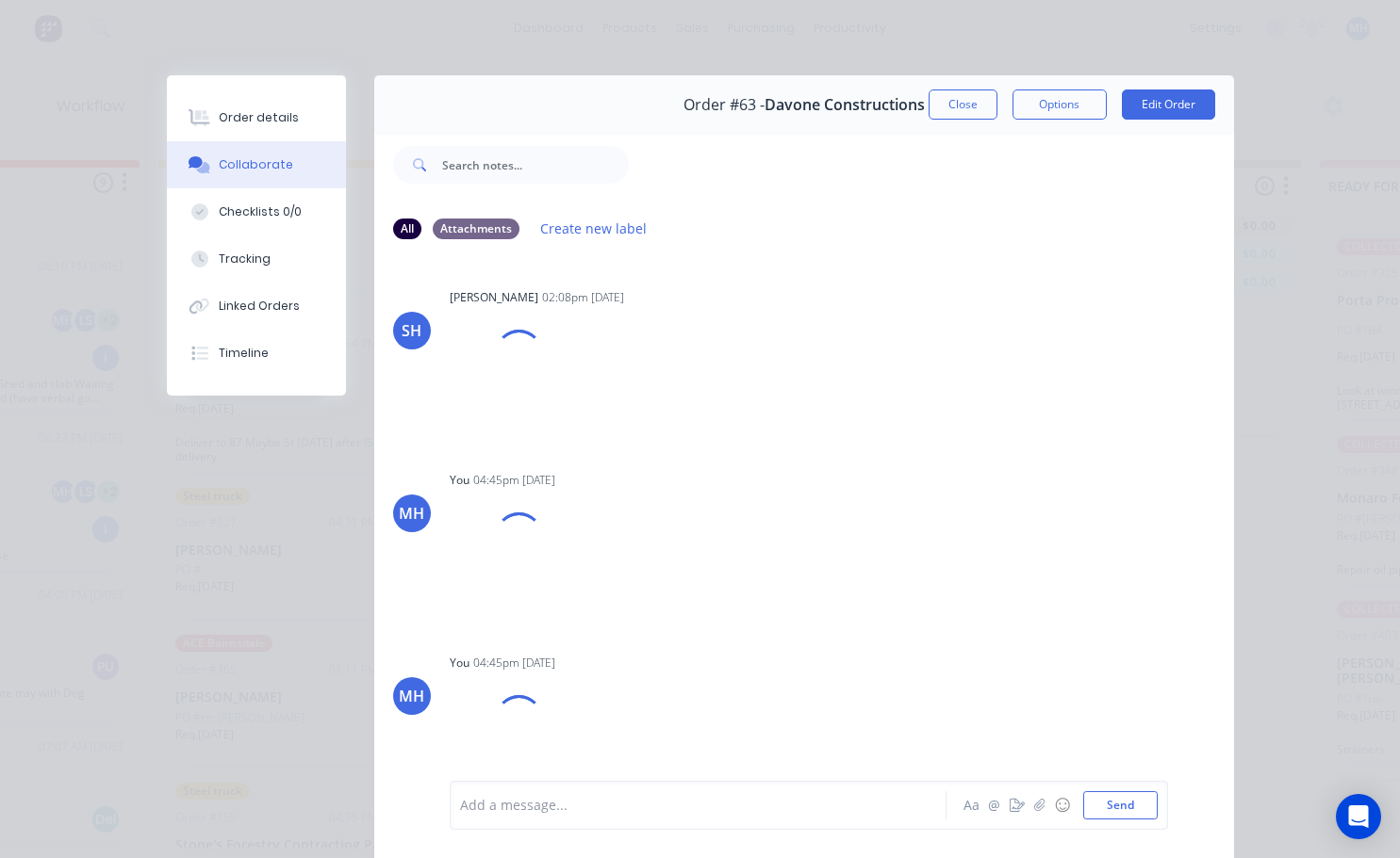
click at [972, 105] on button "Close" at bounding box center [963, 104] width 69 height 31
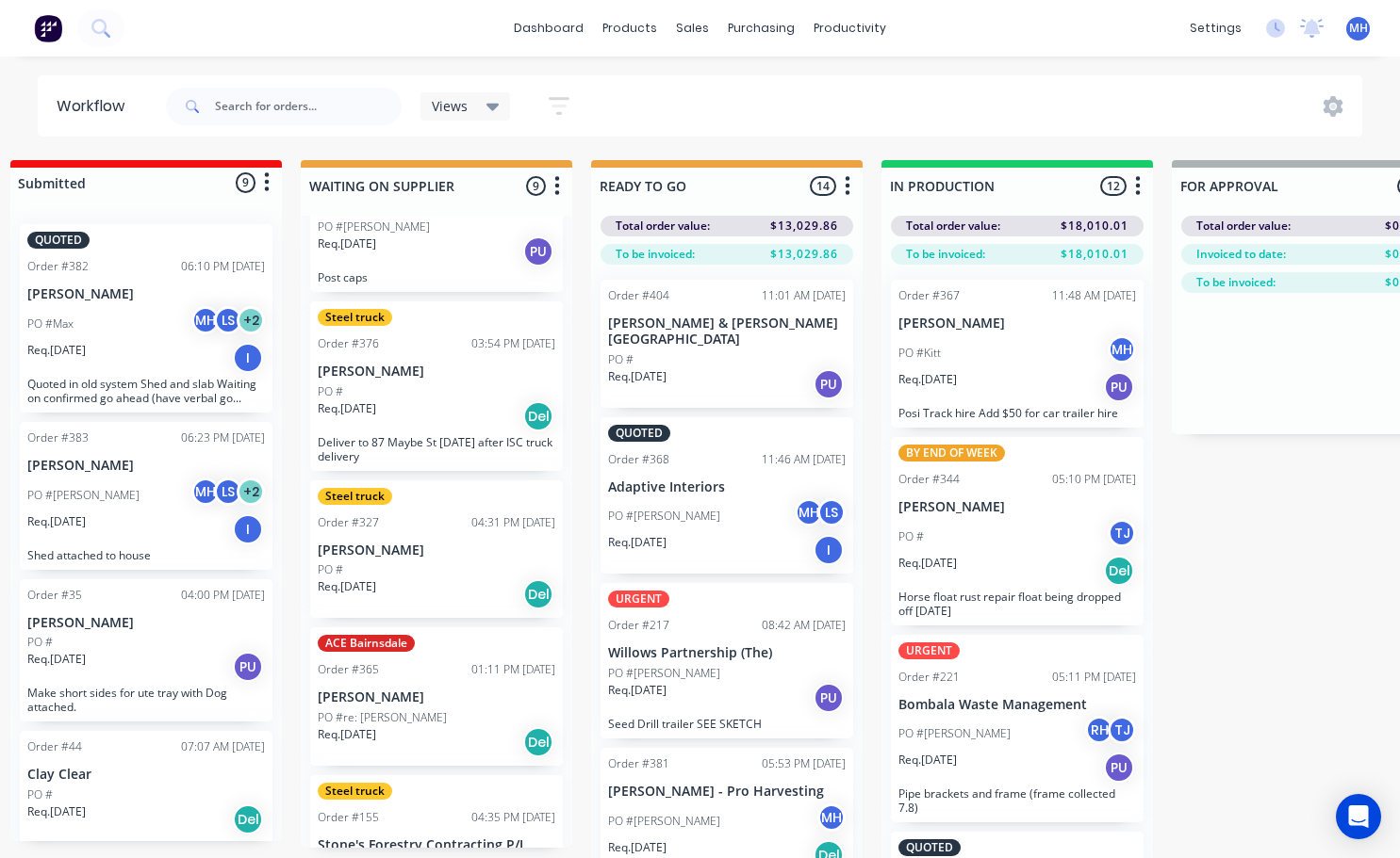
scroll to position [0, 304]
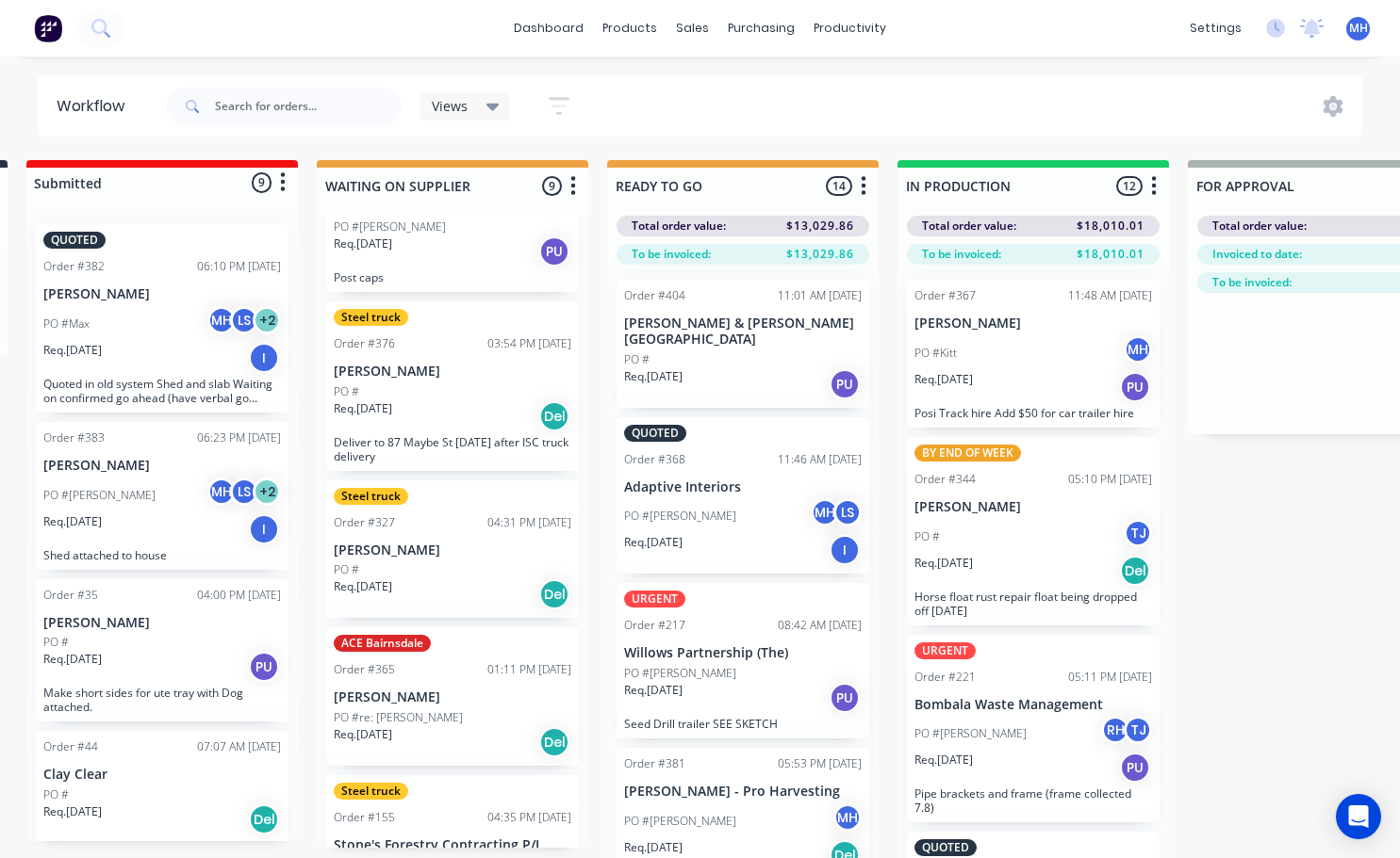
click at [572, 184] on icon "button" at bounding box center [573, 186] width 6 height 24
click at [476, 298] on button "Summaries" at bounding box center [490, 289] width 188 height 32
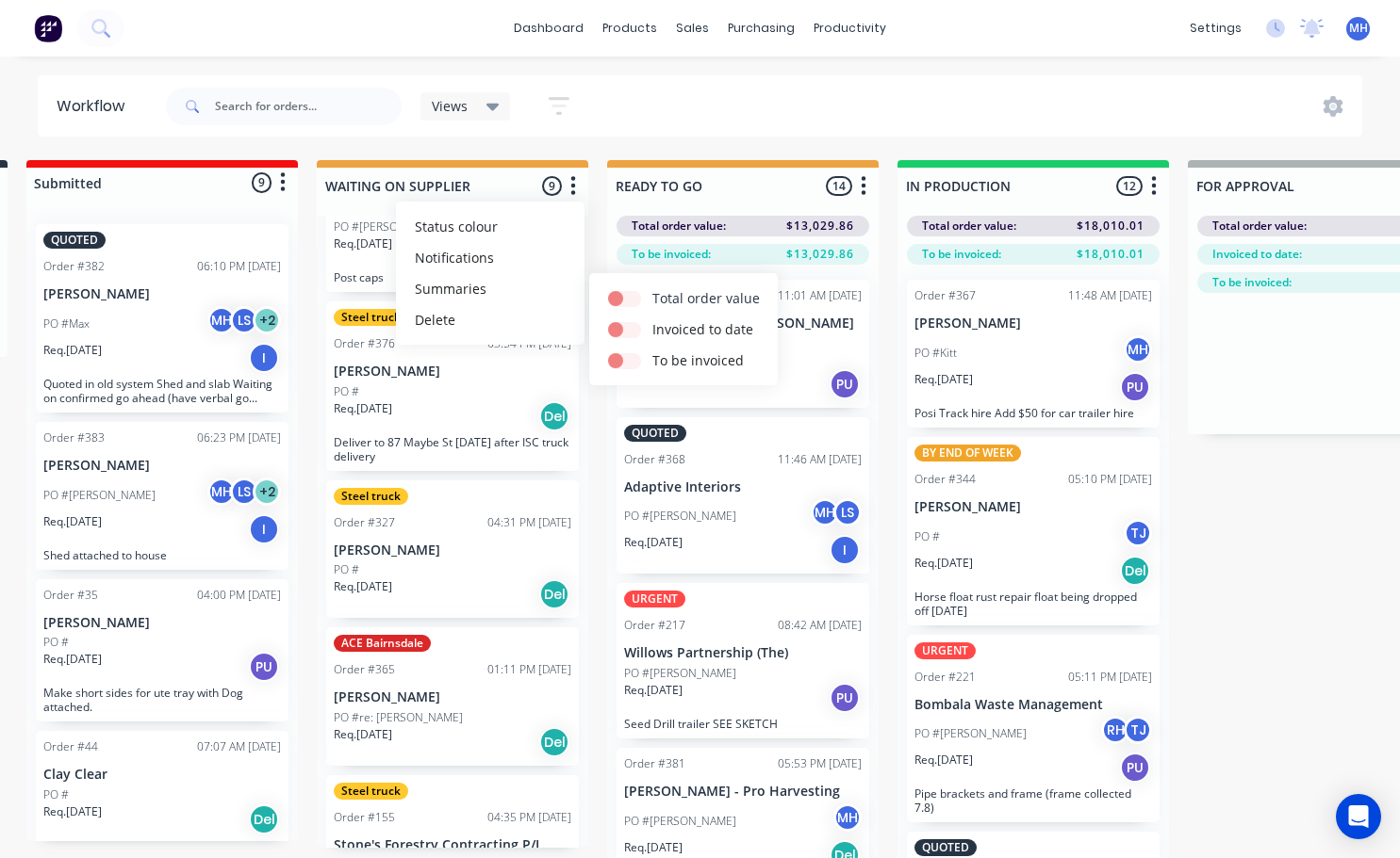
click at [652, 289] on label at bounding box center [652, 289] width 0 height 0
click at [623, 301] on input "checkbox" at bounding box center [615, 297] width 15 height 18
checkbox input "true"
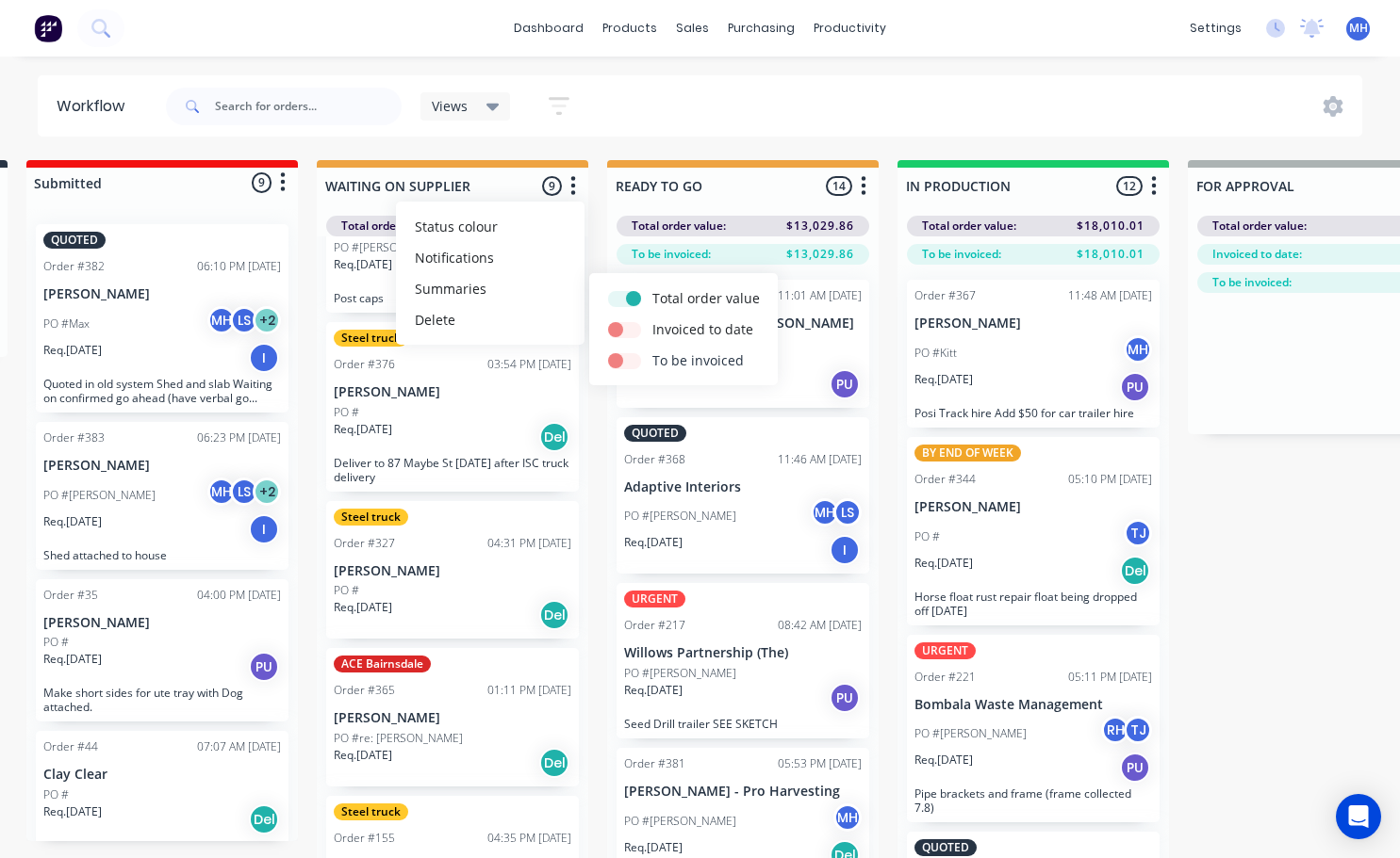
click at [652, 351] on label at bounding box center [652, 351] width 0 height 0
click at [623, 363] on input "checkbox" at bounding box center [615, 360] width 15 height 18
checkbox input "true"
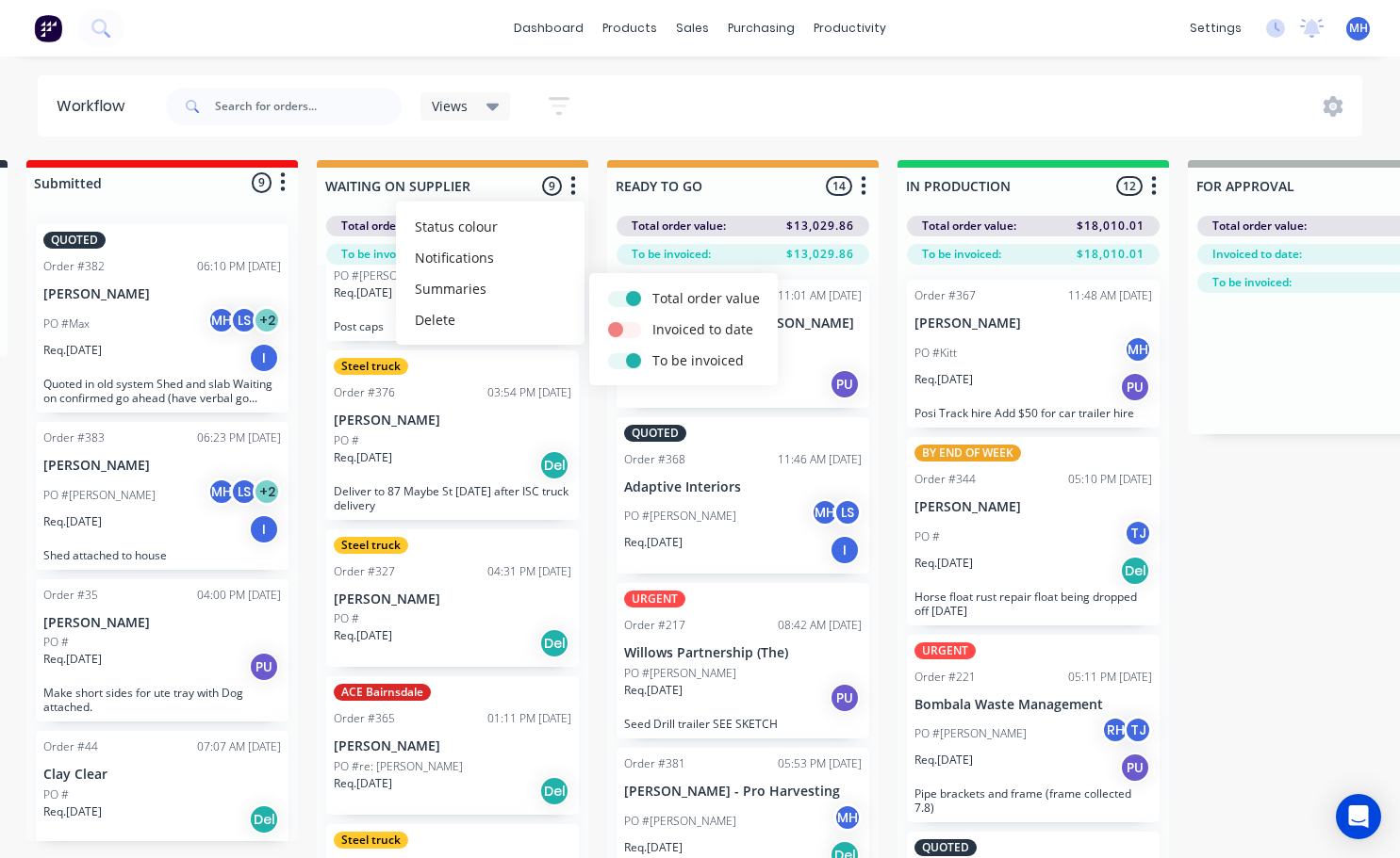
click at [286, 180] on button "button" at bounding box center [283, 182] width 23 height 23
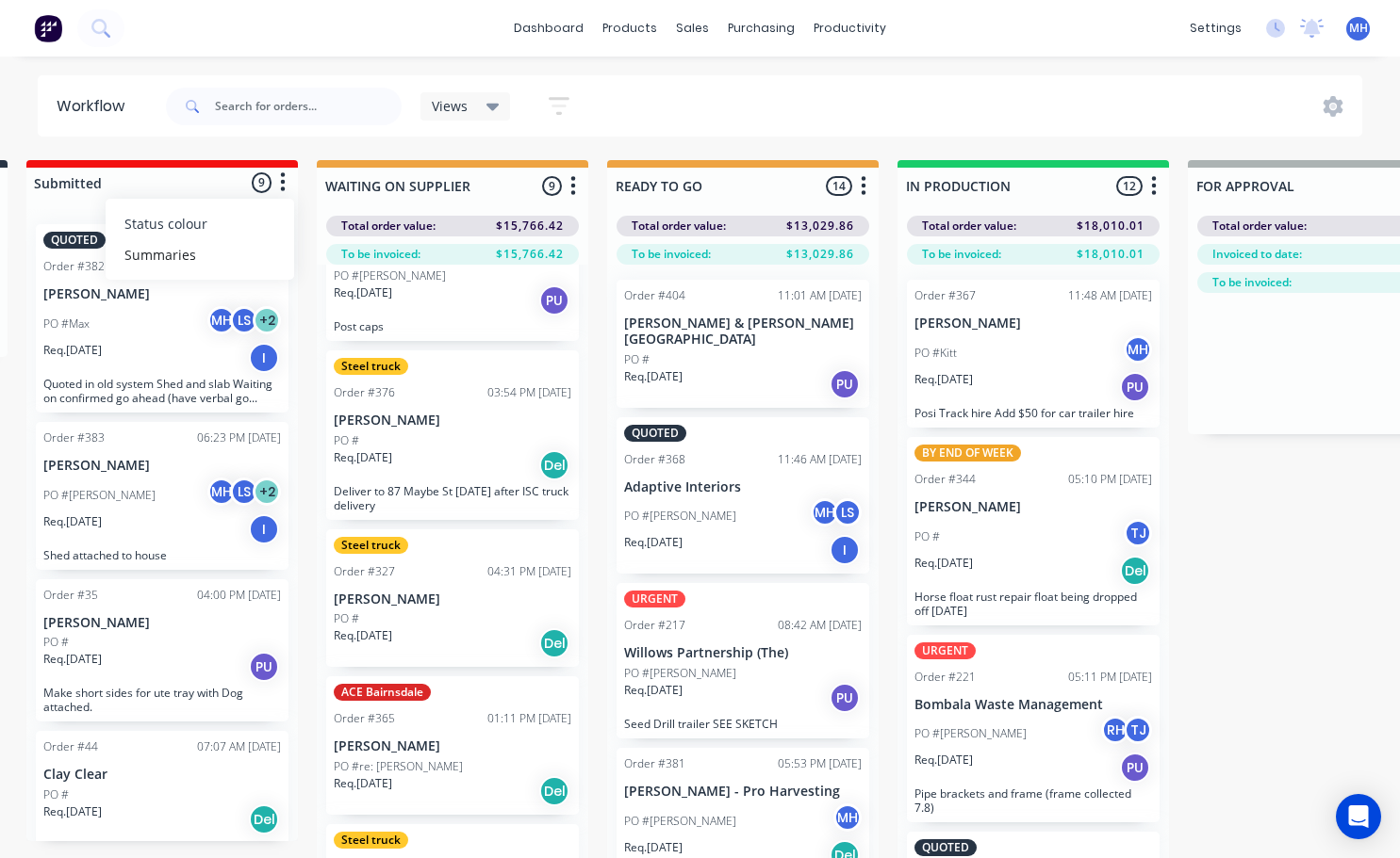
click at [226, 231] on button "Status colour" at bounding box center [199, 224] width 188 height 32
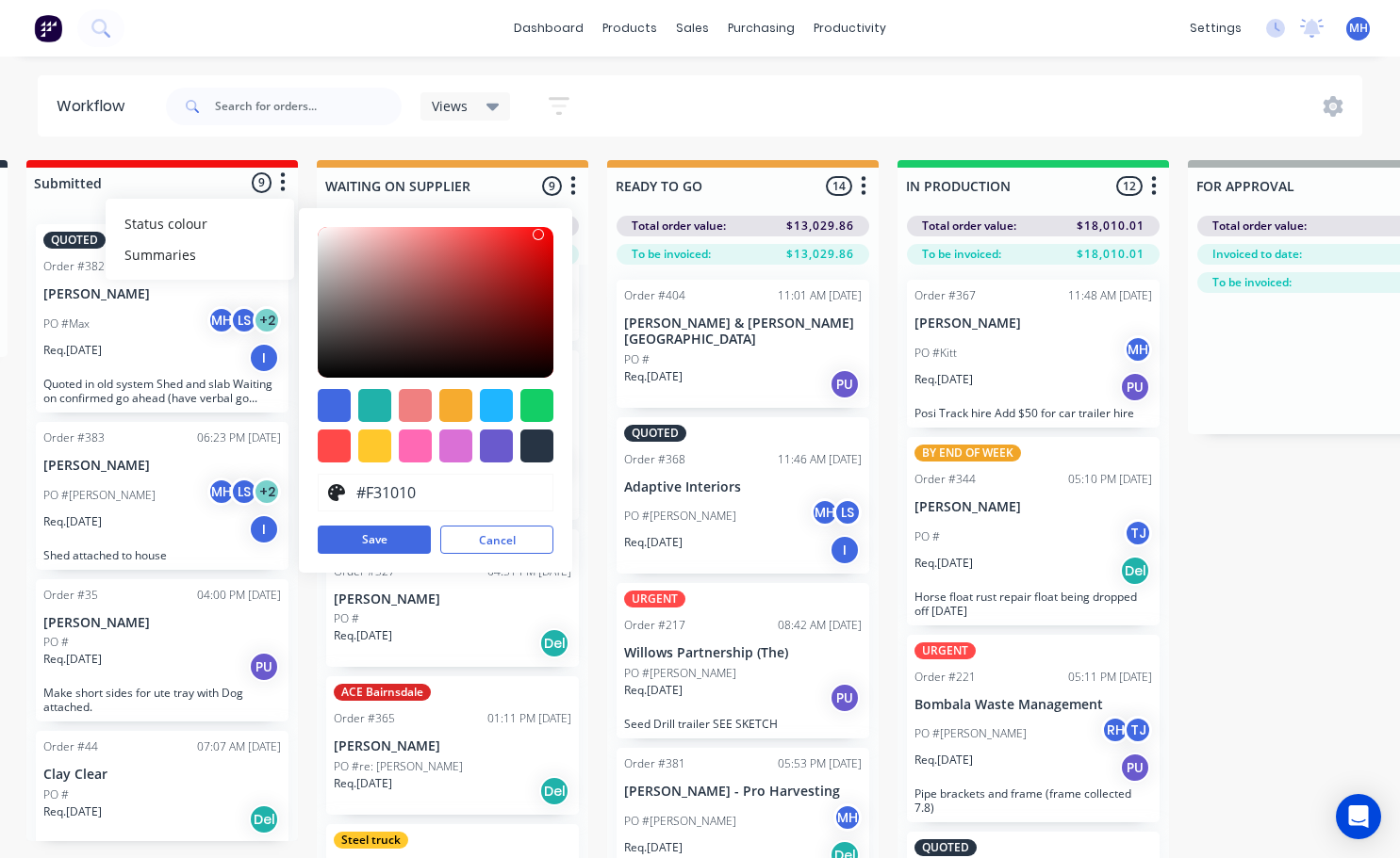
click at [307, 142] on div "Workflow Views Save new view None (Default) edit Active jobs edit Ready for PU …" at bounding box center [395, 448] width 1400 height 746
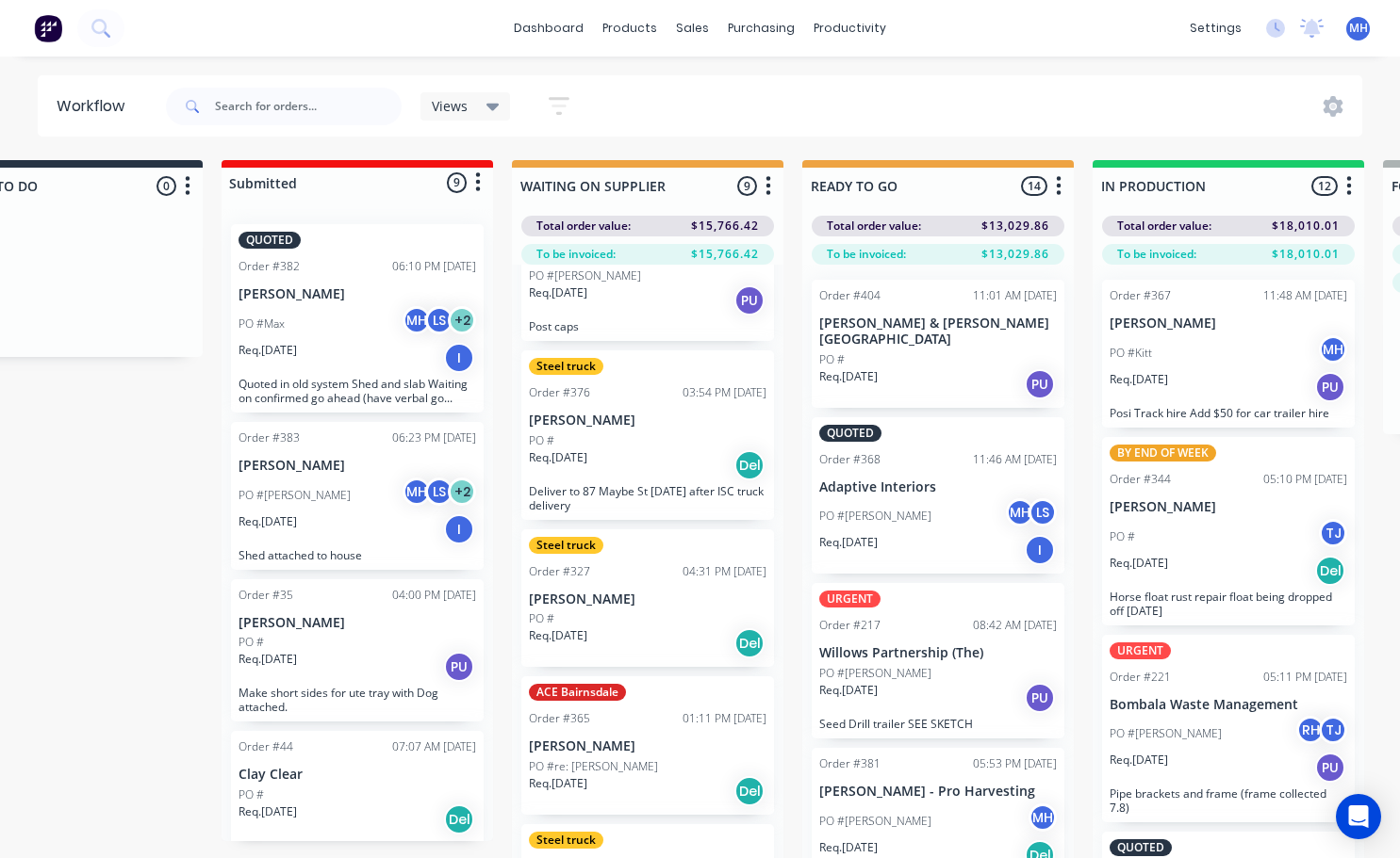
scroll to position [0, 40]
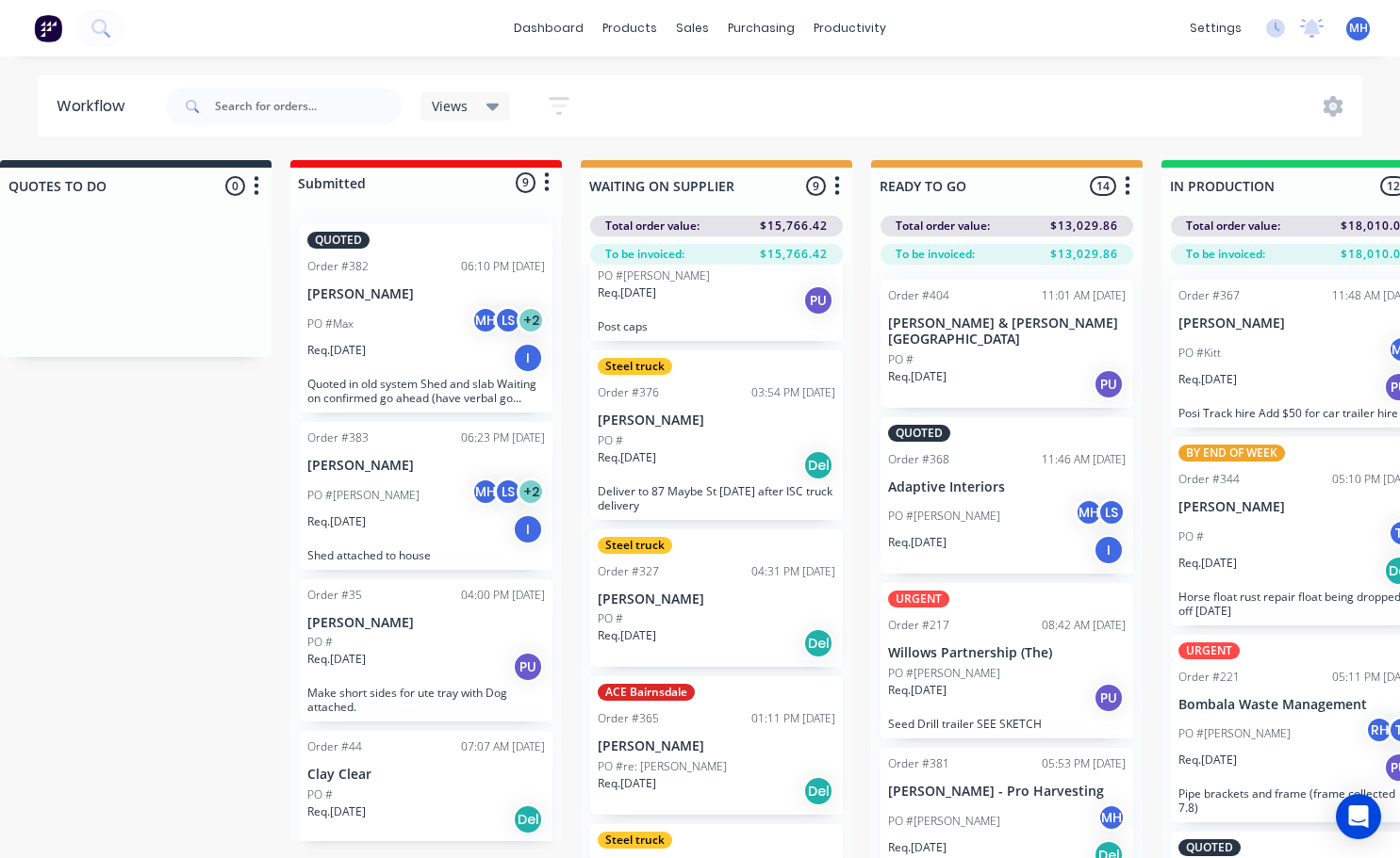
click at [548, 187] on icon "button" at bounding box center [547, 182] width 6 height 24
click at [470, 264] on button "Summaries" at bounding box center [463, 255] width 188 height 32
click at [626, 316] on label at bounding box center [626, 316] width 0 height 0
click at [597, 323] on input "checkbox" at bounding box center [588, 325] width 15 height 18
checkbox input "true"
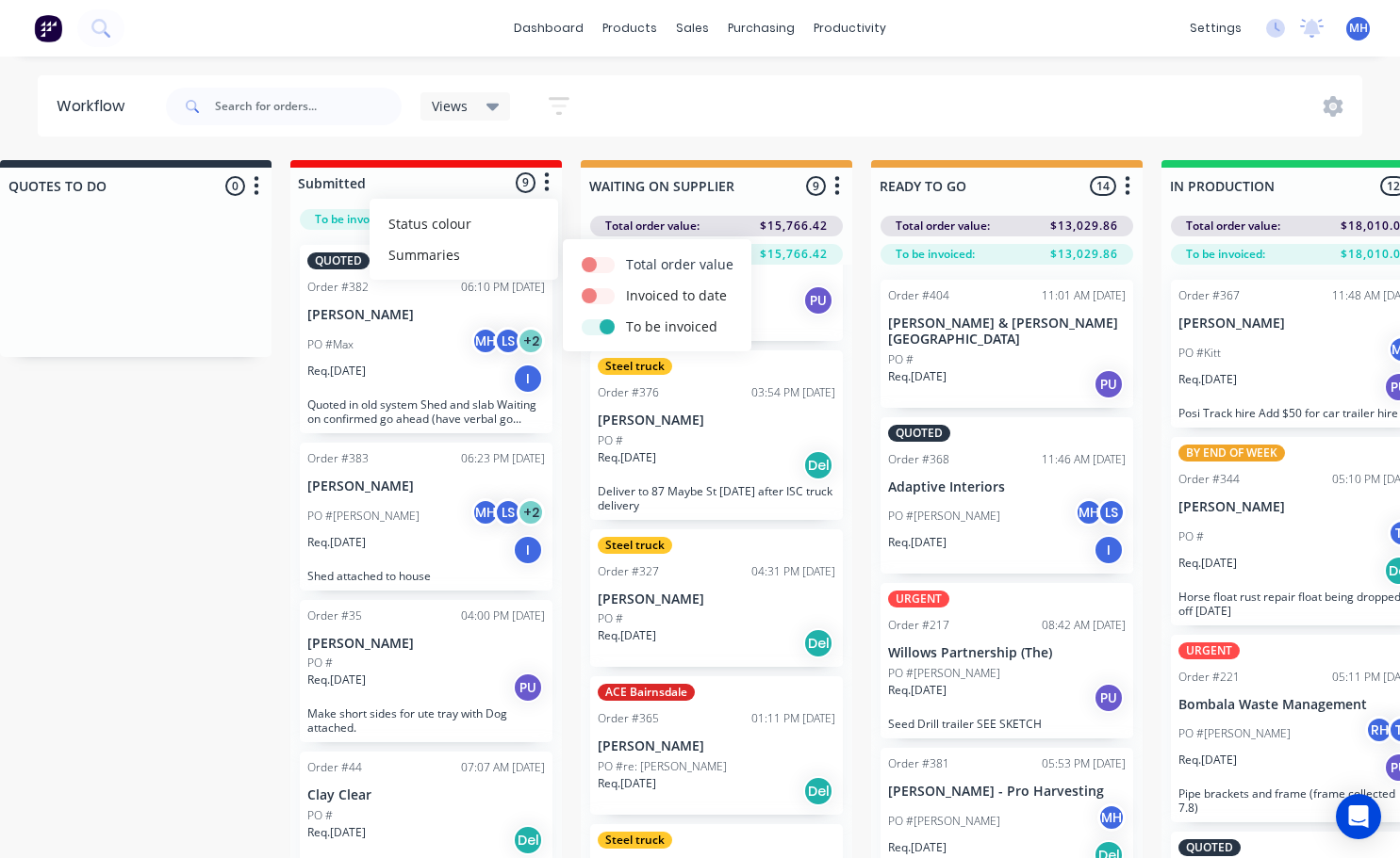
click at [626, 254] on label at bounding box center [626, 254] width 0 height 0
click at [595, 256] on input "checkbox" at bounding box center [588, 263] width 15 height 18
checkbox input "true"
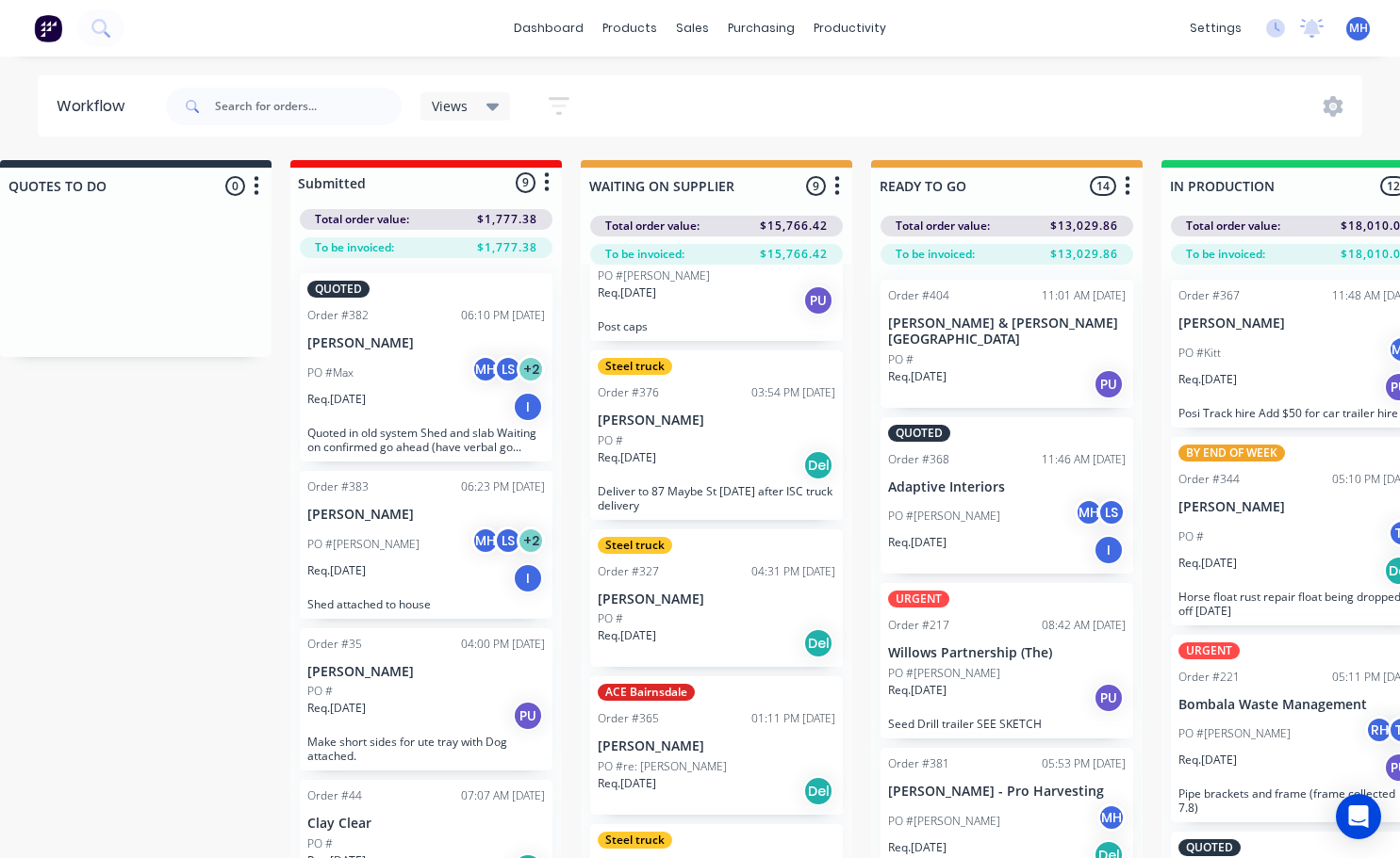
click at [546, 183] on icon "button" at bounding box center [547, 182] width 5 height 19
click at [445, 261] on button "Summaries" at bounding box center [463, 255] width 188 height 32
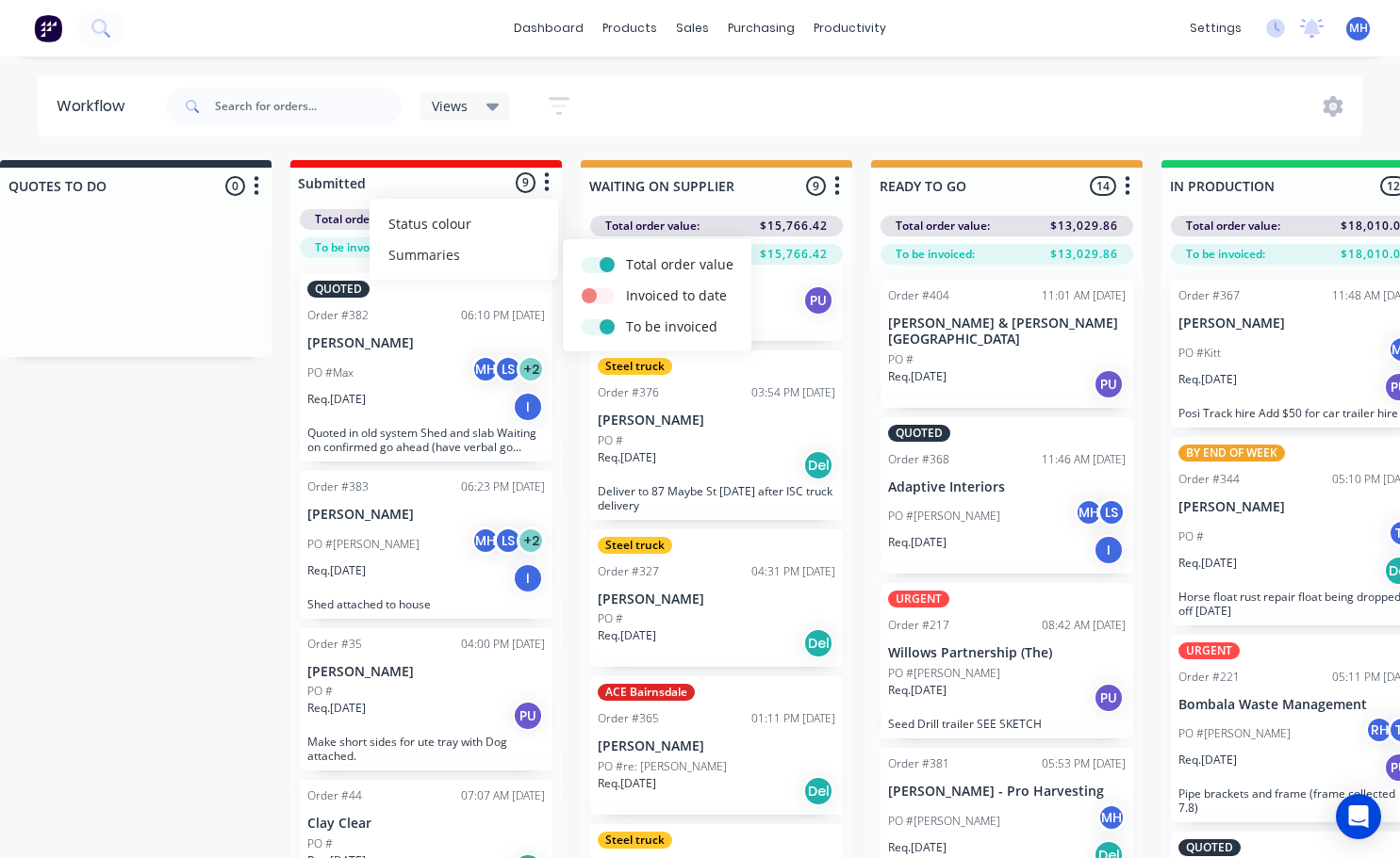
click at [470, 259] on button "Summaries" at bounding box center [463, 255] width 188 height 32
click at [452, 260] on button "Summaries" at bounding box center [463, 255] width 188 height 32
click at [626, 316] on label at bounding box center [626, 316] width 0 height 0
click at [597, 325] on input "checkbox" at bounding box center [588, 325] width 15 height 18
checkbox input "false"
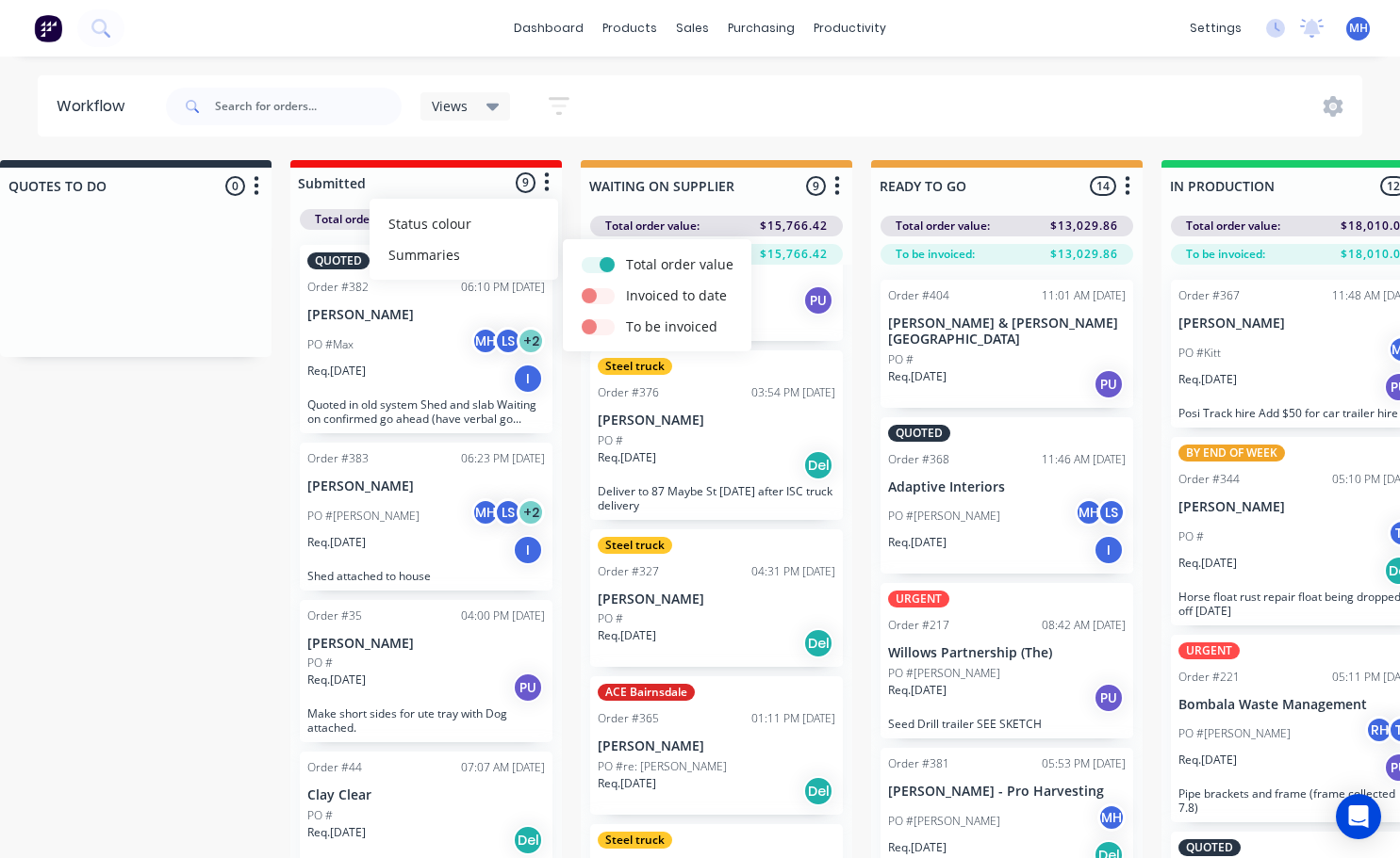
click at [836, 187] on icon "button" at bounding box center [837, 185] width 5 height 19
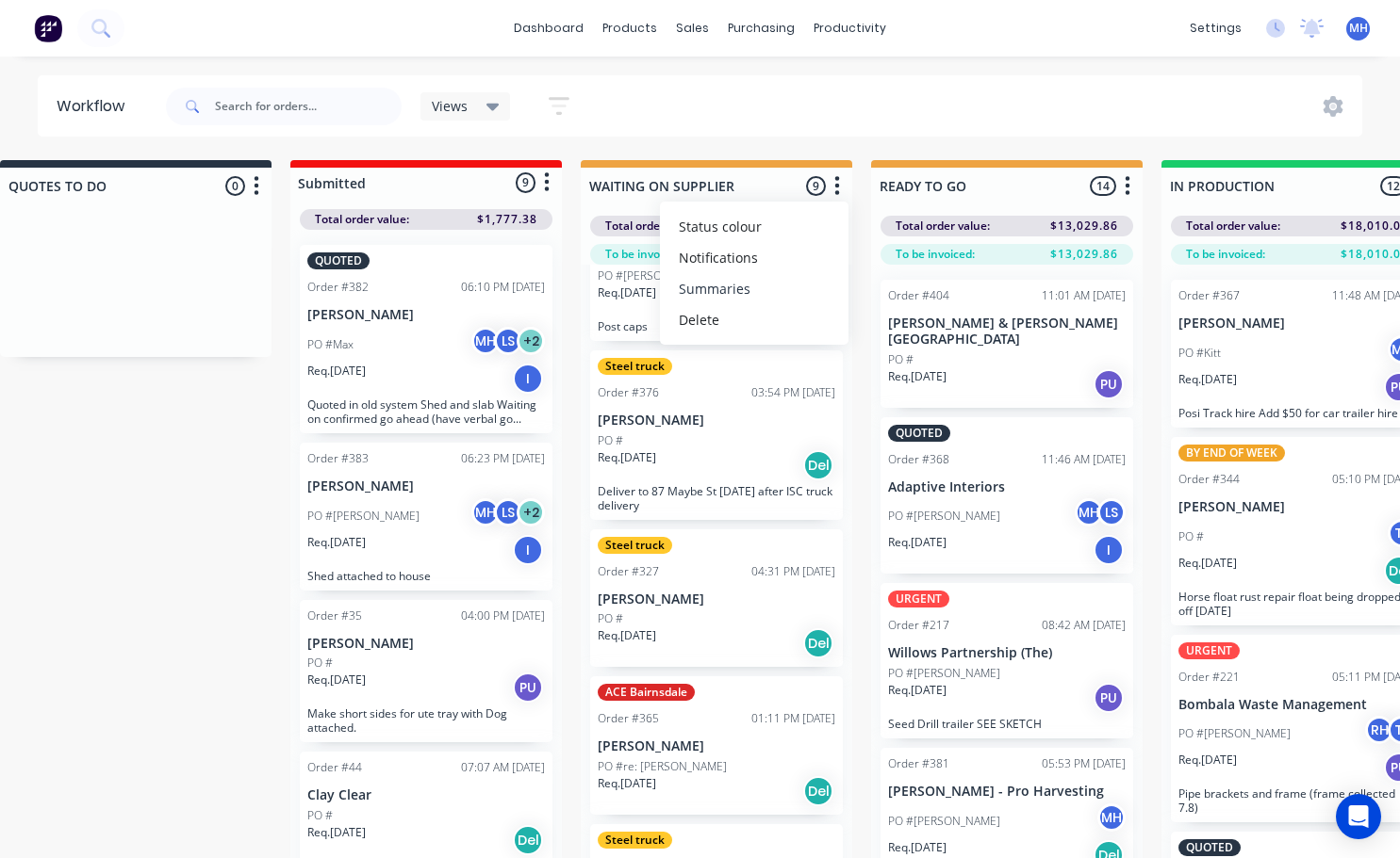
click at [745, 294] on button "Summaries" at bounding box center [754, 289] width 188 height 32
click at [916, 351] on label at bounding box center [916, 351] width 0 height 0
click at [887, 359] on input "checkbox" at bounding box center [879, 360] width 15 height 18
checkbox input "false"
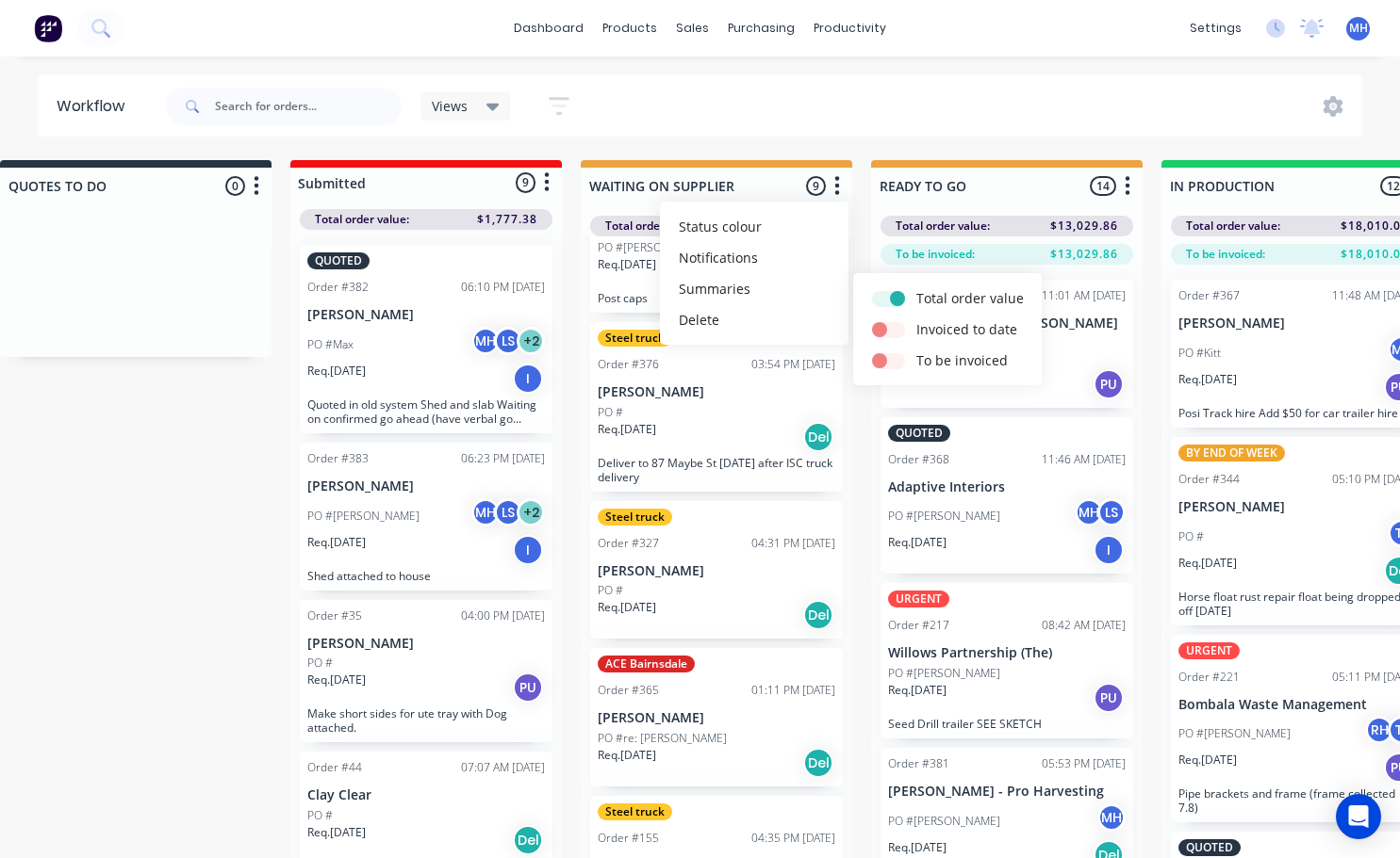
click at [1129, 190] on icon "button" at bounding box center [1127, 186] width 6 height 24
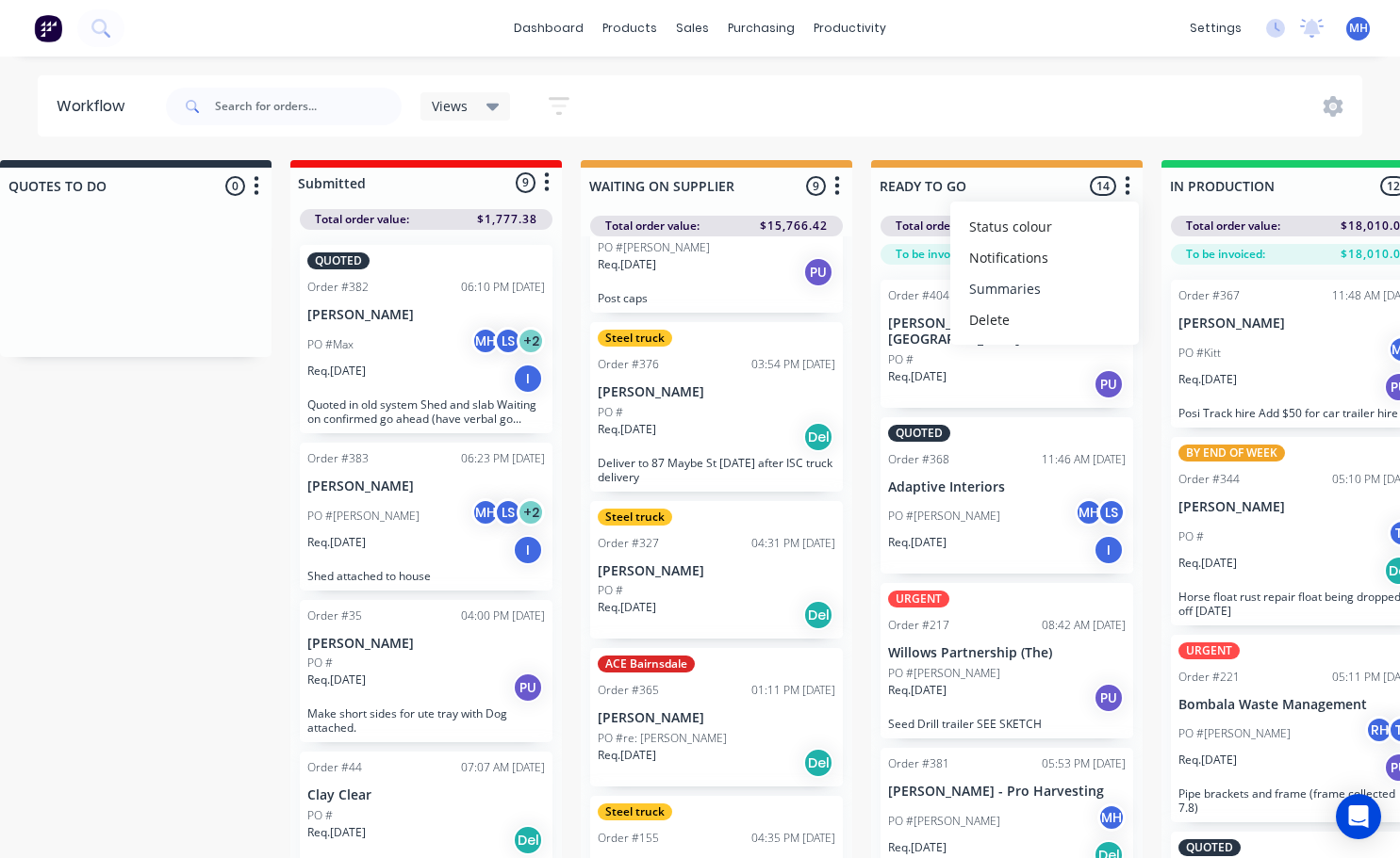
click at [1065, 300] on button "Summaries" at bounding box center [1043, 289] width 188 height 32
click at [1018, 294] on button "Summaries" at bounding box center [1043, 289] width 188 height 32
click at [992, 290] on button "Summaries" at bounding box center [1043, 289] width 188 height 32
click at [1206, 351] on label at bounding box center [1206, 351] width 0 height 0
click at [1177, 362] on input "checkbox" at bounding box center [1169, 360] width 15 height 18
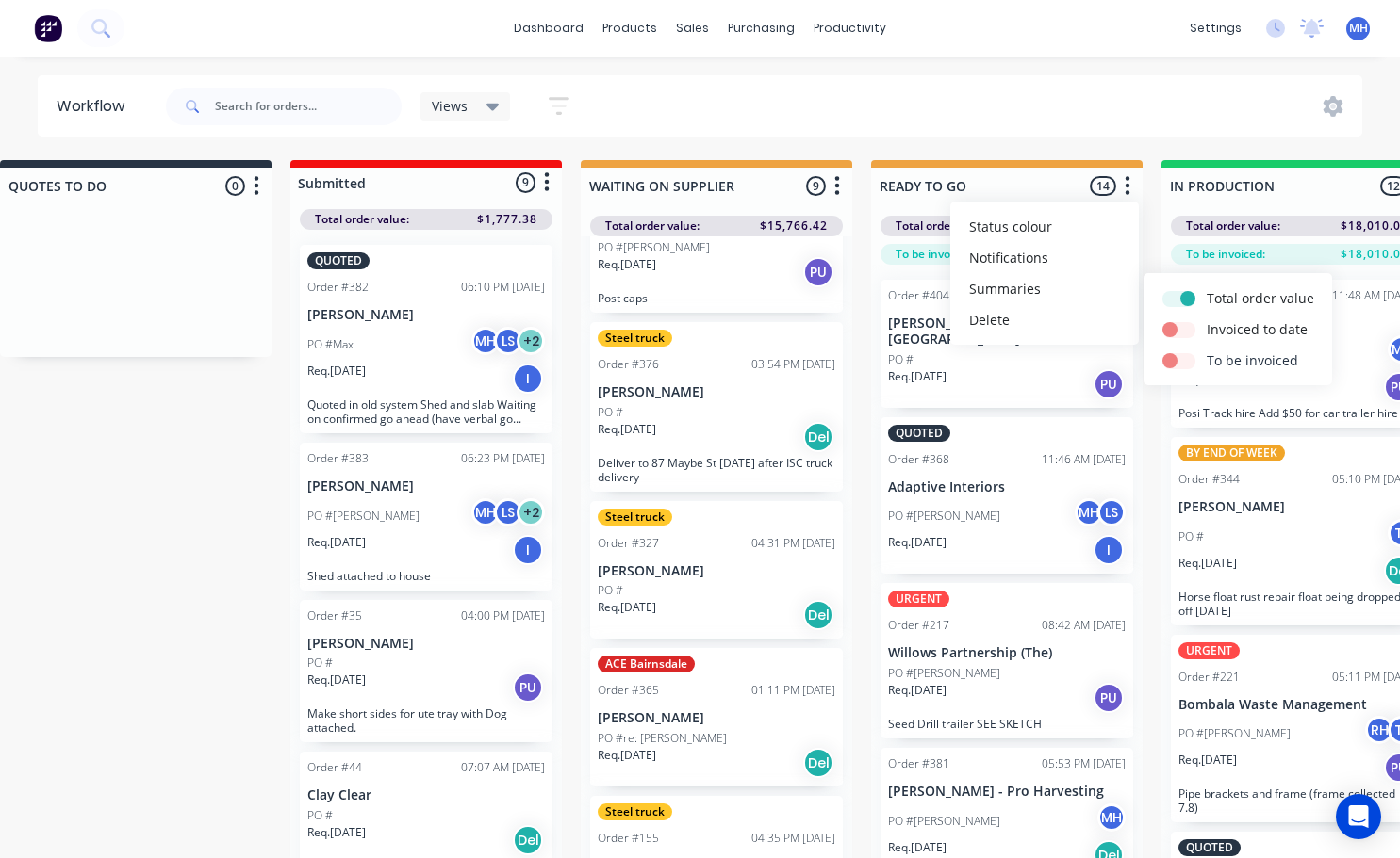
checkbox input "false"
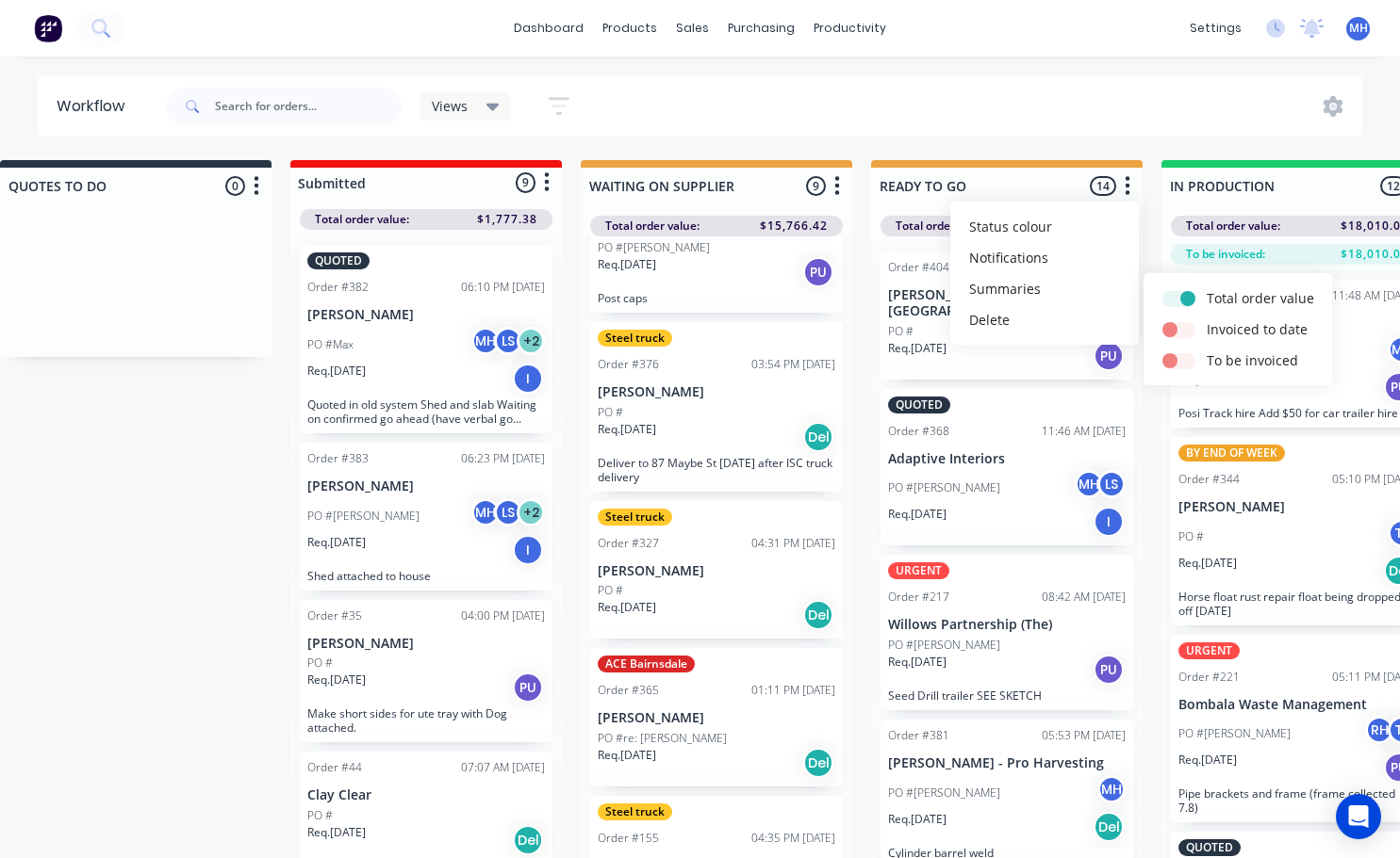
click at [1139, 130] on div "Views Save new view None (Default) edit Active jobs edit Ready for PU and Del e…" at bounding box center [763, 105] width 1201 height 56
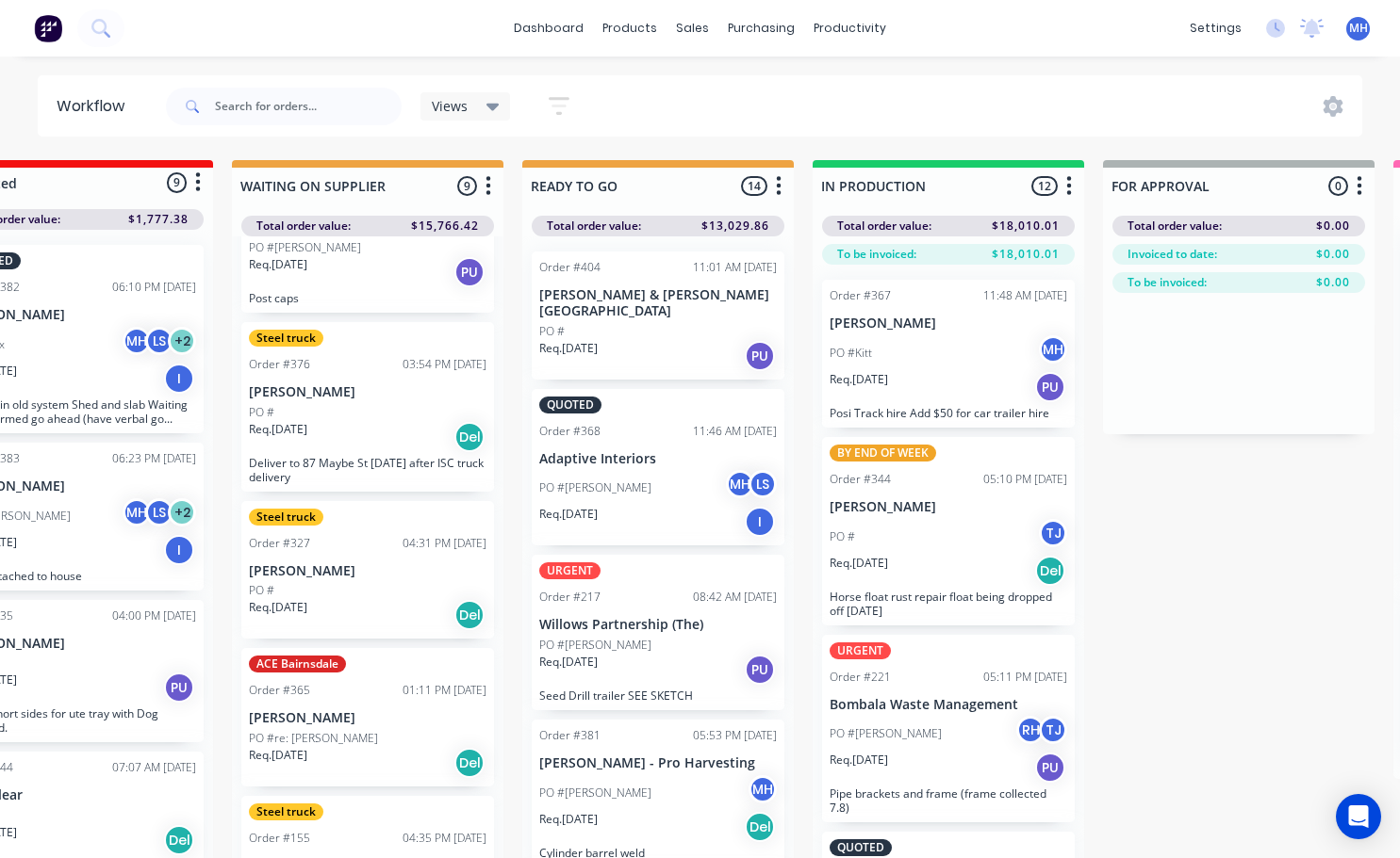
scroll to position [0, 415]
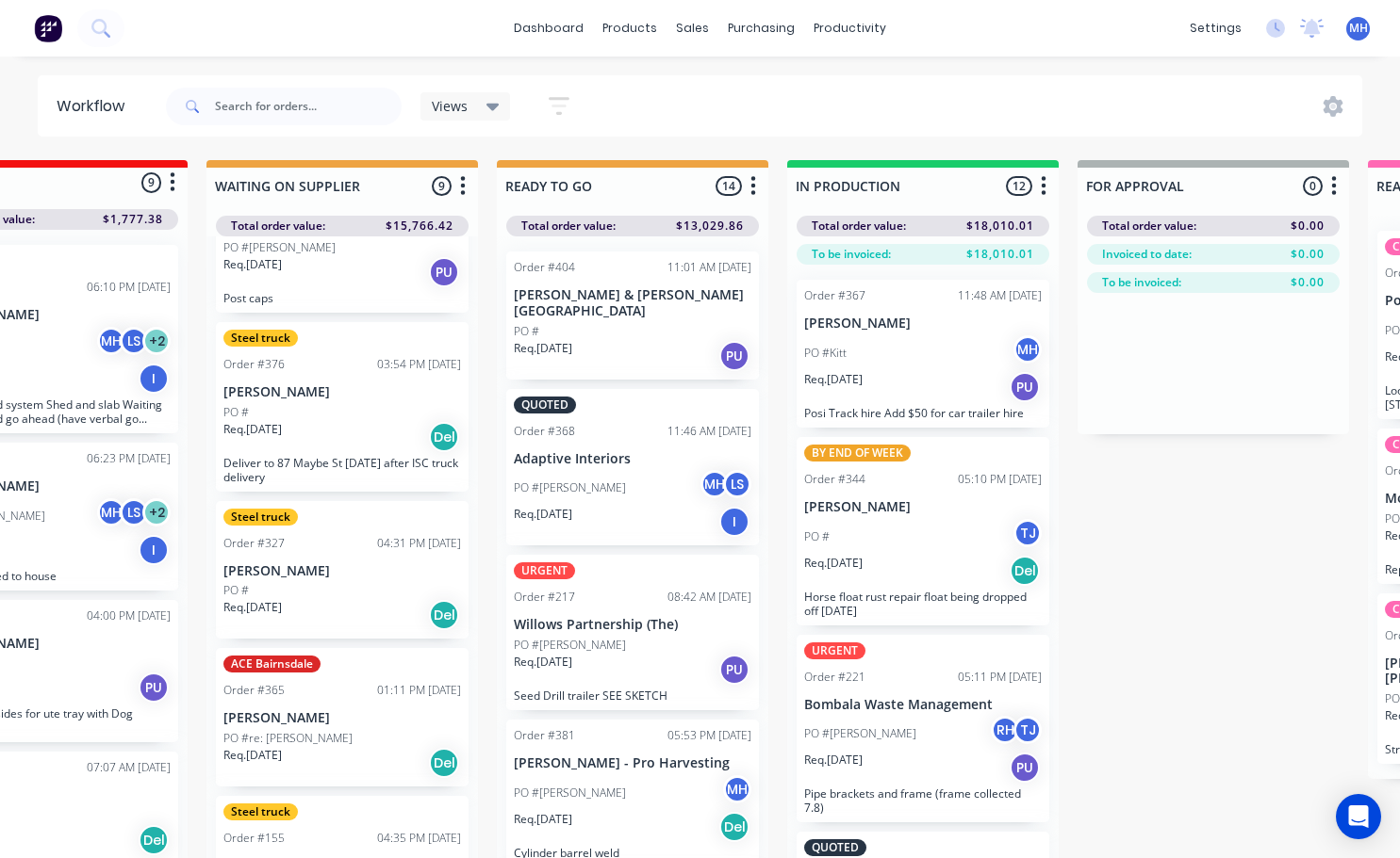
click at [1042, 179] on icon "button" at bounding box center [1043, 185] width 5 height 19
click at [947, 292] on button "Summaries" at bounding box center [960, 289] width 188 height 32
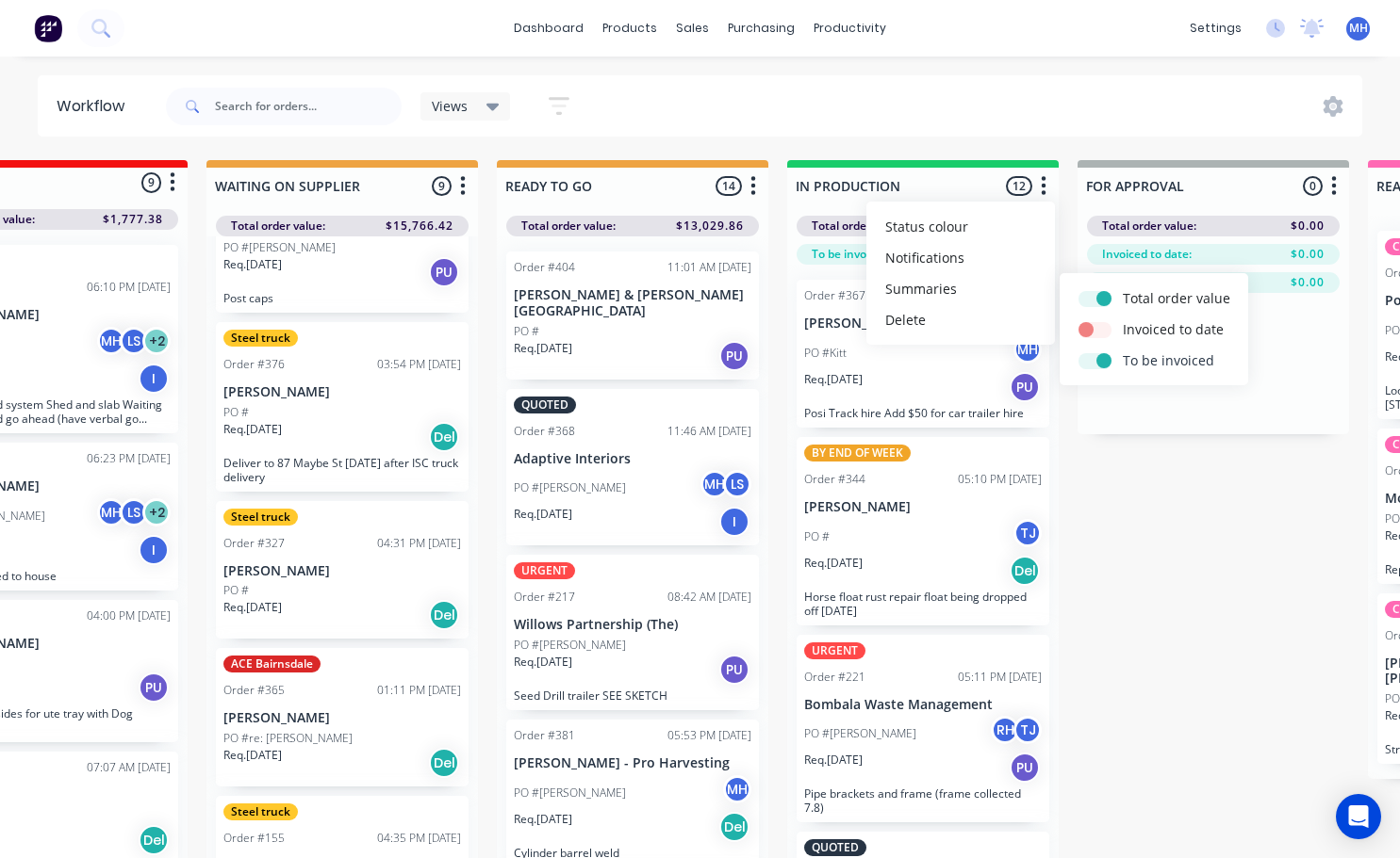
click at [1122, 351] on label at bounding box center [1122, 351] width 0 height 0
click at [1094, 360] on input "checkbox" at bounding box center [1085, 360] width 15 height 18
checkbox input "false"
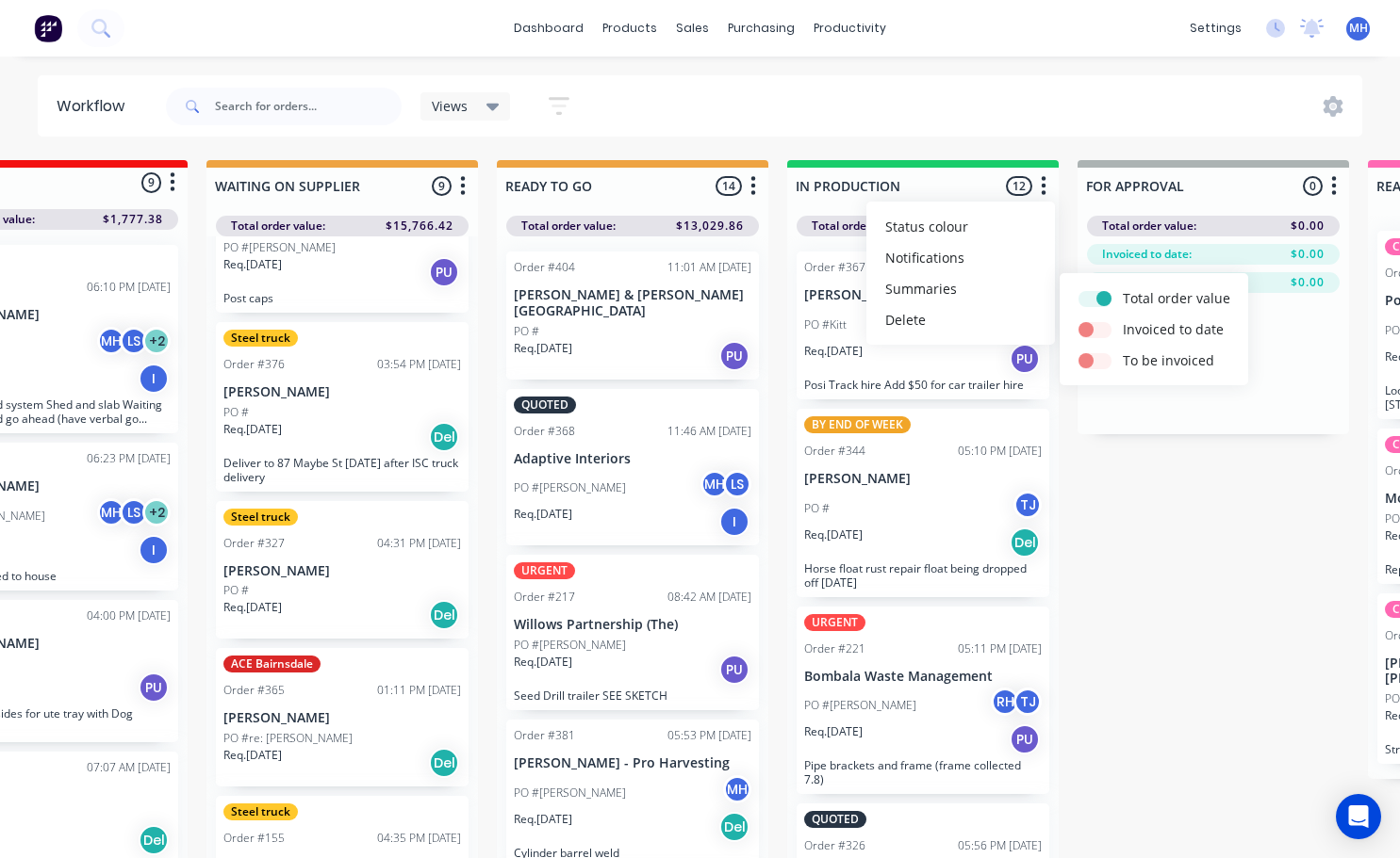
click at [1059, 110] on div "Views Save new view None (Default) edit Active jobs edit Ready for PU and Del e…" at bounding box center [763, 105] width 1201 height 56
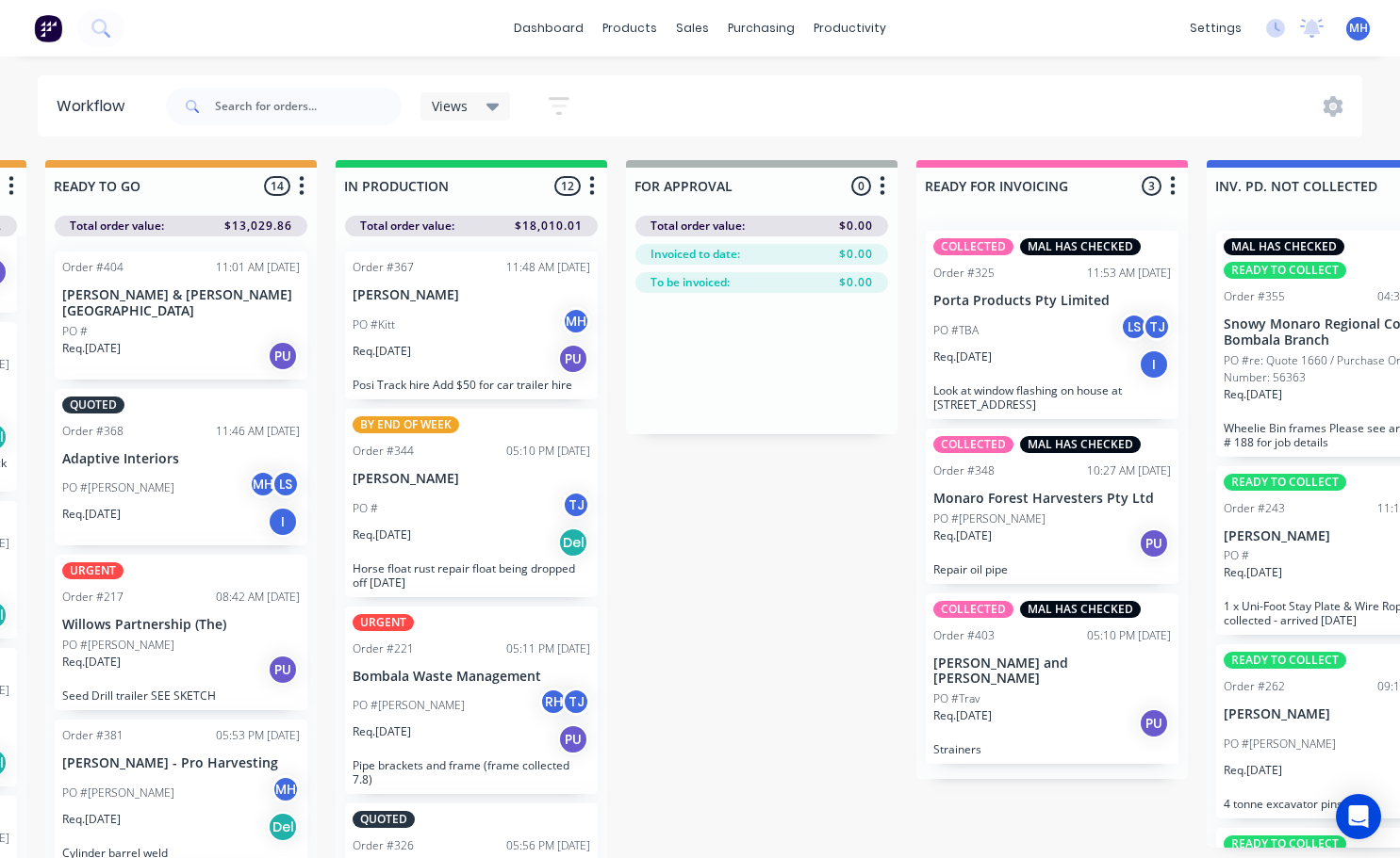
scroll to position [0, 926]
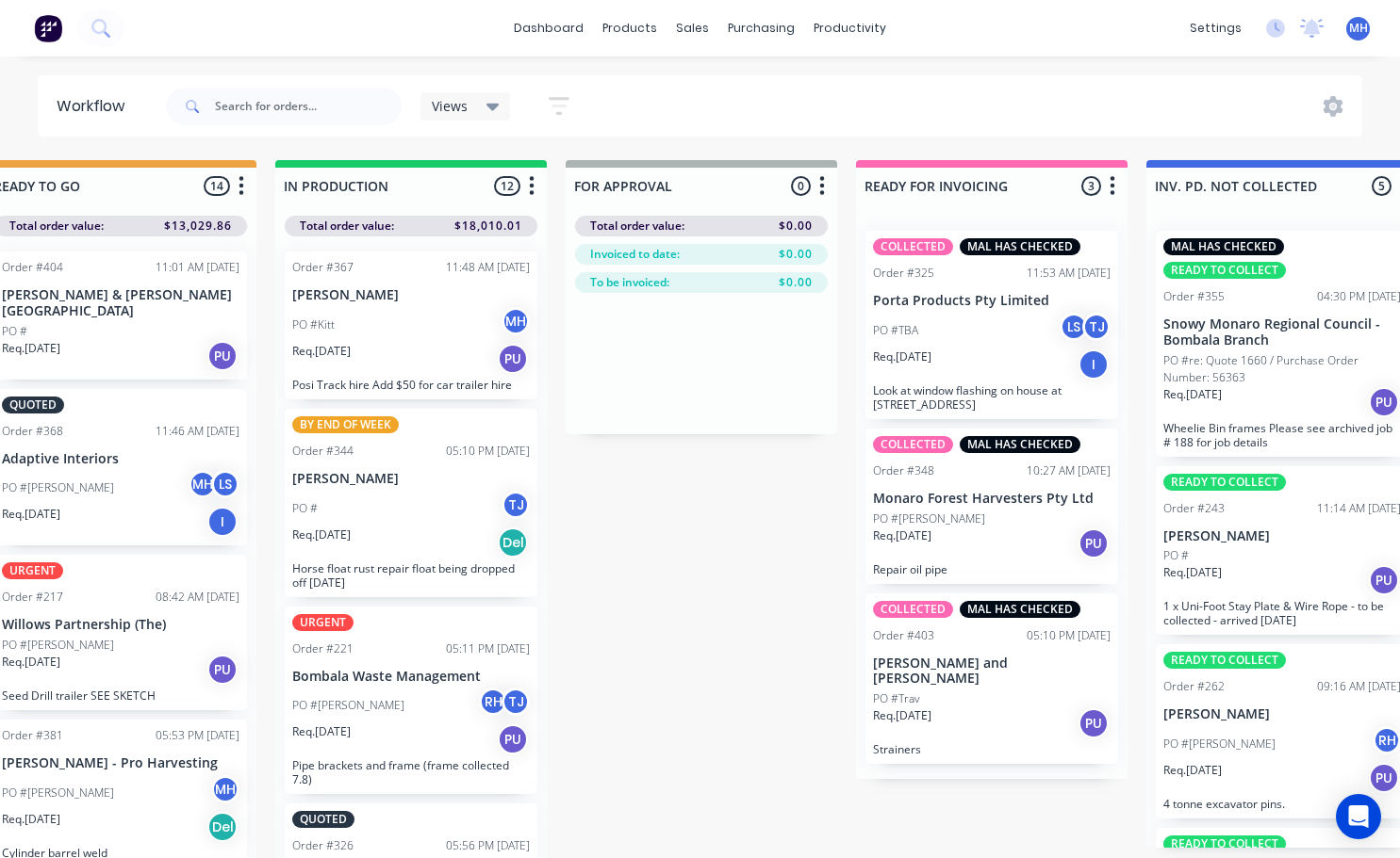
click at [1111, 183] on icon "button" at bounding box center [1112, 186] width 6 height 24
click at [1018, 296] on button "Summaries" at bounding box center [1029, 289] width 188 height 32
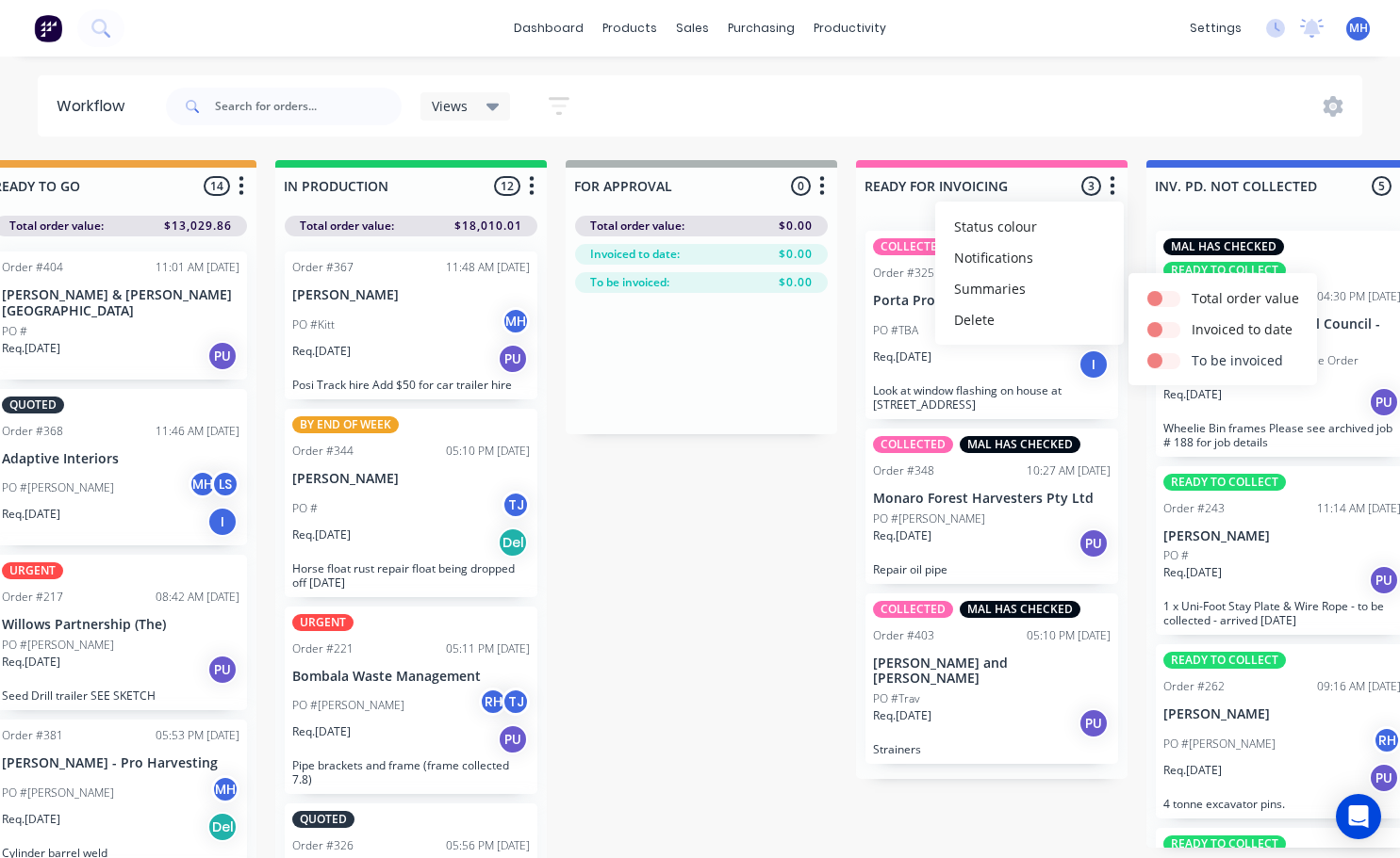
click at [1191, 351] on label at bounding box center [1191, 351] width 0 height 0
click at [1159, 361] on input "checkbox" at bounding box center [1154, 360] width 15 height 18
checkbox input "true"
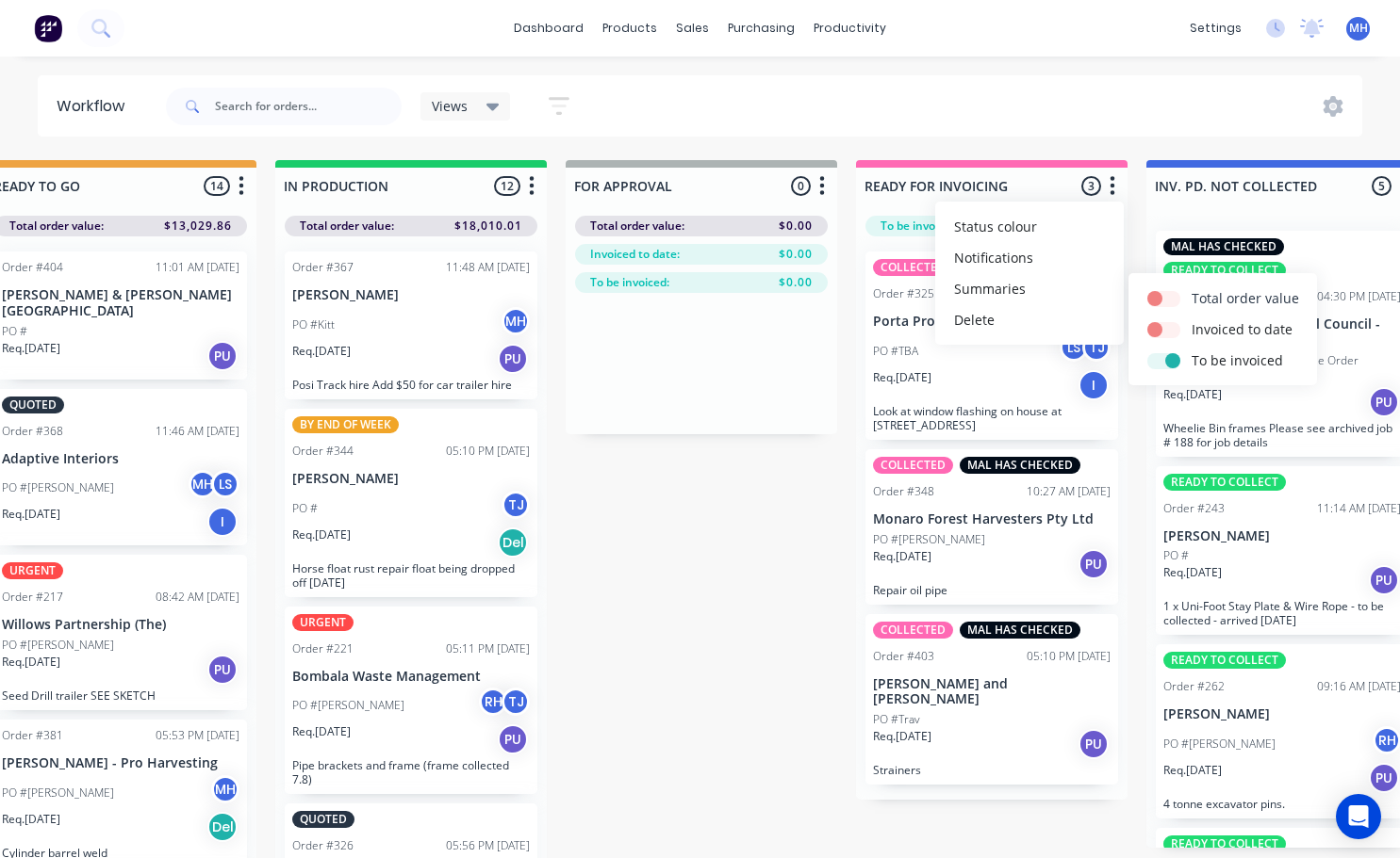
click at [1191, 289] on label at bounding box center [1191, 289] width 0 height 0
click at [1153, 295] on input "checkbox" at bounding box center [1154, 297] width 15 height 18
checkbox input "true"
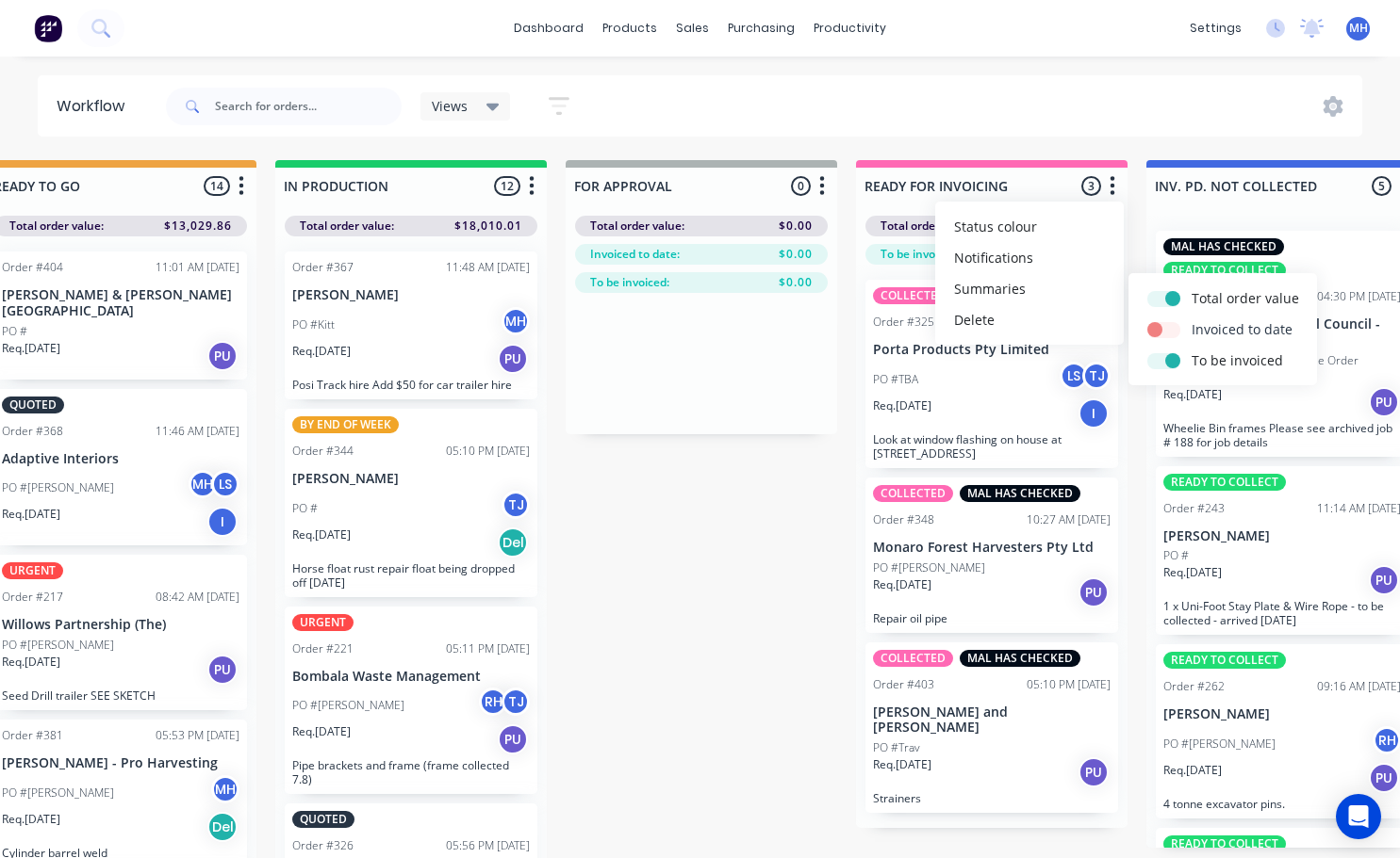
click at [1191, 319] on label at bounding box center [1191, 319] width 0 height 0
click at [1152, 327] on input "checkbox" at bounding box center [1154, 328] width 15 height 18
checkbox input "true"
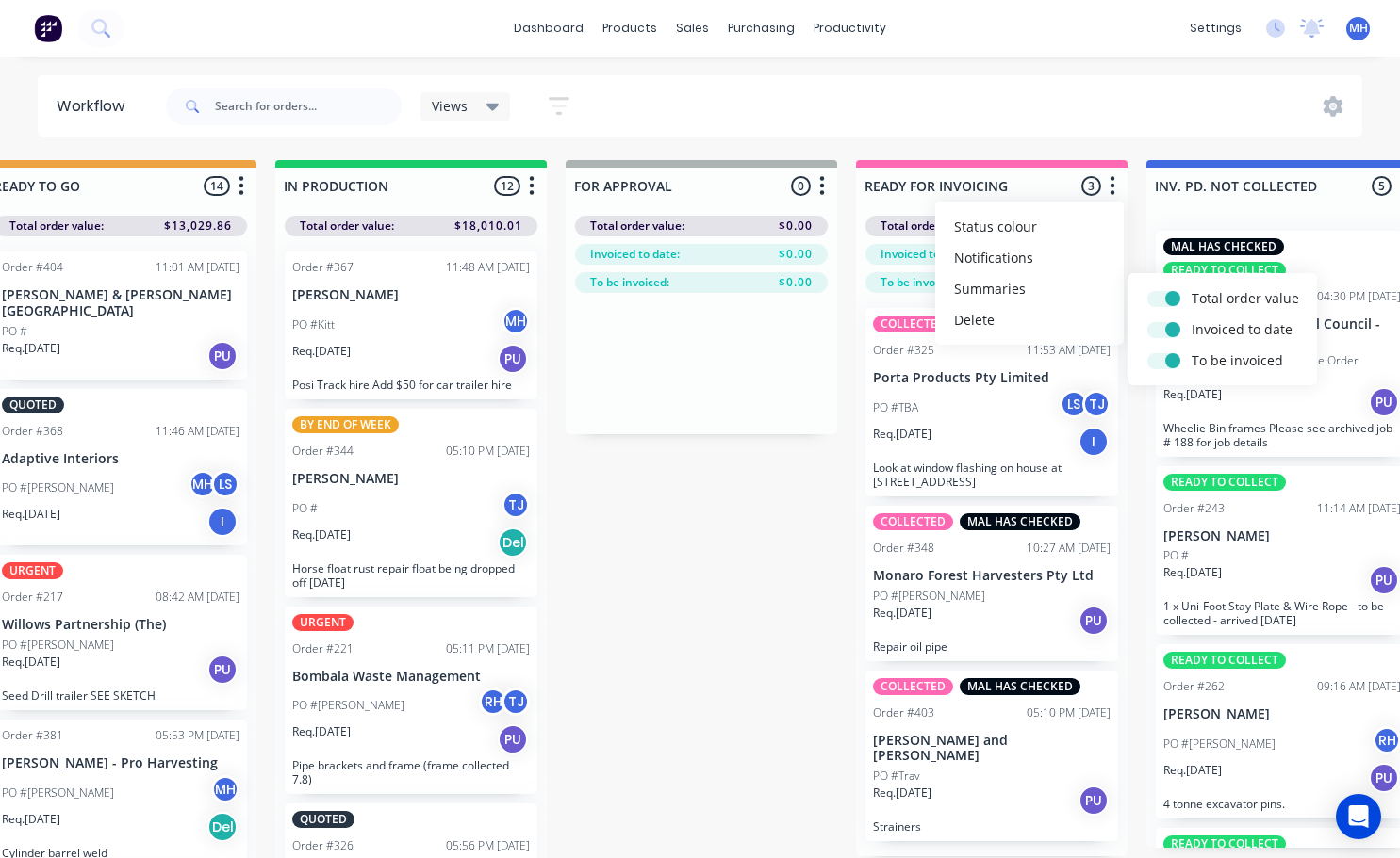
click at [1114, 133] on div "Views Save new view None (Default) edit Active jobs edit Ready for PU and Del e…" at bounding box center [763, 105] width 1201 height 56
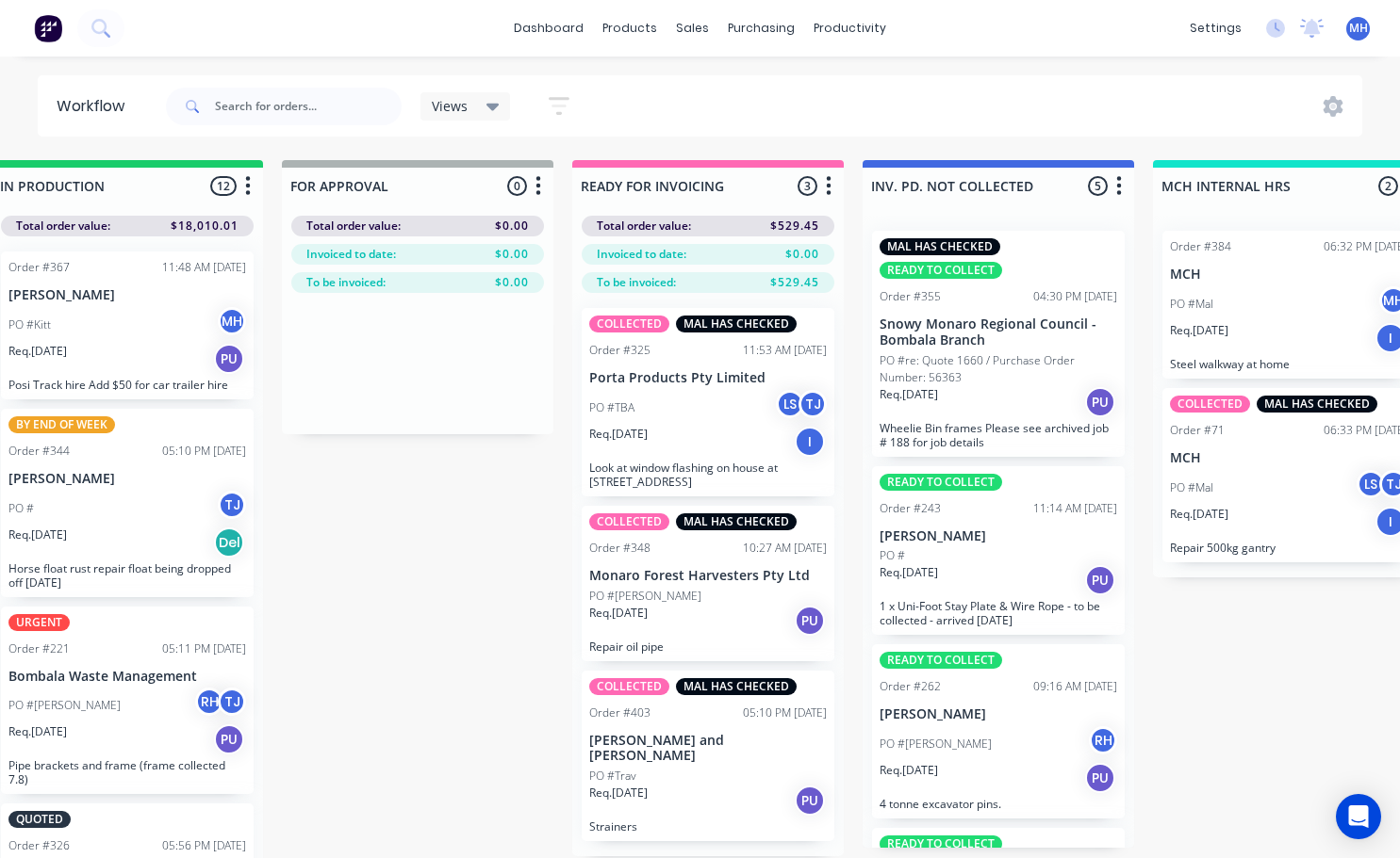
scroll to position [0, 1217]
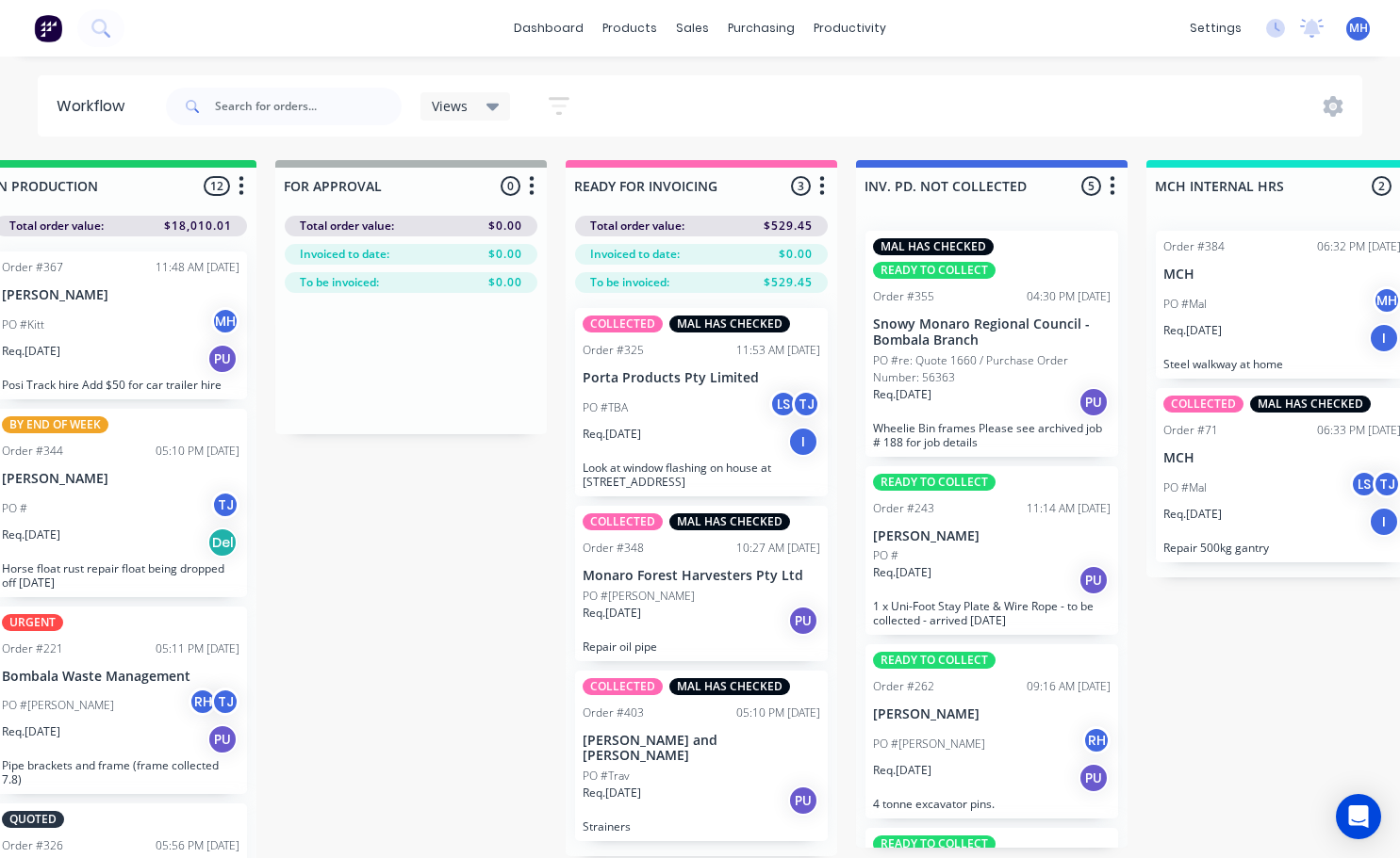
click at [1111, 188] on icon "button" at bounding box center [1112, 186] width 6 height 24
click at [1053, 292] on button "Summaries" at bounding box center [1029, 289] width 188 height 32
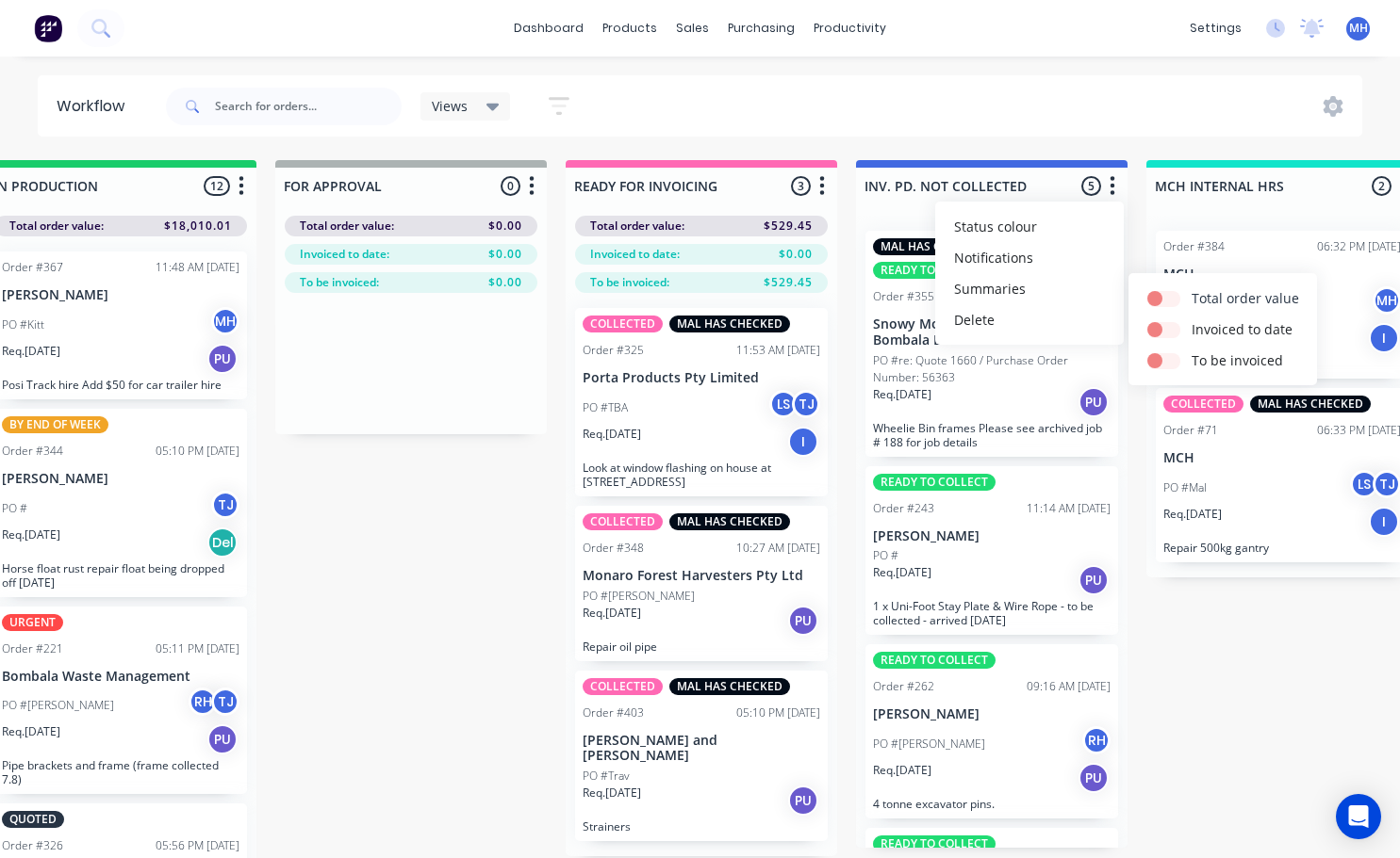
click at [1191, 289] on label at bounding box center [1191, 289] width 0 height 0
click at [1156, 303] on input "checkbox" at bounding box center [1154, 297] width 15 height 18
checkbox input "true"
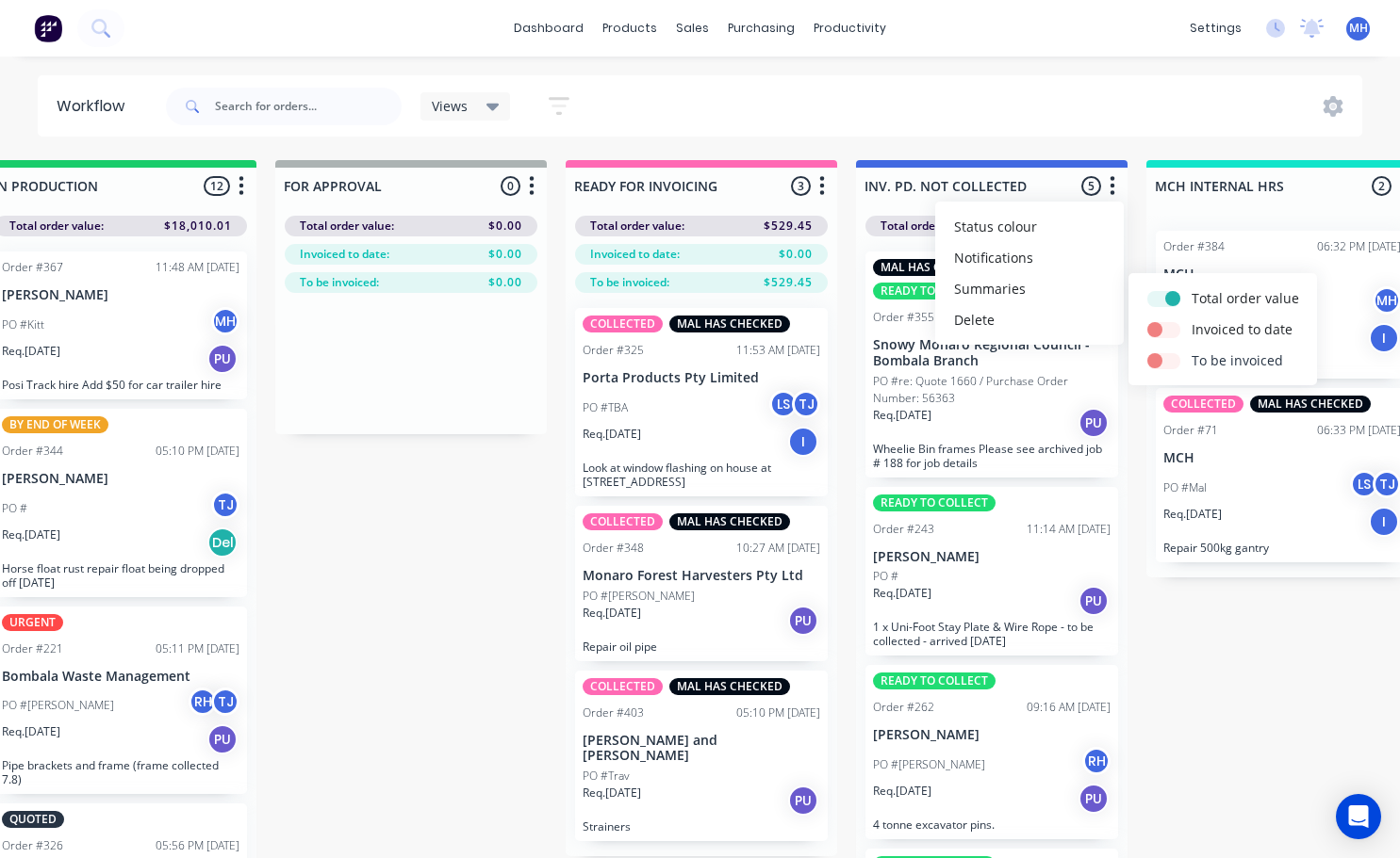
click at [1191, 351] on label at bounding box center [1191, 351] width 0 height 0
click at [1162, 363] on input "checkbox" at bounding box center [1154, 360] width 15 height 18
checkbox input "true"
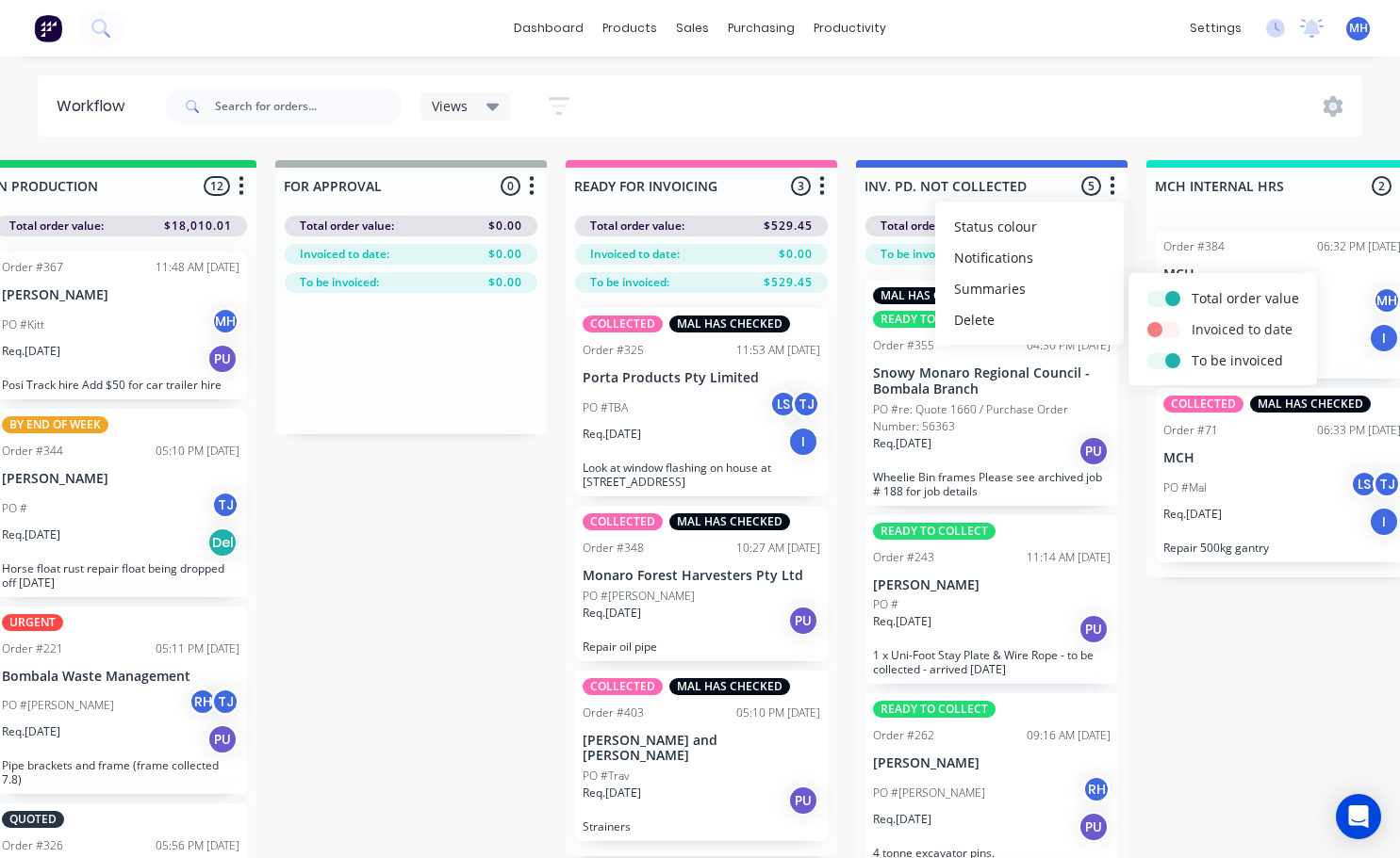
click at [1146, 330] on button "Invoiced to date" at bounding box center [1222, 330] width 188 height 32
click at [1191, 319] on label at bounding box center [1191, 319] width 0 height 0
click at [1152, 331] on input "checkbox" at bounding box center [1154, 328] width 15 height 18
checkbox input "true"
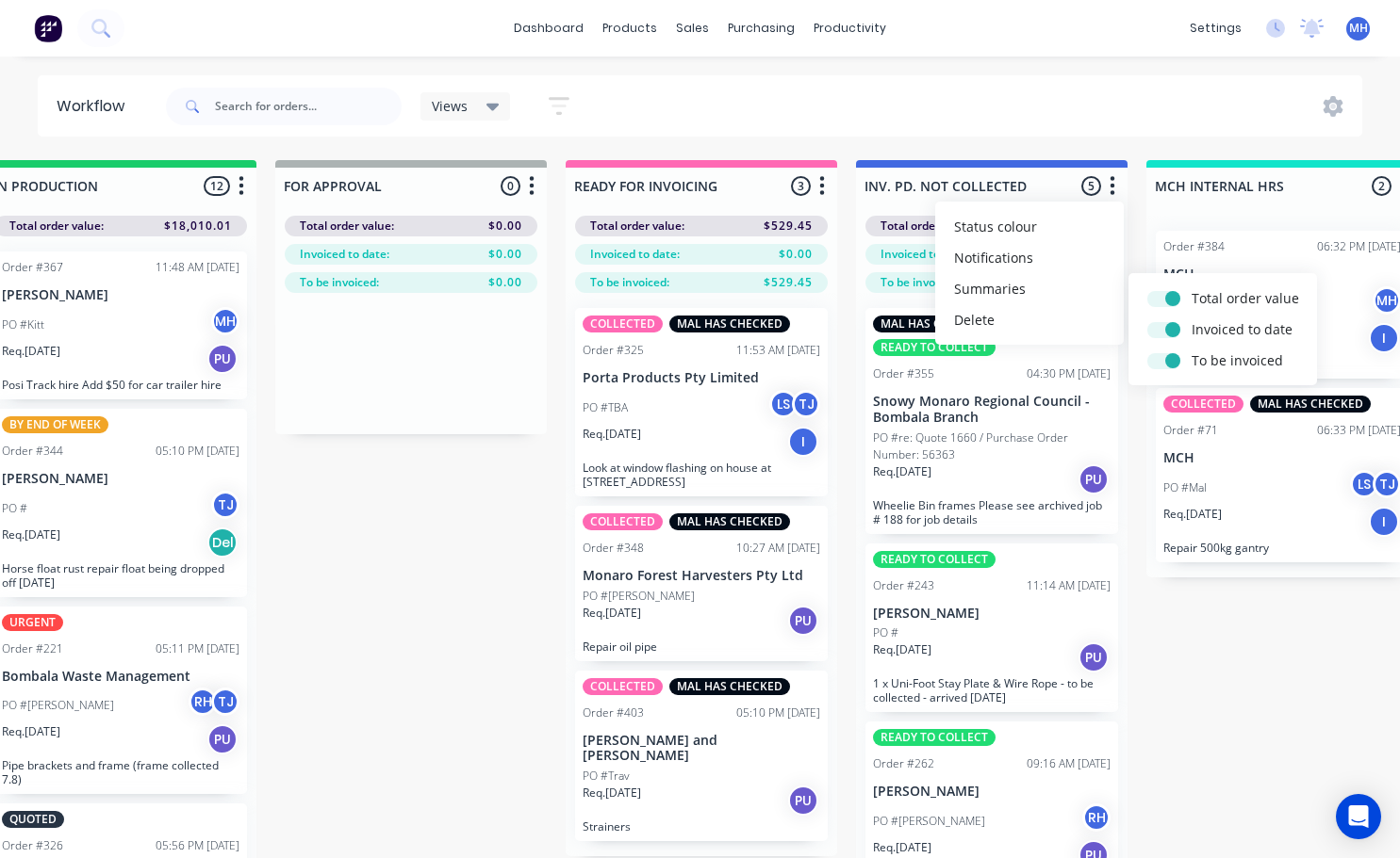
click at [1101, 107] on div "Views Save new view None (Default) edit Active jobs edit Ready for PU and Del e…" at bounding box center [763, 105] width 1201 height 56
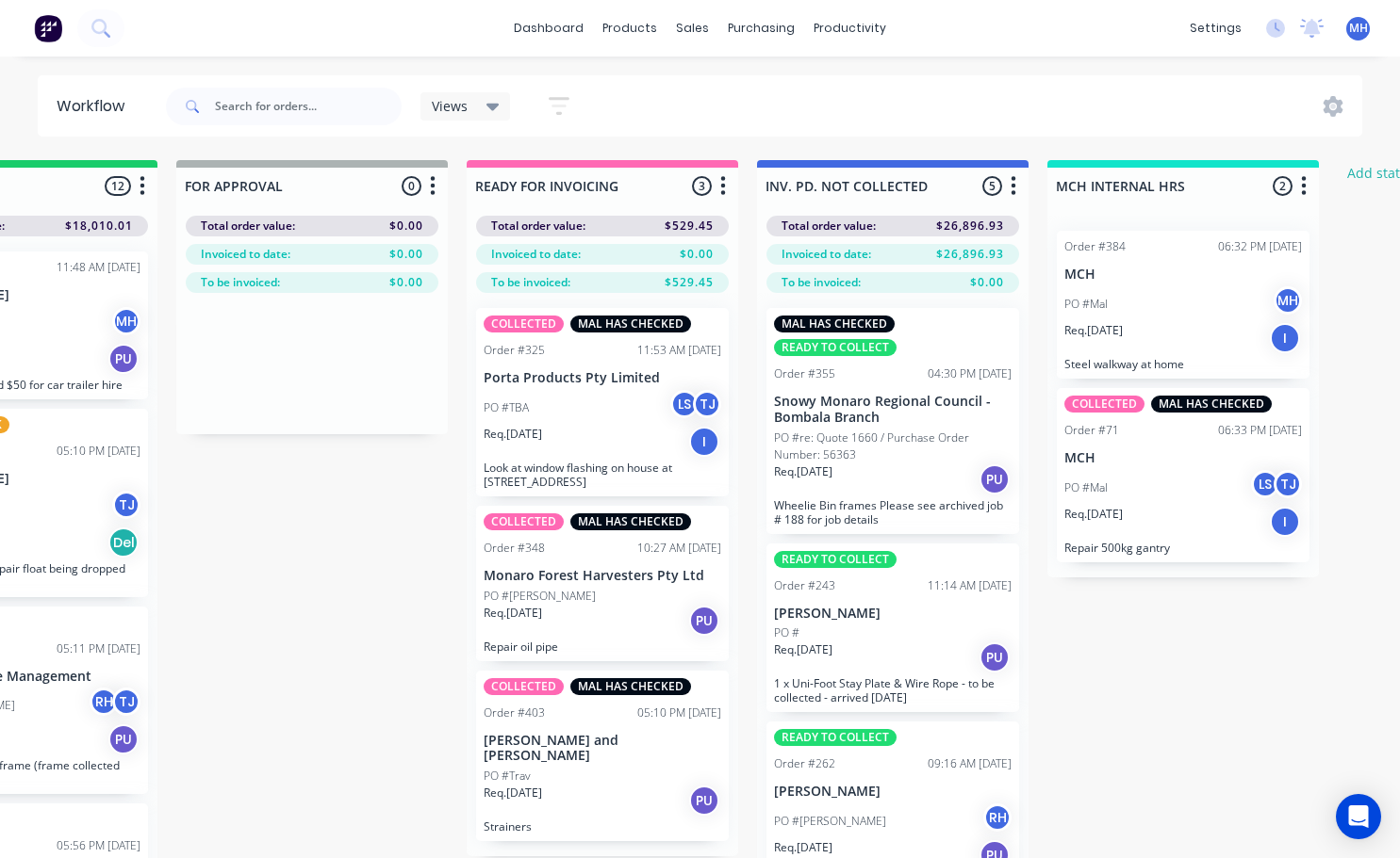
scroll to position [0, 1358]
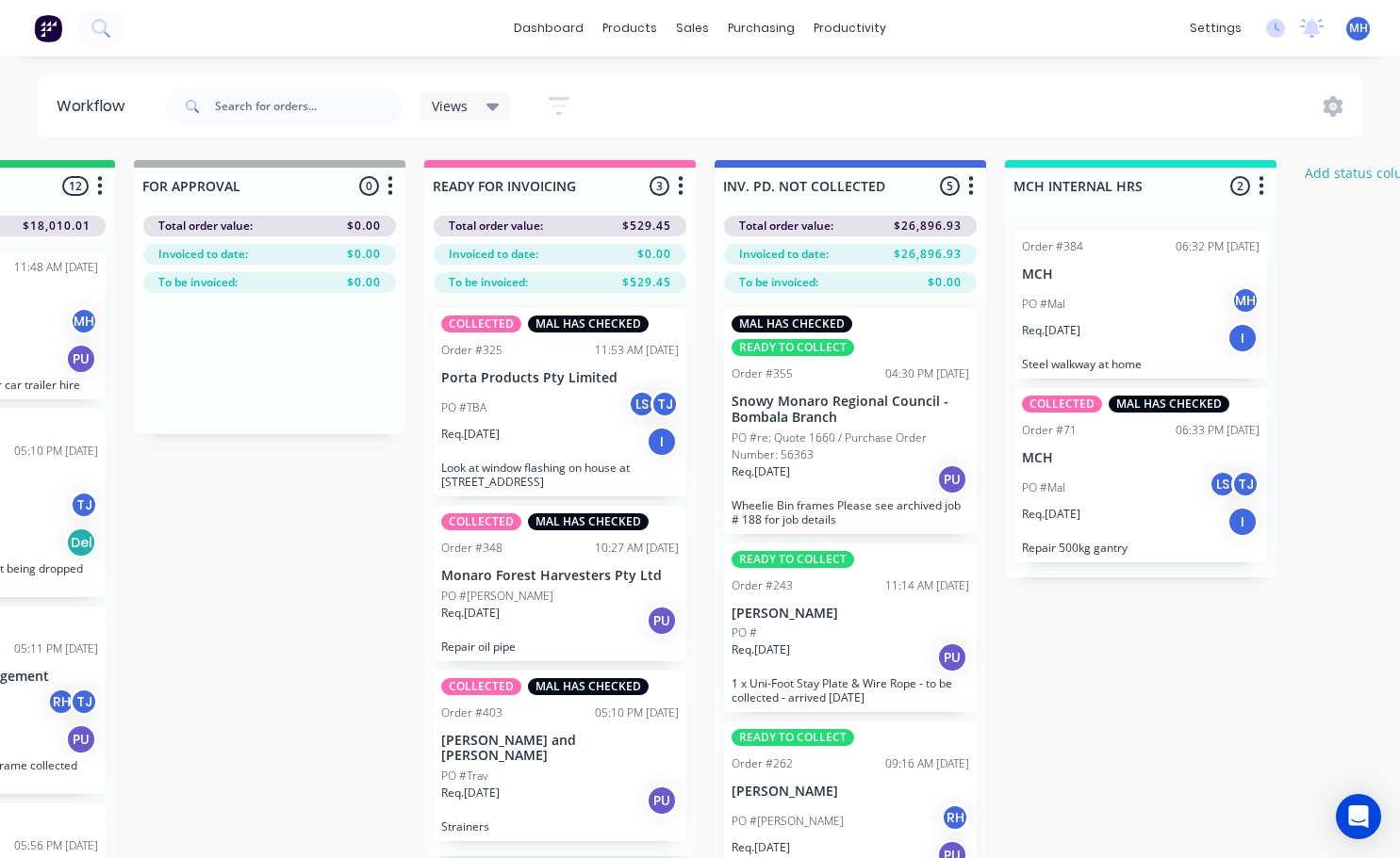
click at [1259, 187] on icon "button" at bounding box center [1261, 185] width 5 height 19
click at [1220, 296] on button "Summaries" at bounding box center [1177, 289] width 188 height 32
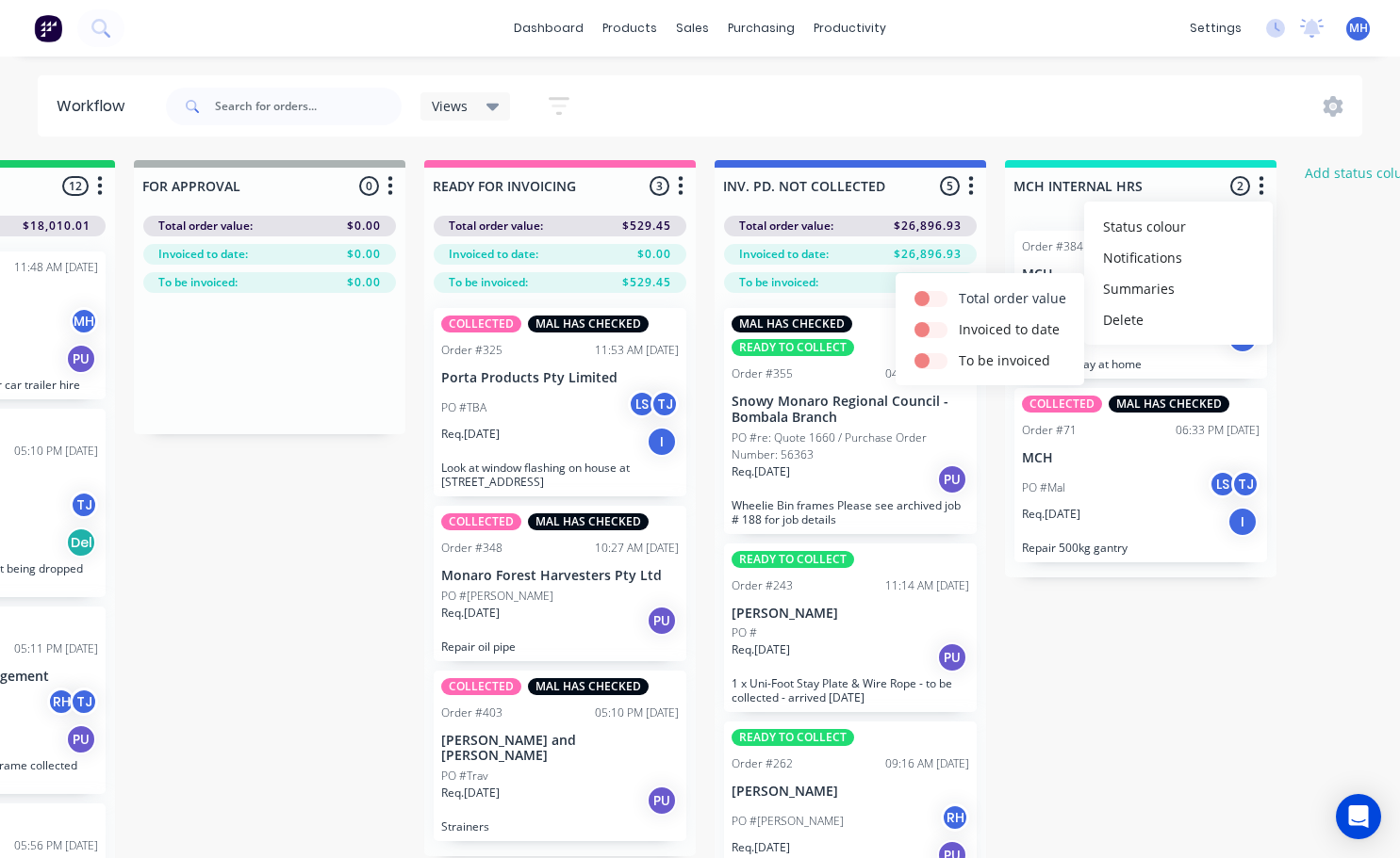
click at [959, 289] on label at bounding box center [959, 289] width 0 height 0
click at [920, 295] on input "checkbox" at bounding box center [921, 297] width 15 height 18
checkbox input "true"
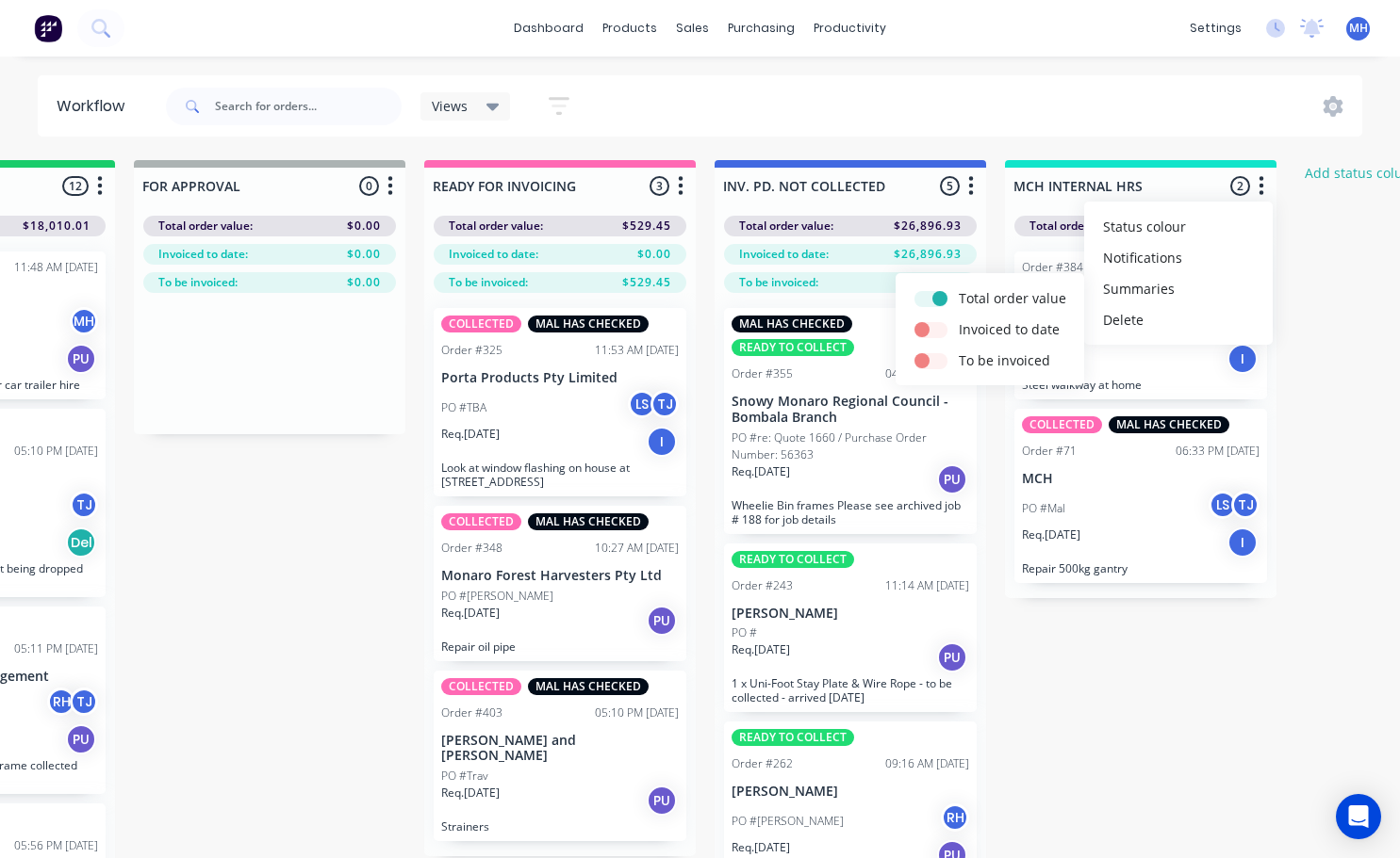
click at [1290, 297] on div "QUOTES TO DO 0 Status colour #273444 hex #273444 Save Cancel Notifications Emai…" at bounding box center [199, 543] width 3143 height 765
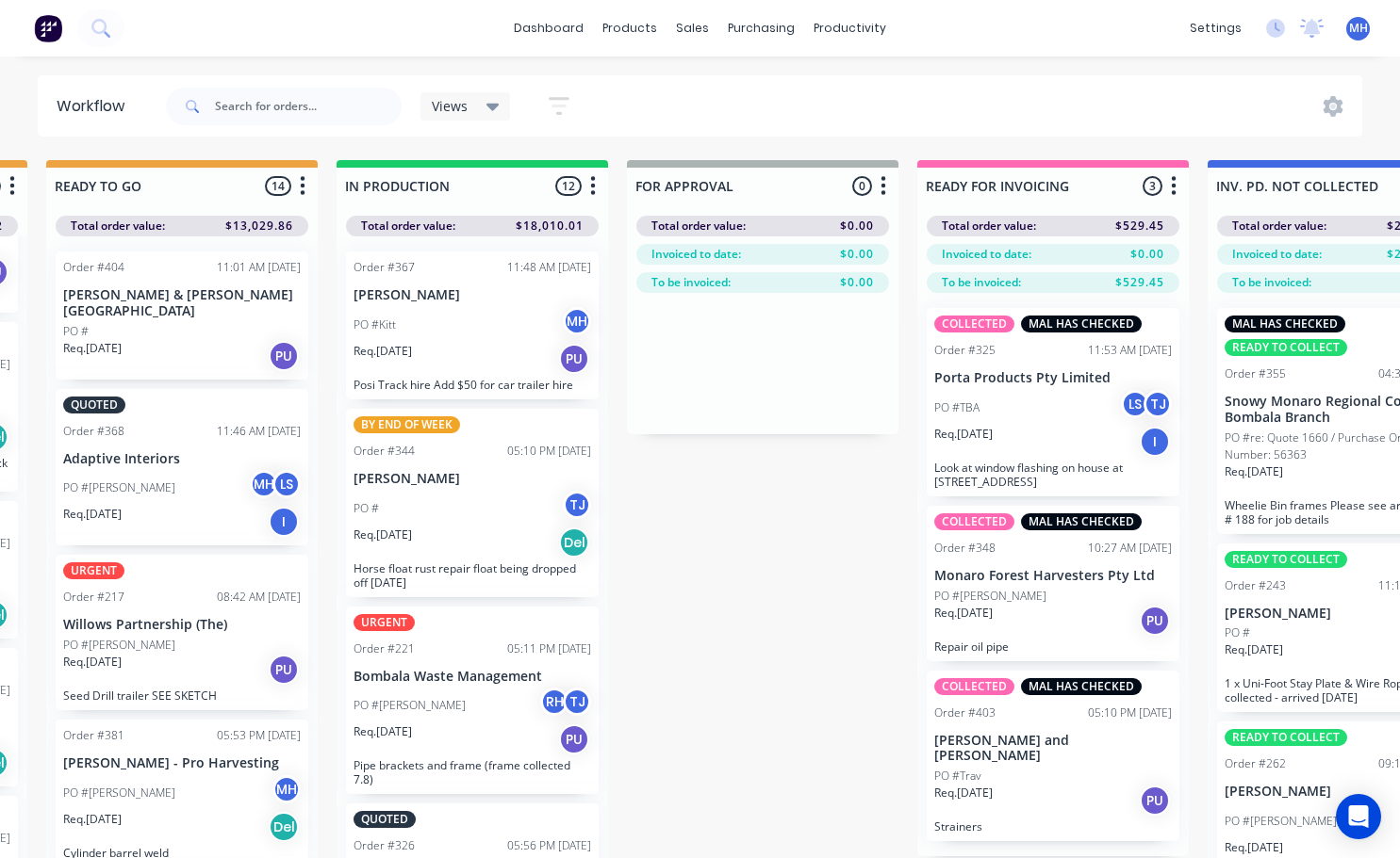
scroll to position [0, 839]
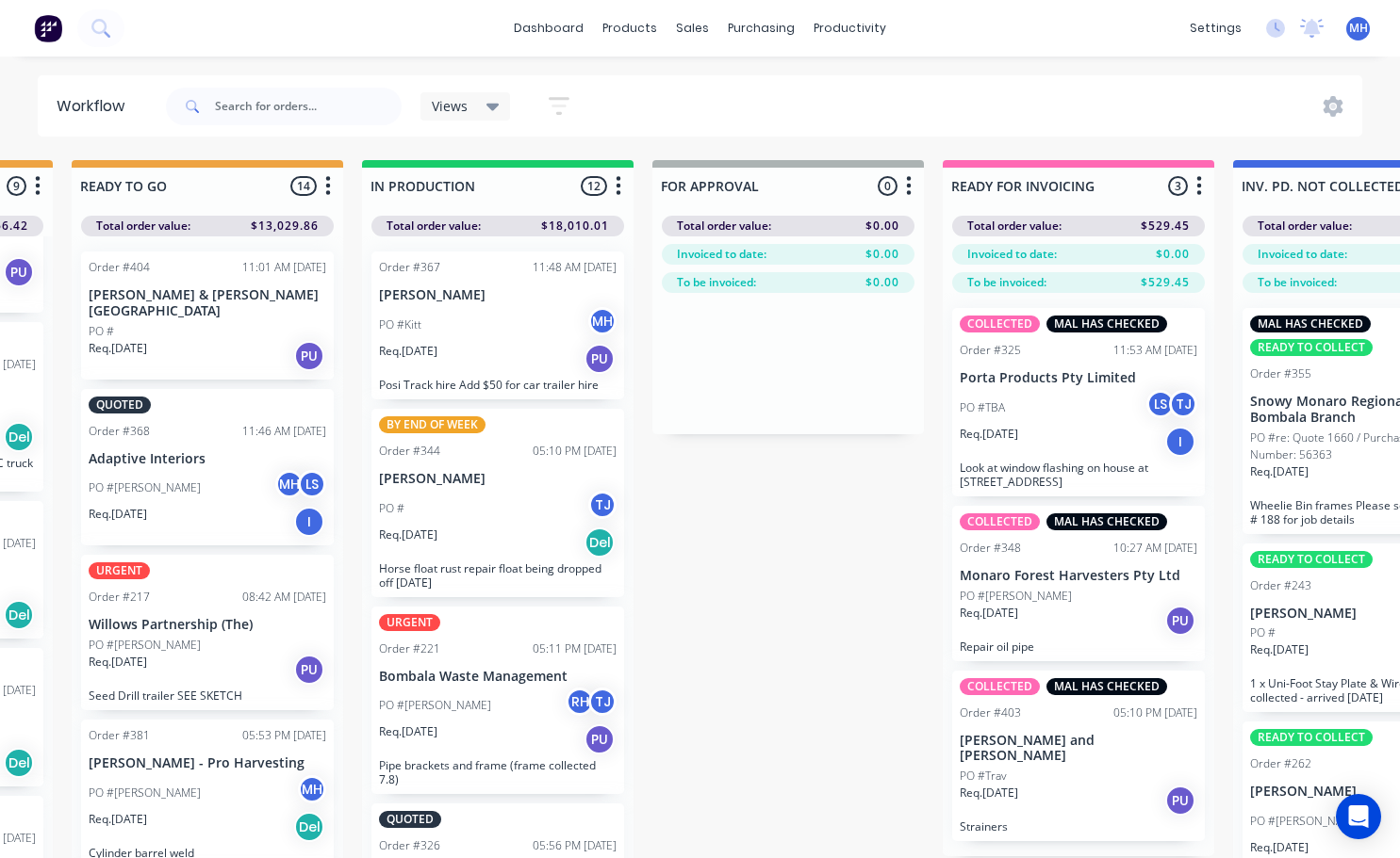
click at [906, 184] on icon "button" at bounding box center [908, 185] width 5 height 19
click at [808, 294] on button "Summaries" at bounding box center [825, 289] width 188 height 32
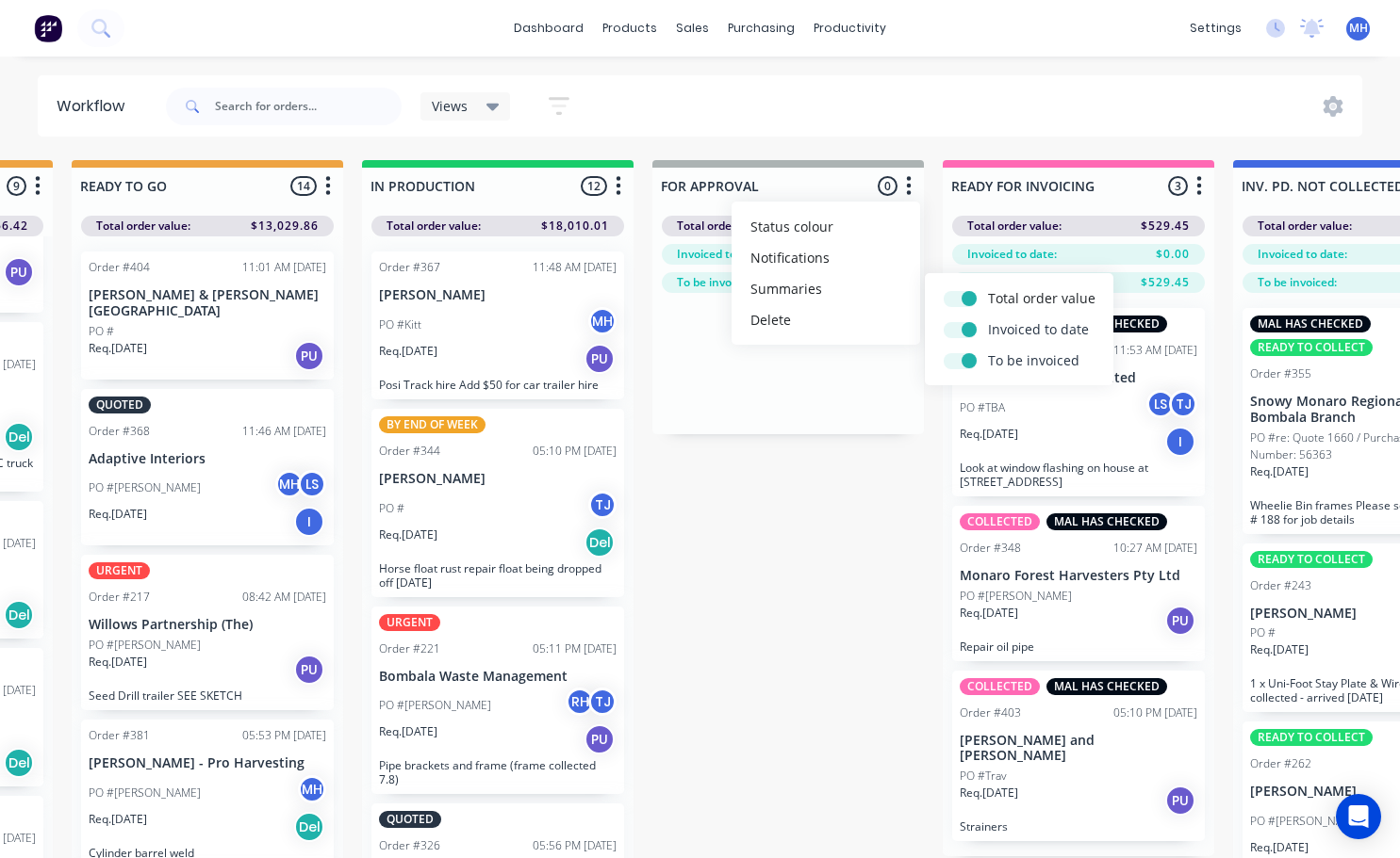
click at [988, 351] on label at bounding box center [988, 351] width 0 height 0
click at [959, 363] on input "checkbox" at bounding box center [951, 360] width 15 height 18
checkbox input "false"
click at [970, 320] on div at bounding box center [966, 329] width 44 height 20
click at [988, 319] on label at bounding box center [988, 319] width 0 height 0
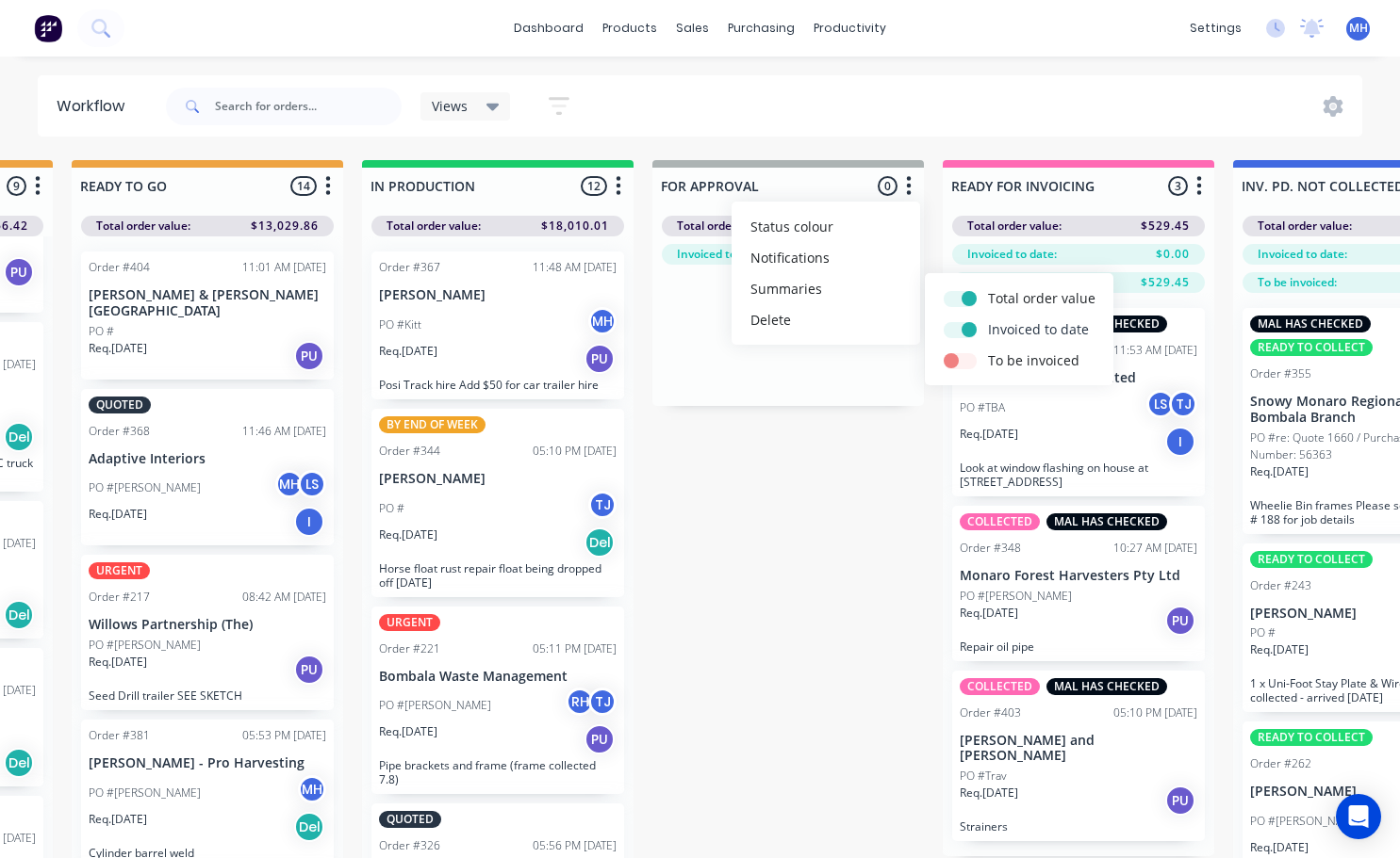
click at [959, 327] on input "checkbox" at bounding box center [951, 328] width 15 height 18
checkbox input "false"
click at [808, 111] on div "Views Save new view None (Default) edit Active jobs edit Ready for PU and Del e…" at bounding box center [763, 105] width 1201 height 56
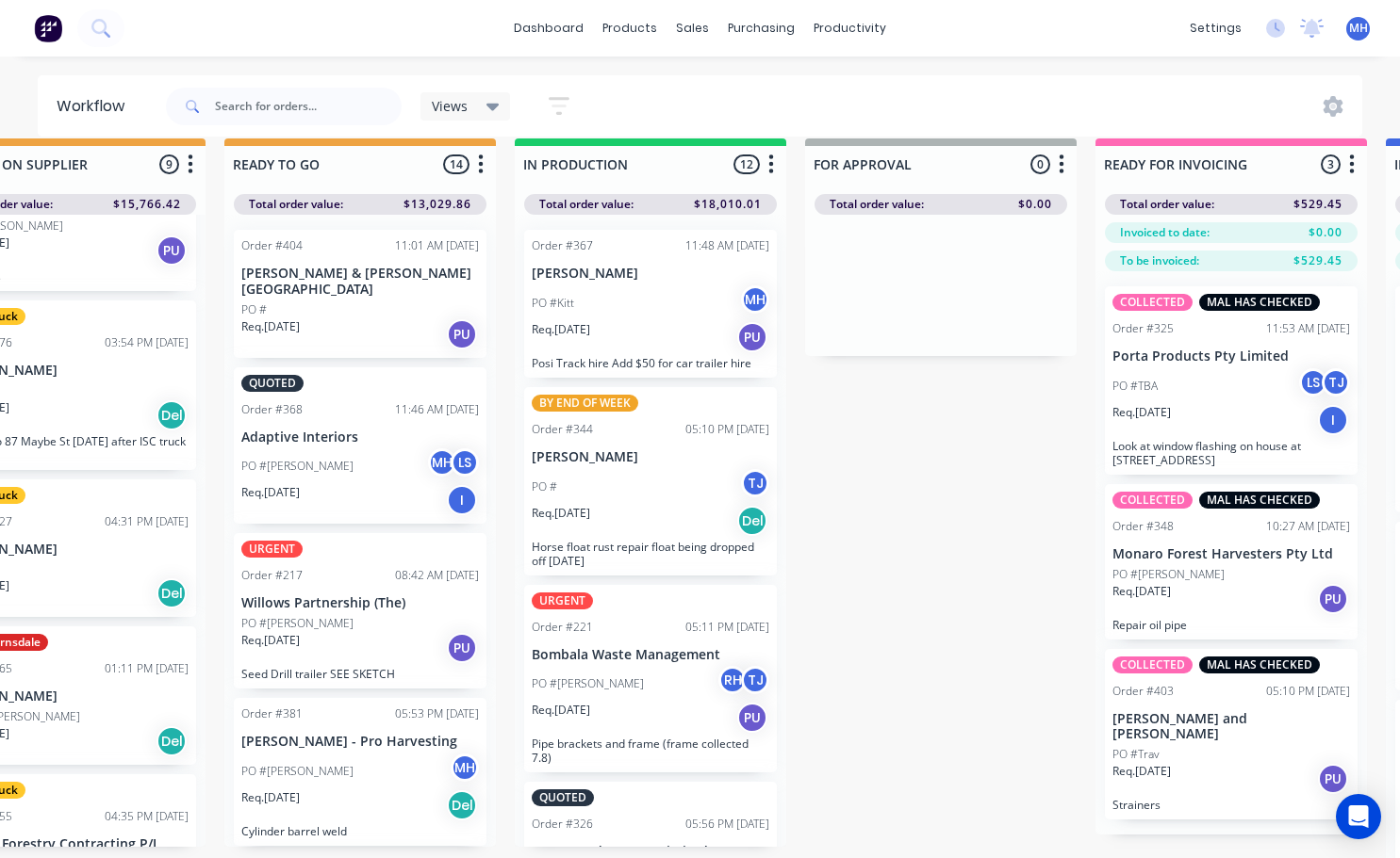
scroll to position [0, 687]
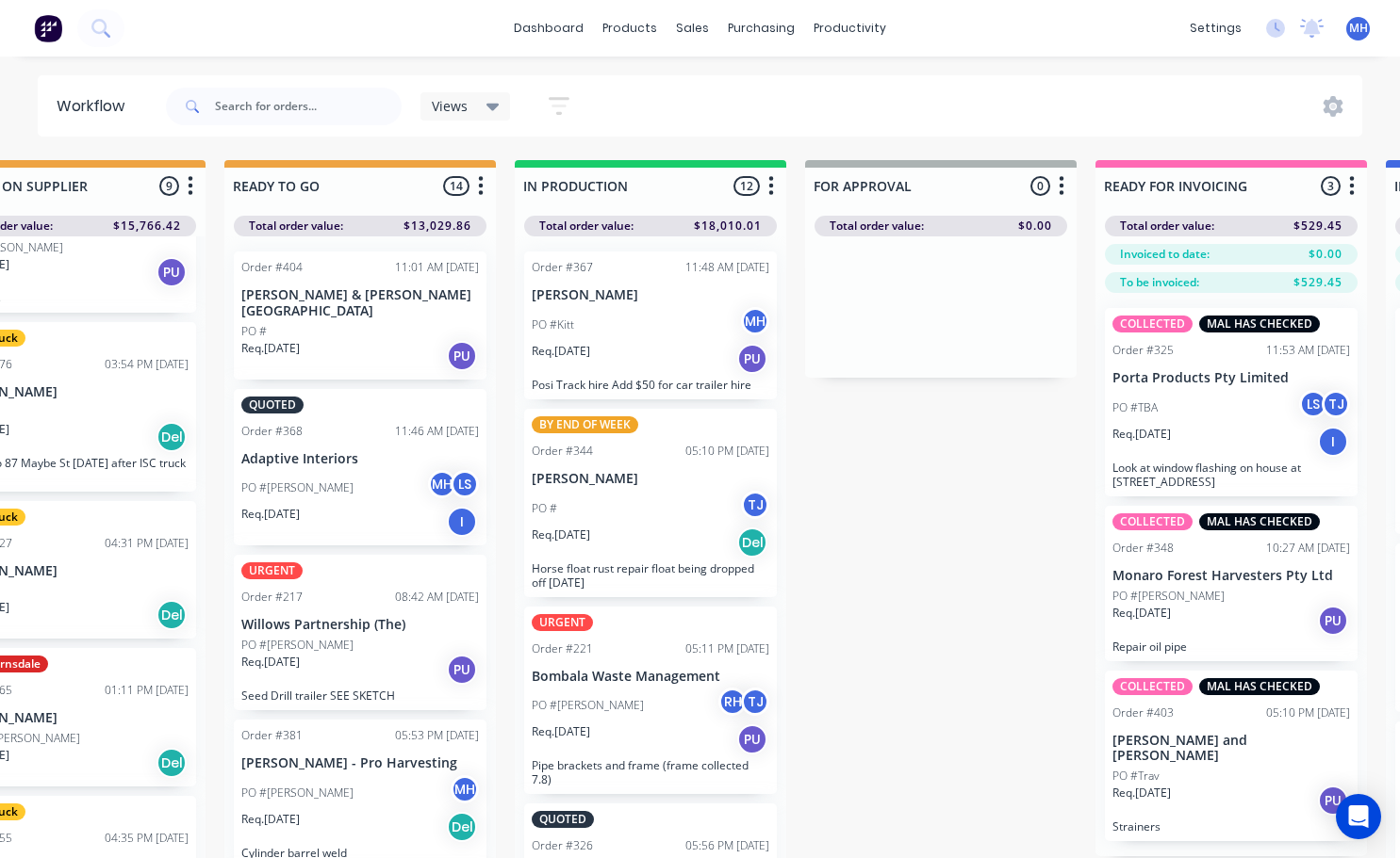
click at [337, 323] on div "PO #" at bounding box center [360, 331] width 237 height 17
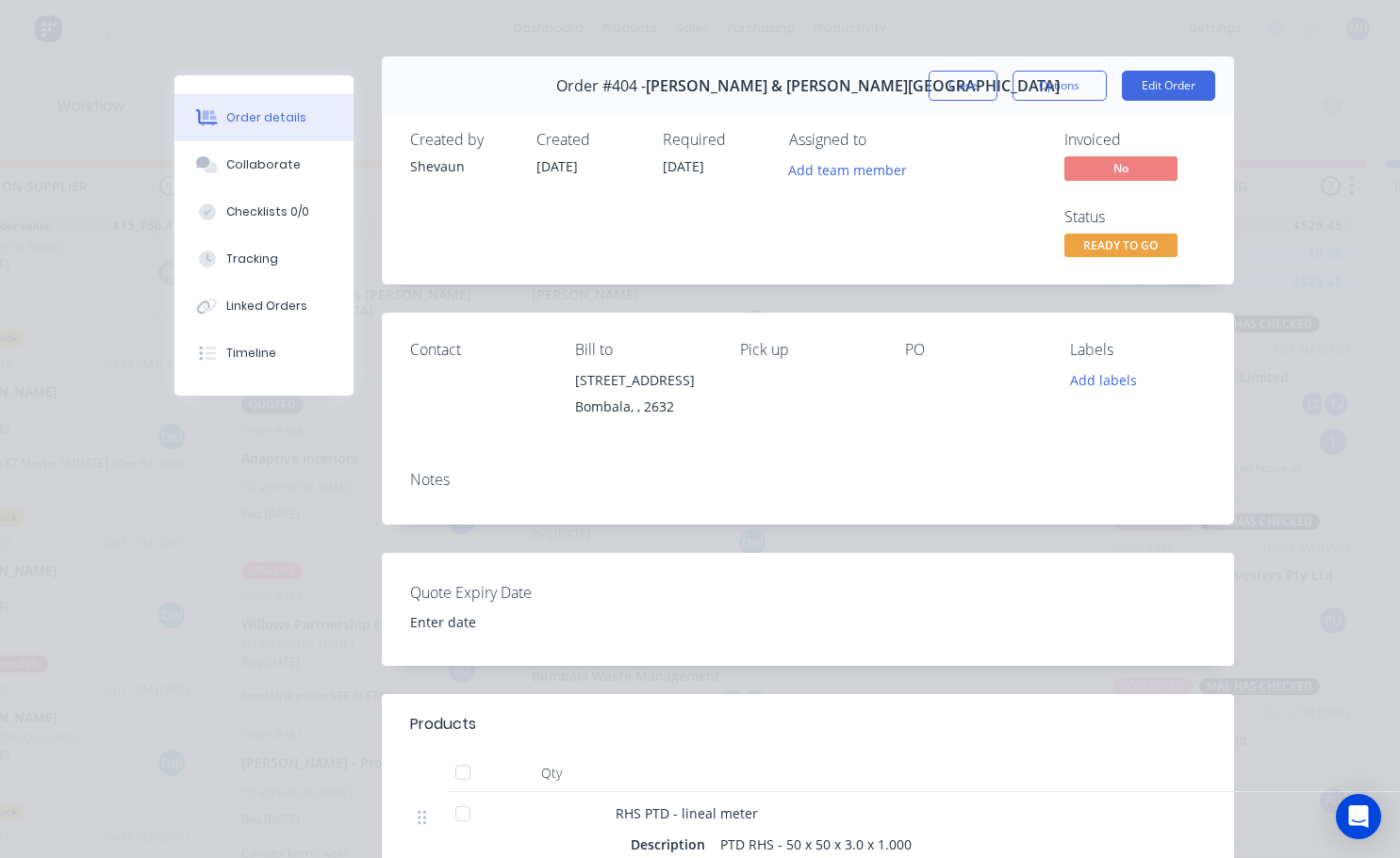
scroll to position [0, 0]
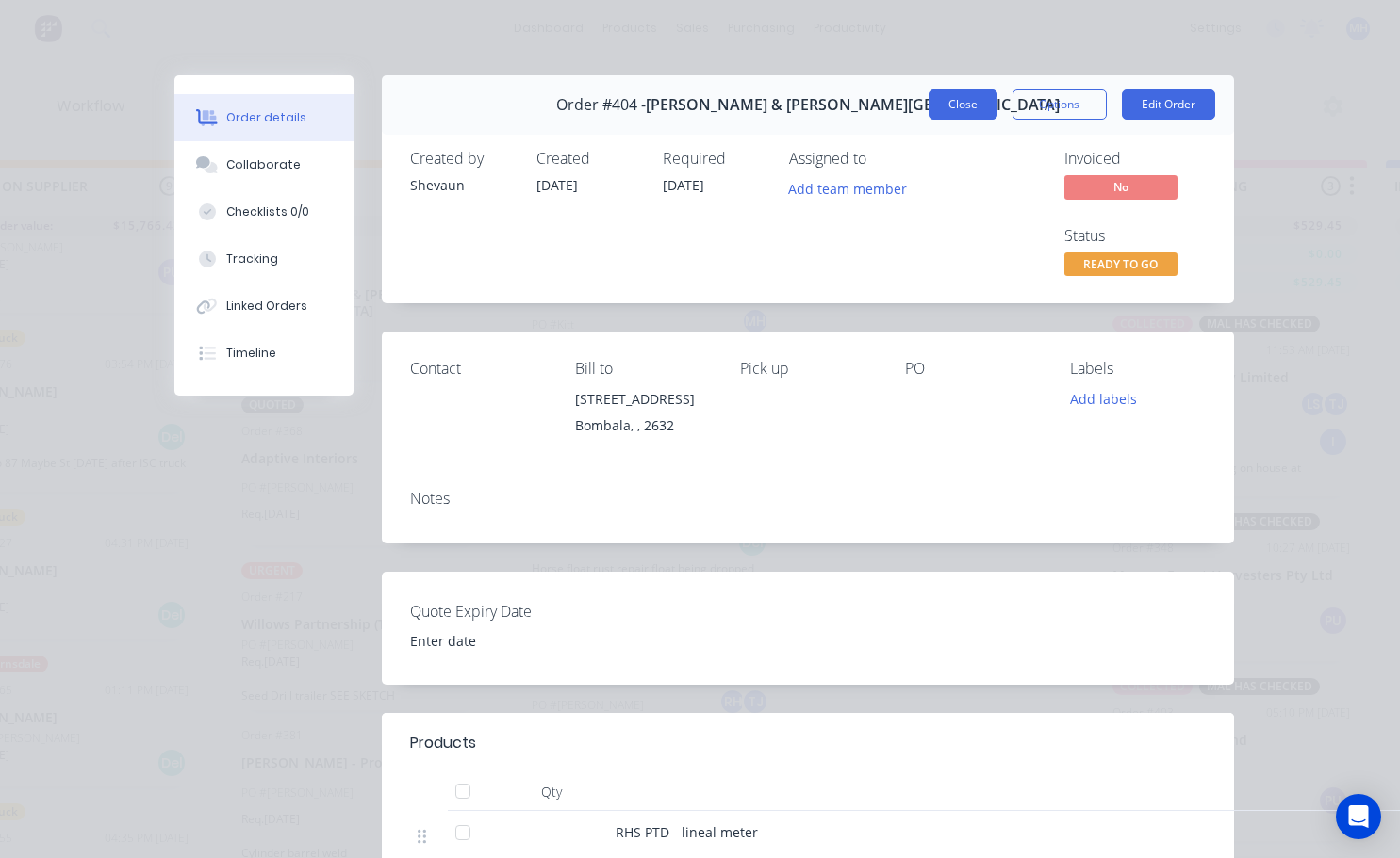
click at [968, 102] on button "Close" at bounding box center [963, 104] width 69 height 31
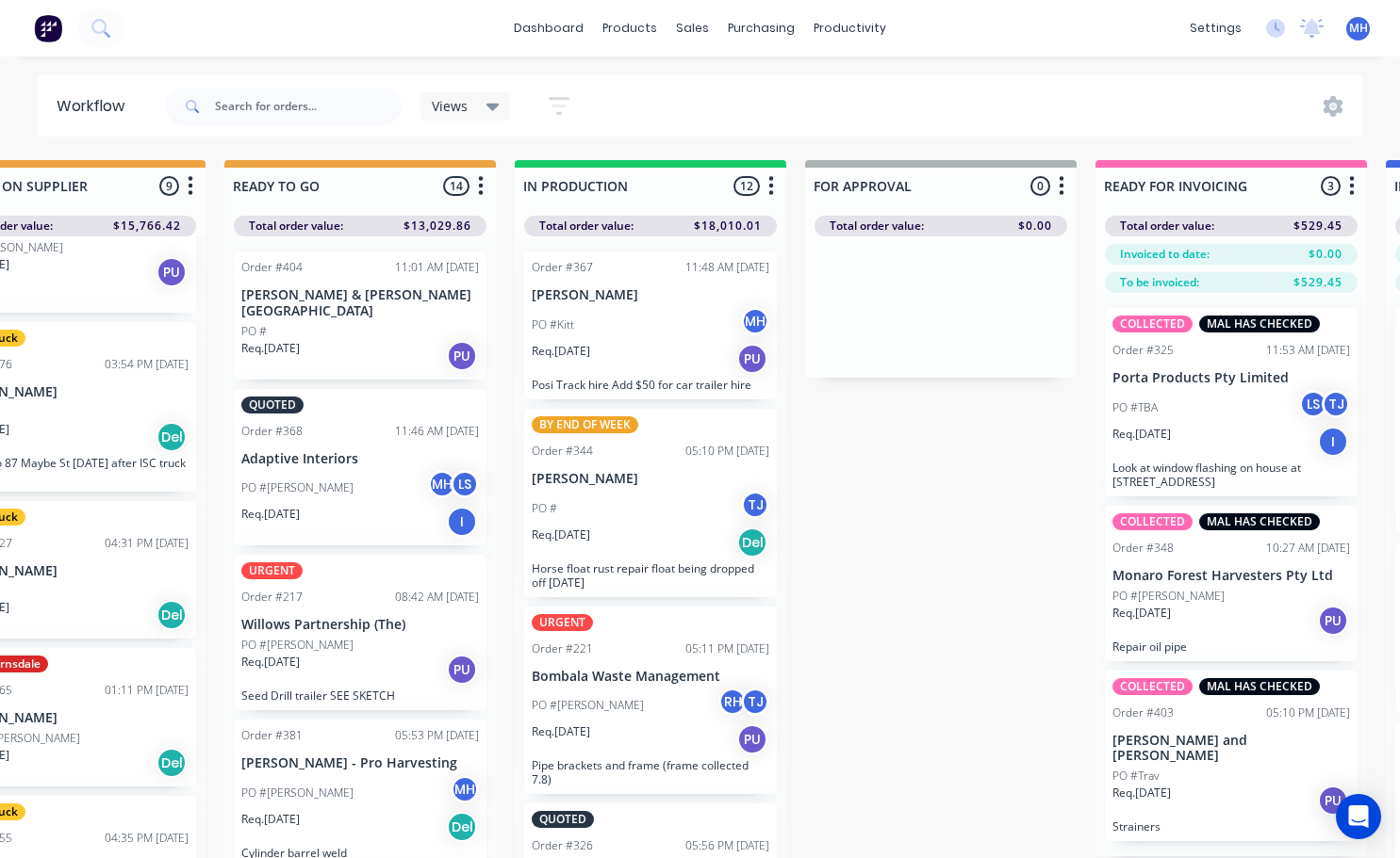
click at [330, 298] on p "[PERSON_NAME] & [PERSON_NAME][GEOGRAPHIC_DATA]" at bounding box center [360, 303] width 237 height 33
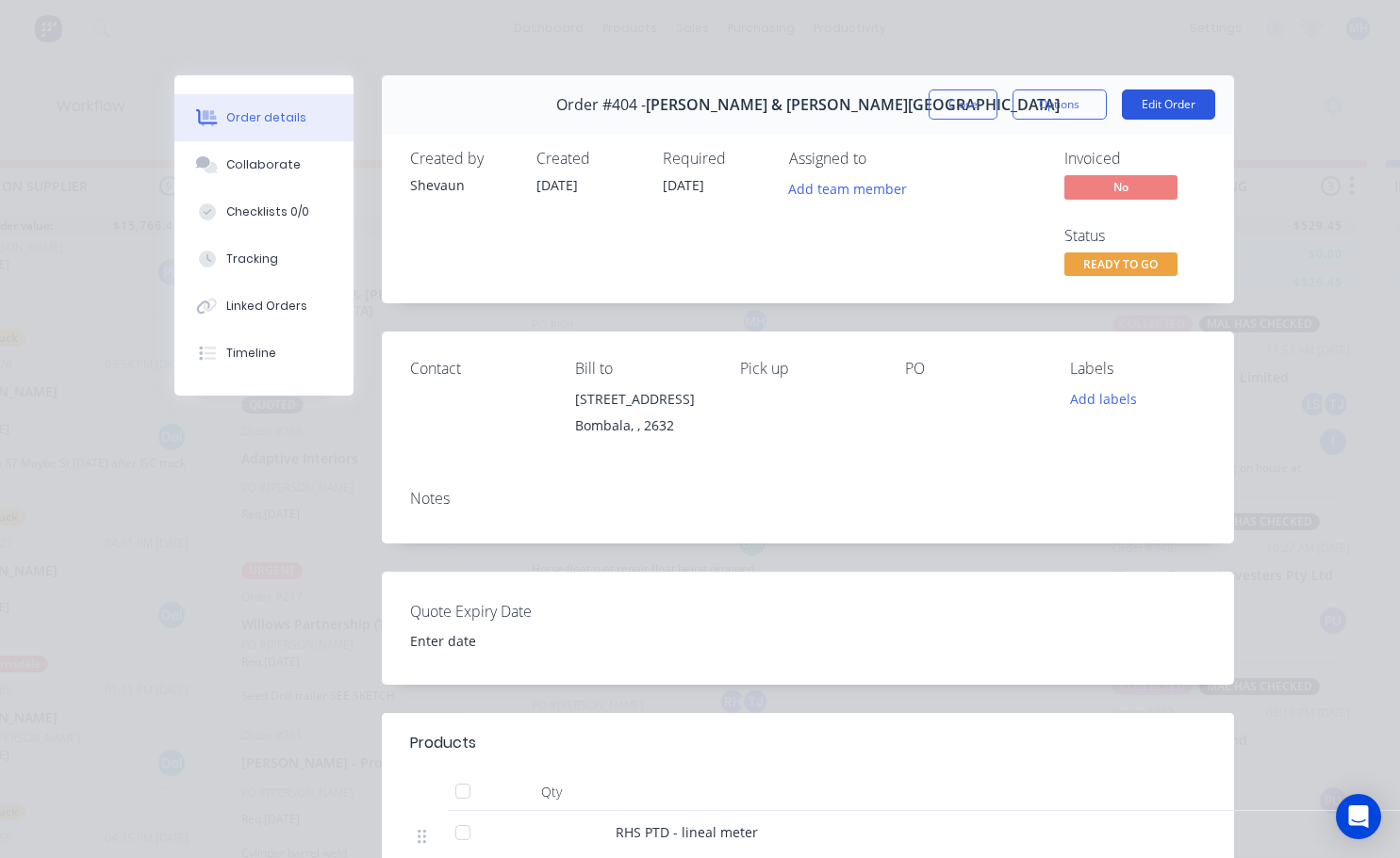
click at [1156, 104] on button "Edit Order" at bounding box center [1167, 104] width 94 height 31
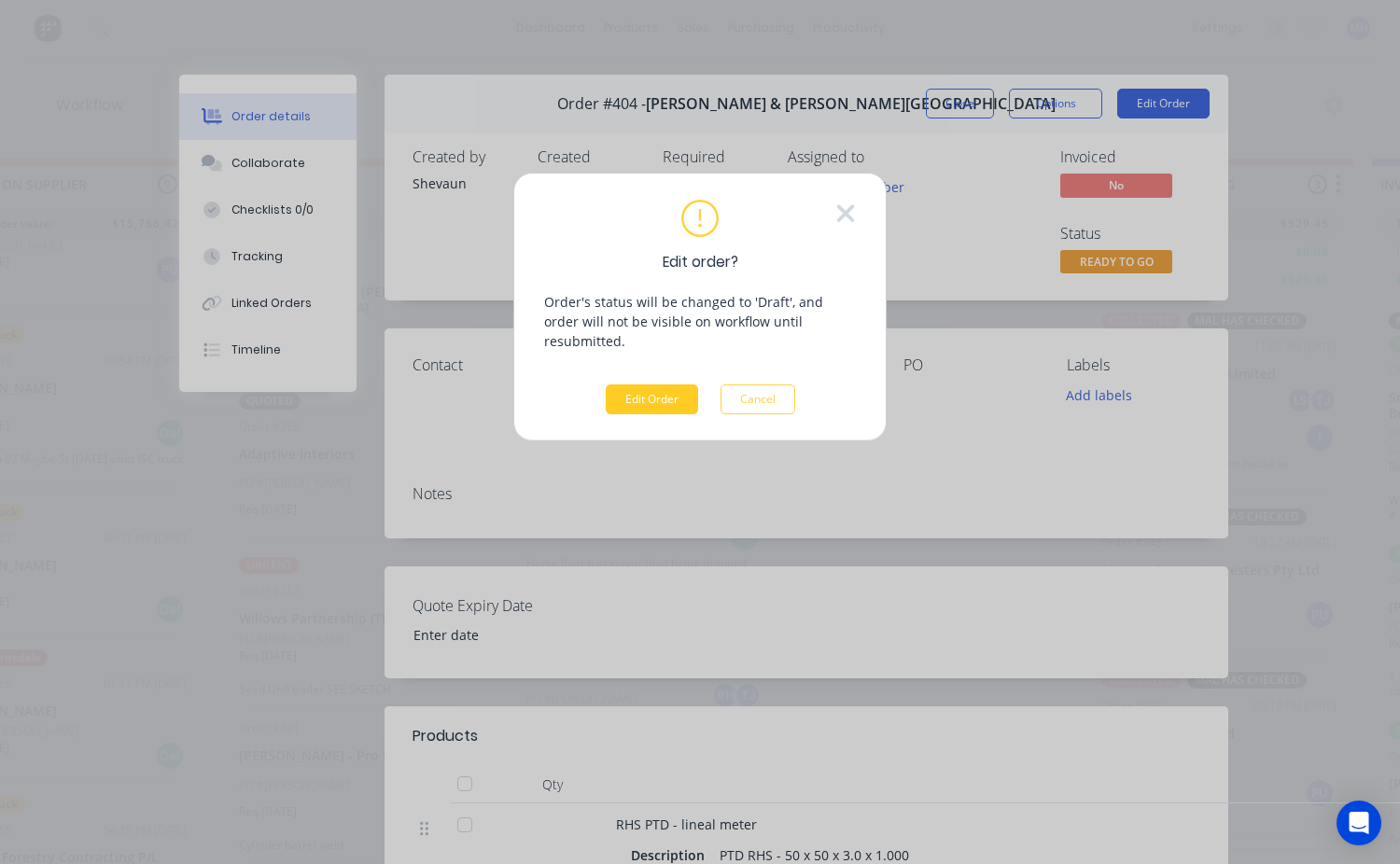
click at [660, 384] on button "Edit Order" at bounding box center [652, 399] width 93 height 30
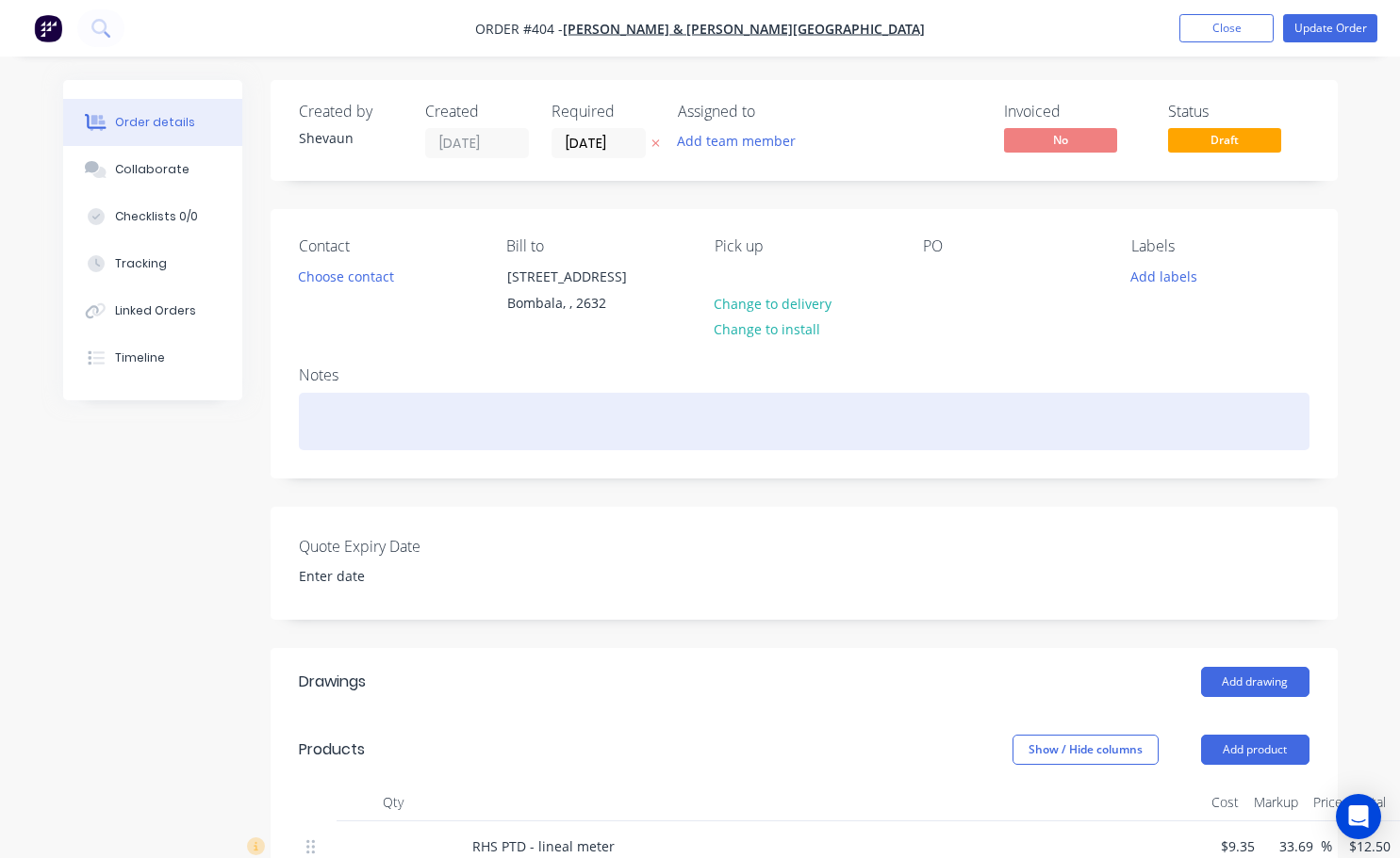
click at [340, 446] on div at bounding box center [803, 422] width 1010 height 57
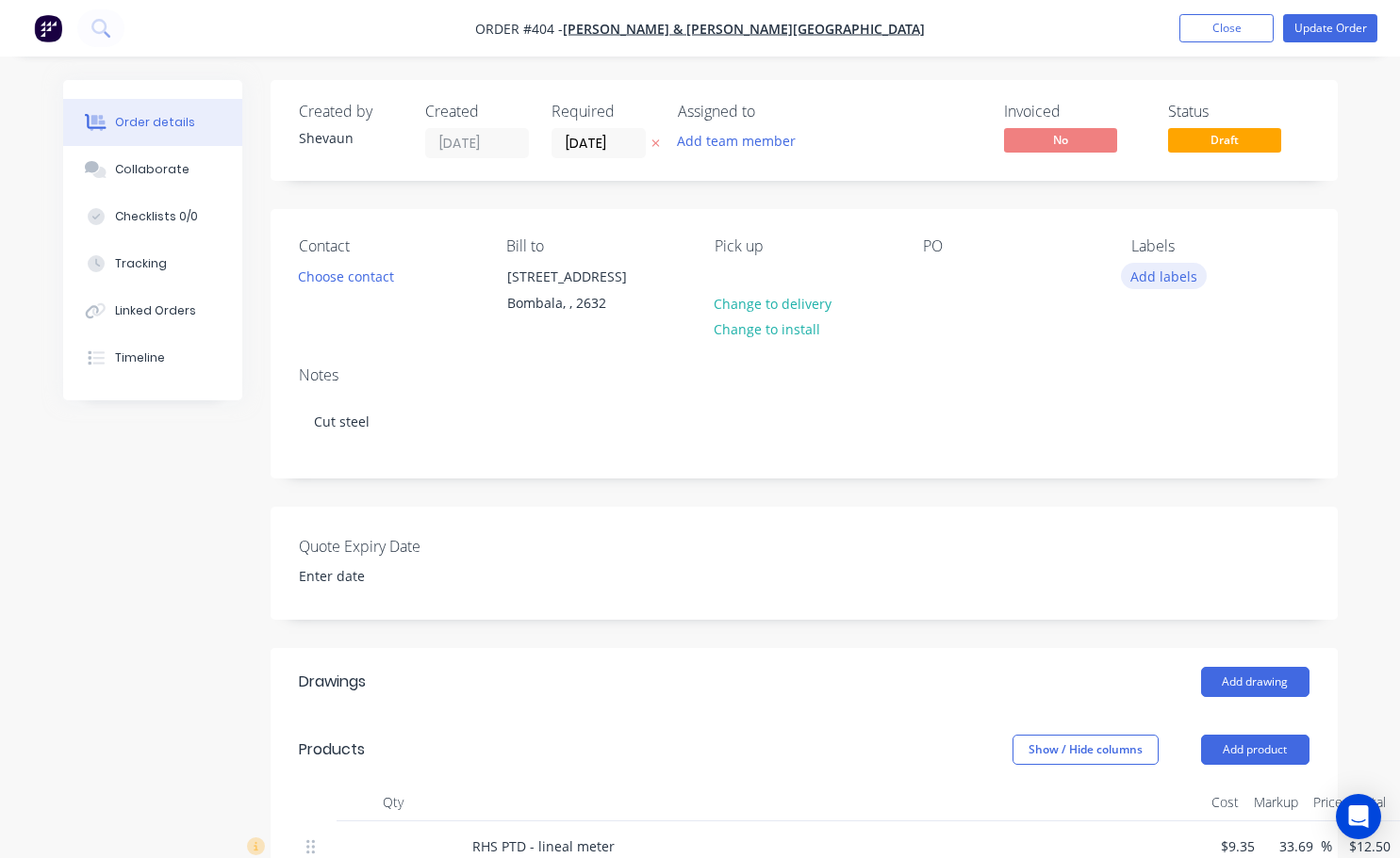
click at [1163, 283] on button "Add labels" at bounding box center [1164, 276] width 87 height 26
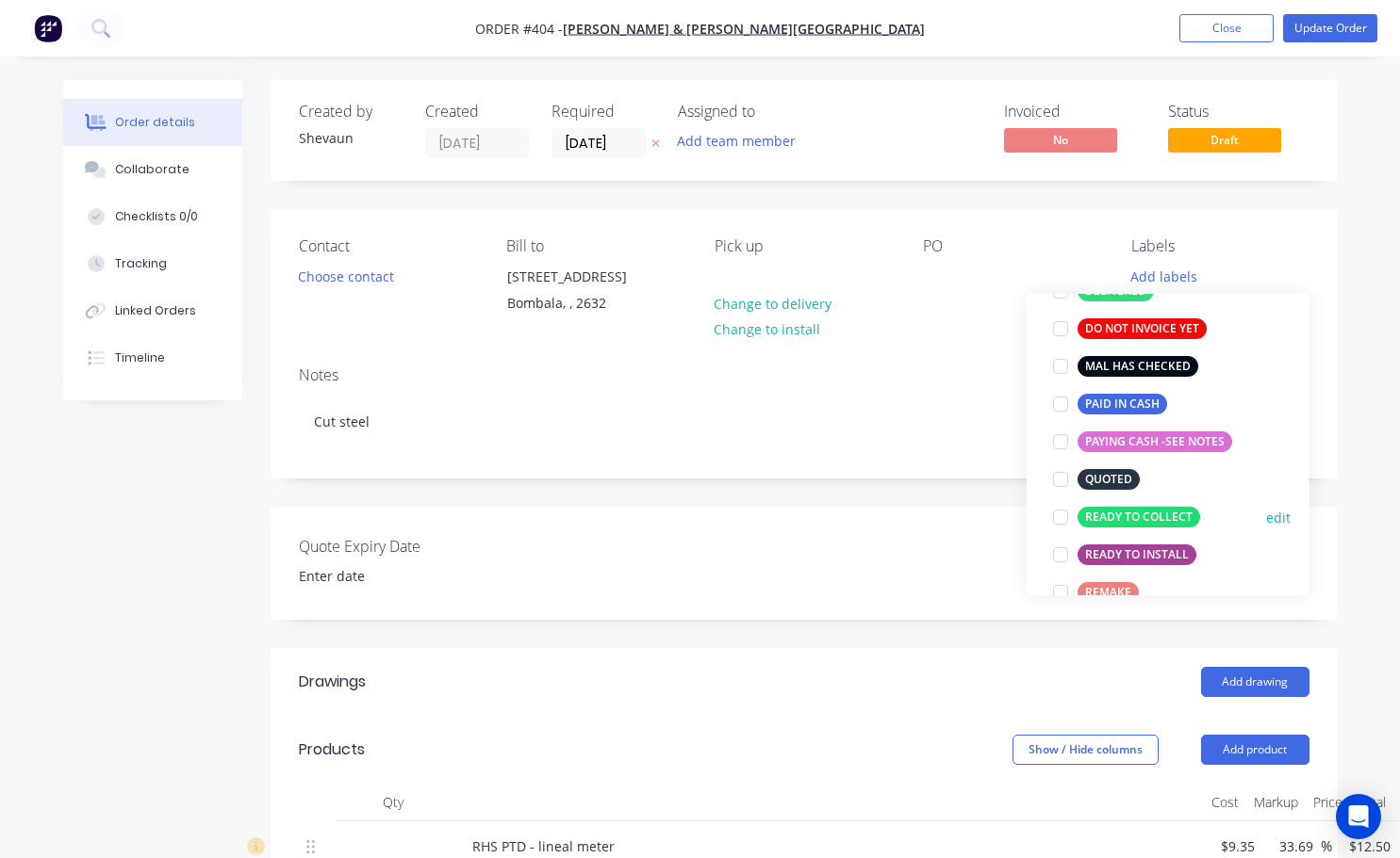
scroll to position [283, 0]
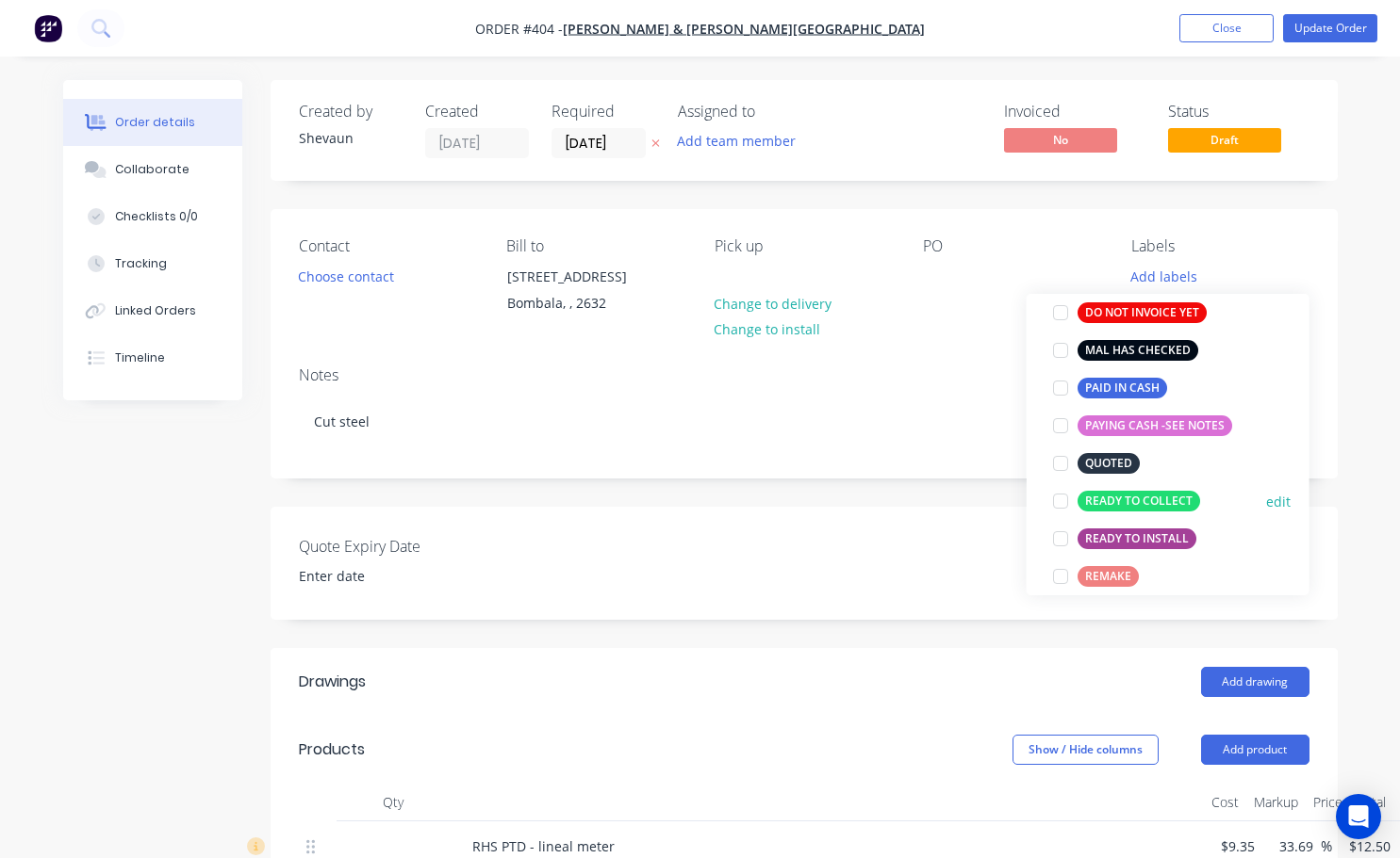
click at [1055, 503] on div at bounding box center [1060, 501] width 37 height 37
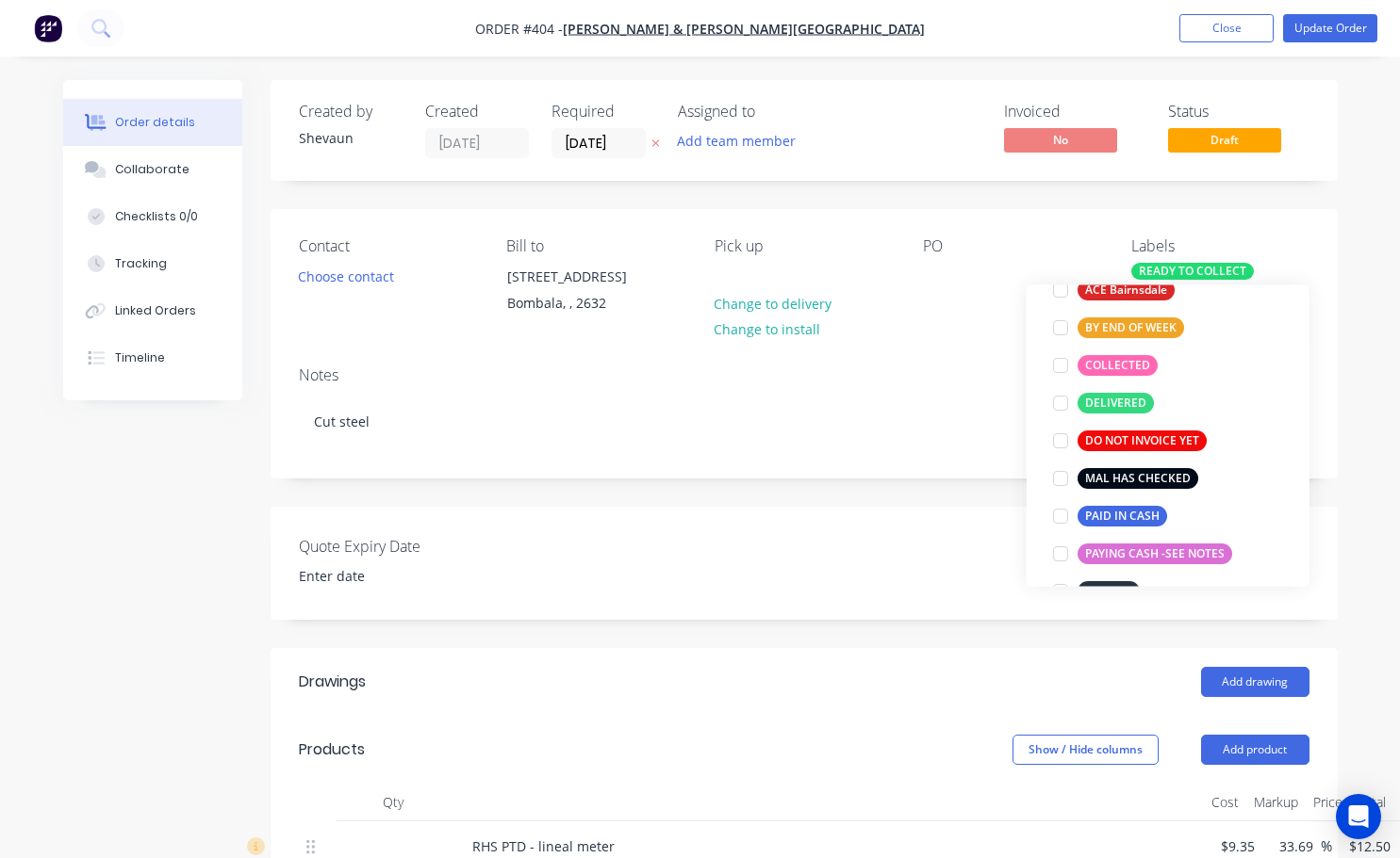
scroll to position [188, 0]
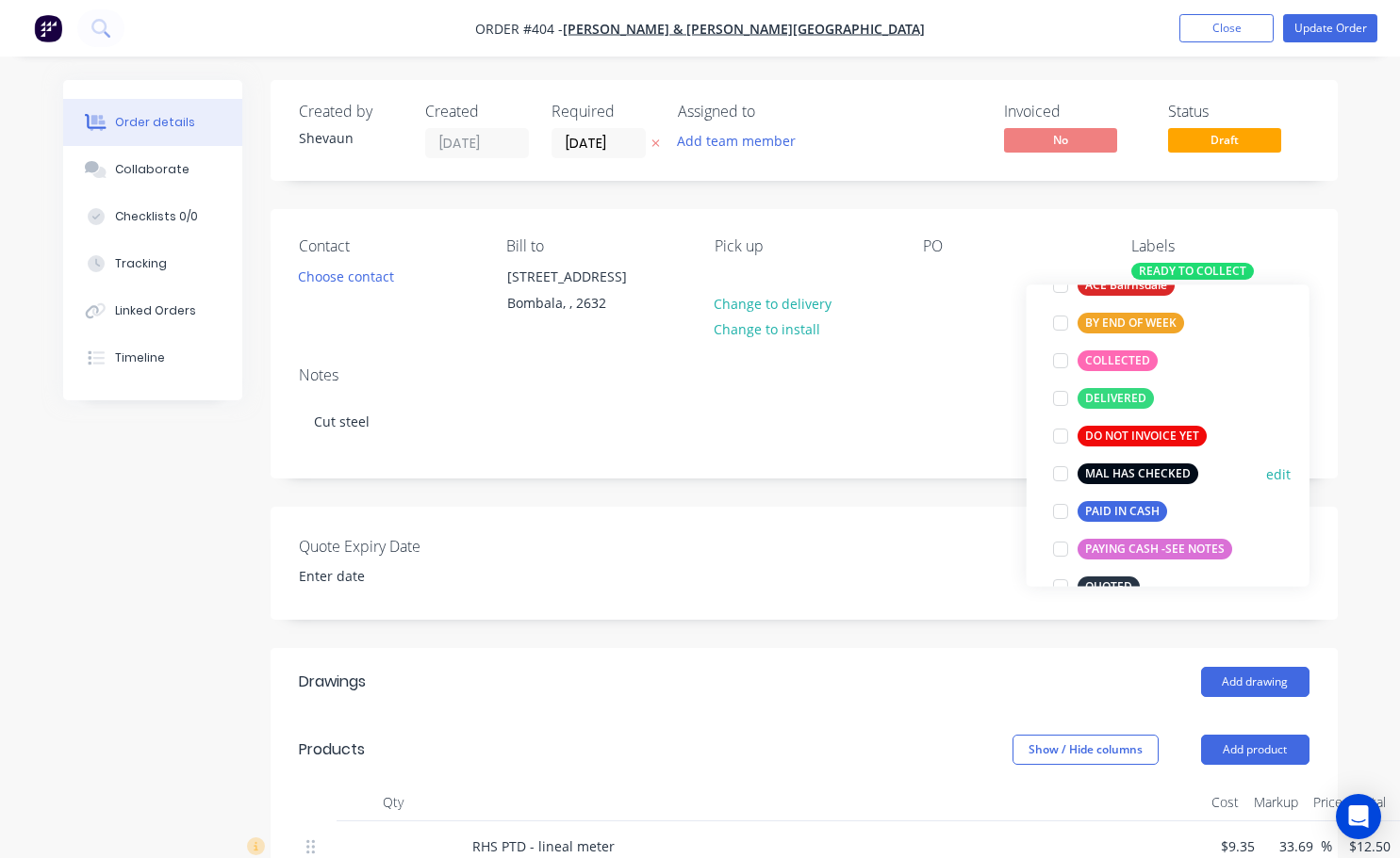
click at [1062, 473] on div at bounding box center [1060, 474] width 37 height 37
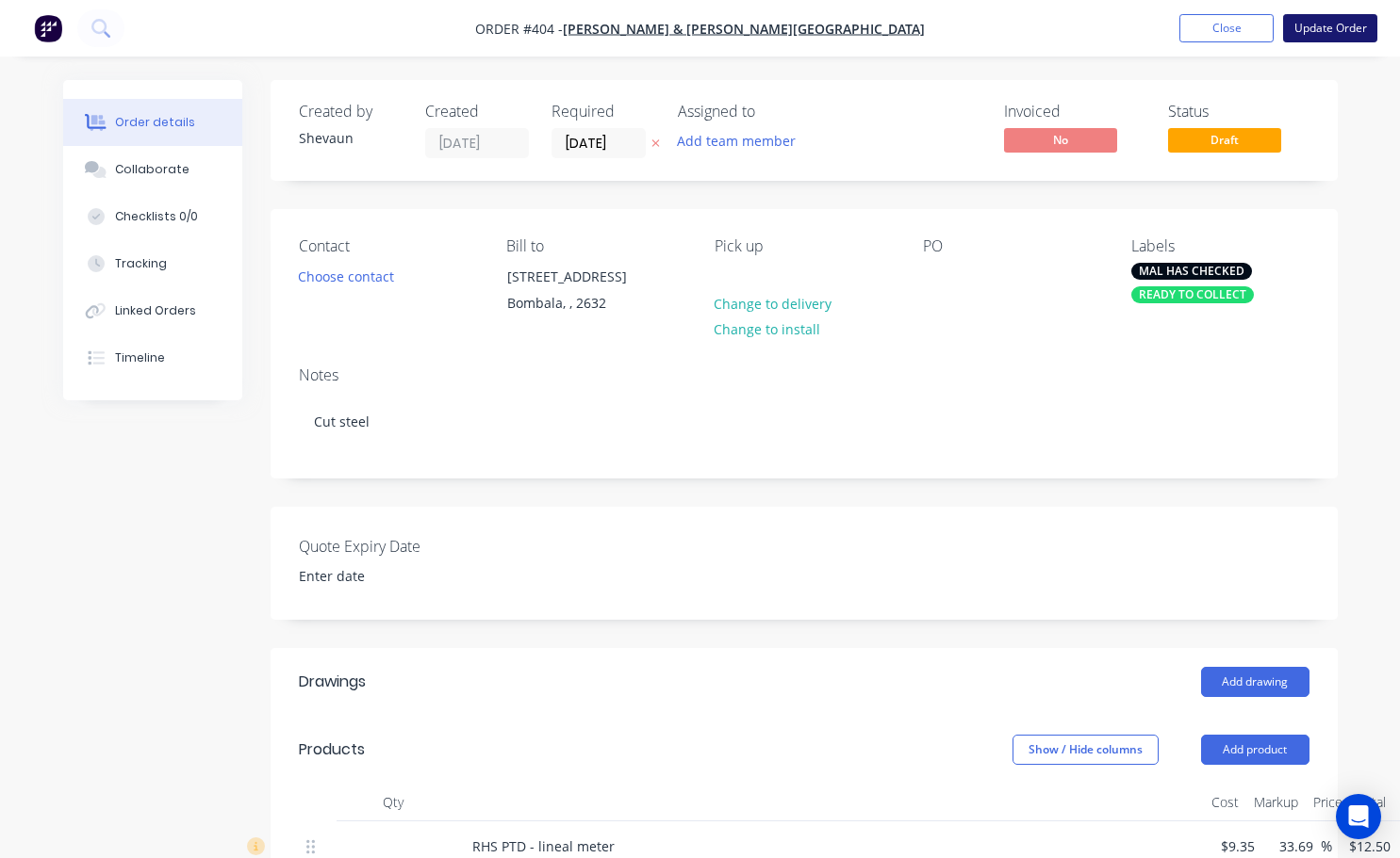
click at [1305, 31] on button "Update Order" at bounding box center [1330, 28] width 95 height 29
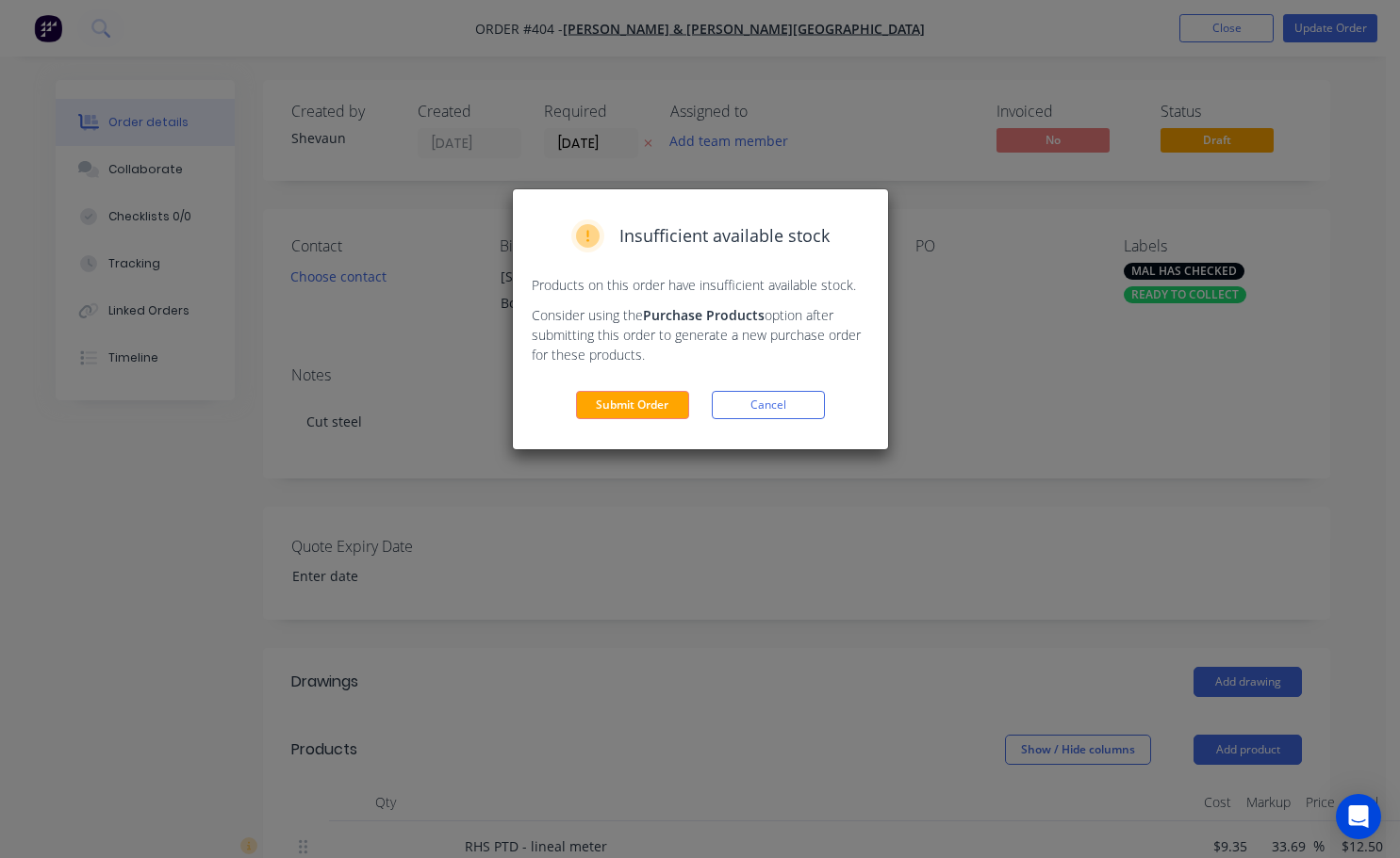
click at [674, 395] on button "Submit Order" at bounding box center [632, 405] width 113 height 29
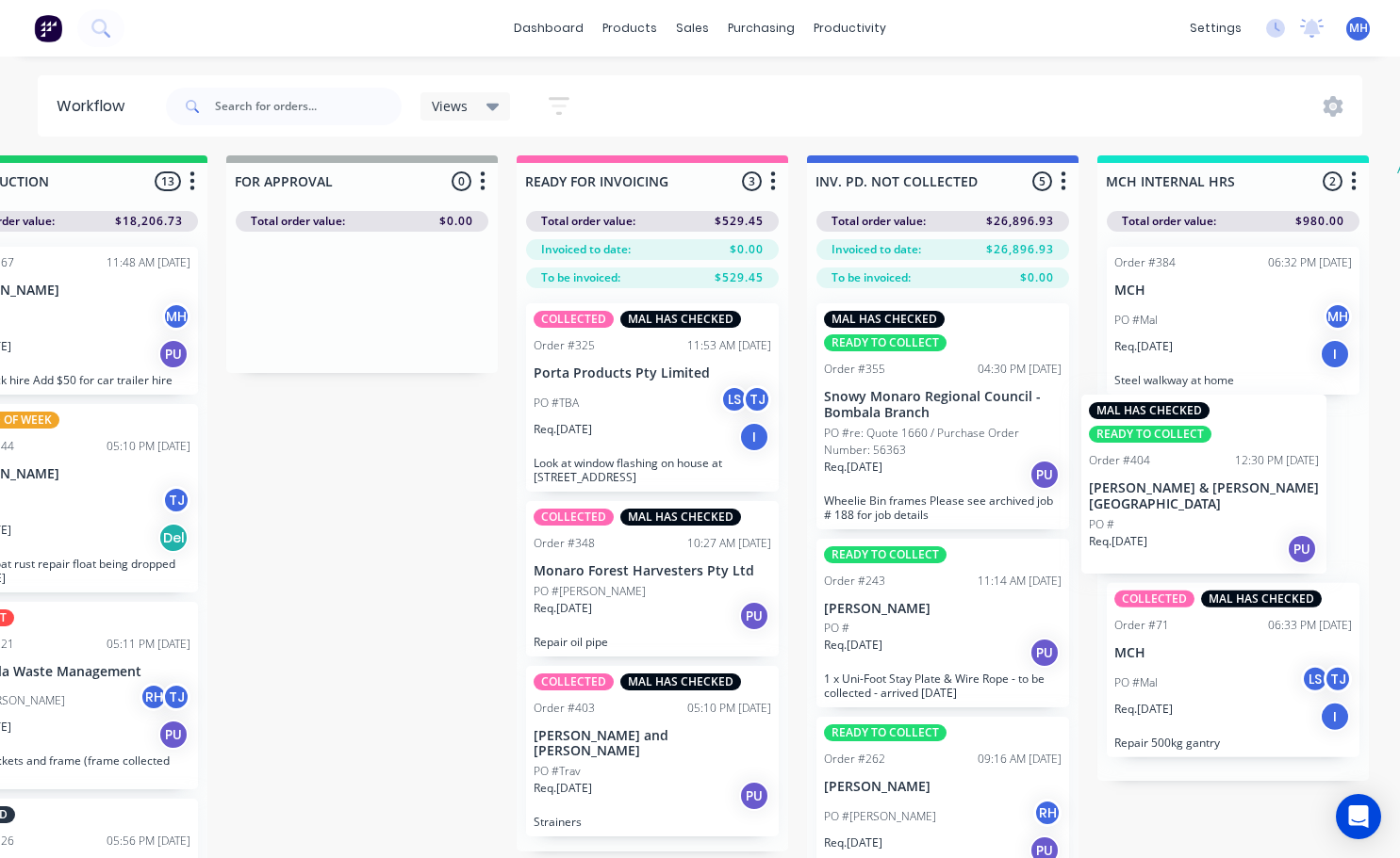
scroll to position [5, 1278]
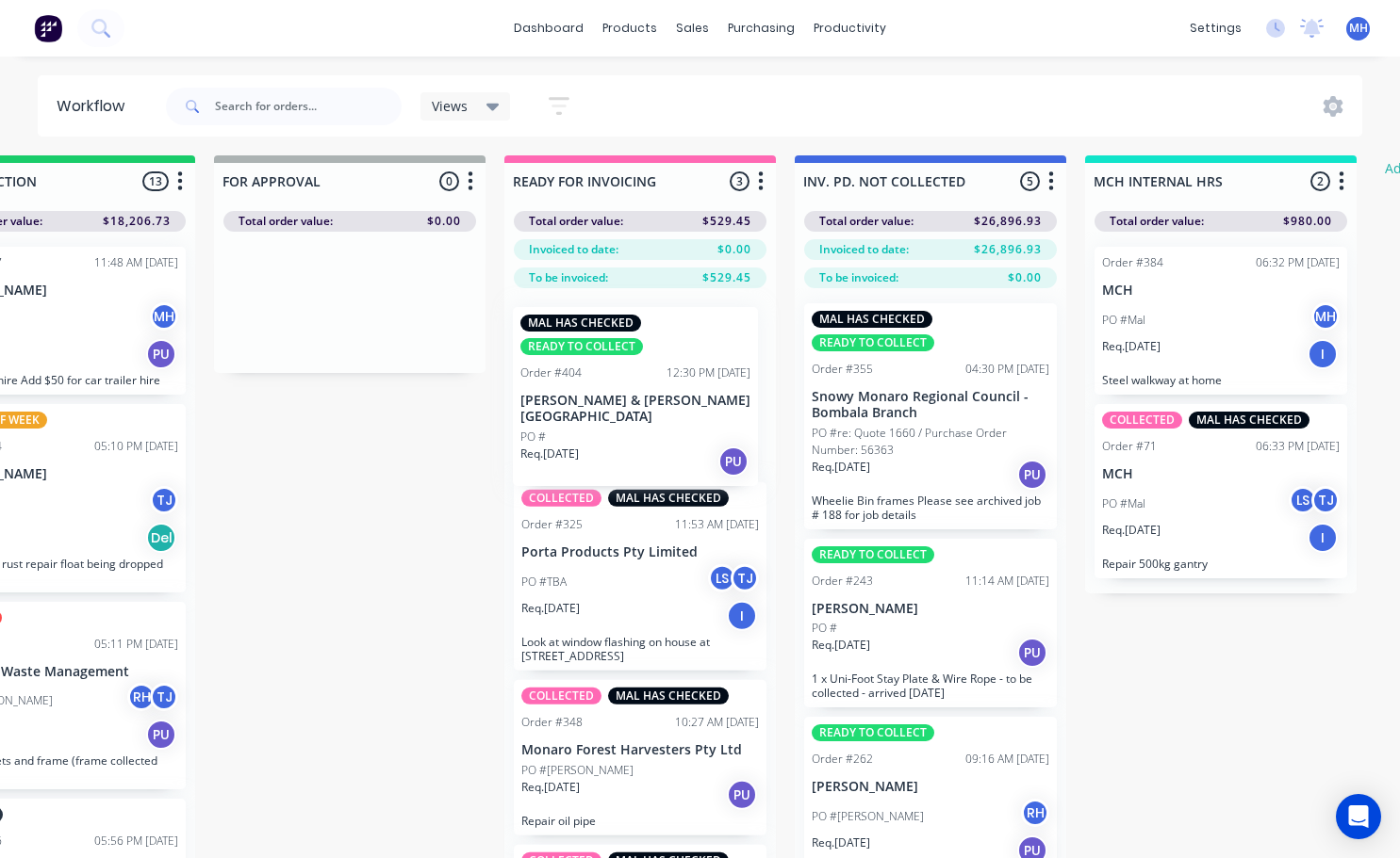
drag, startPoint x: 818, startPoint y: 818, endPoint x: 620, endPoint y: 431, distance: 434.7
click at [620, 431] on div "QUOTES TO DO 0 Status colour #273444 hex #273444 Save Cancel Notifications Emai…" at bounding box center [279, 538] width 3143 height 765
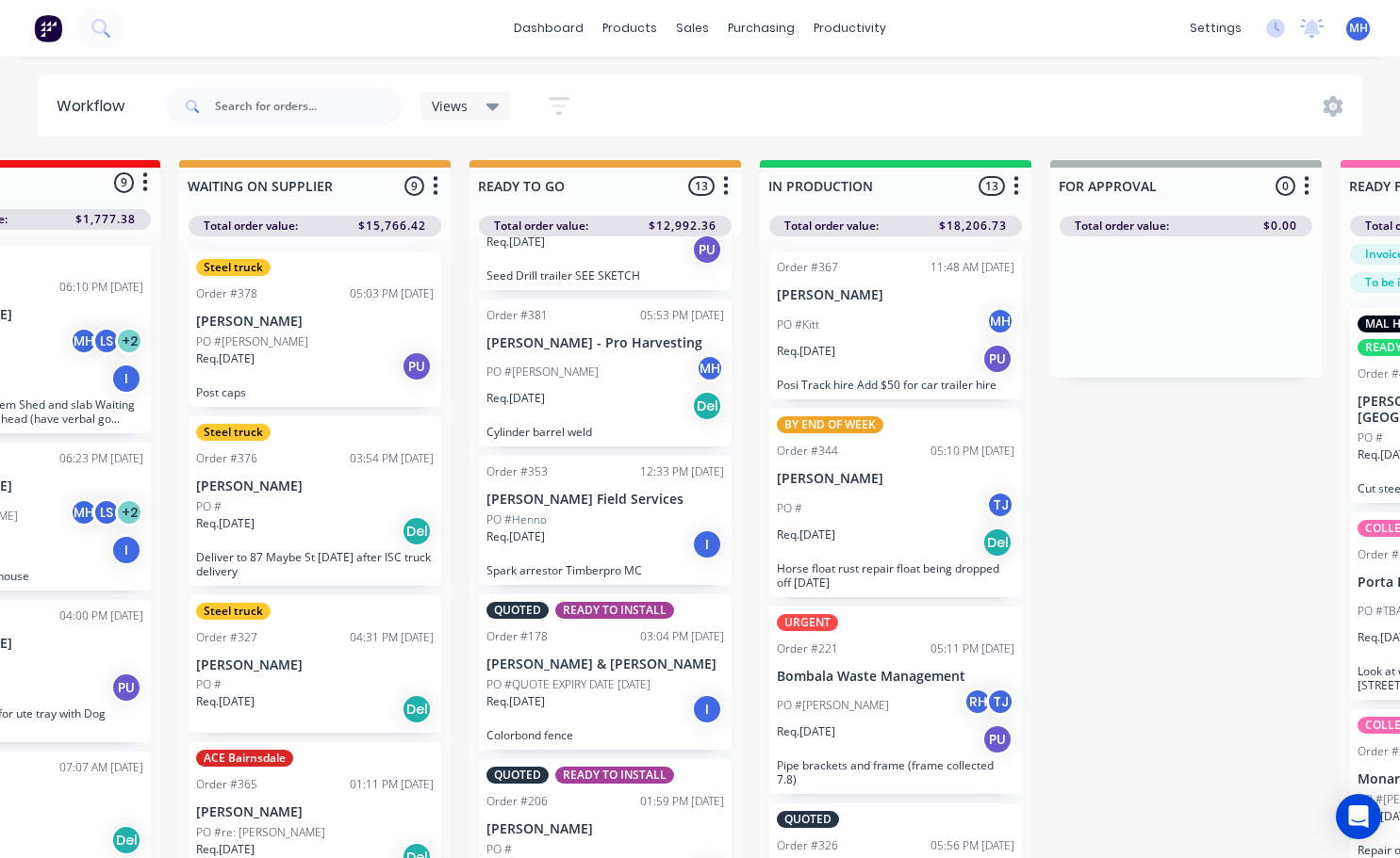
scroll to position [0, 0]
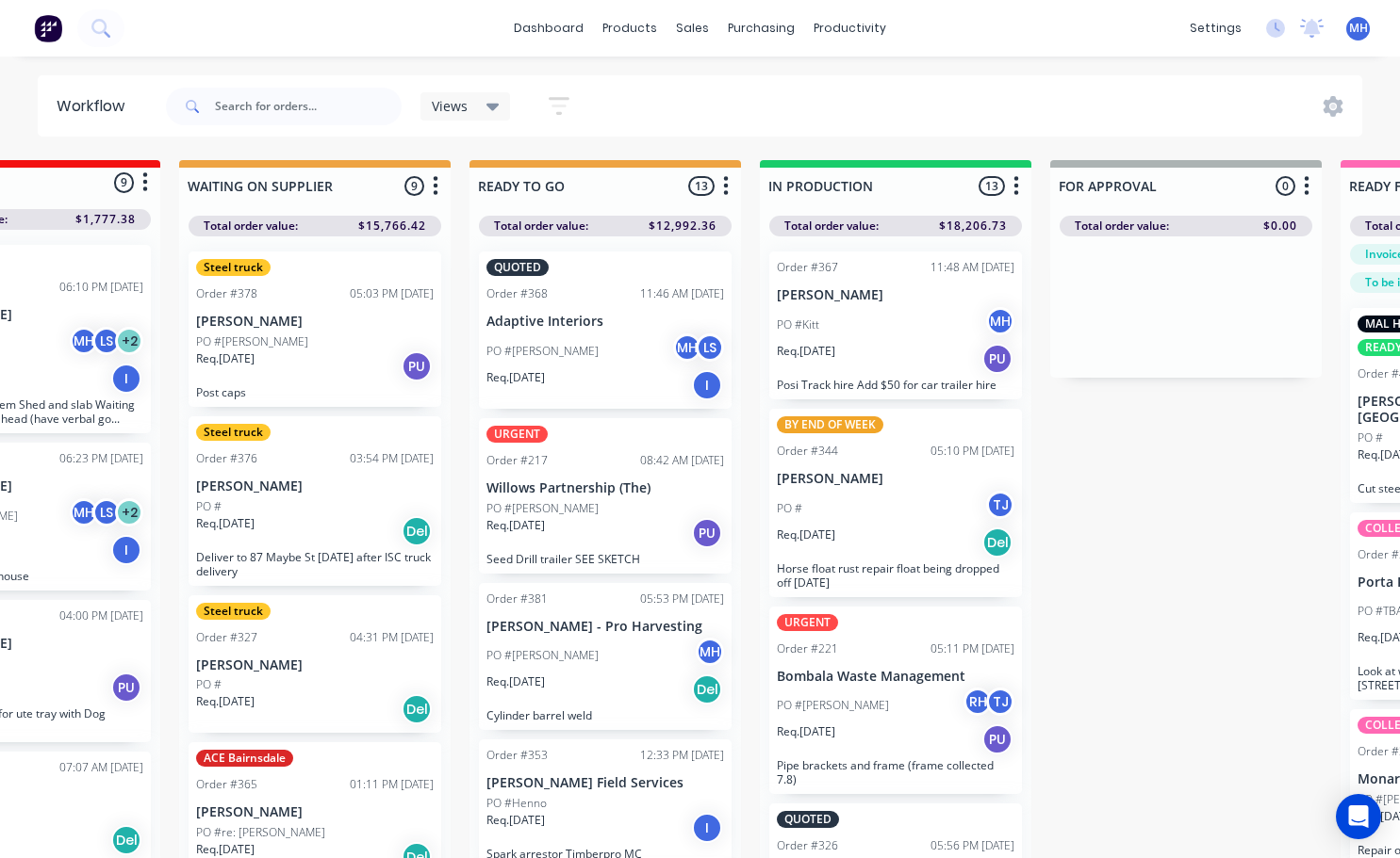
click at [529, 332] on div "QUOTED Order #368 11:46 AM [DATE] Adaptive Interiors PO #[PERSON_NAME] MH LS Re…" at bounding box center [605, 330] width 252 height 158
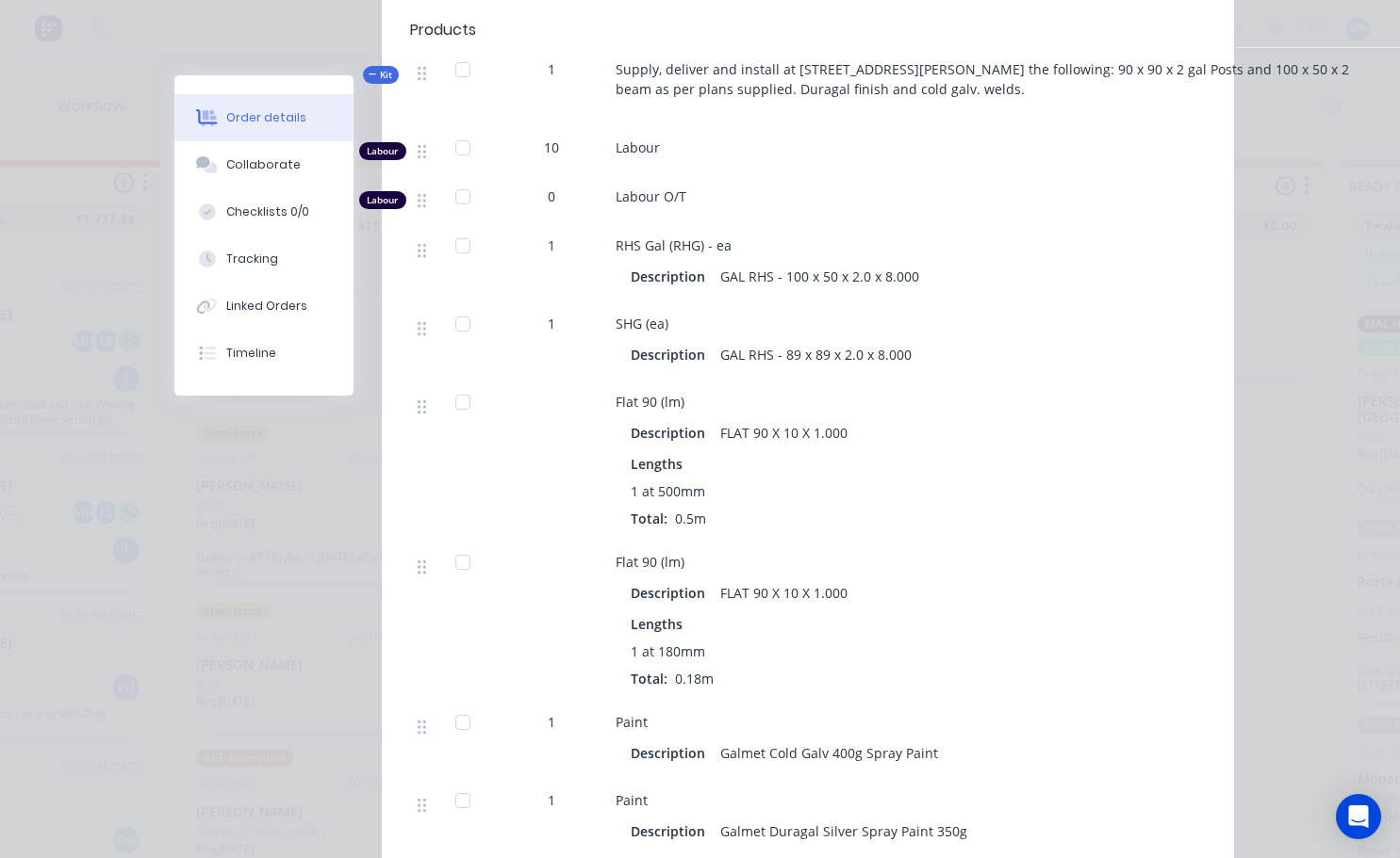
scroll to position [943, 0]
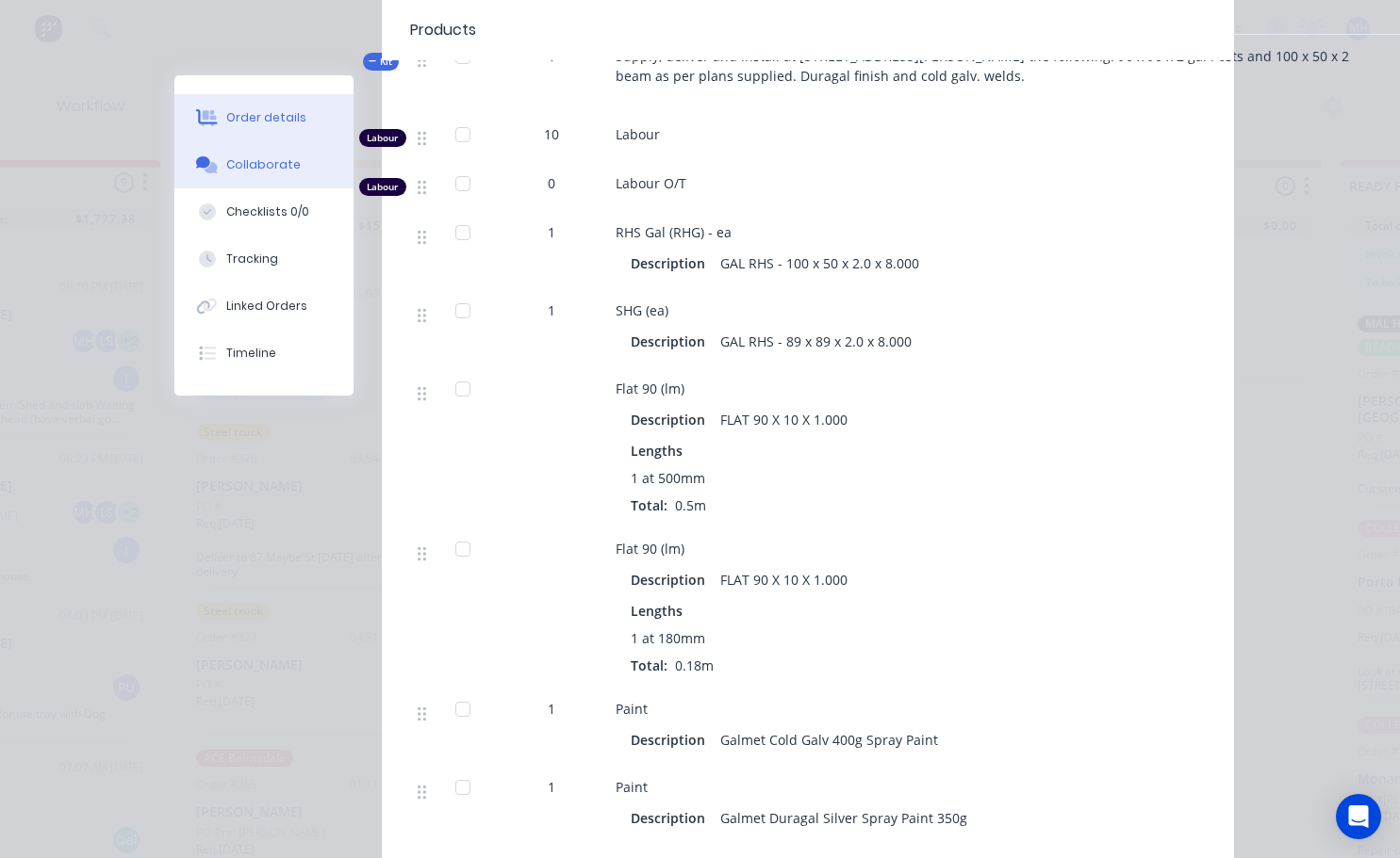
drag, startPoint x: 242, startPoint y: 165, endPoint x: 247, endPoint y: 150, distance: 15.8
click at [243, 165] on div "Collaborate" at bounding box center [264, 165] width 75 height 17
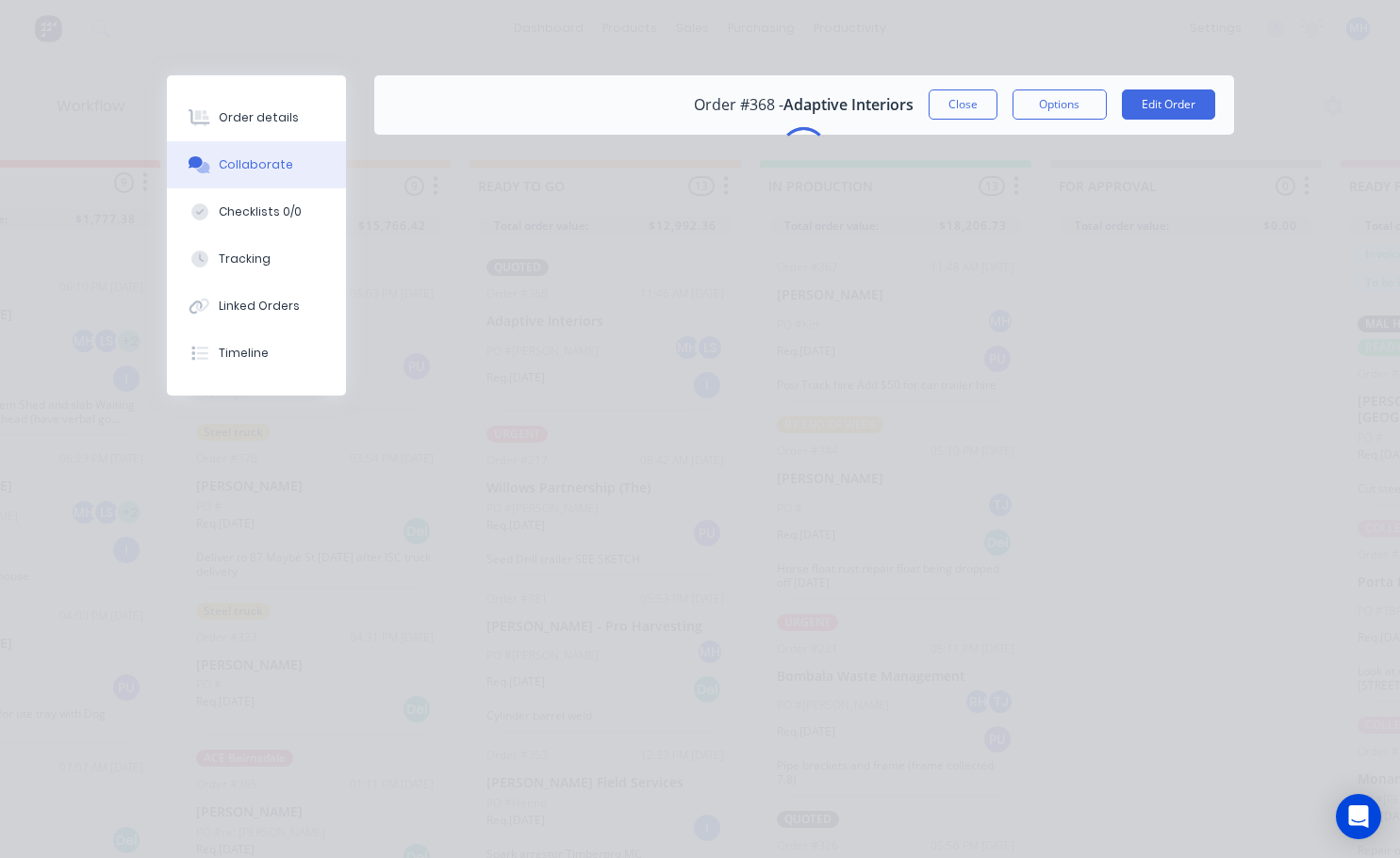
scroll to position [0, 0]
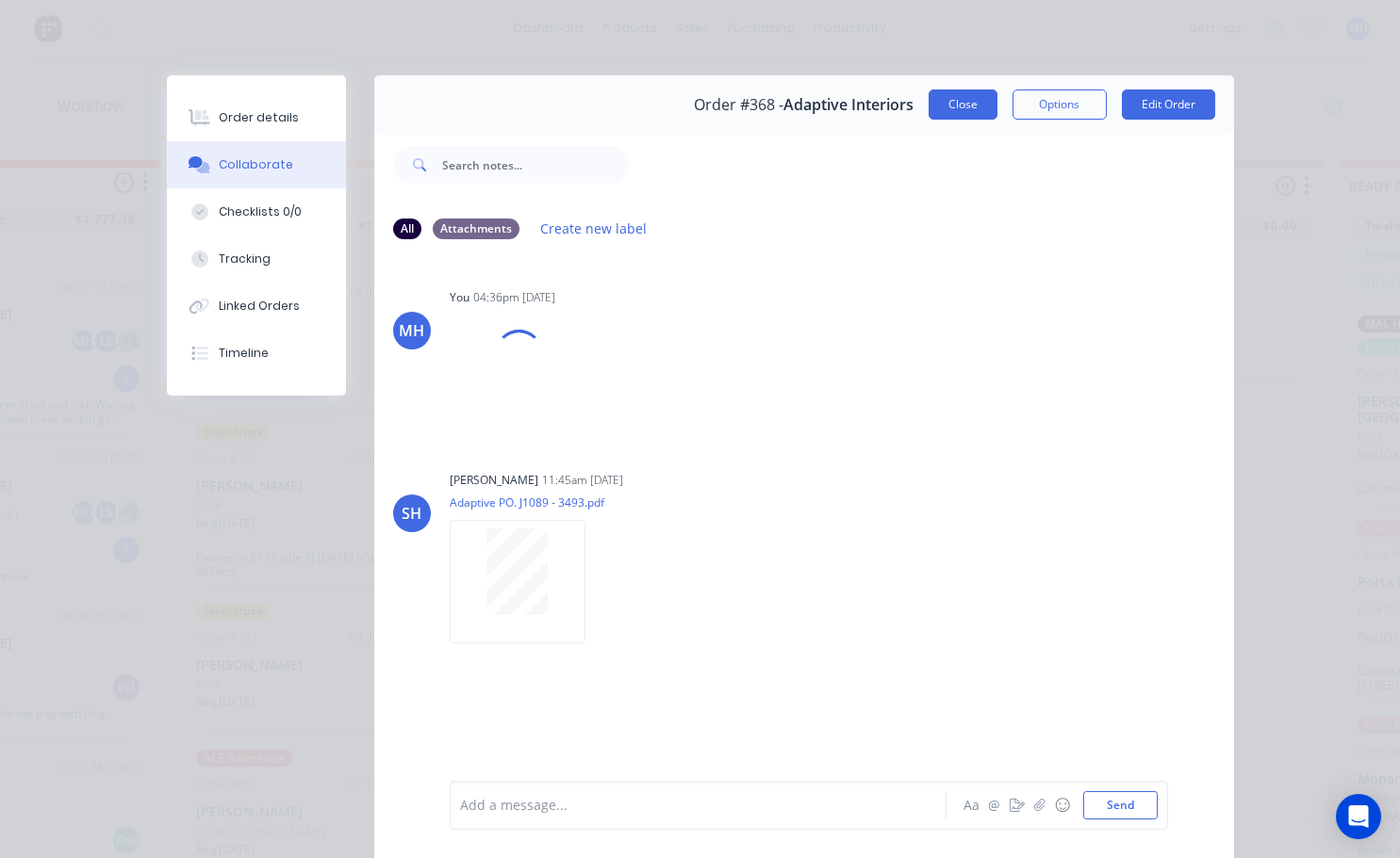
click at [968, 112] on button "Close" at bounding box center [963, 104] width 69 height 31
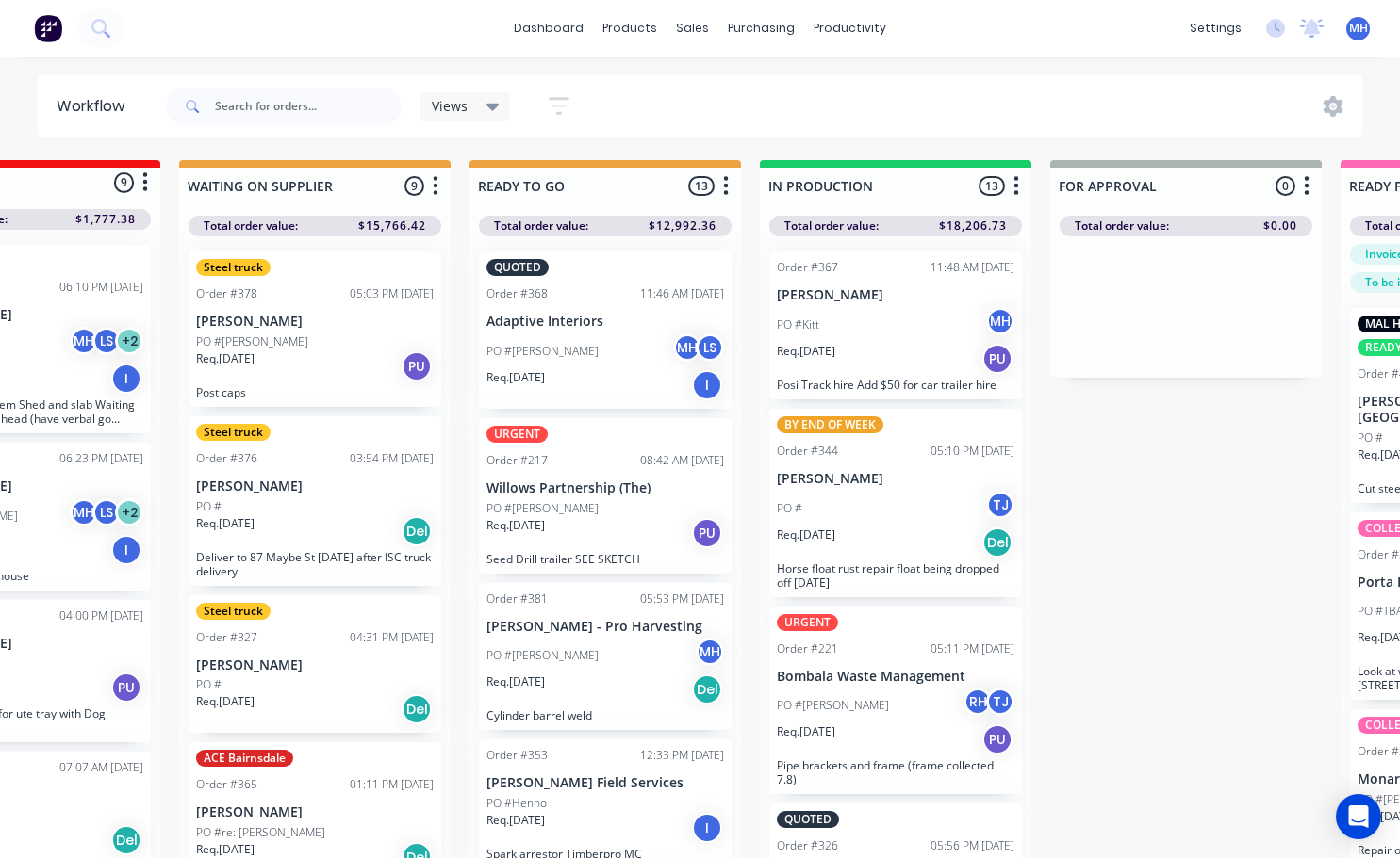
click at [536, 367] on div "PO #[PERSON_NAME] MH LS" at bounding box center [605, 352] width 237 height 35
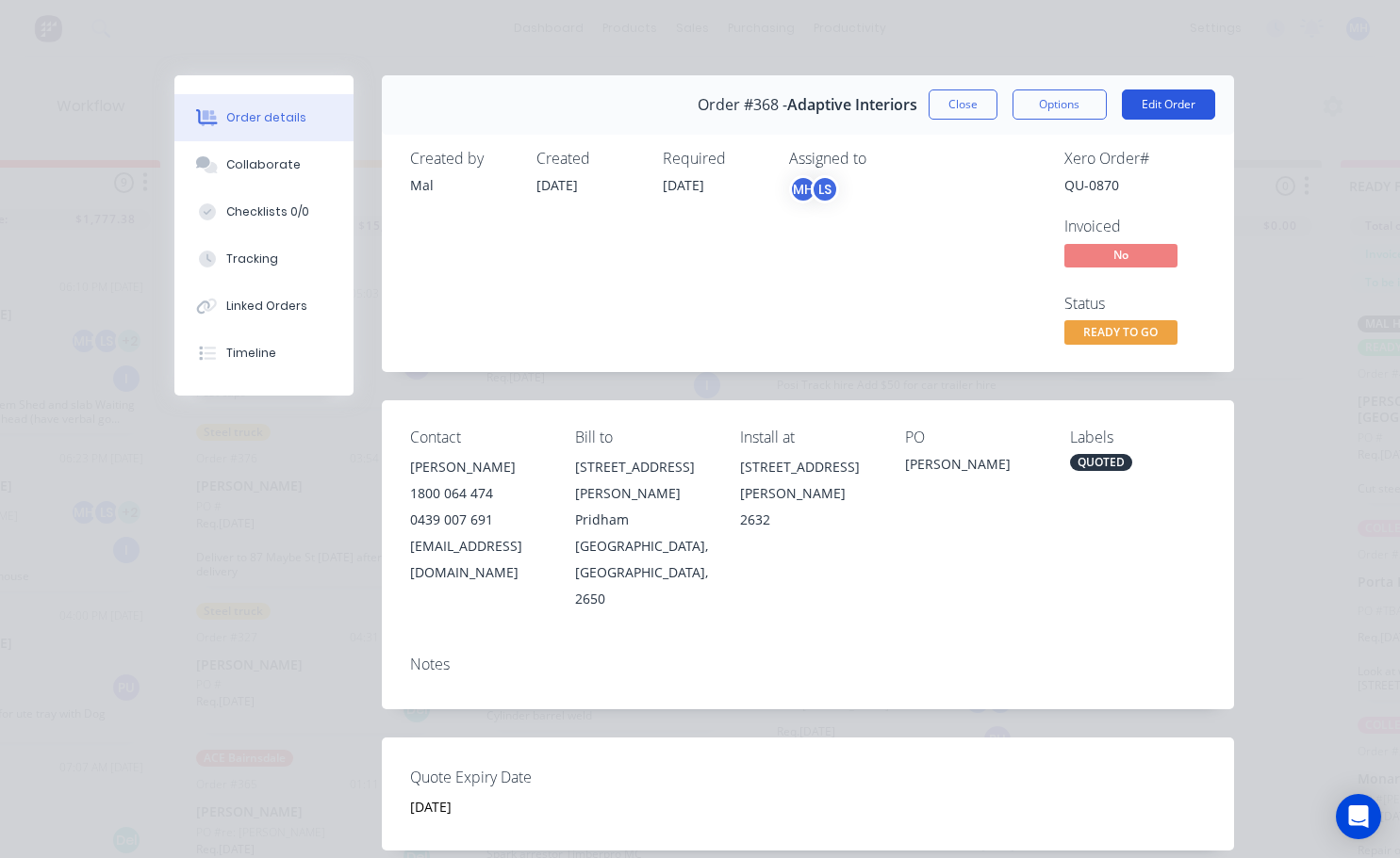
click at [1139, 103] on button "Edit Order" at bounding box center [1167, 104] width 94 height 31
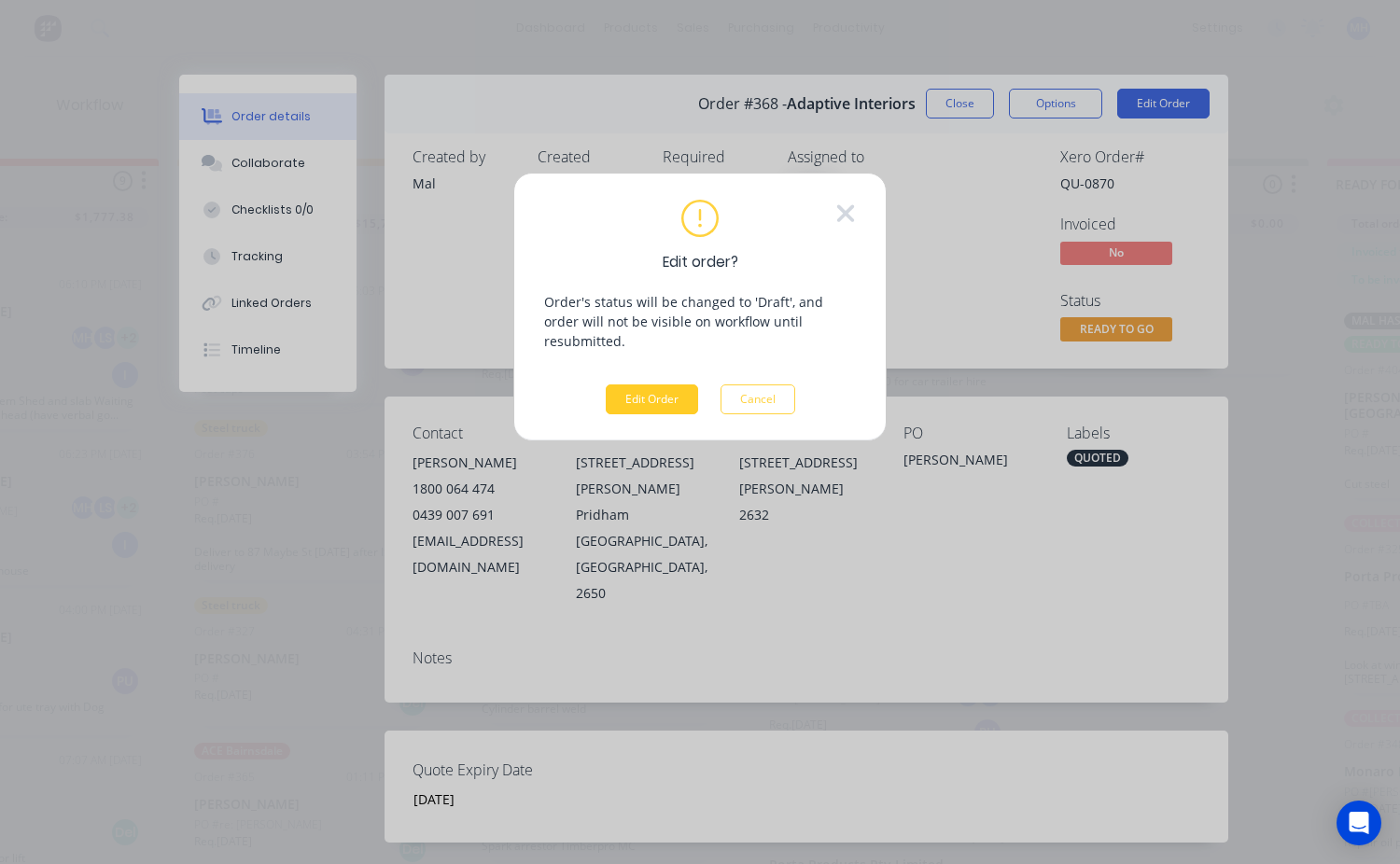
click at [681, 389] on button "Edit Order" at bounding box center [652, 399] width 93 height 30
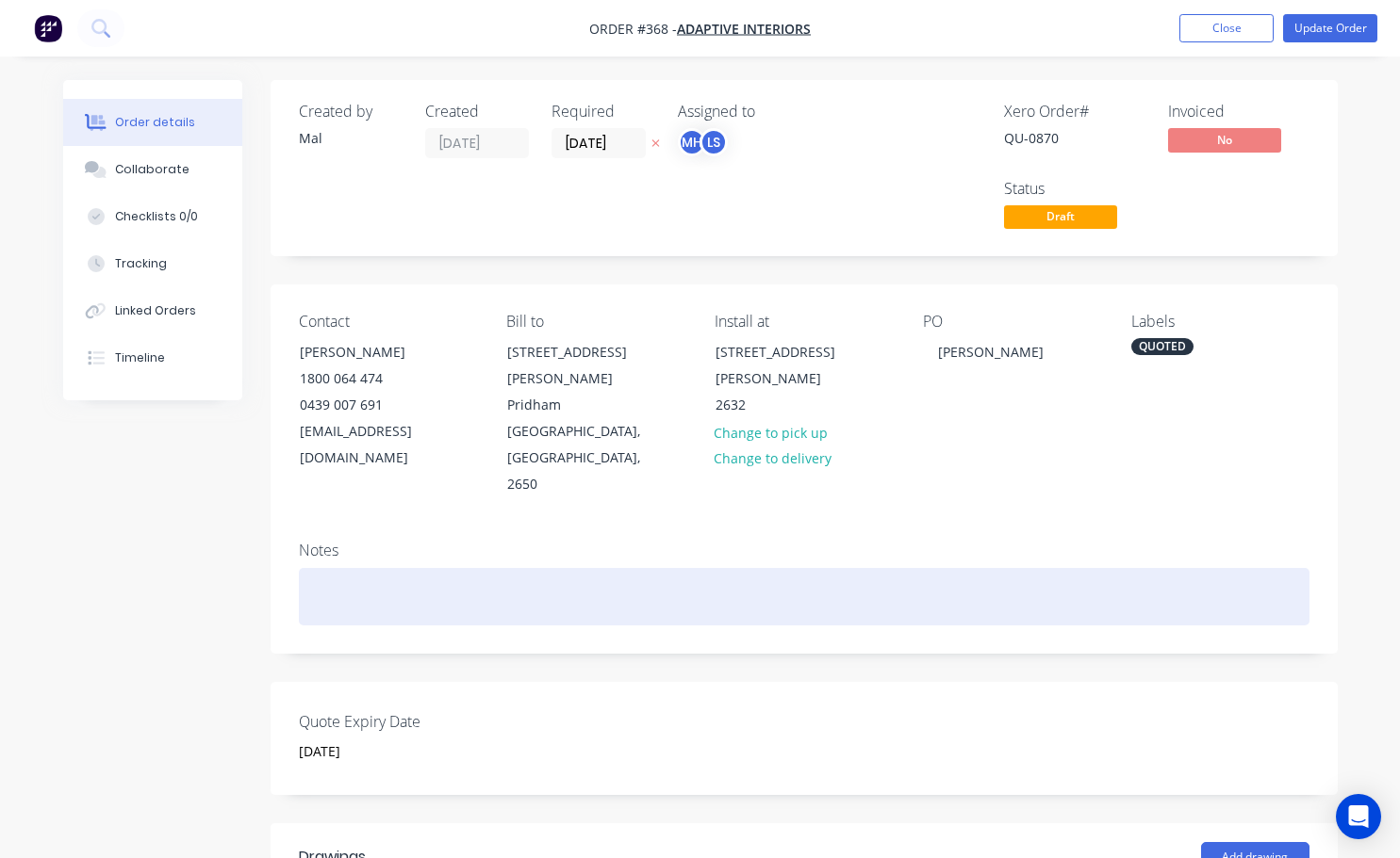
click at [320, 568] on div at bounding box center [803, 597] width 1010 height 57
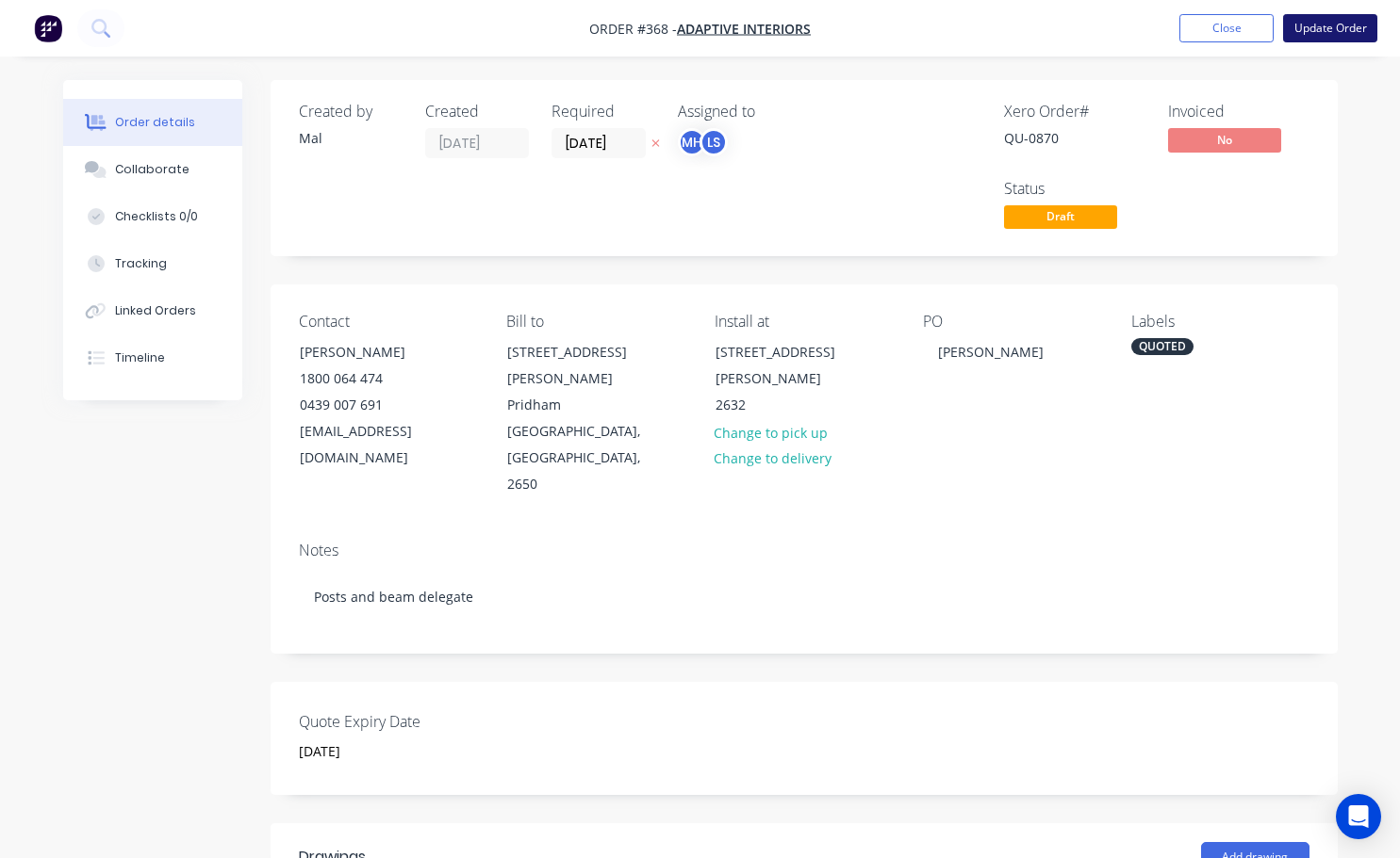
click at [1329, 23] on button "Update Order" at bounding box center [1330, 28] width 95 height 29
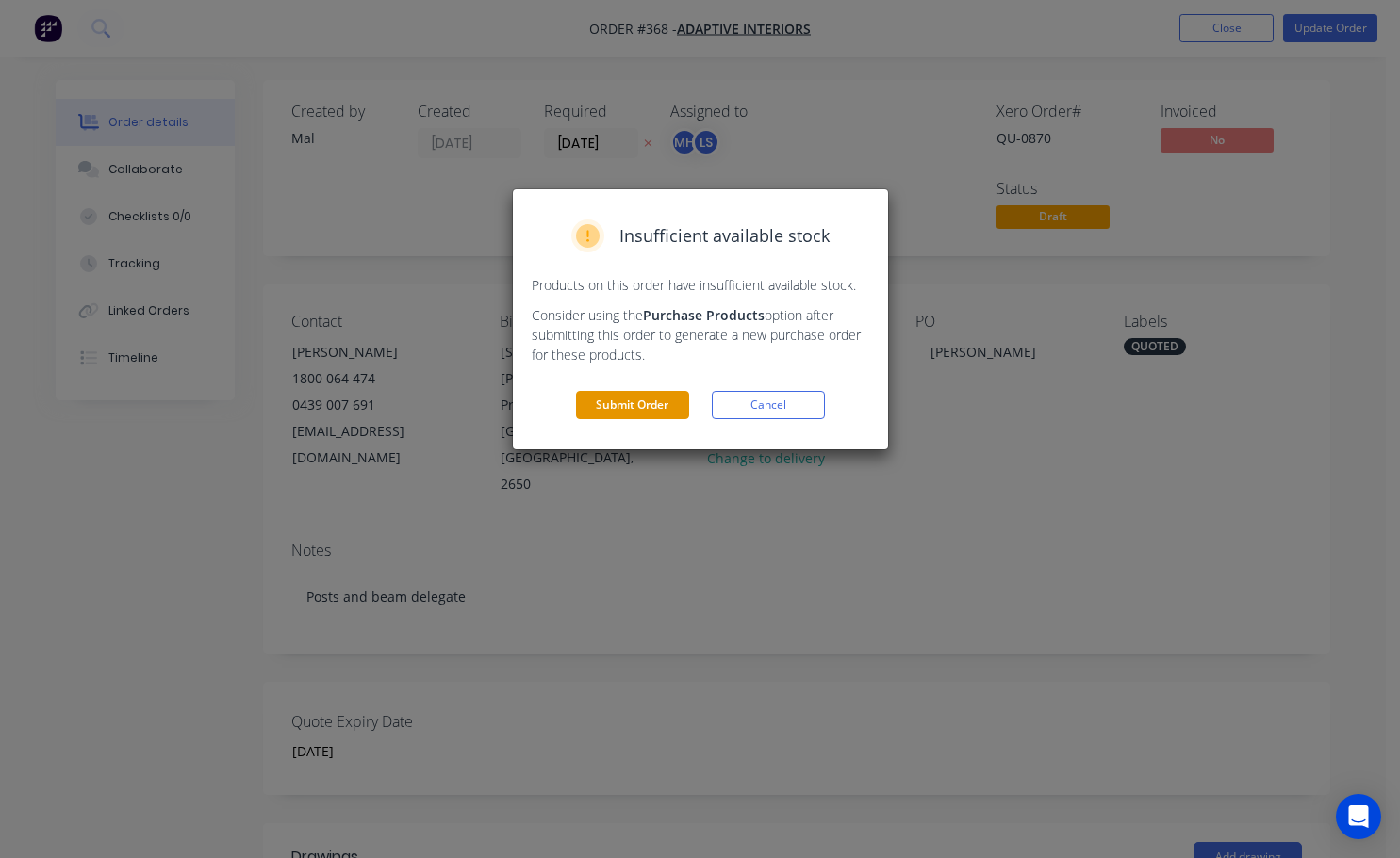
click at [671, 403] on button "Submit Order" at bounding box center [632, 405] width 113 height 29
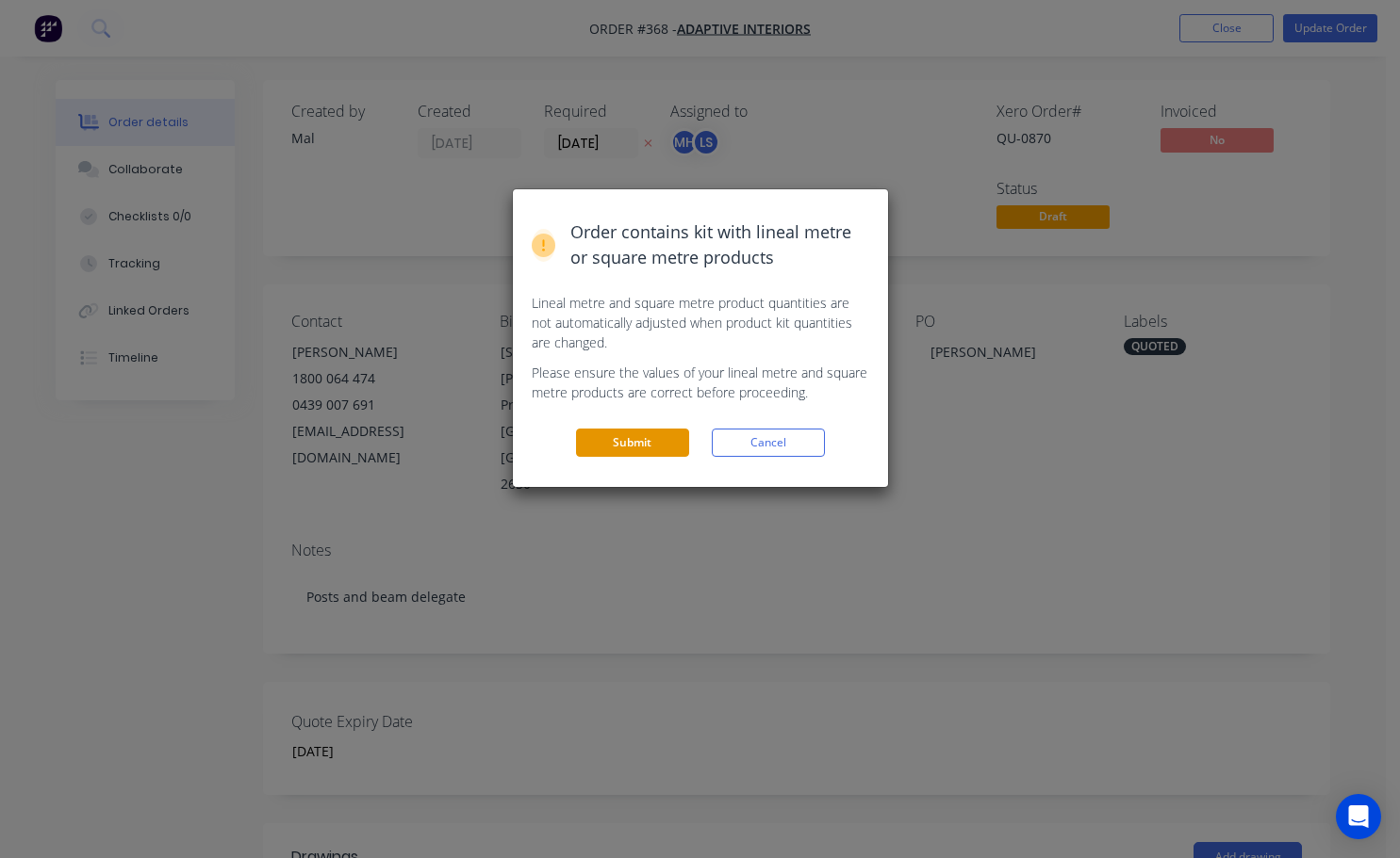
click at [625, 451] on button "Submit" at bounding box center [632, 442] width 113 height 29
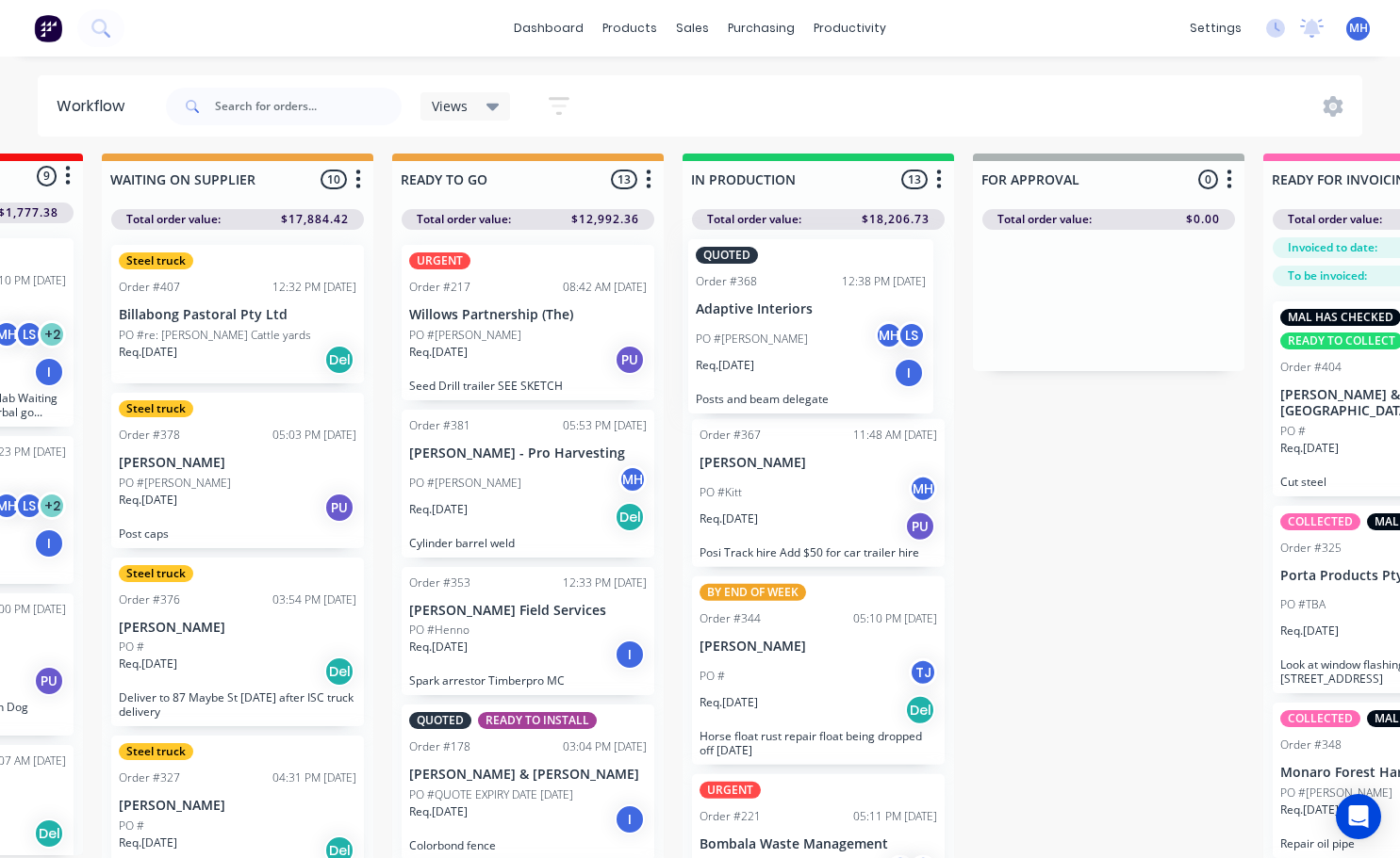
drag, startPoint x: 542, startPoint y: 773, endPoint x: 832, endPoint y: 315, distance: 542.1
click at [832, 315] on div "QUOTES TO DO 0 Status colour #273444 hex #273444 Save Cancel Notifications Emai…" at bounding box center [1038, 536] width 3143 height 765
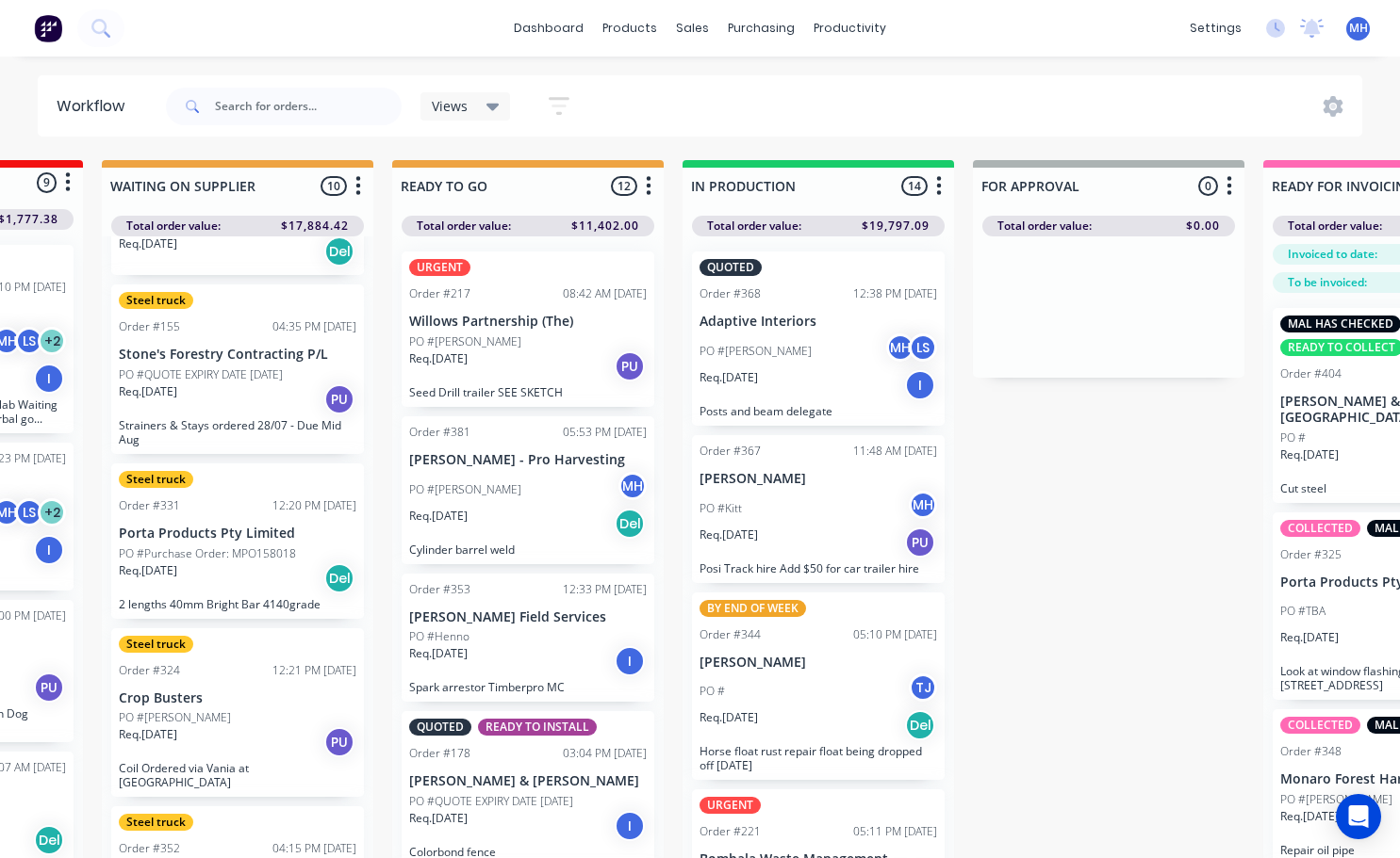
scroll to position [943, 0]
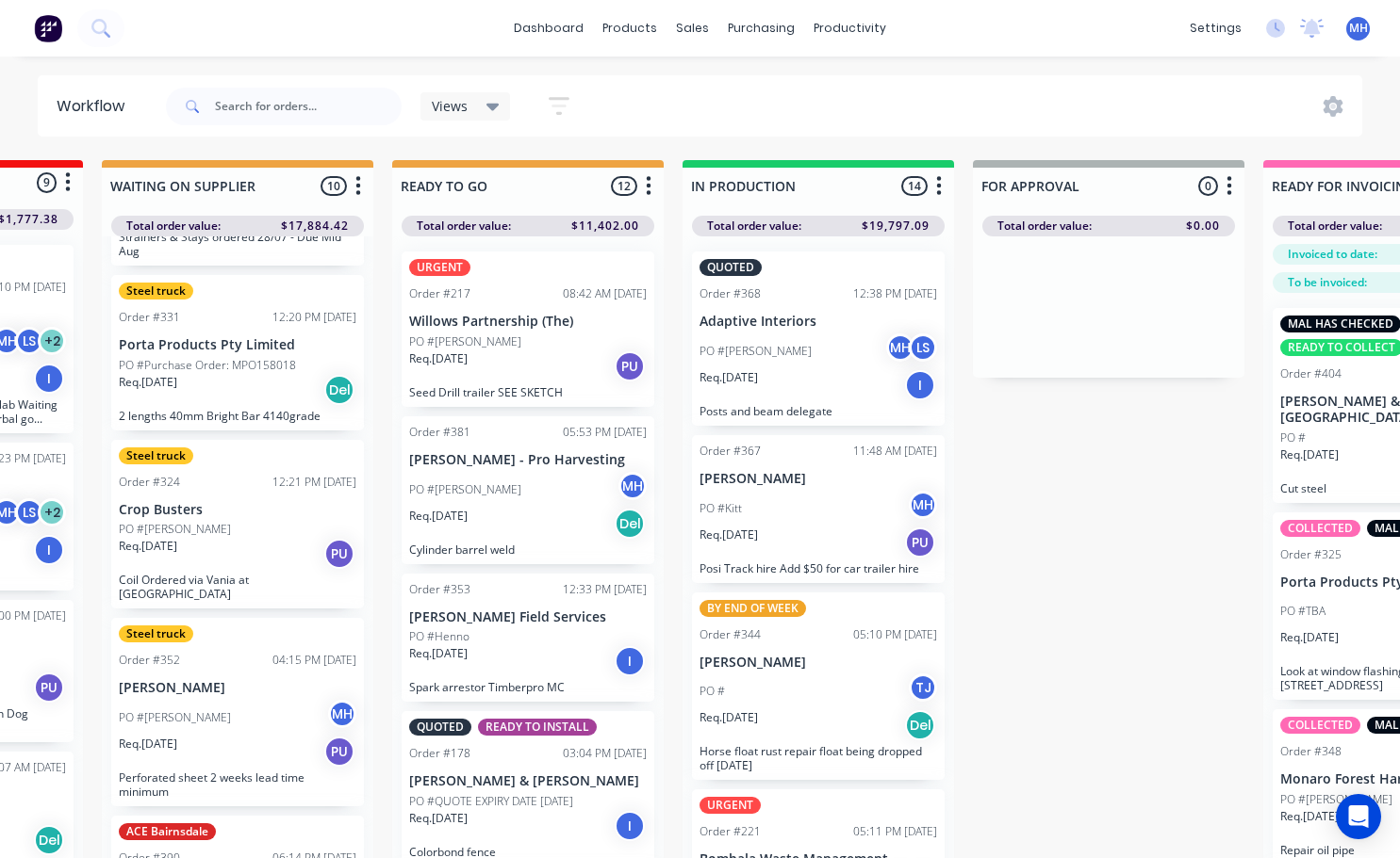
click at [208, 582] on p "Coil Ordered via Vania at [GEOGRAPHIC_DATA]" at bounding box center [237, 587] width 237 height 29
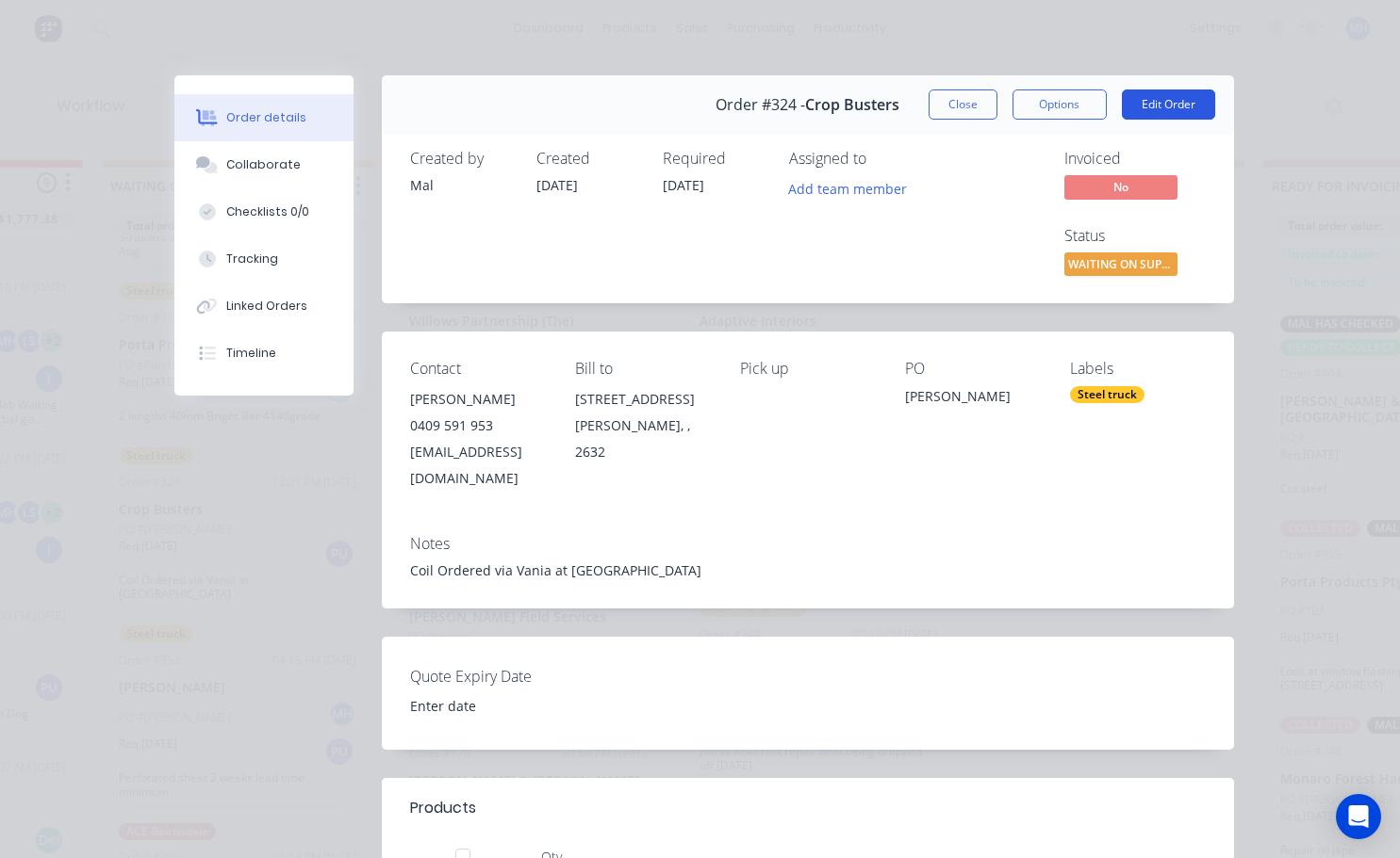
click at [1184, 99] on button "Edit Order" at bounding box center [1167, 104] width 94 height 31
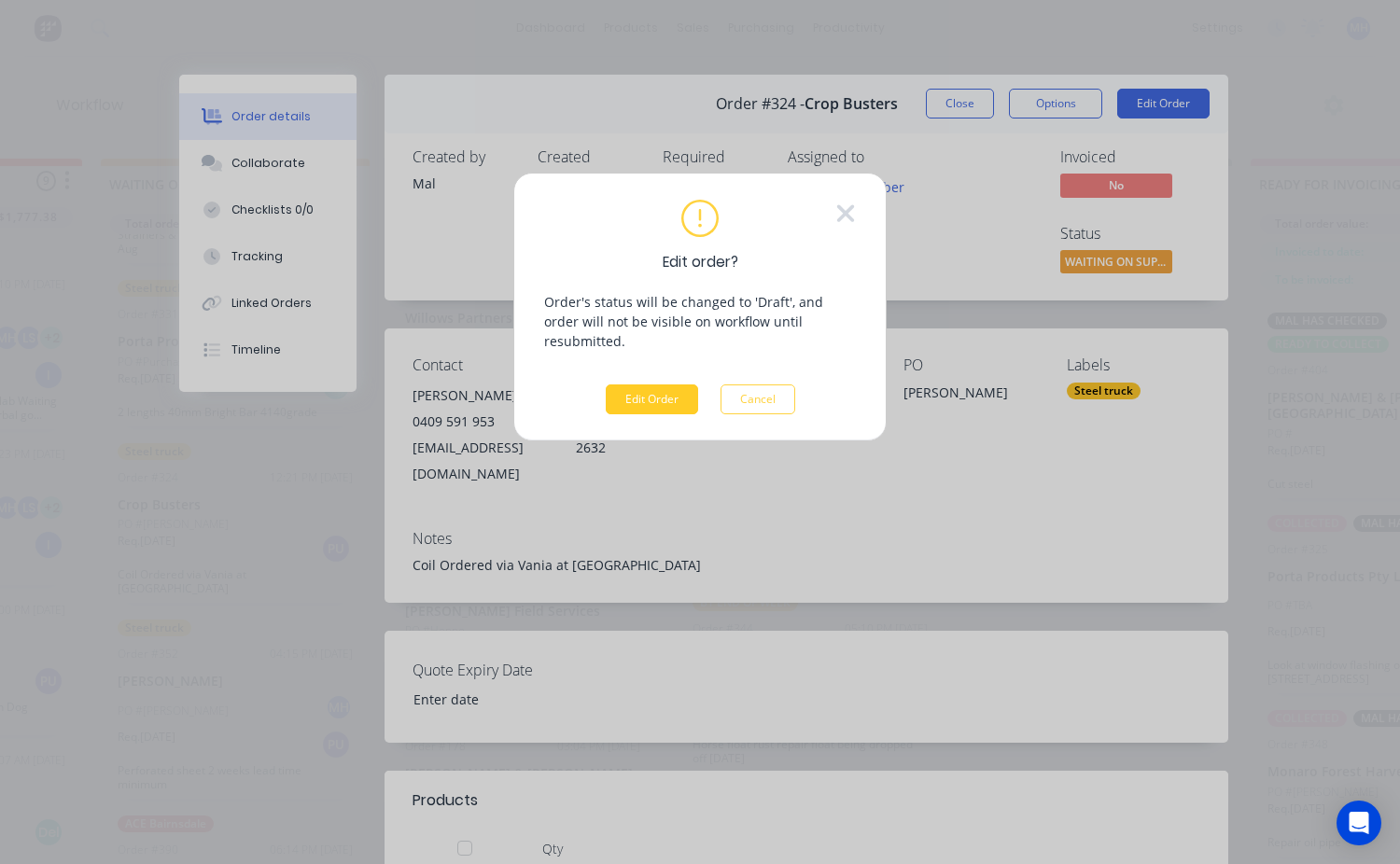
click at [663, 384] on button "Edit Order" at bounding box center [652, 399] width 93 height 30
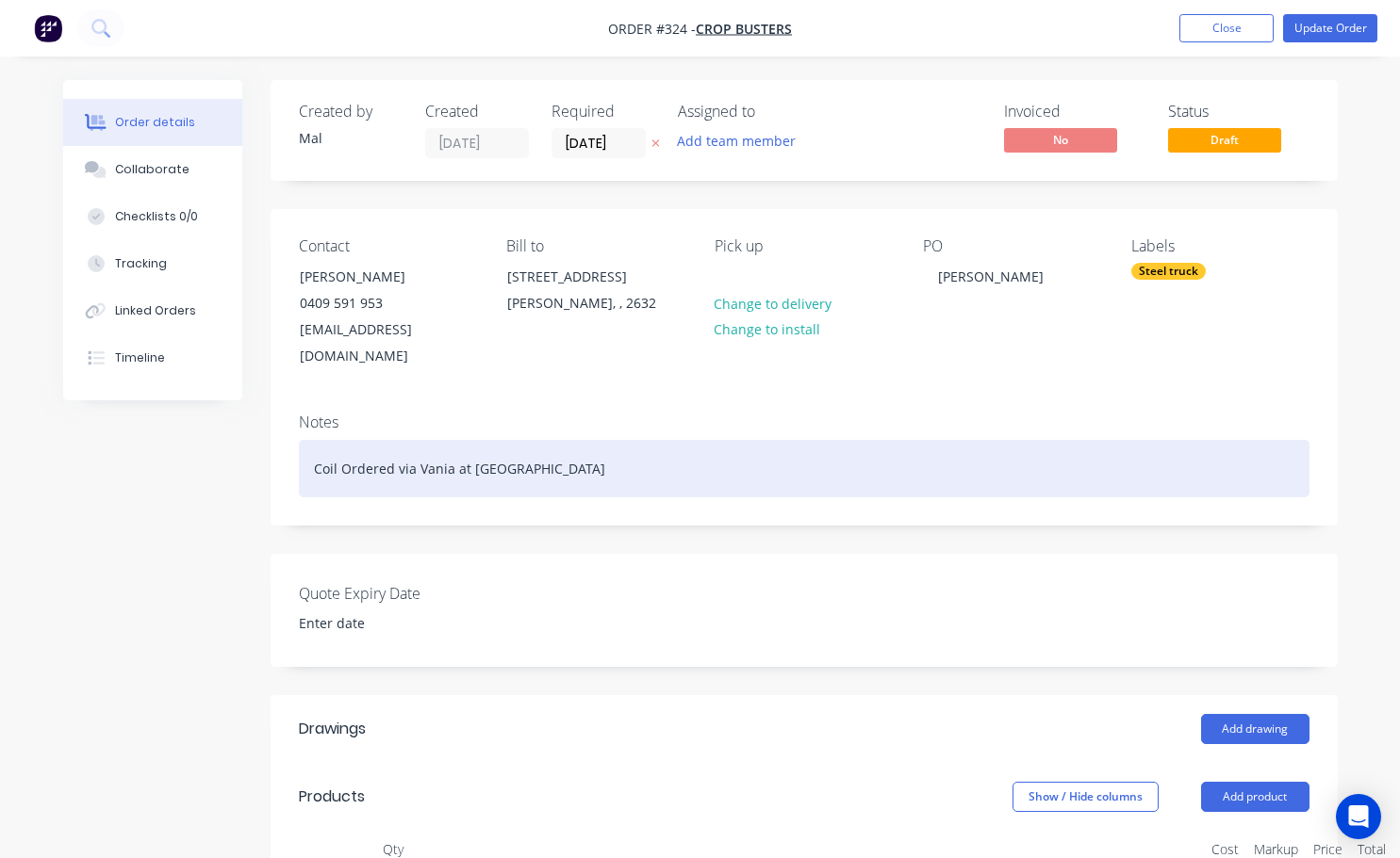
click at [329, 458] on div "Coil Ordered via Vania at [GEOGRAPHIC_DATA]" at bounding box center [803, 469] width 1010 height 57
click at [534, 444] on div "Coil Ordered via Vania at [GEOGRAPHIC_DATA]" at bounding box center [803, 469] width 1010 height 57
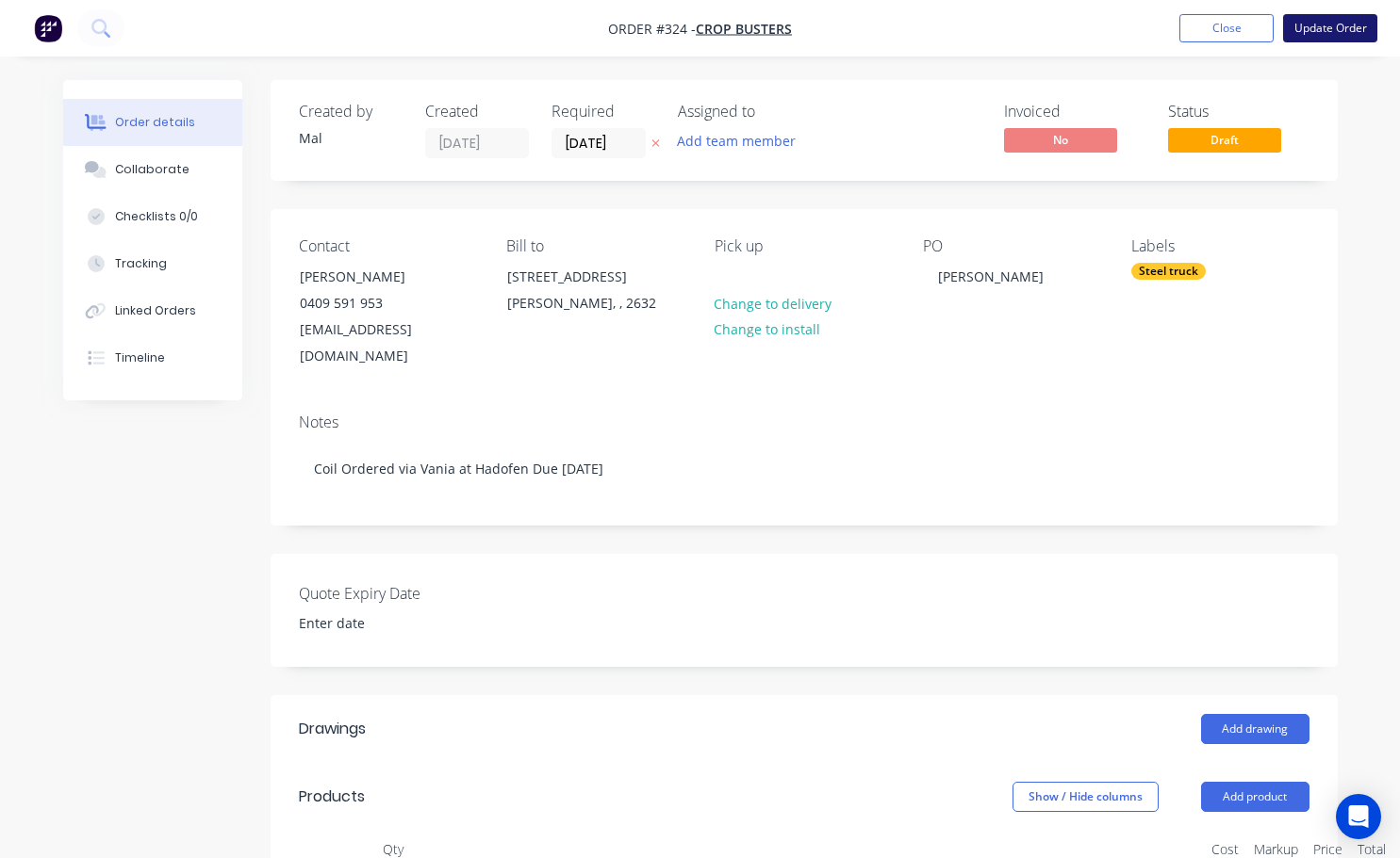
click at [1336, 36] on button "Update Order" at bounding box center [1330, 28] width 95 height 29
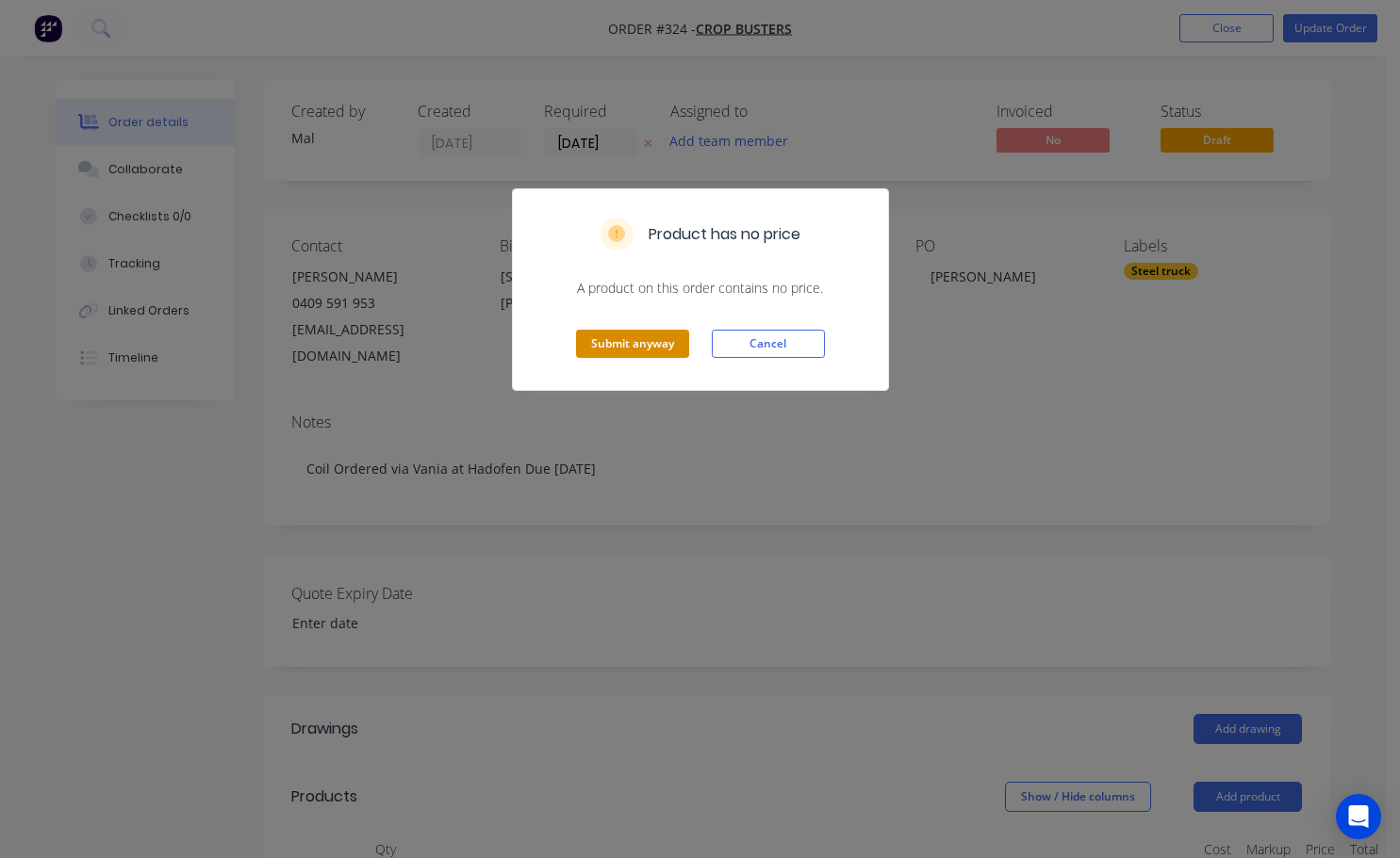
click at [642, 355] on button "Submit anyway" at bounding box center [632, 344] width 113 height 29
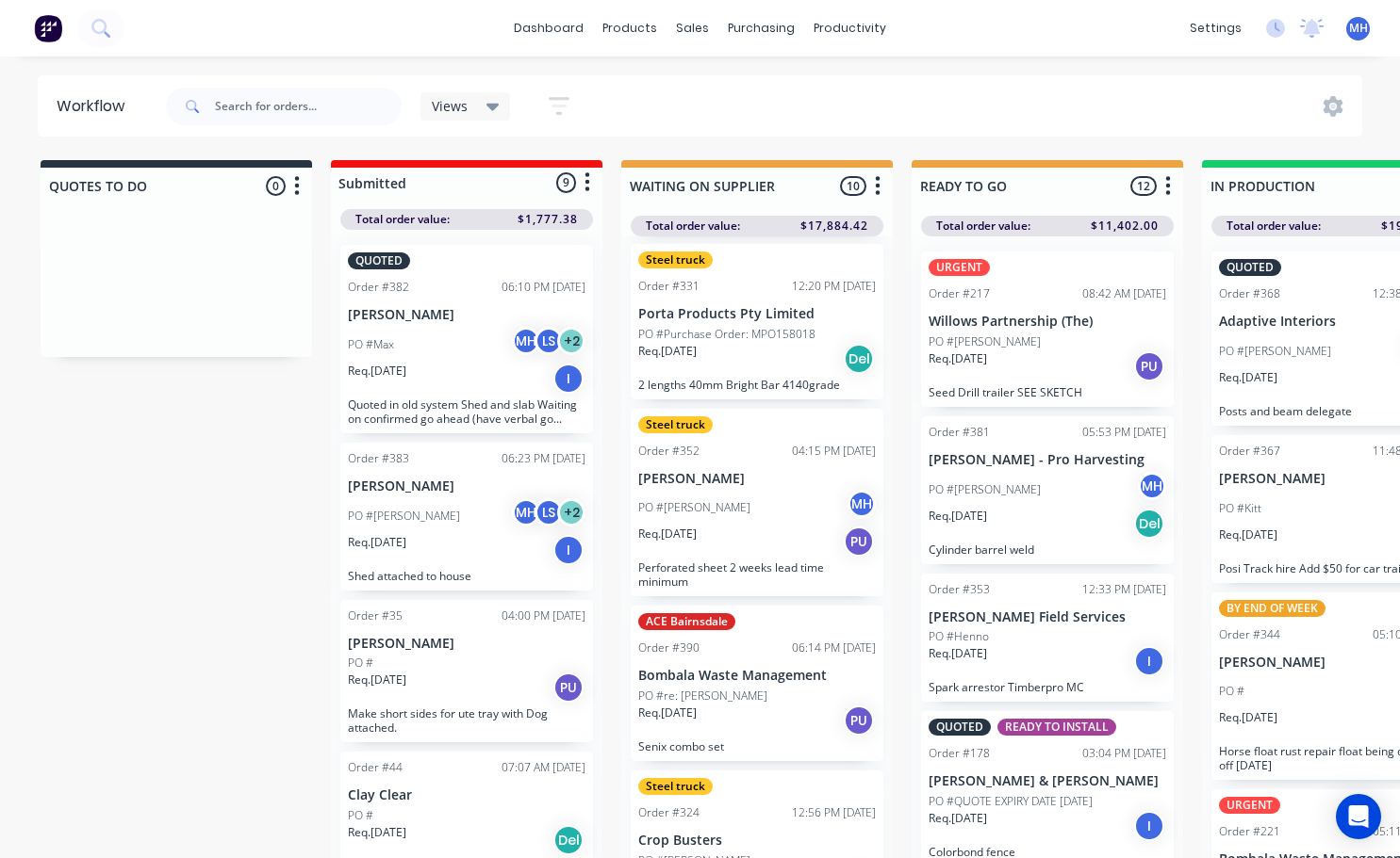
scroll to position [952, 0]
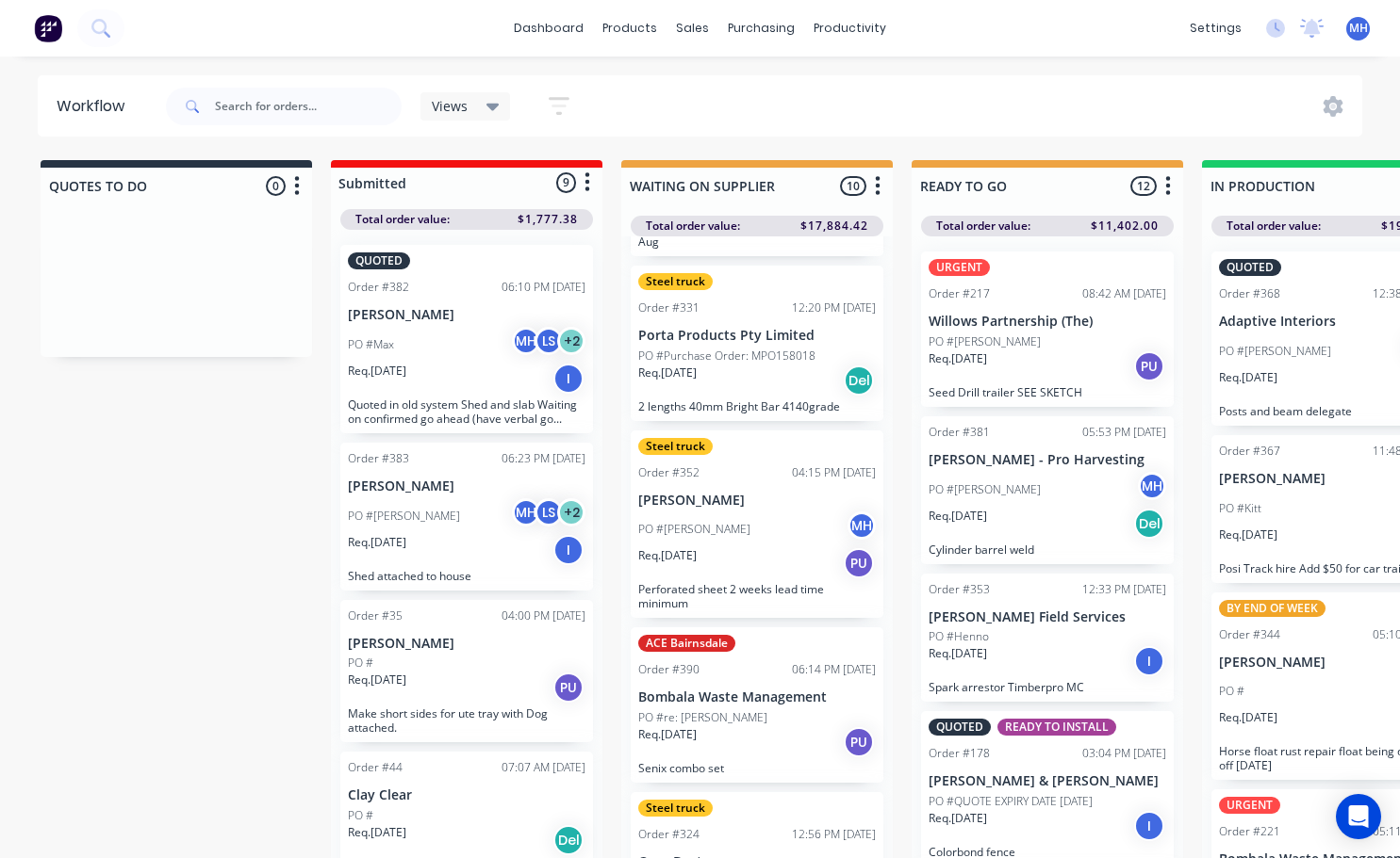
click at [714, 792] on div "Steel truck Order #407 12:32 PM [DATE] Billabong Pastoral Pty Ltd PO #re: [PERS…" at bounding box center [757, 553] width 272 height 632
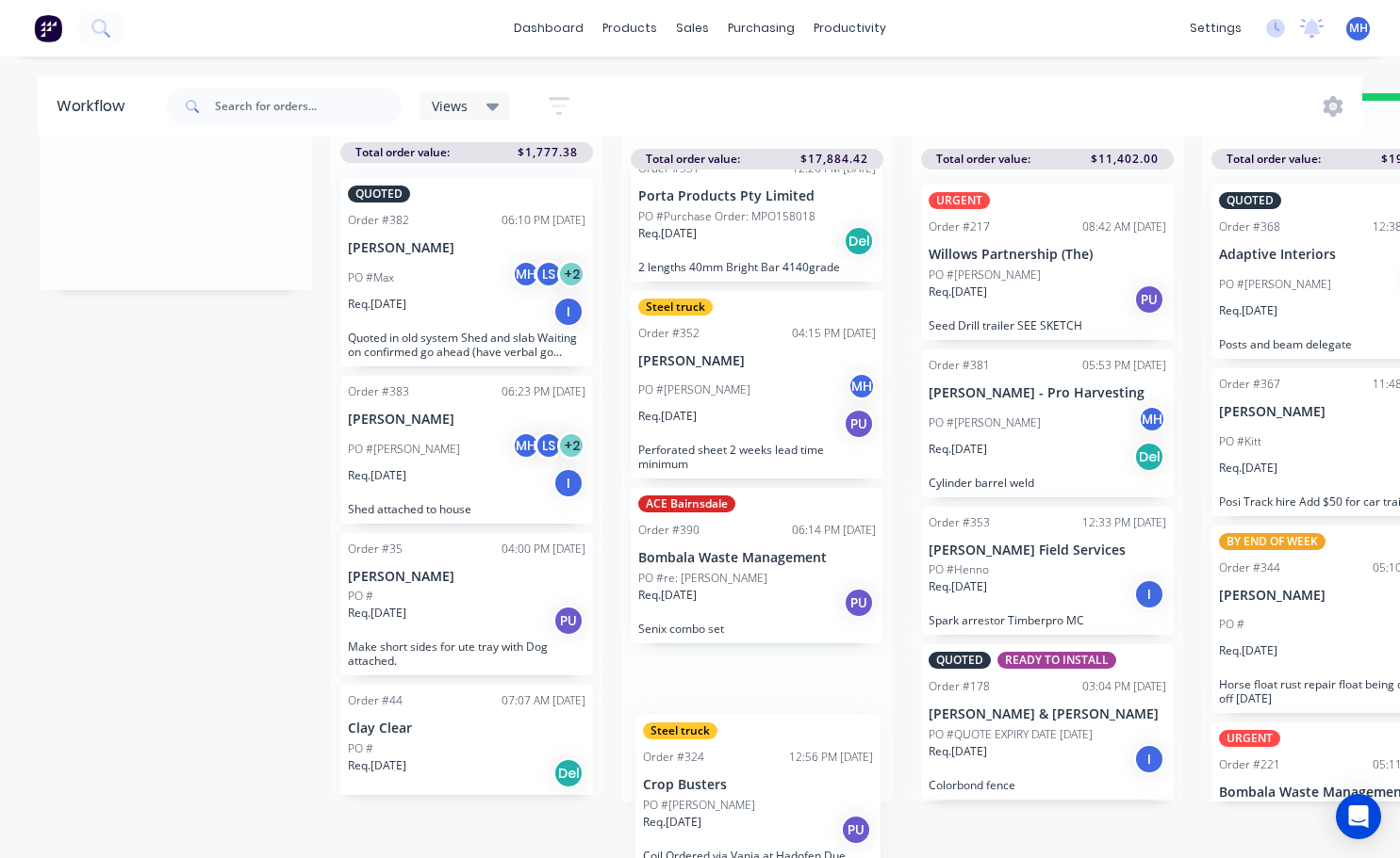
scroll to position [1046, 0]
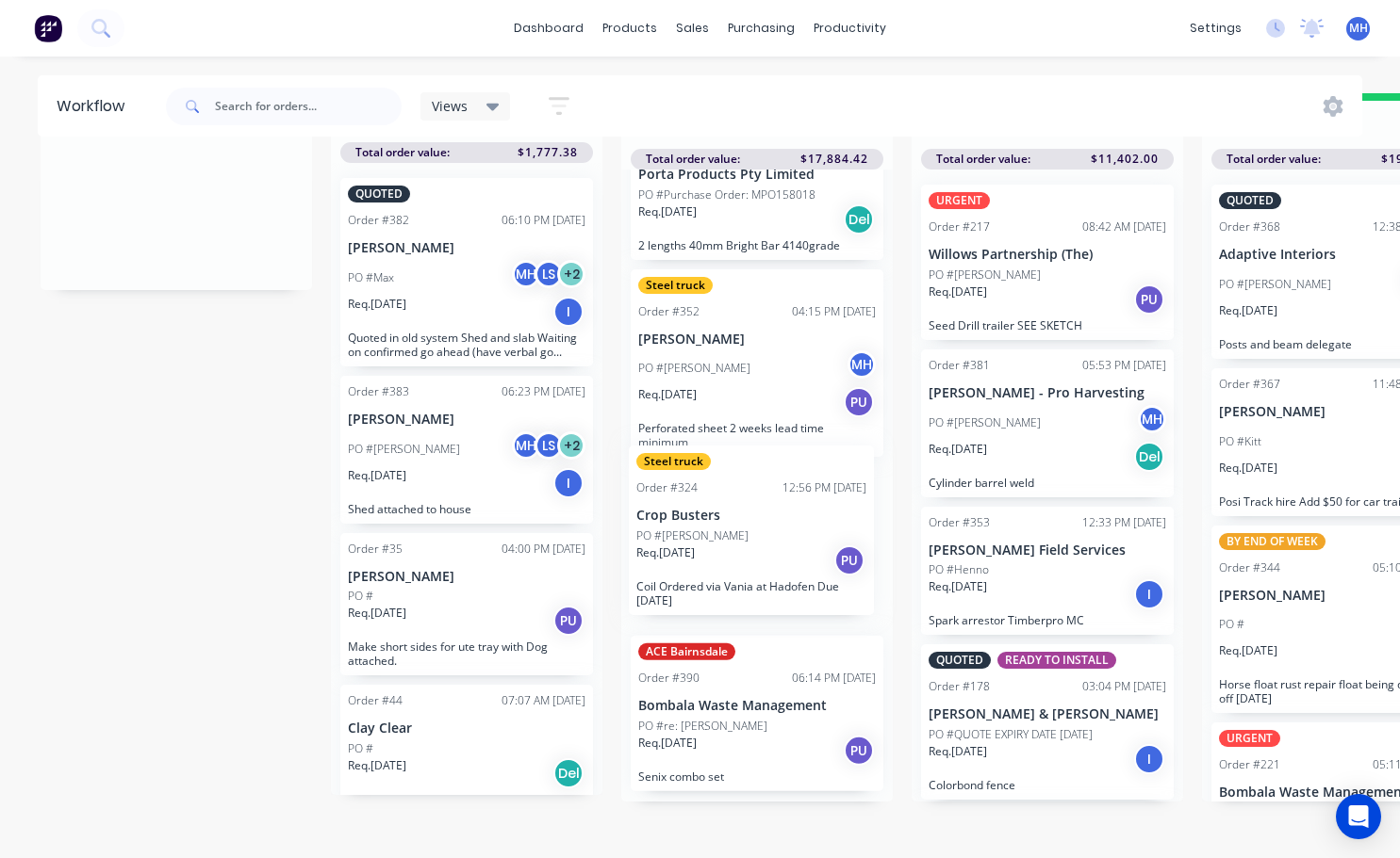
drag, startPoint x: 728, startPoint y: 829, endPoint x: 728, endPoint y: 478, distance: 351.0
click at [728, 478] on div "Steel truck Order #407 12:32 PM [DATE] Billabong Pastoral Pty Ltd PO #re: [PERS…" at bounding box center [757, 486] width 272 height 632
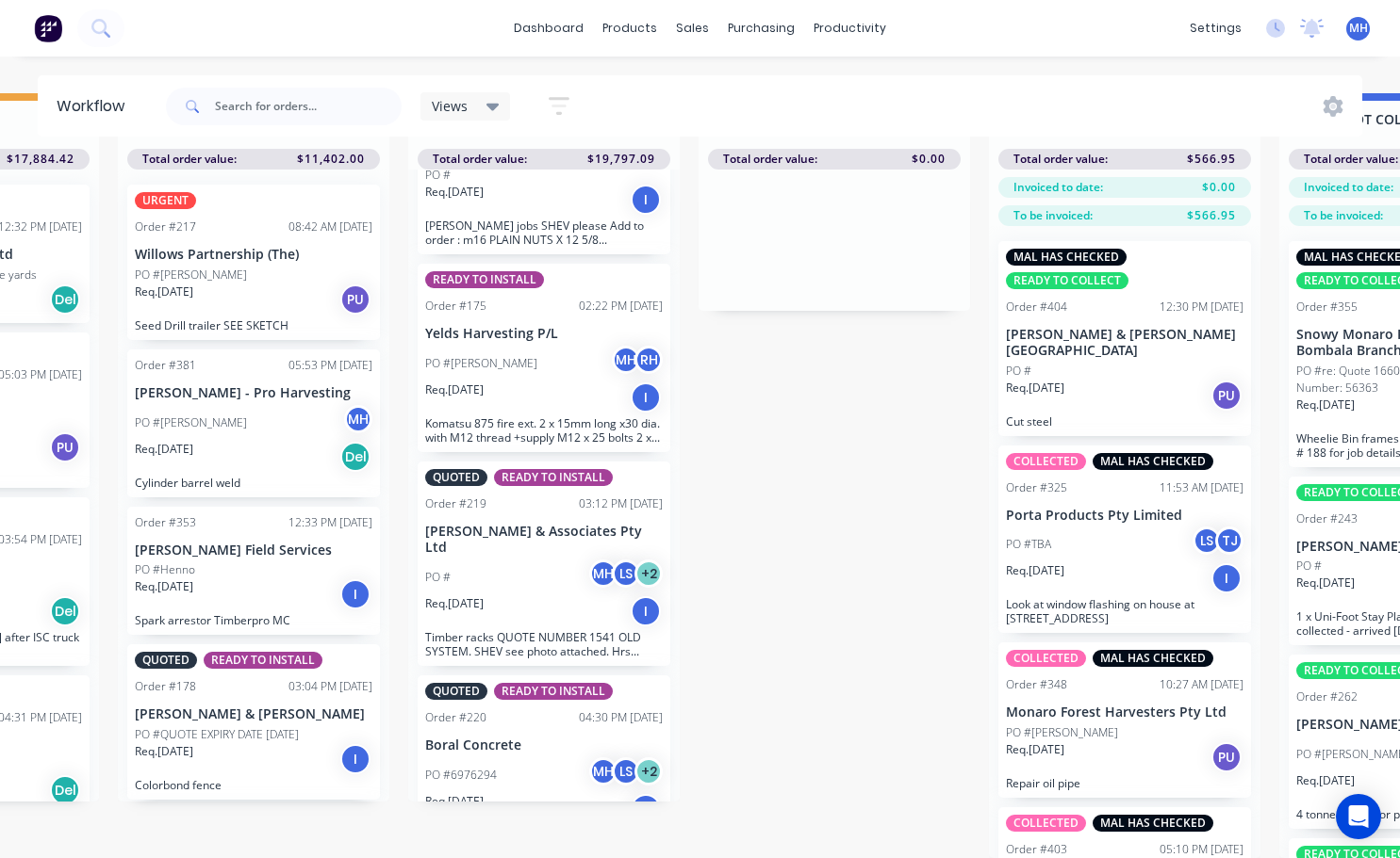
scroll to position [81, 728]
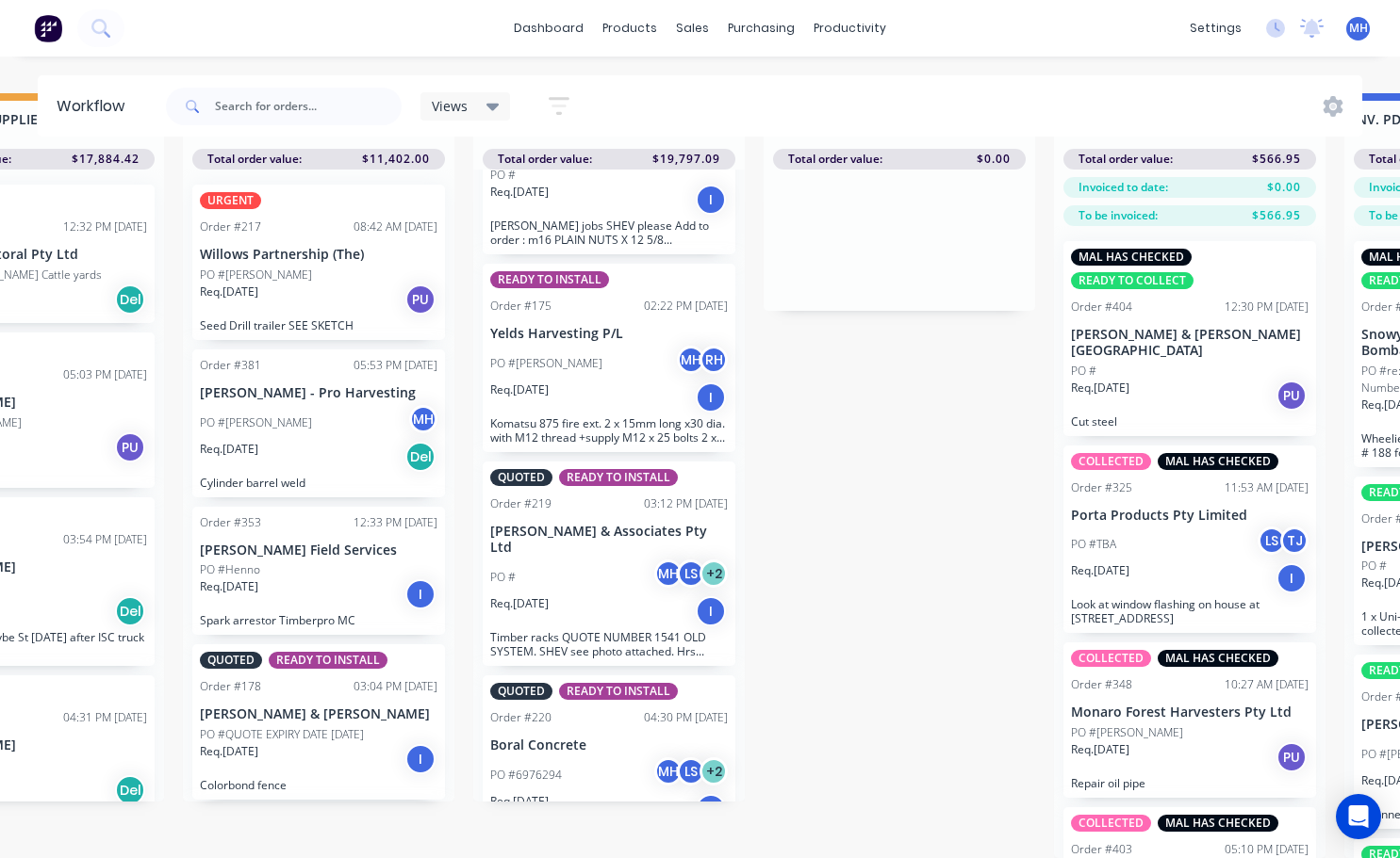
click at [584, 560] on div "PO # MH LS + 2" at bounding box center [608, 577] width 237 height 35
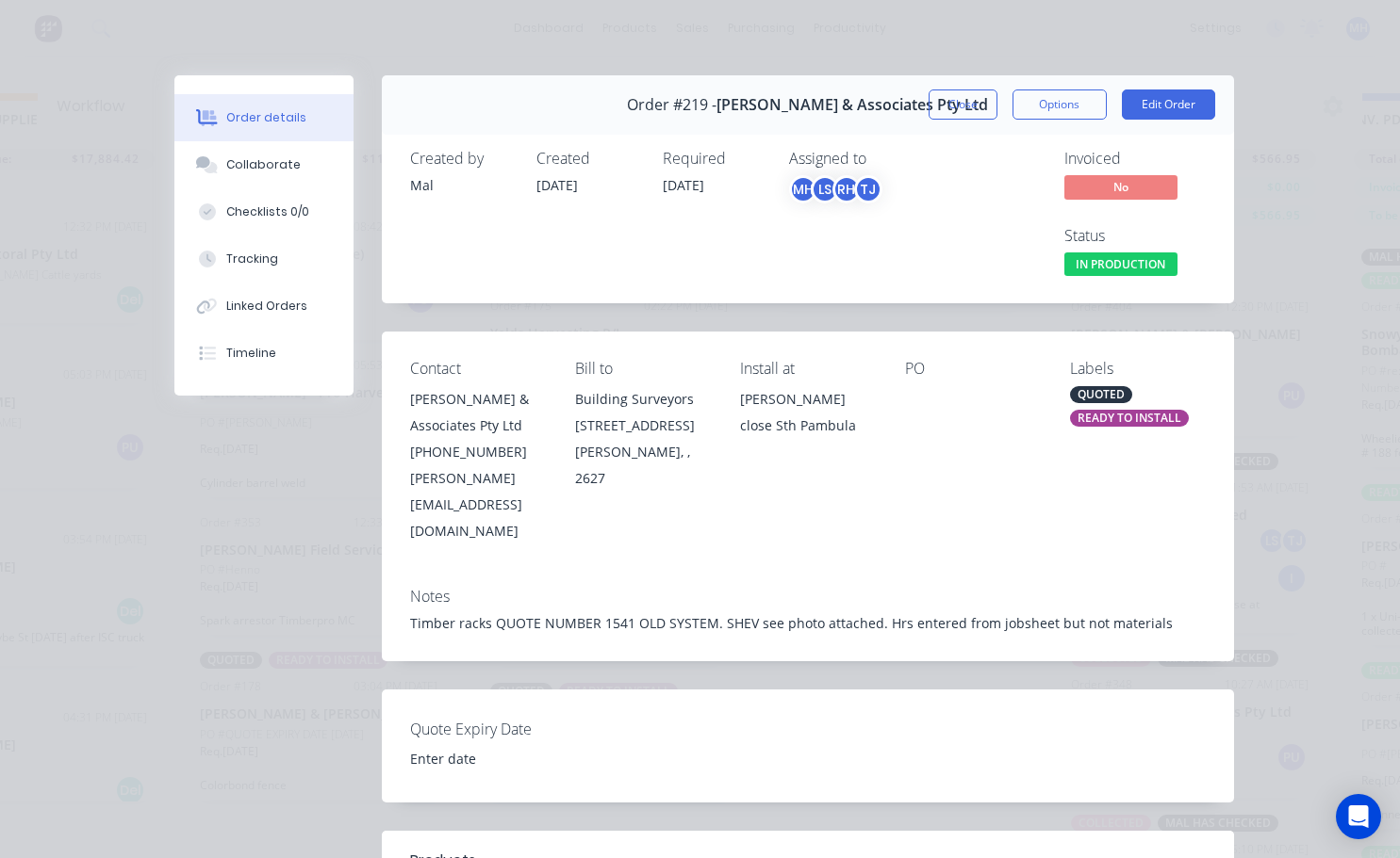
scroll to position [0, 728]
click at [935, 111] on button "Close" at bounding box center [963, 104] width 69 height 31
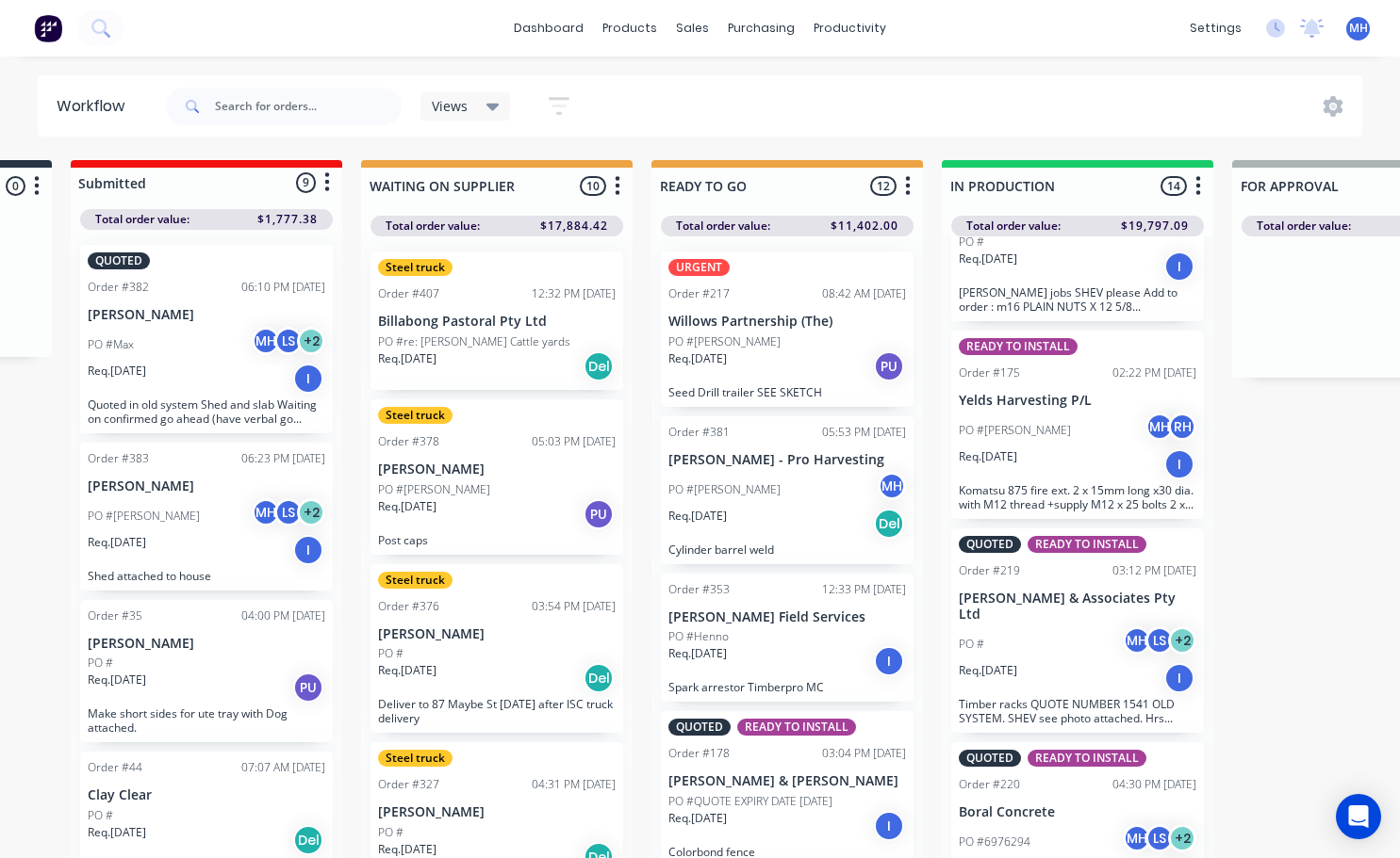
scroll to position [0, 263]
